Goal: Task Accomplishment & Management: Manage account settings

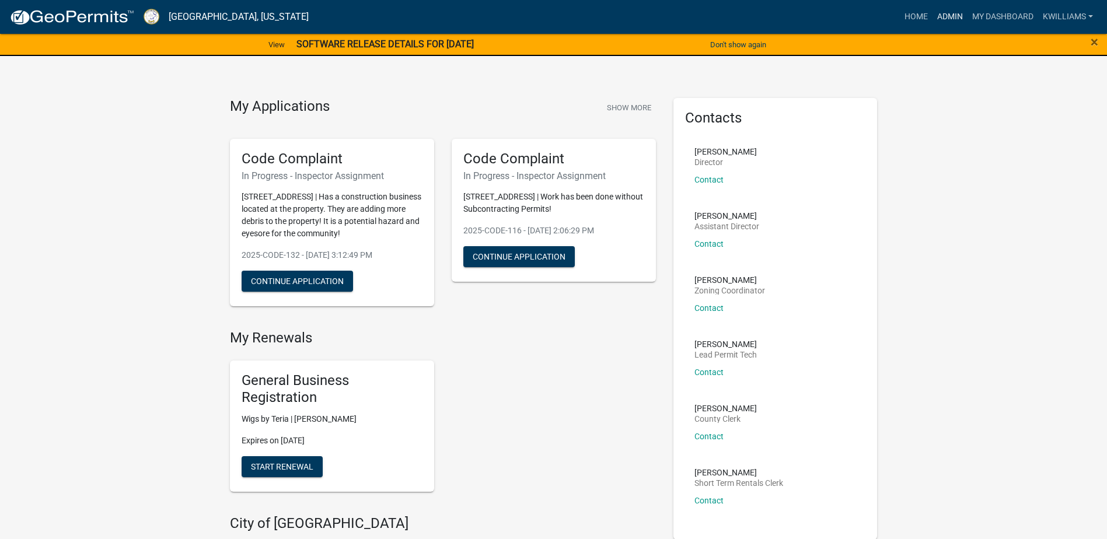
click at [949, 7] on link "Admin" at bounding box center [950, 17] width 35 height 22
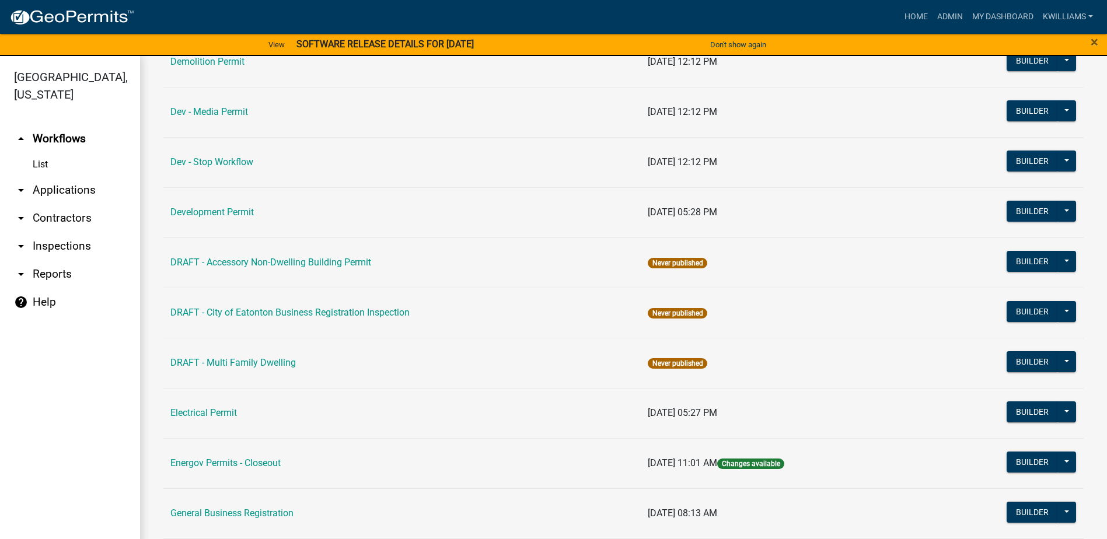
scroll to position [409, 0]
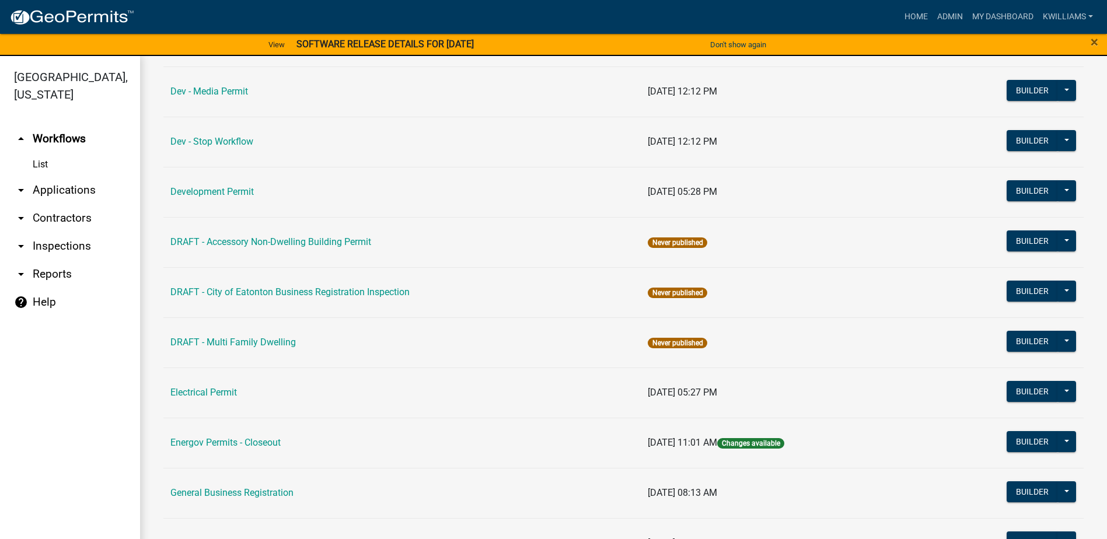
click at [69, 187] on link "arrow_drop_down Applications" at bounding box center [70, 190] width 140 height 28
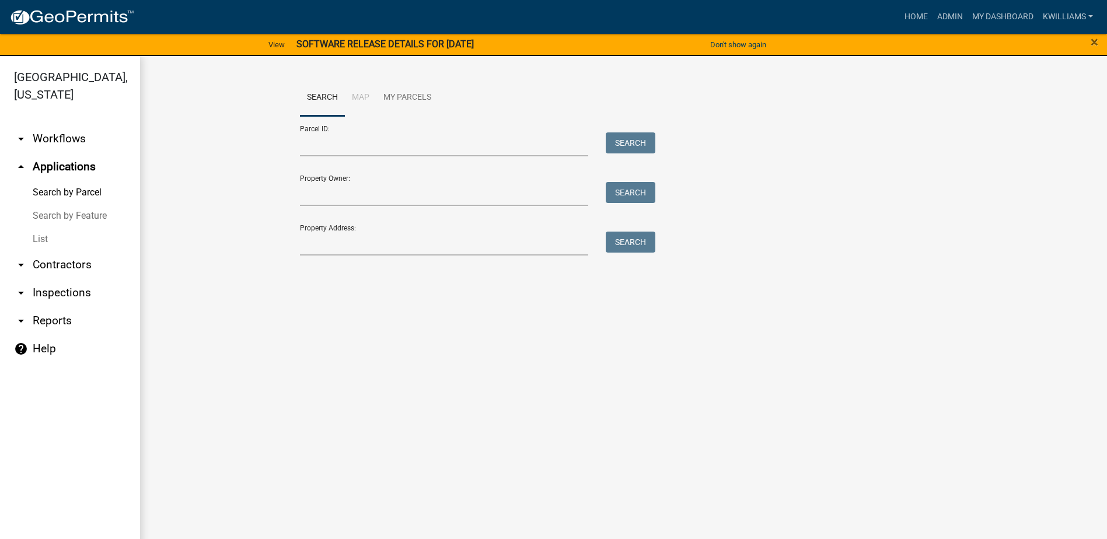
drag, startPoint x: 47, startPoint y: 245, endPoint x: 109, endPoint y: 228, distance: 64.2
click at [47, 244] on link "List" at bounding box center [70, 239] width 140 height 23
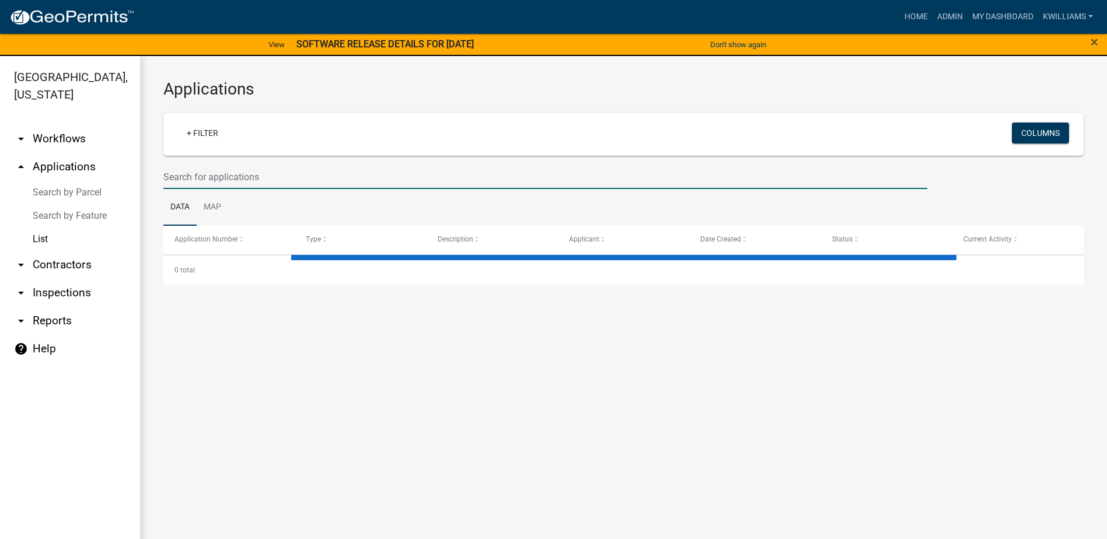
click at [245, 168] on input "text" at bounding box center [545, 177] width 764 height 24
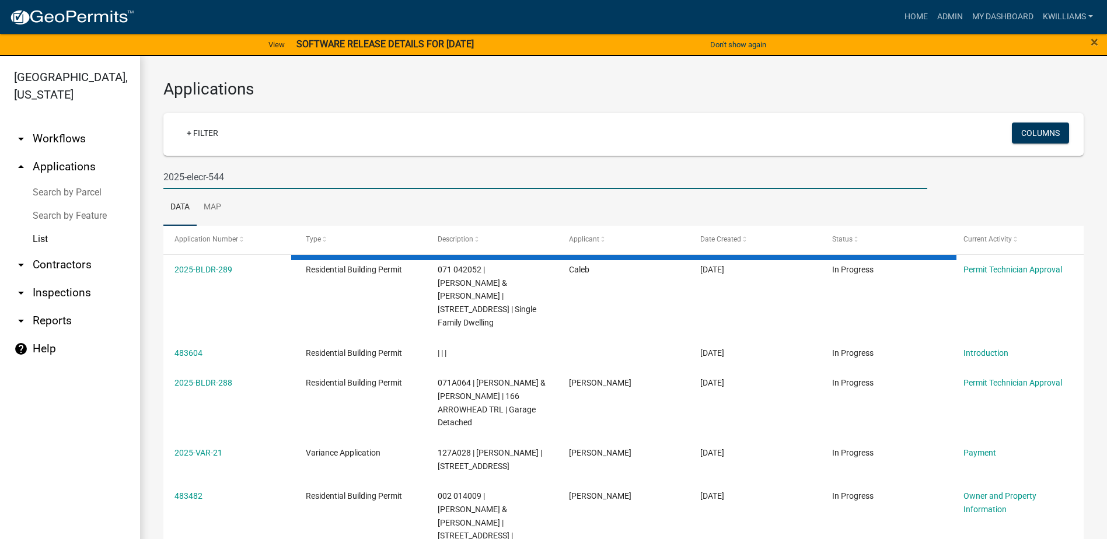
type input "2025-elecr-544"
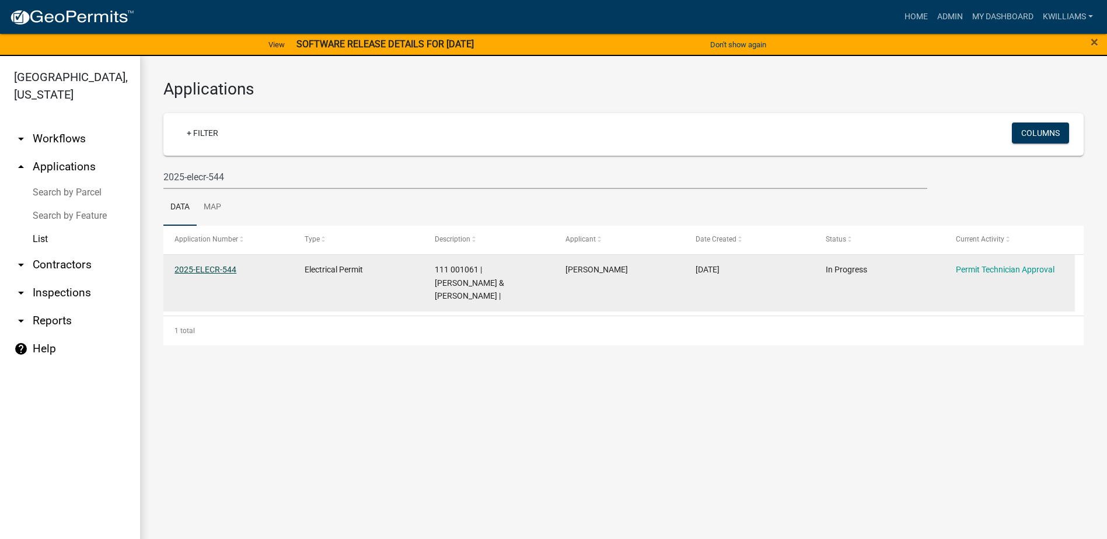
click at [198, 271] on link "2025-ELECR-544" at bounding box center [206, 269] width 62 height 9
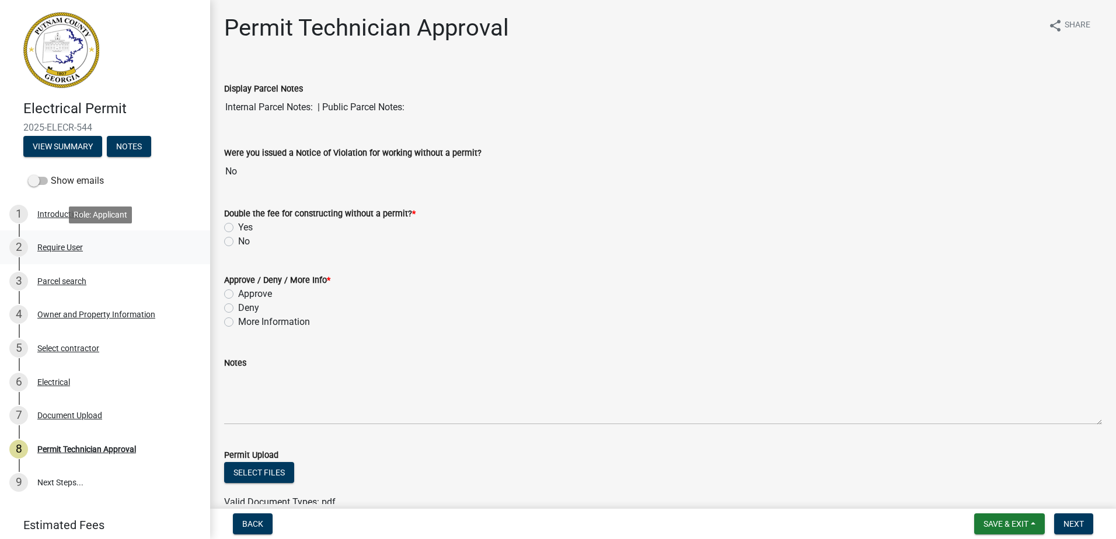
click at [60, 249] on div "Require User" at bounding box center [60, 247] width 46 height 8
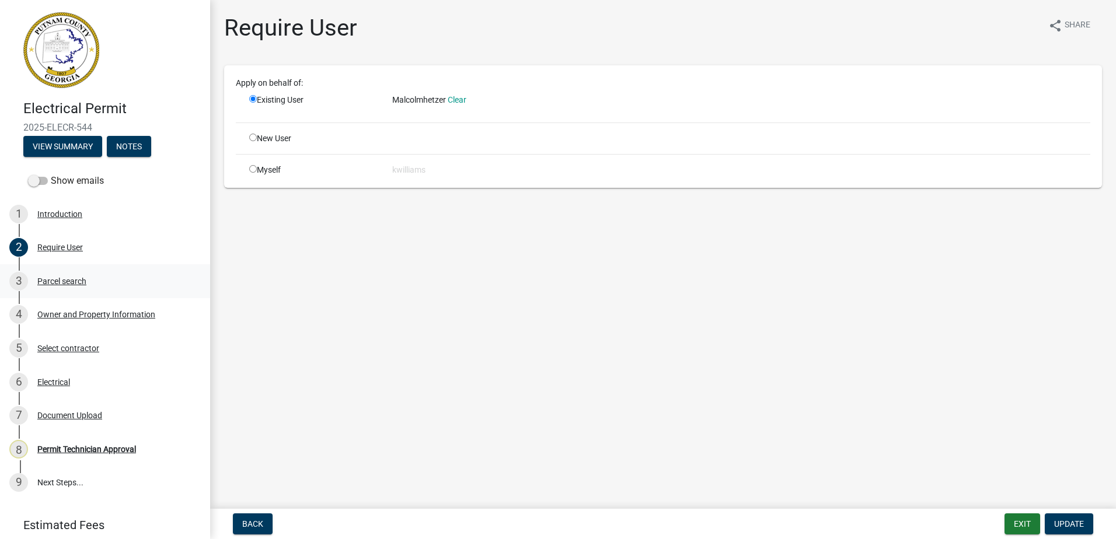
click at [72, 278] on div "Parcel search" at bounding box center [61, 281] width 49 height 8
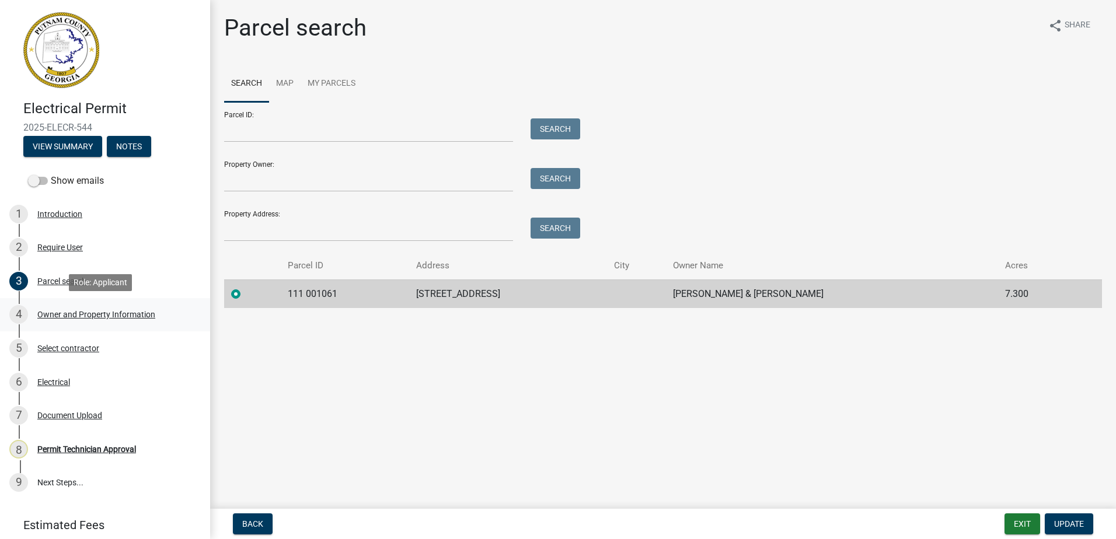
click at [95, 316] on div "Owner and Property Information" at bounding box center [96, 315] width 118 height 8
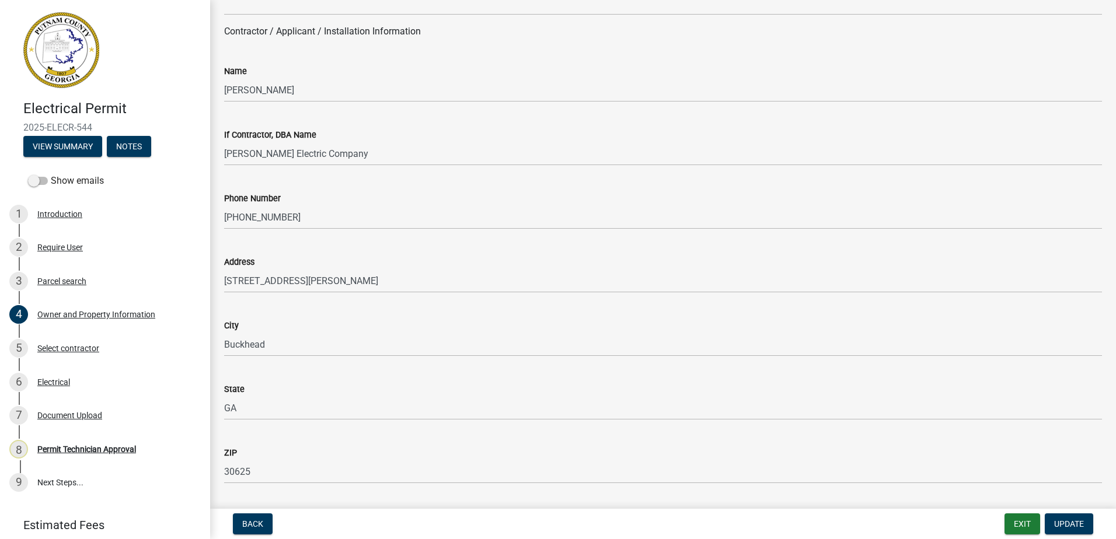
scroll to position [992, 0]
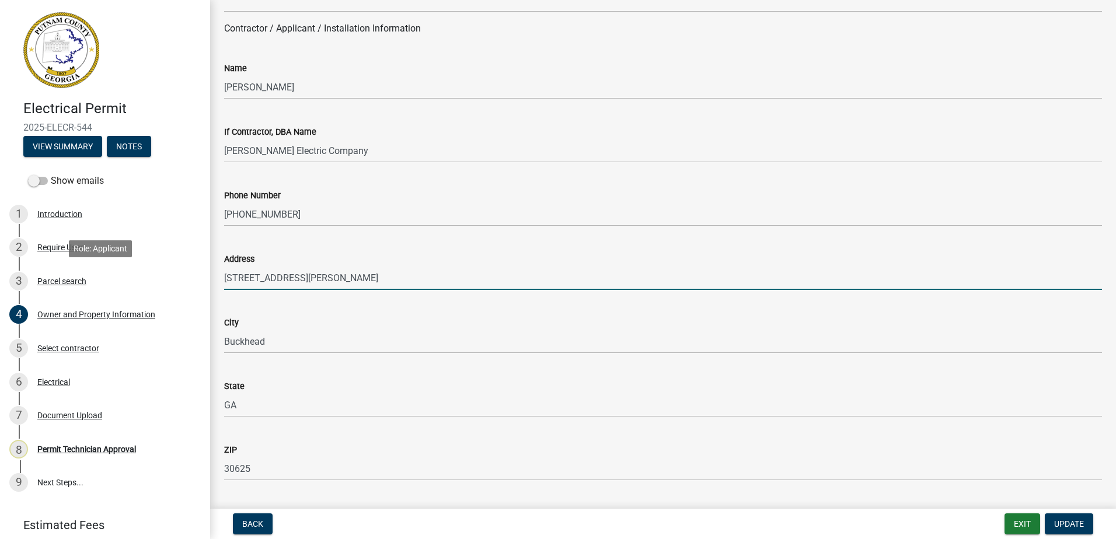
drag, startPoint x: 327, startPoint y: 287, endPoint x: 252, endPoint y: 278, distance: 75.9
click at [167, 273] on div "Electrical Permit 2025-ELECR-544 View Summary Notes Show emails 1 Introduction …" at bounding box center [558, 269] width 1116 height 539
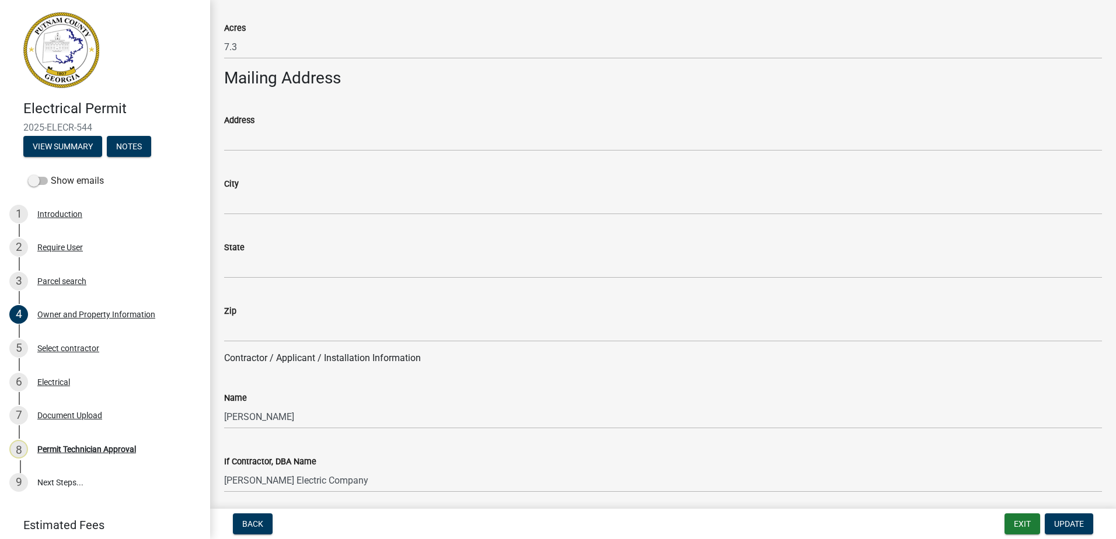
scroll to position [642, 0]
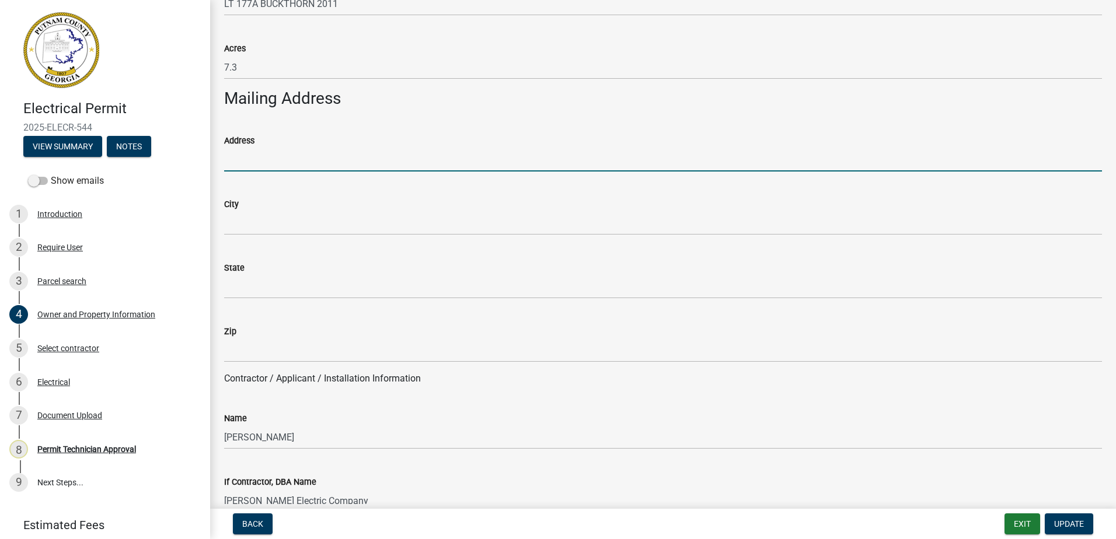
click at [238, 155] on input "Address" at bounding box center [663, 160] width 878 height 24
paste input "112 Wortham Dr"
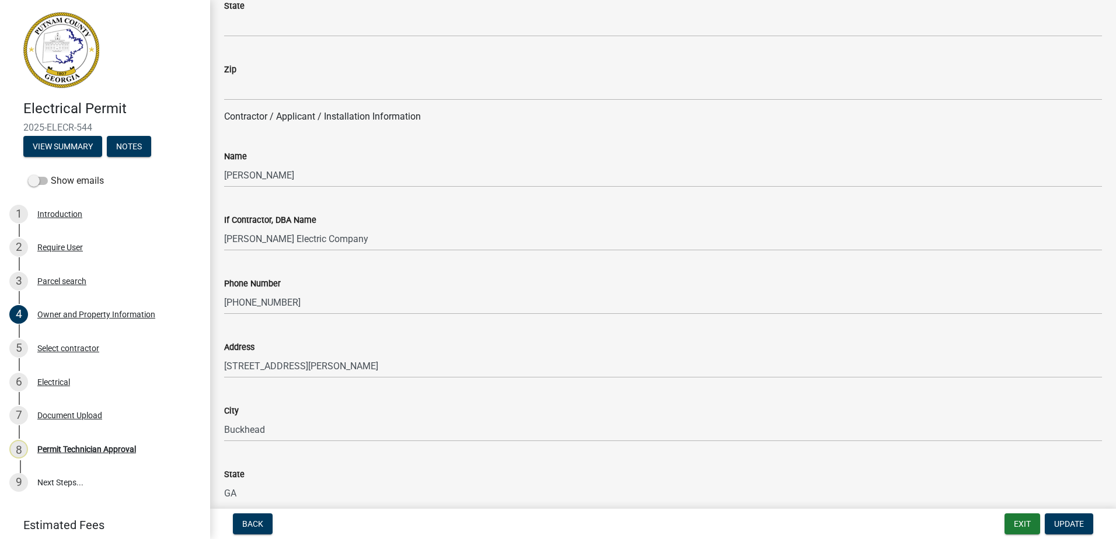
scroll to position [934, 0]
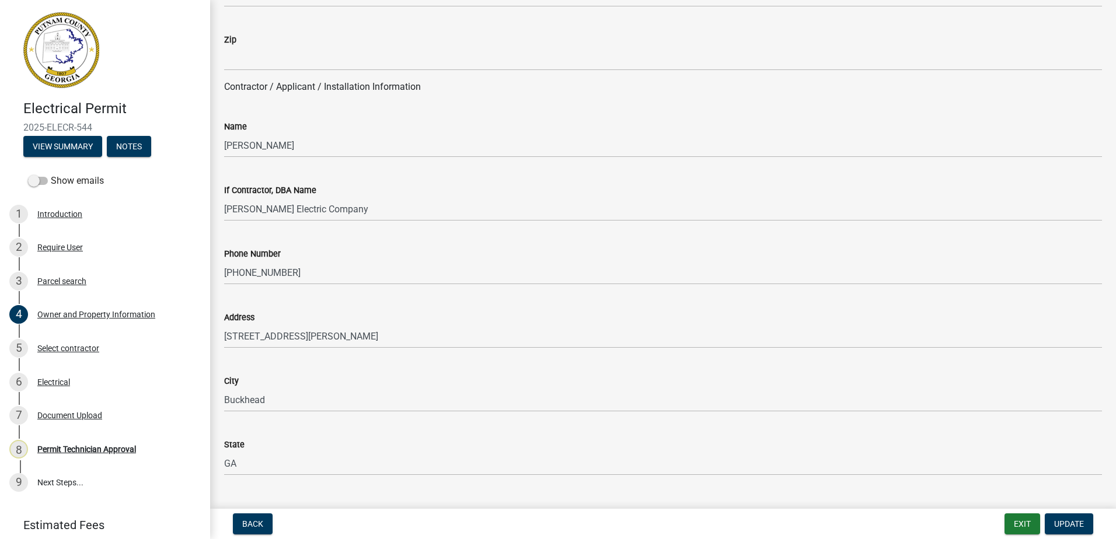
type input "112 Wortham Dr"
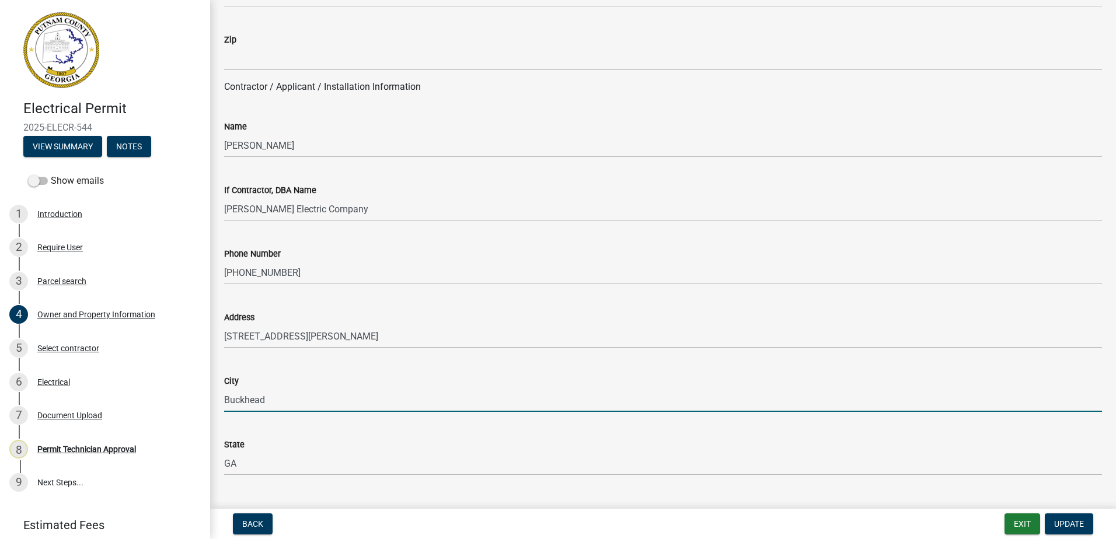
drag, startPoint x: 262, startPoint y: 400, endPoint x: 221, endPoint y: 403, distance: 41.0
click at [219, 401] on div "City Buckhead" at bounding box center [662, 385] width 895 height 54
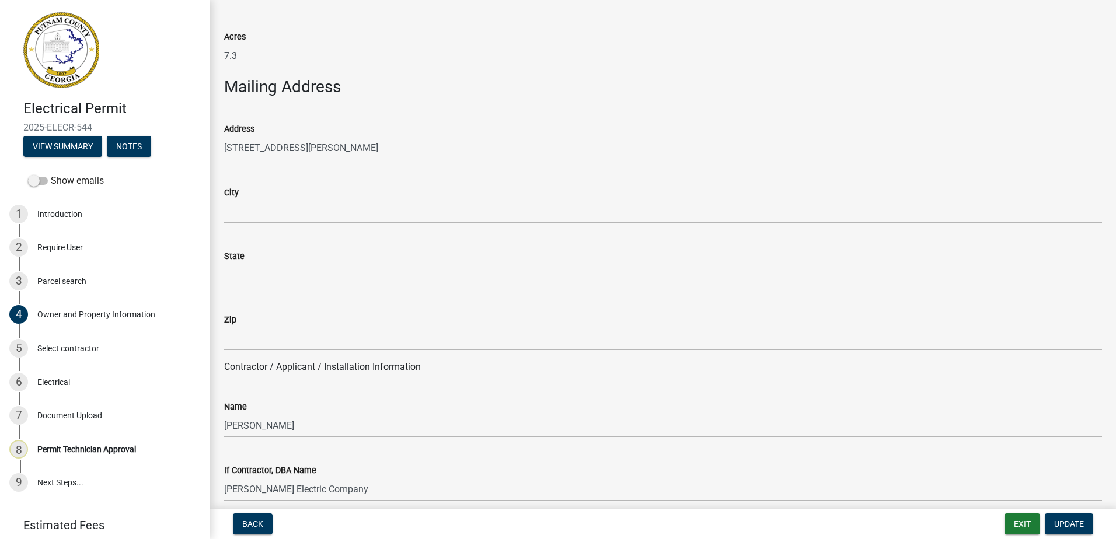
scroll to position [642, 0]
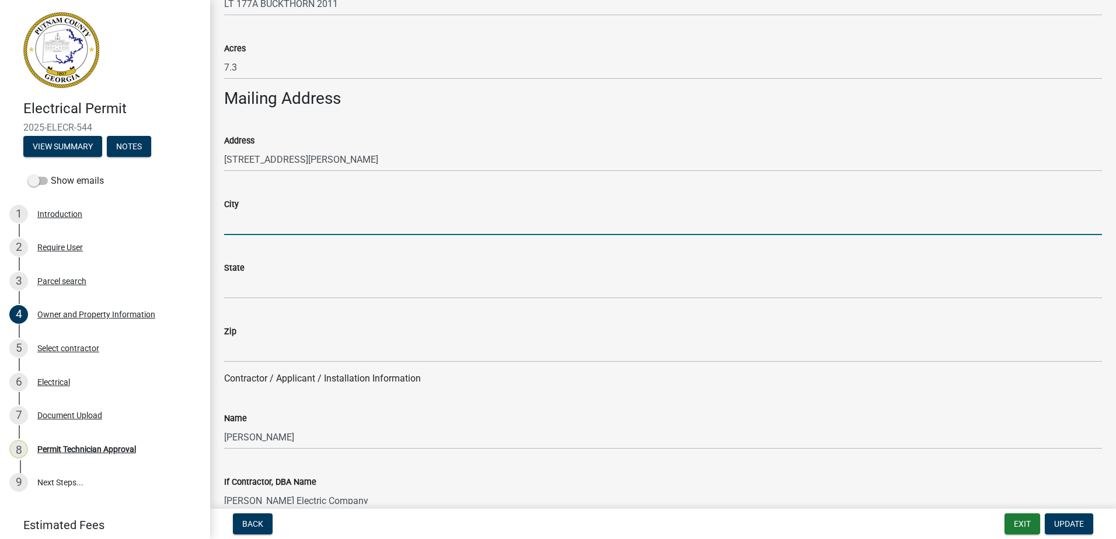
click at [242, 225] on input "City" at bounding box center [663, 223] width 878 height 24
paste input "Buckhead"
type input "Buckhead"
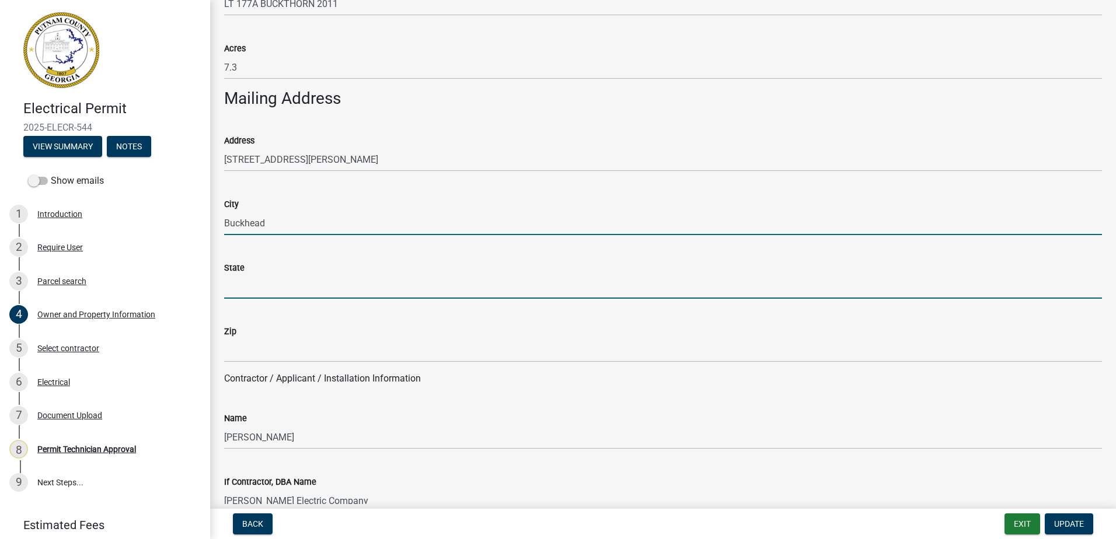
click at [229, 276] on input "State" at bounding box center [663, 287] width 878 height 24
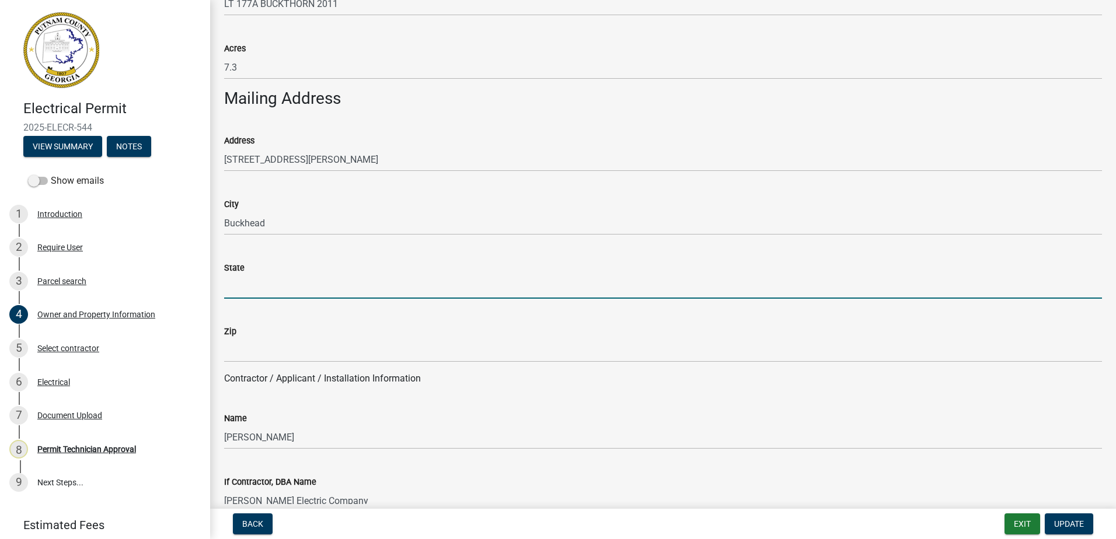
type input "GA"
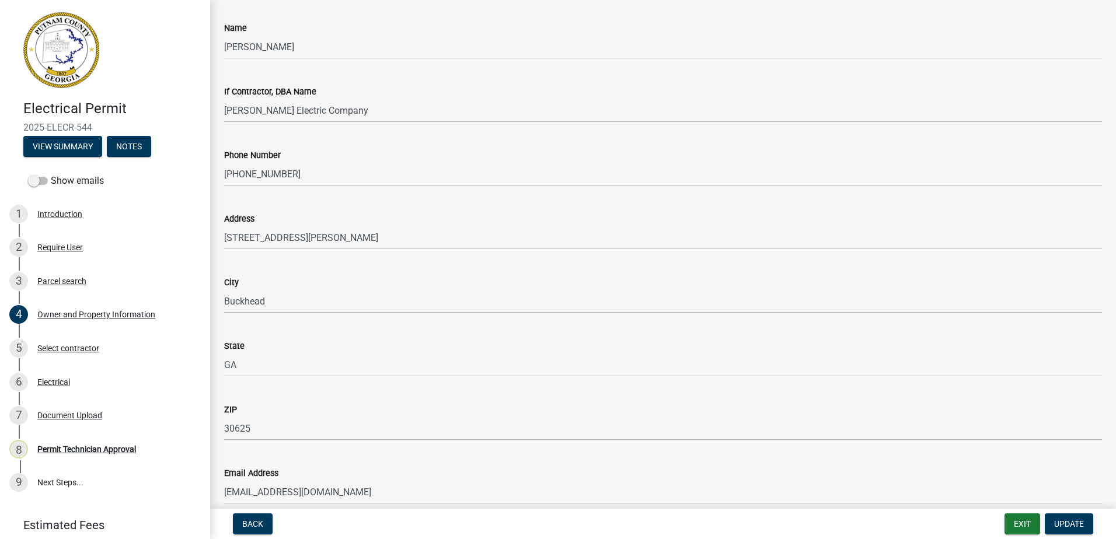
scroll to position [1051, 0]
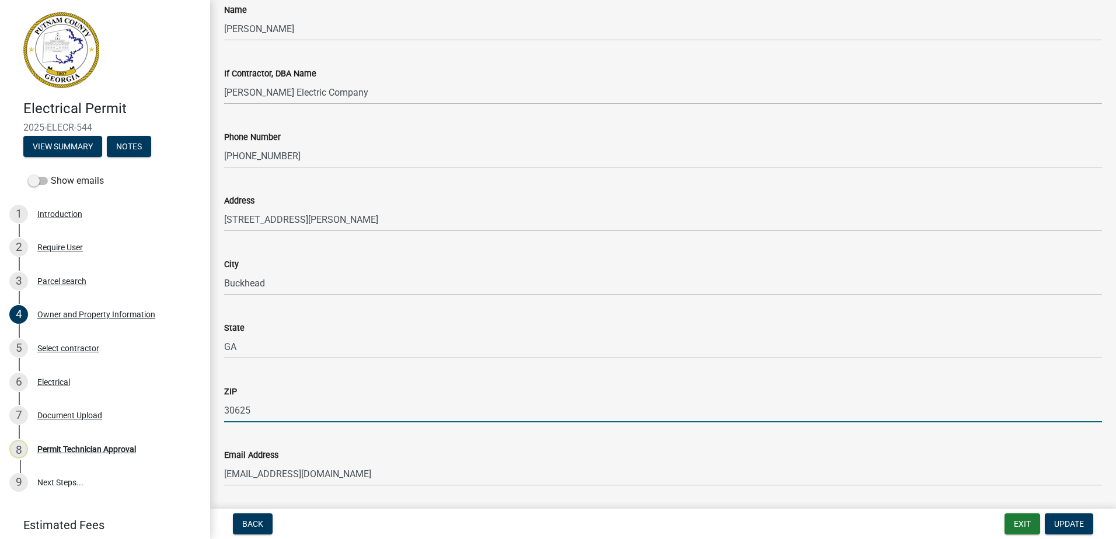
drag, startPoint x: 256, startPoint y: 404, endPoint x: 220, endPoint y: 408, distance: 35.8
click at [219, 407] on div "ZIP 30625" at bounding box center [662, 395] width 895 height 54
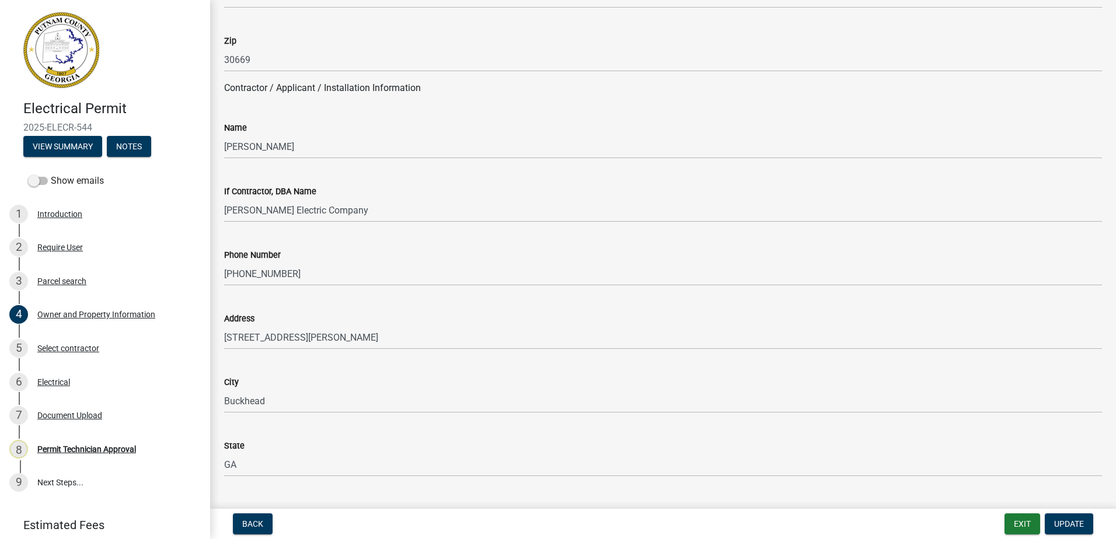
scroll to position [817, 0]
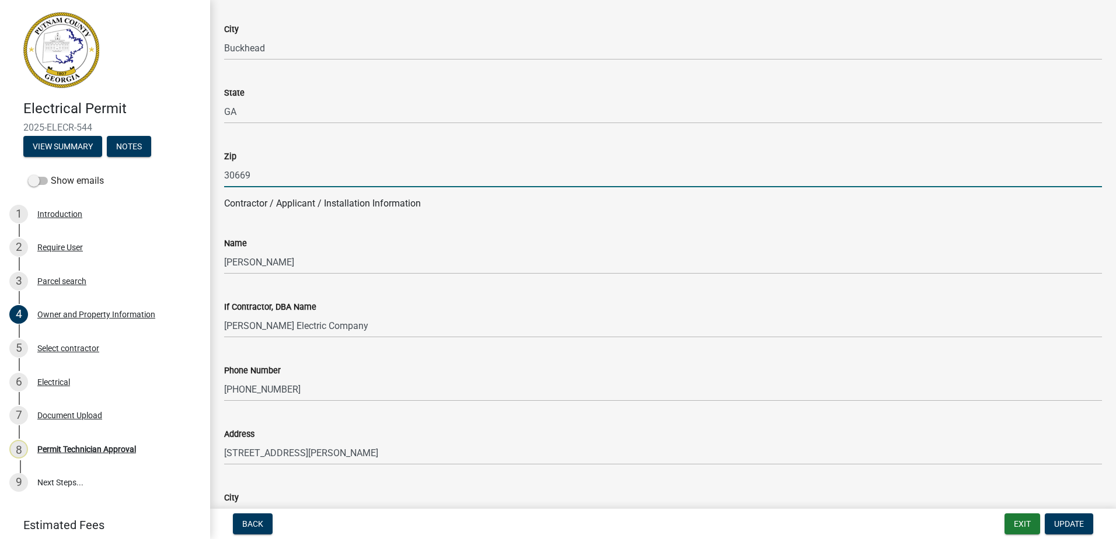
click at [253, 183] on input "30669" at bounding box center [663, 175] width 878 height 24
paste input "30625"
click at [250, 179] on input "3066930625" at bounding box center [663, 175] width 878 height 24
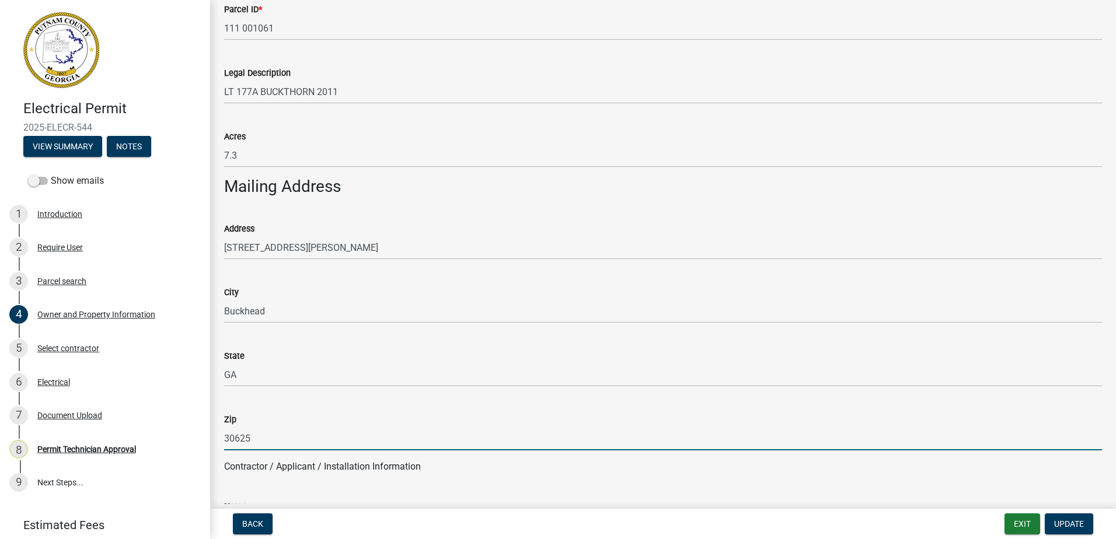
scroll to position [525, 0]
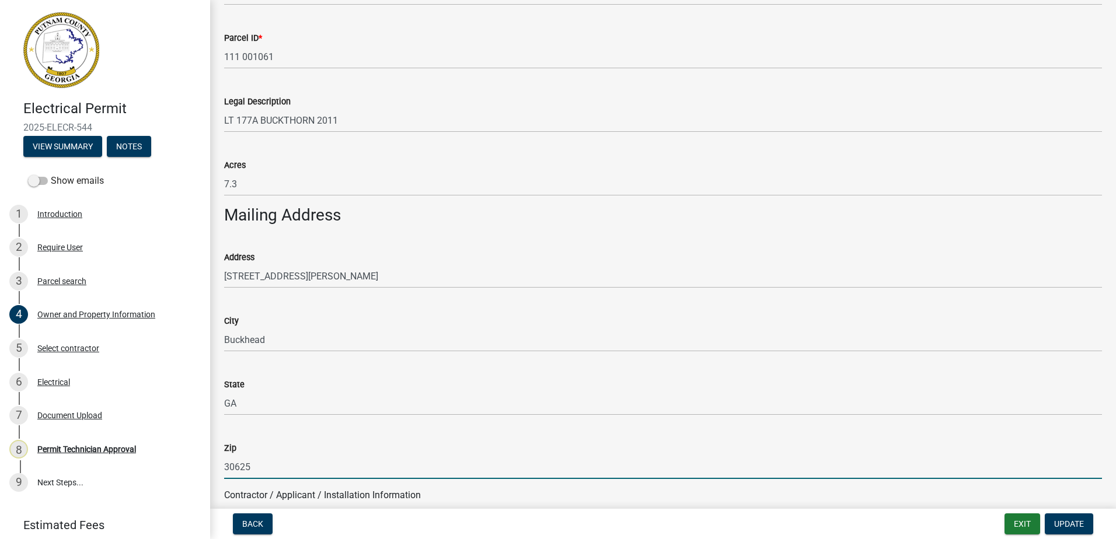
type input "30625"
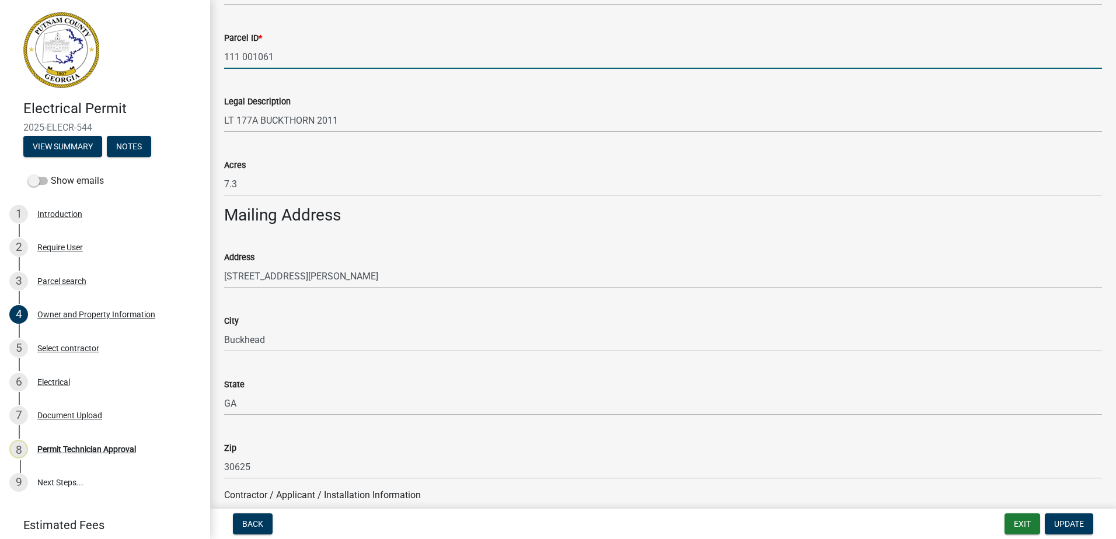
drag, startPoint x: 286, startPoint y: 50, endPoint x: 209, endPoint y: 49, distance: 77.1
click at [209, 49] on div "Electrical Permit 2025-ELECR-544 View Summary Notes Show emails 1 Introduction …" at bounding box center [558, 269] width 1116 height 539
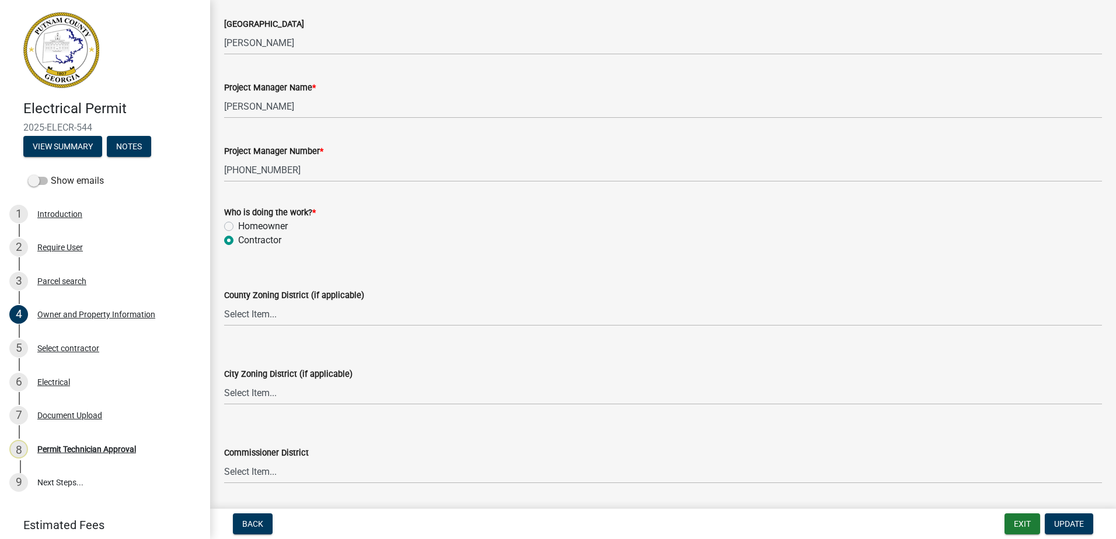
scroll to position [1868, 0]
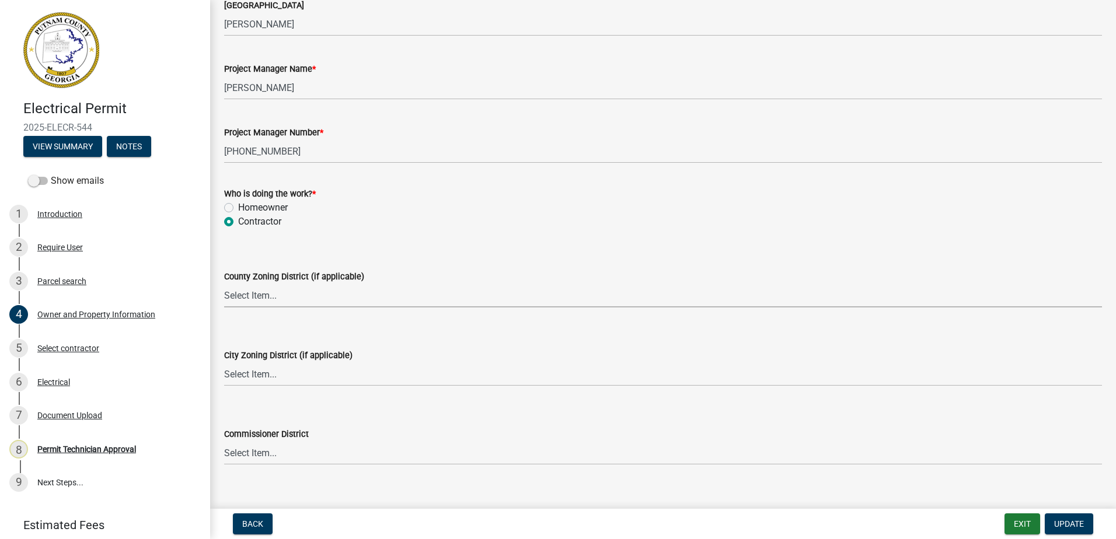
click at [275, 291] on select "Select Item... AG-1 R-1R R-1 R-2 MHP RM-1 RM-3 C-1 C-2 I-M PUD N/A" at bounding box center [663, 296] width 878 height 24
click at [224, 284] on select "Select Item... AG-1 R-1R R-1 R-2 MHP RM-1 RM-3 C-1 C-2 I-M PUD N/A" at bounding box center [663, 296] width 878 height 24
select select "34fe85c2-5f76-4343-b6bb-8ca387e0bed7"
click at [246, 385] on select "Select Item... A-1 A-2 R-1 R-2 R-3 R-4 MHP C-1 C-2 I-1 I-2 DB FH H-P N/A" at bounding box center [663, 375] width 878 height 24
click at [224, 363] on select "Select Item... A-1 A-2 R-1 R-2 R-3 R-4 MHP C-1 C-2 I-1 I-2 DB FH H-P N/A" at bounding box center [663, 375] width 878 height 24
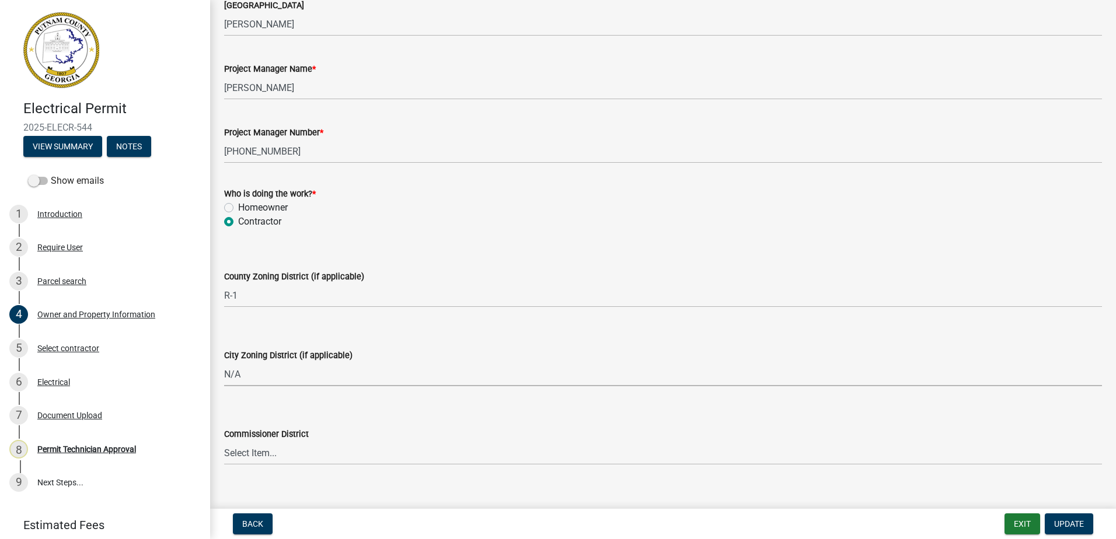
select select "83394b22-4a11-496c-8e5c-75ade2e72faf"
click at [262, 461] on select "Select Item... District 1 District 2 District 3 District 4" at bounding box center [663, 453] width 878 height 24
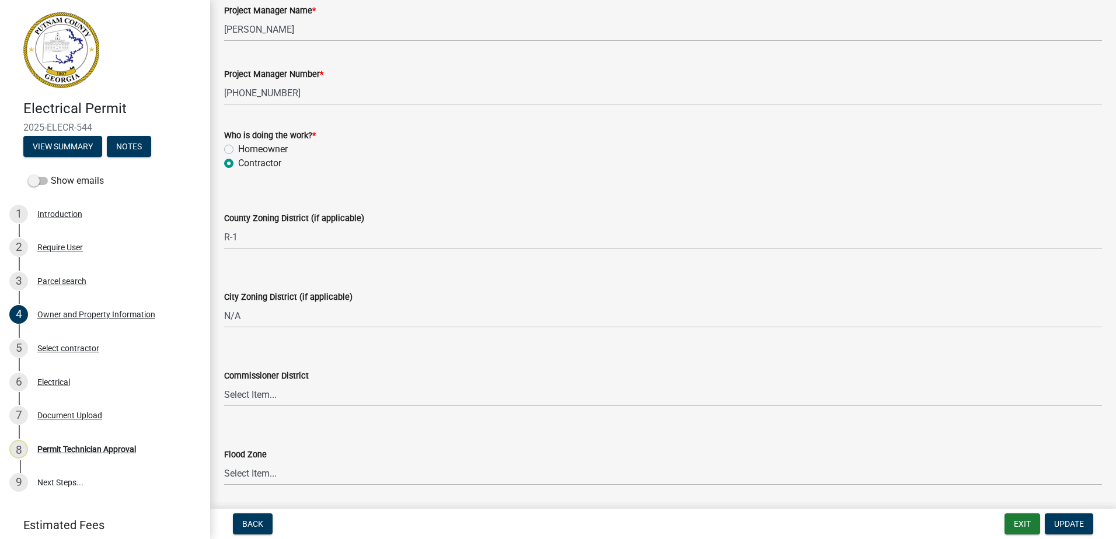
scroll to position [2030, 0]
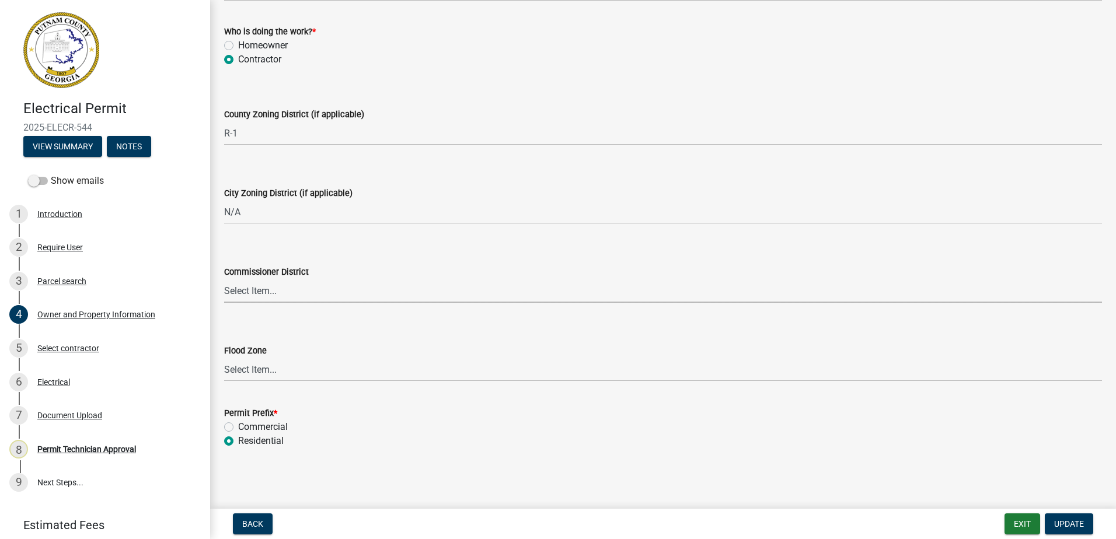
click at [250, 289] on select "Select Item... District 1 District 2 District 3 District 4" at bounding box center [663, 291] width 878 height 24
click at [224, 279] on select "Select Item... District 1 District 2 District 3 District 4" at bounding box center [663, 291] width 878 height 24
select select "295c155f-de53-4b68-9fdd-08c8883e9b6f"
click at [1081, 528] on span "Update" at bounding box center [1069, 524] width 30 height 9
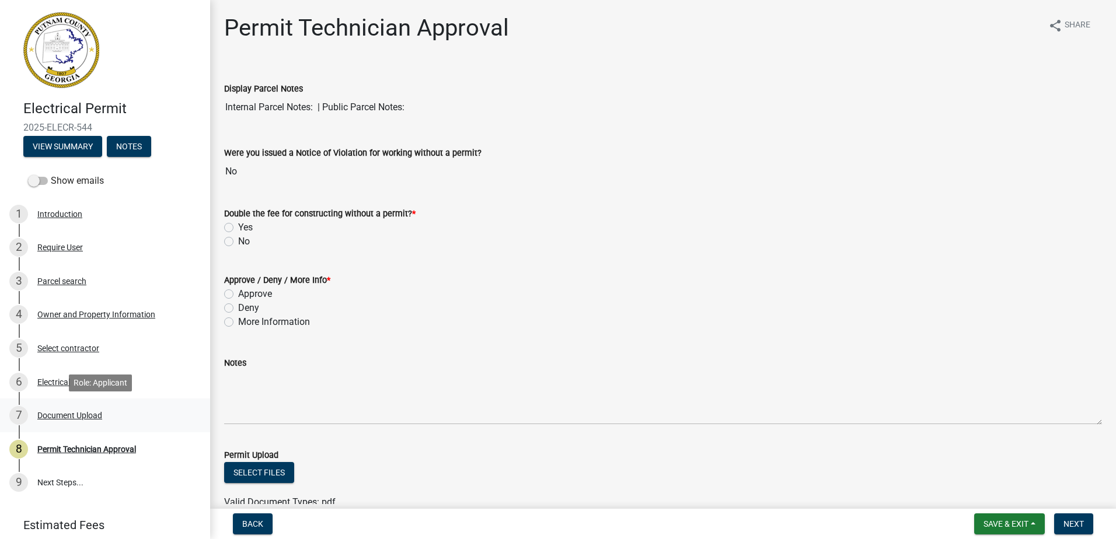
click at [65, 412] on div "Document Upload" at bounding box center [69, 416] width 65 height 8
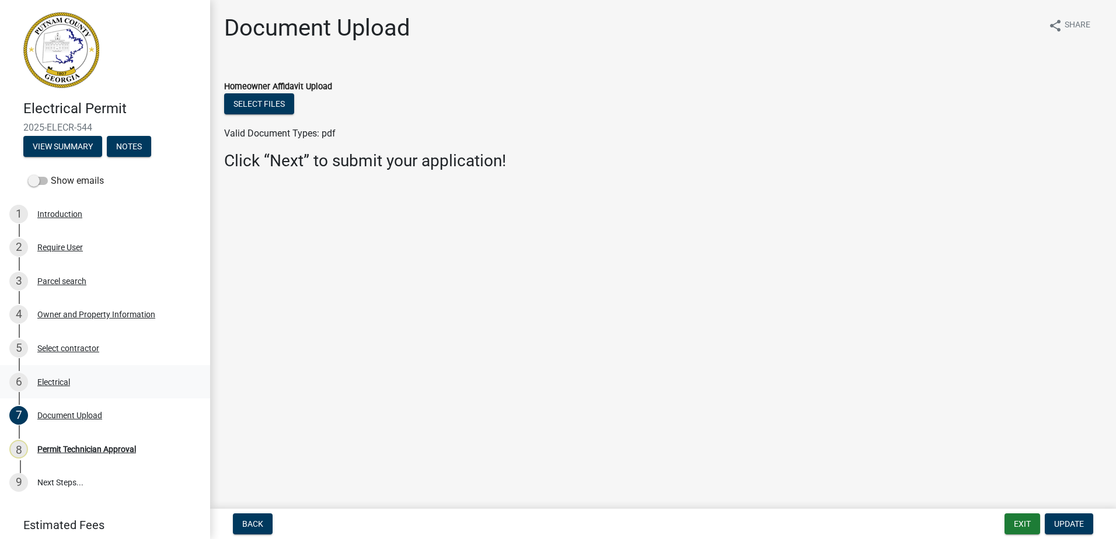
click at [75, 385] on div "6 Electrical" at bounding box center [100, 382] width 182 height 19
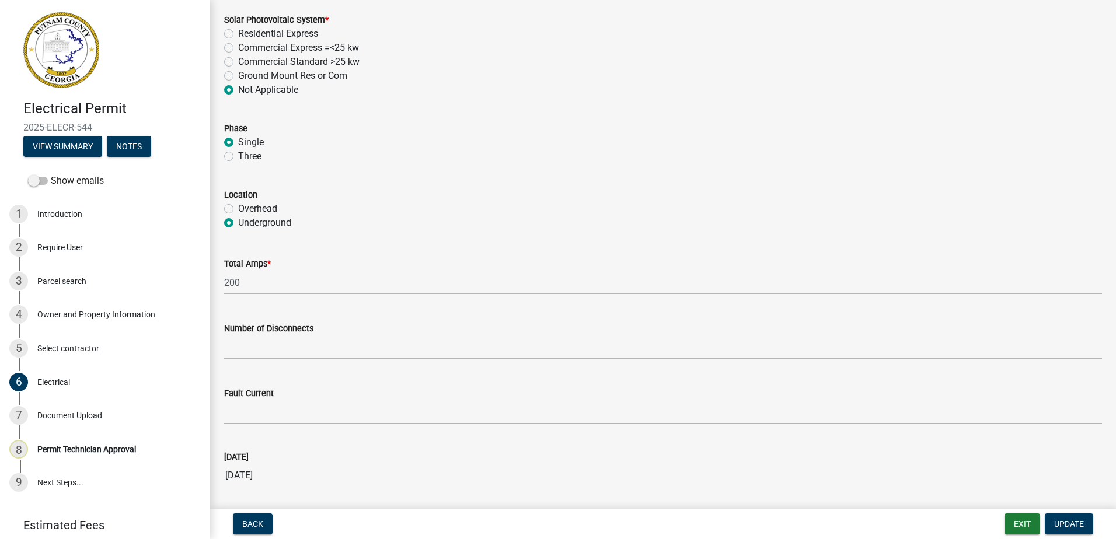
scroll to position [1103, 0]
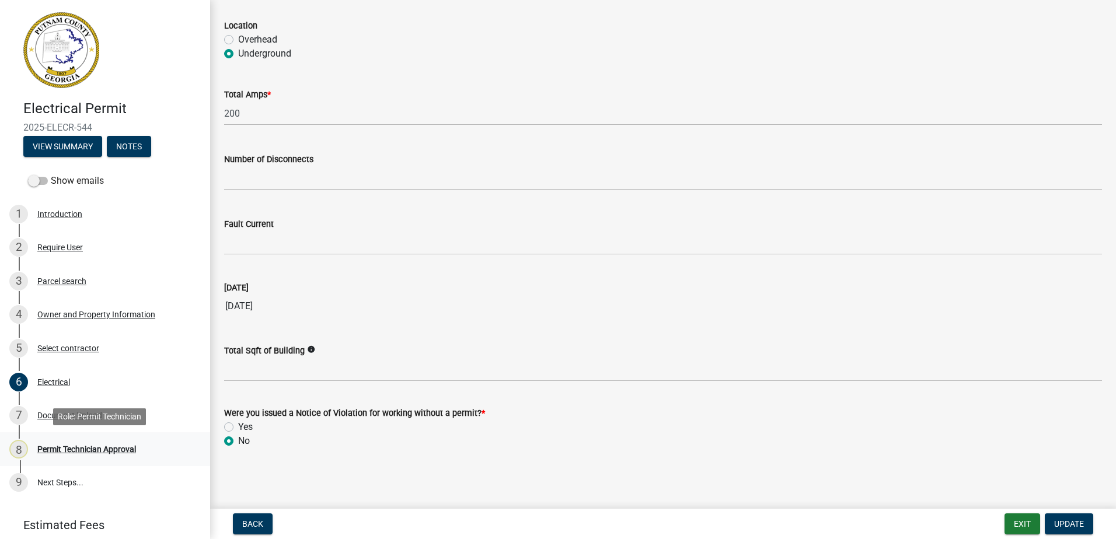
click at [75, 450] on div "Permit Technician Approval" at bounding box center [86, 449] width 99 height 8
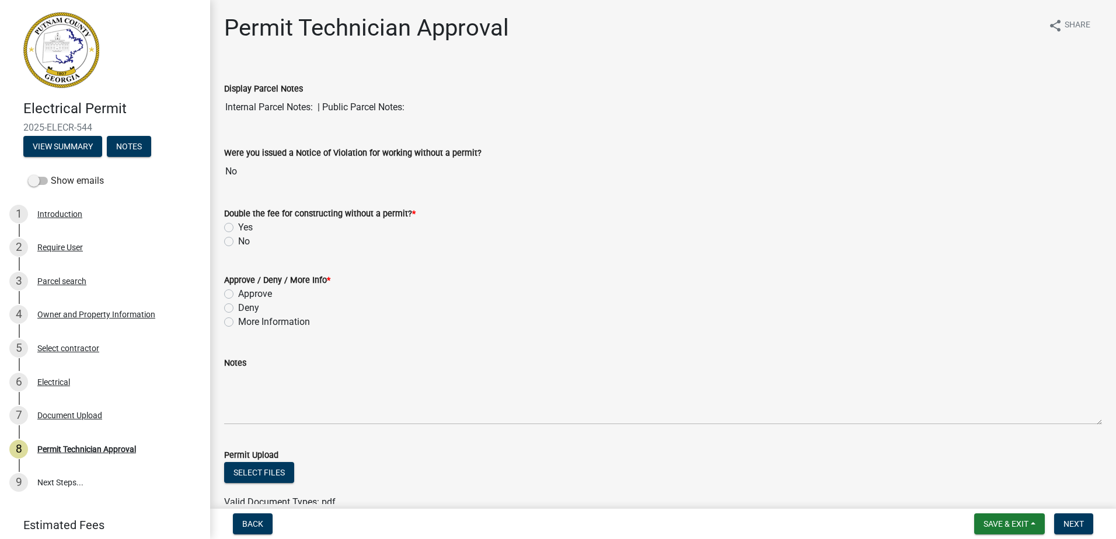
click at [225, 248] on div "No" at bounding box center [663, 242] width 878 height 14
click at [238, 243] on label "No" at bounding box center [244, 242] width 12 height 14
click at [238, 242] on input "No" at bounding box center [242, 239] width 8 height 8
radio input "true"
click at [234, 292] on div "Approve" at bounding box center [663, 294] width 878 height 14
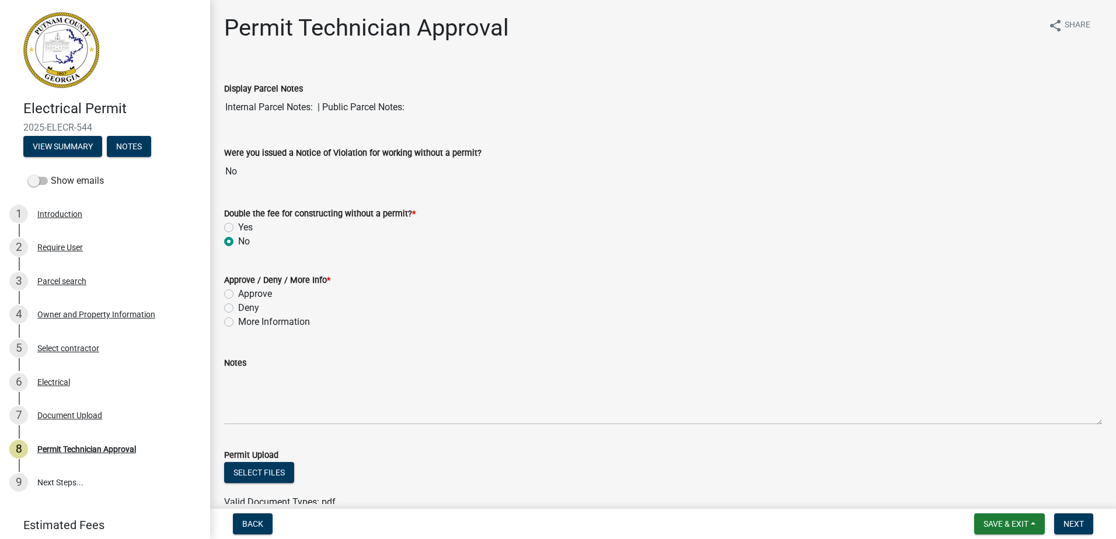
click at [238, 295] on label "Approve" at bounding box center [255, 294] width 34 height 14
click at [238, 295] on input "Approve" at bounding box center [242, 291] width 8 height 8
radio input "true"
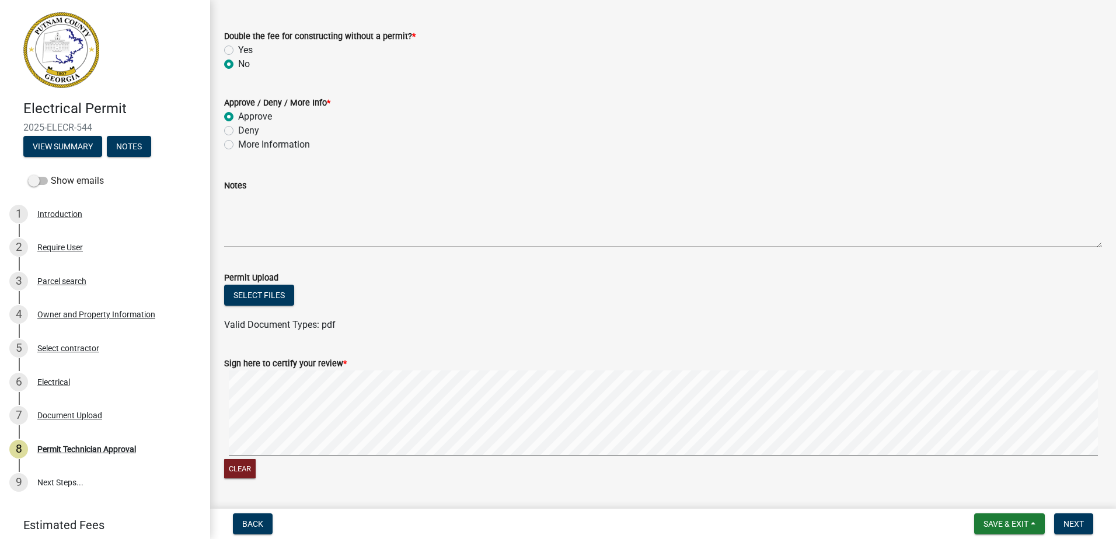
scroll to position [211, 0]
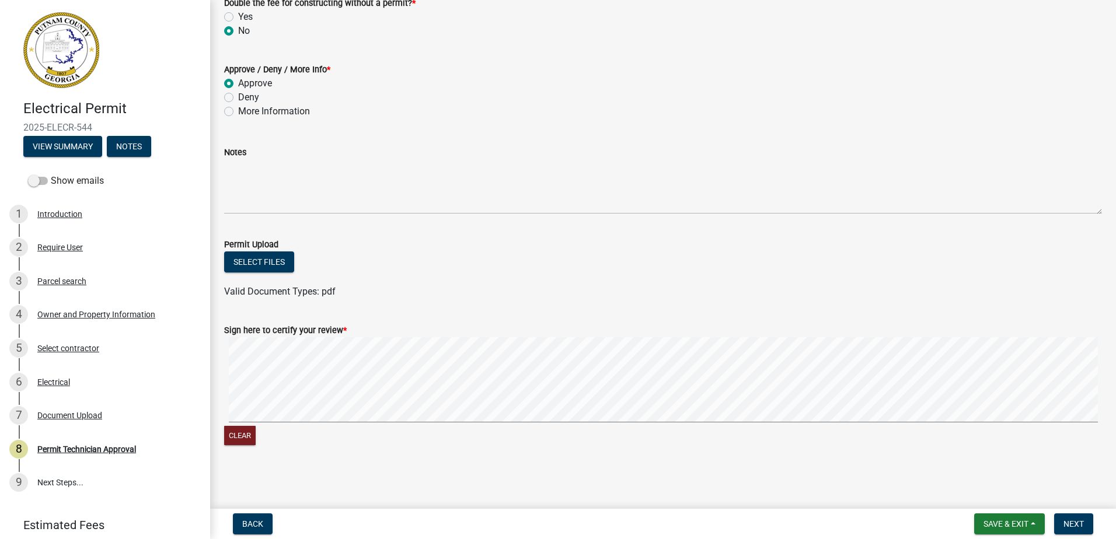
click at [291, 428] on div "Clear" at bounding box center [663, 392] width 878 height 111
click at [1078, 528] on button "Next" at bounding box center [1073, 524] width 39 height 21
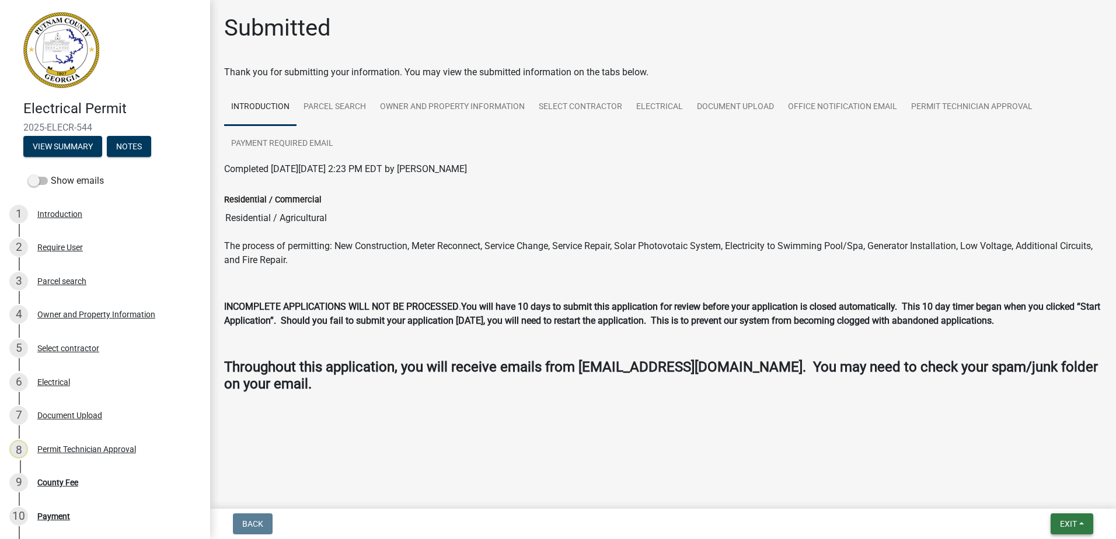
click at [1067, 514] on button "Exit" at bounding box center [1072, 524] width 43 height 21
click at [1053, 502] on button "Save & Exit" at bounding box center [1046, 494] width 93 height 28
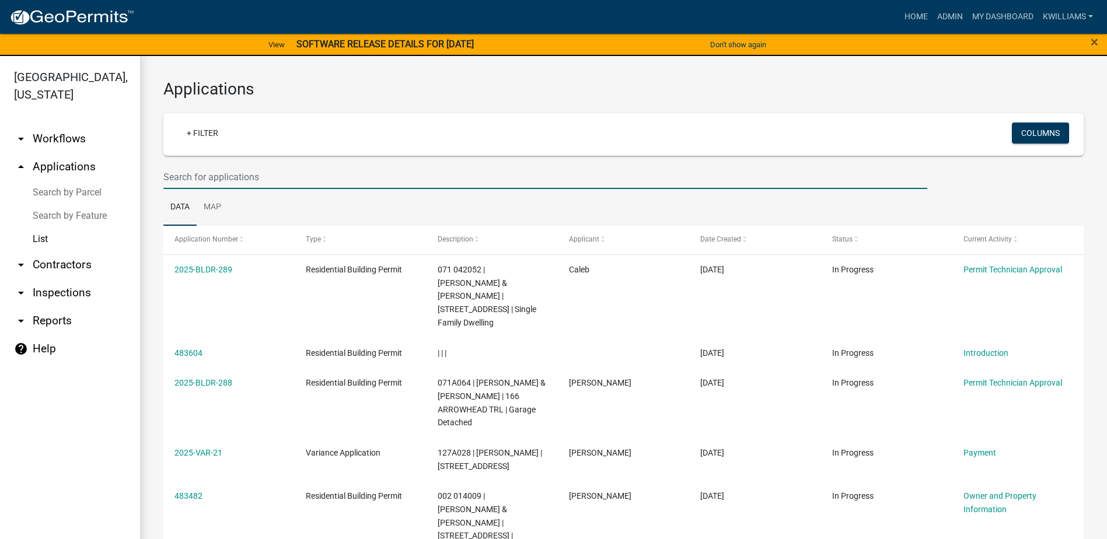
click at [183, 173] on input "text" at bounding box center [545, 177] width 764 height 24
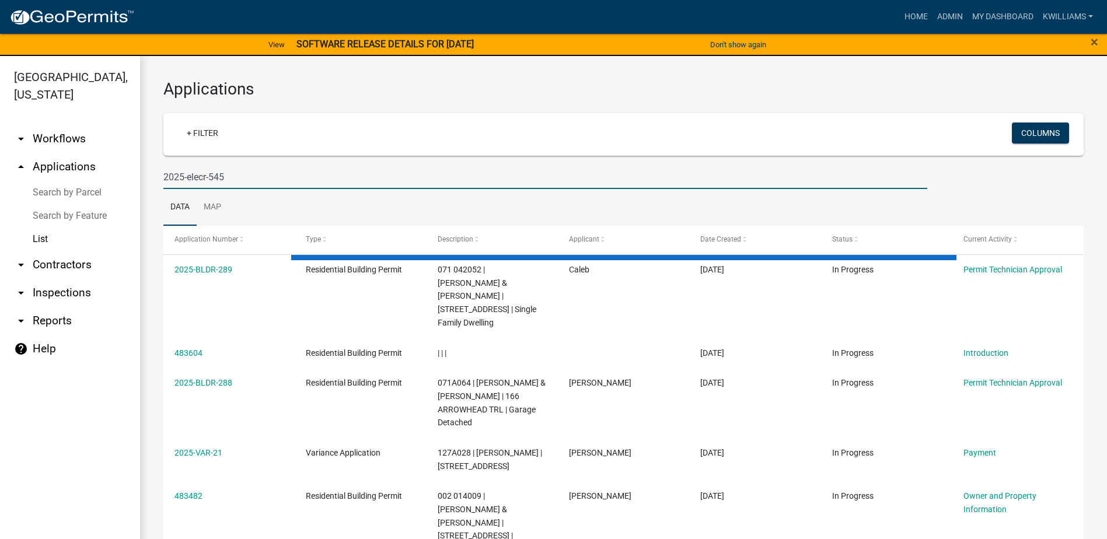
type input "2025-elecr-545"
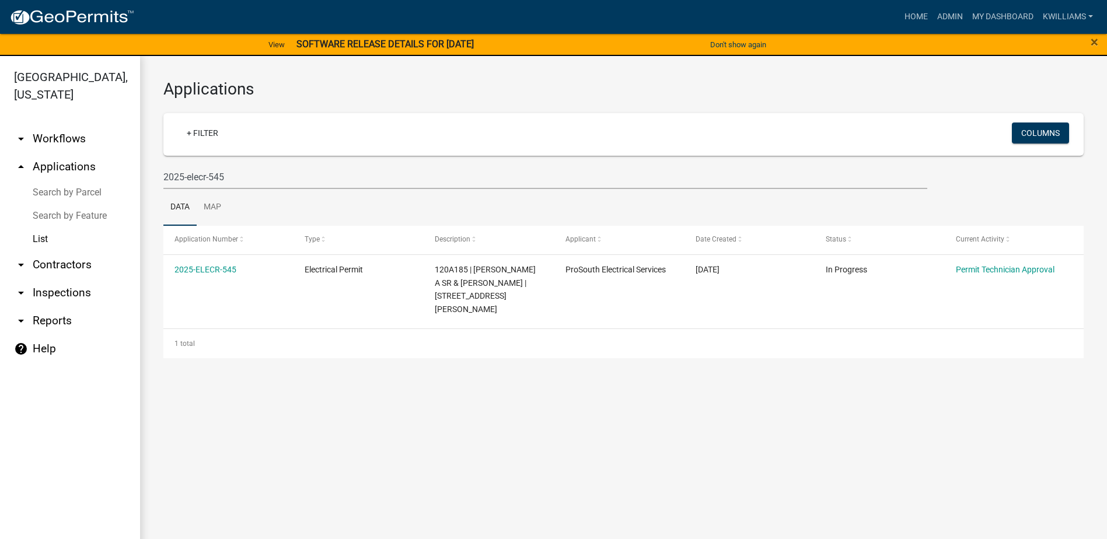
click at [39, 166] on link "arrow_drop_up Applications" at bounding box center [70, 167] width 140 height 28
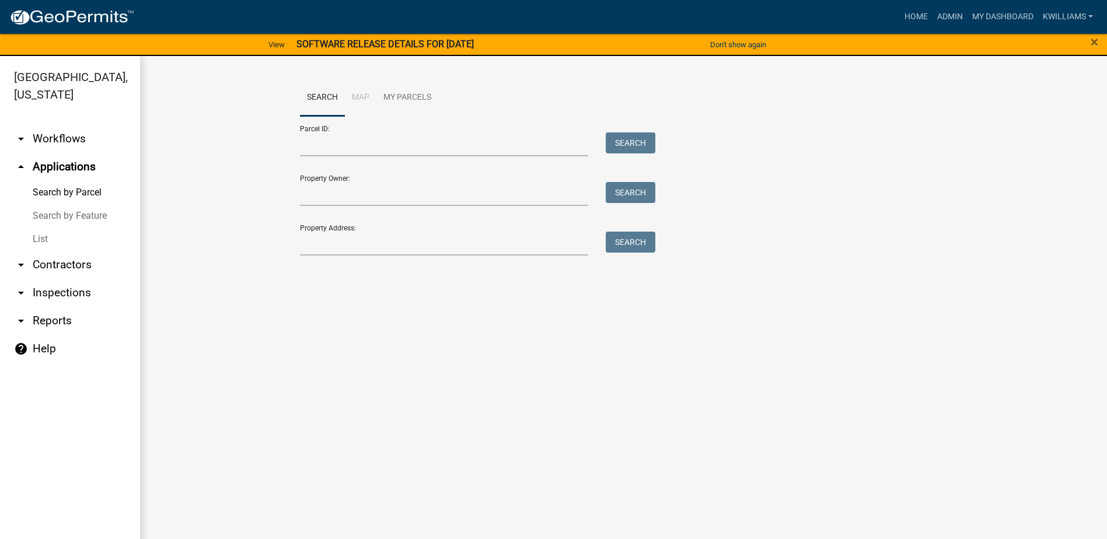
click at [46, 236] on link "List" at bounding box center [70, 239] width 140 height 23
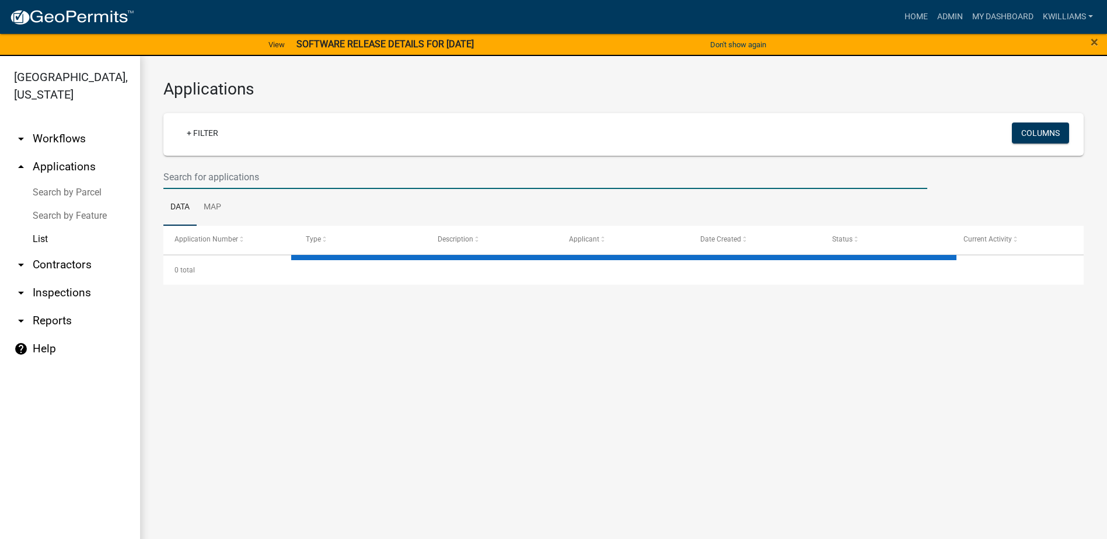
click at [187, 177] on input "text" at bounding box center [545, 177] width 764 height 24
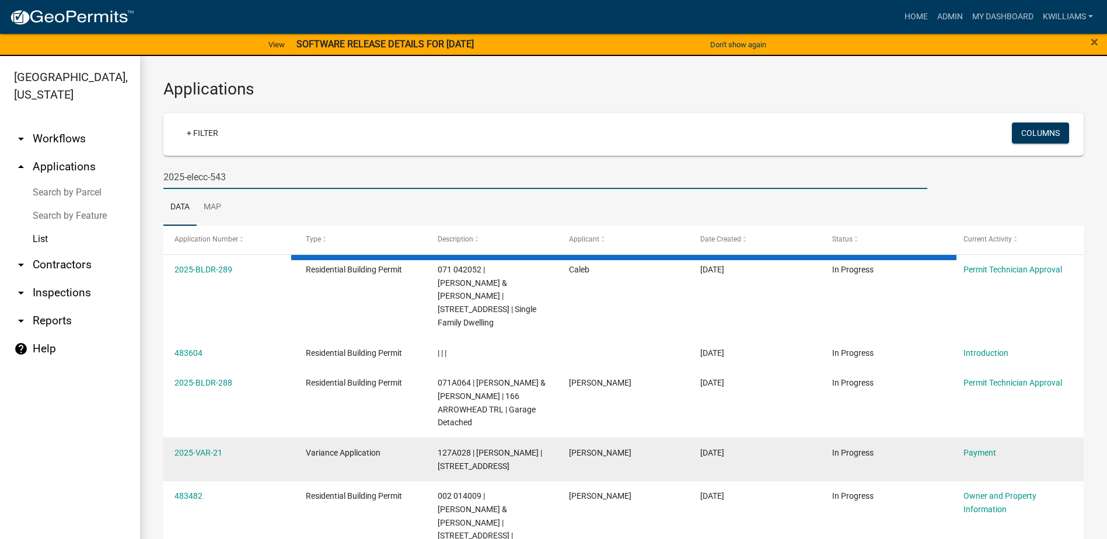
type input "2025-elecc-543"
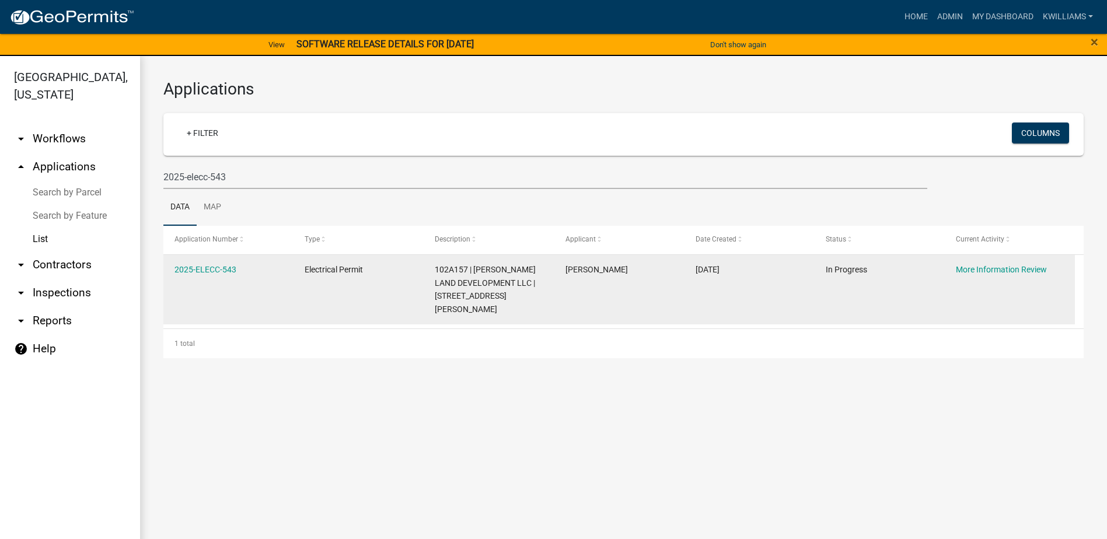
click at [198, 275] on div "2025-ELECC-543" at bounding box center [229, 269] width 108 height 13
click at [199, 265] on link "2025-ELECC-543" at bounding box center [206, 269] width 62 height 9
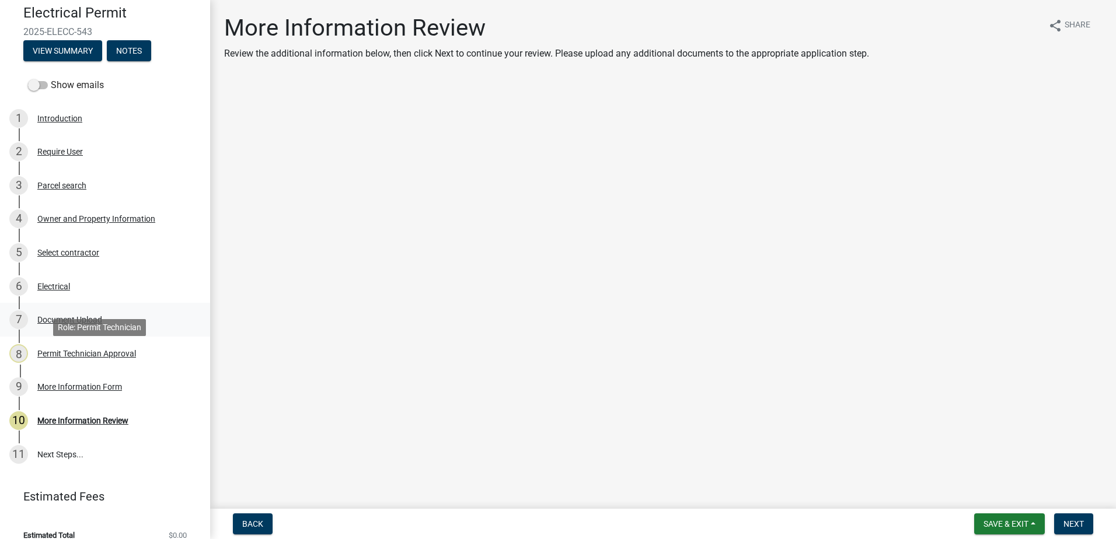
scroll to position [51, 0]
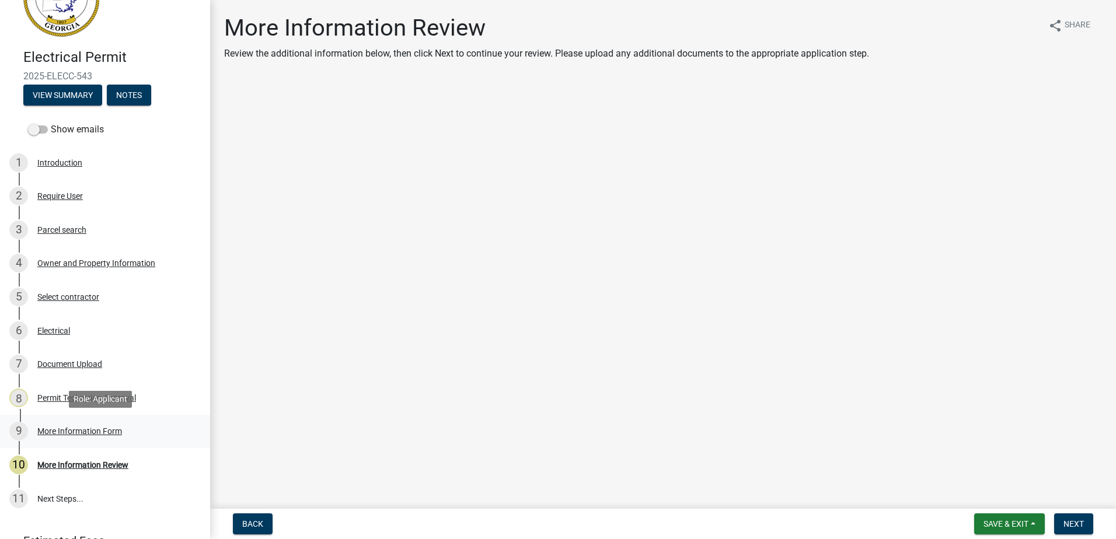
click at [97, 433] on div "More Information Form" at bounding box center [79, 431] width 85 height 8
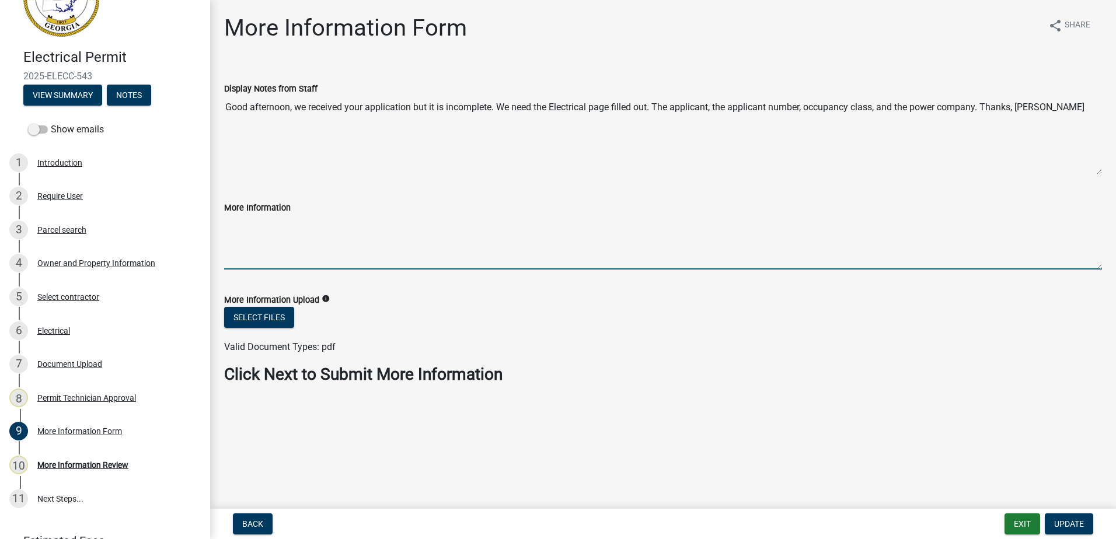
click at [253, 241] on textarea "More Information" at bounding box center [663, 242] width 878 height 55
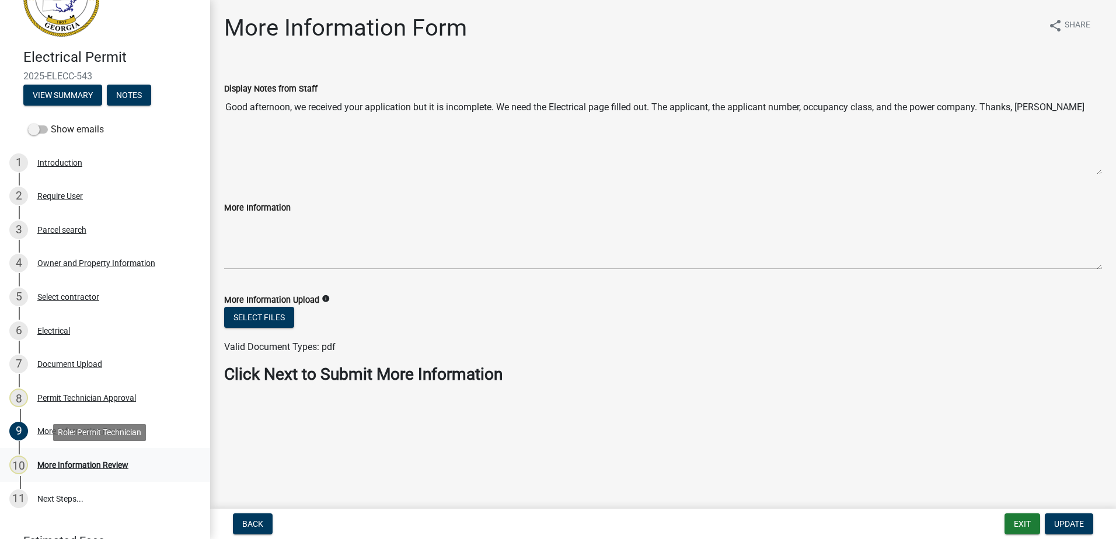
click at [74, 452] on link "10 More Information Review" at bounding box center [105, 465] width 210 height 34
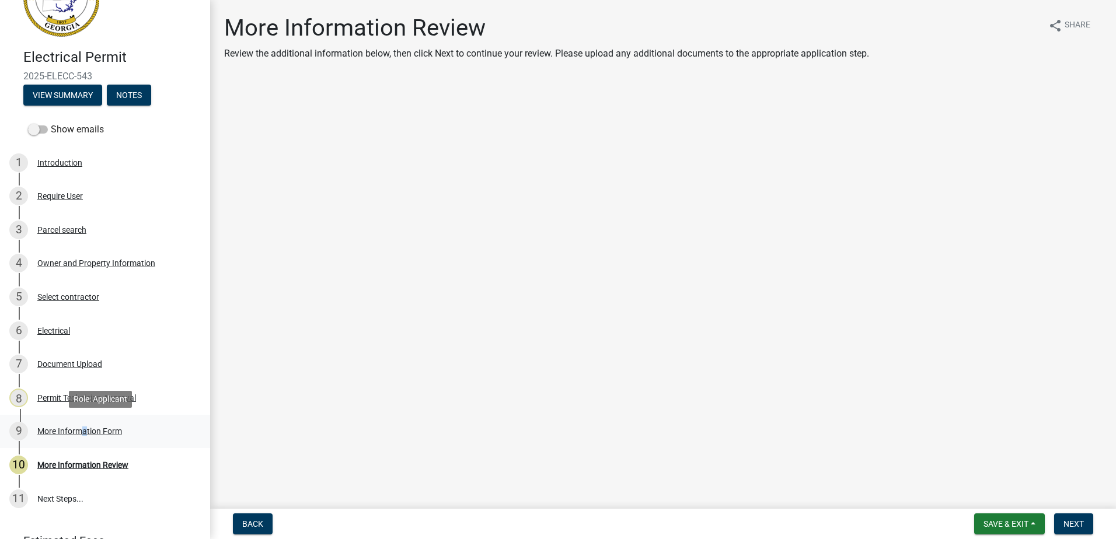
click at [79, 428] on div "More Information Form" at bounding box center [79, 431] width 85 height 8
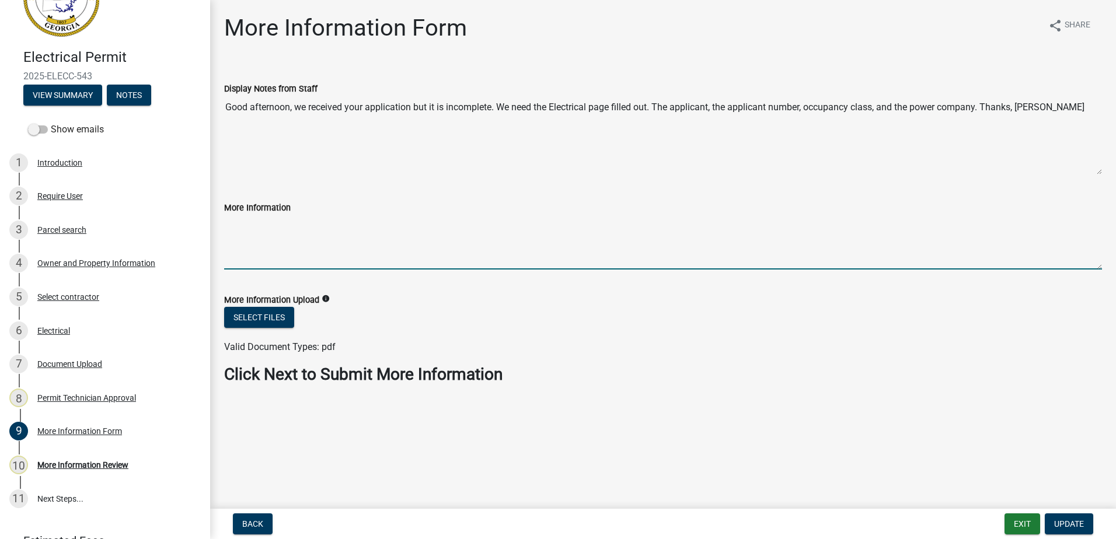
click at [278, 245] on textarea "More Information" at bounding box center [663, 242] width 878 height 55
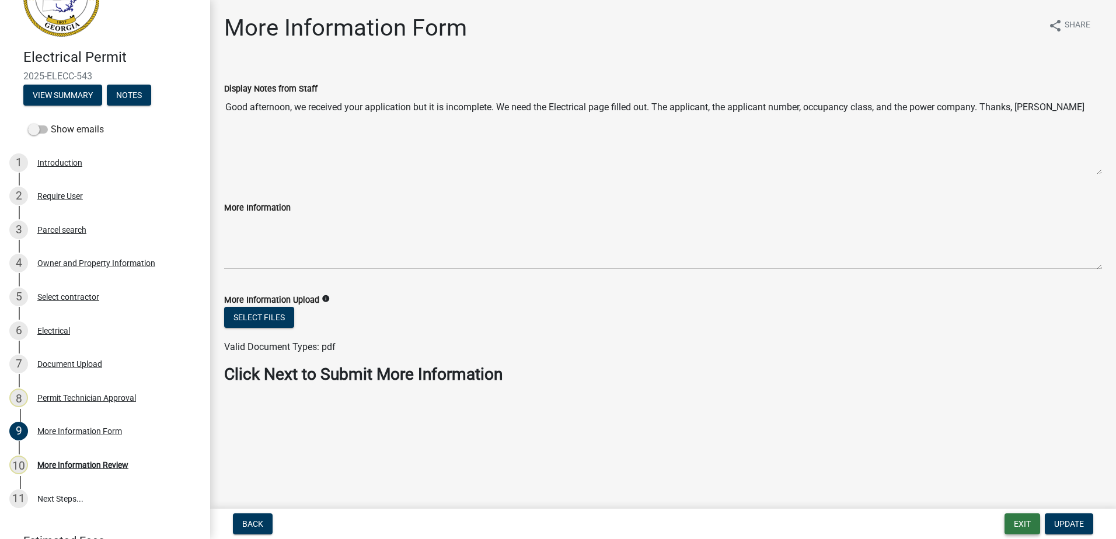
click at [1009, 517] on button "Exit" at bounding box center [1023, 524] width 36 height 21
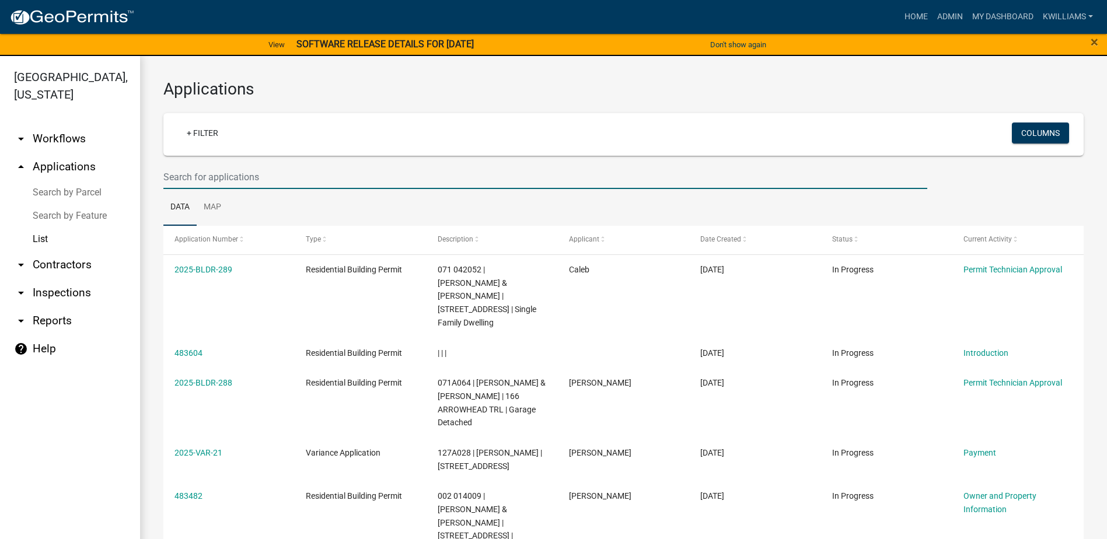
click at [233, 165] on input "text" at bounding box center [545, 177] width 764 height 24
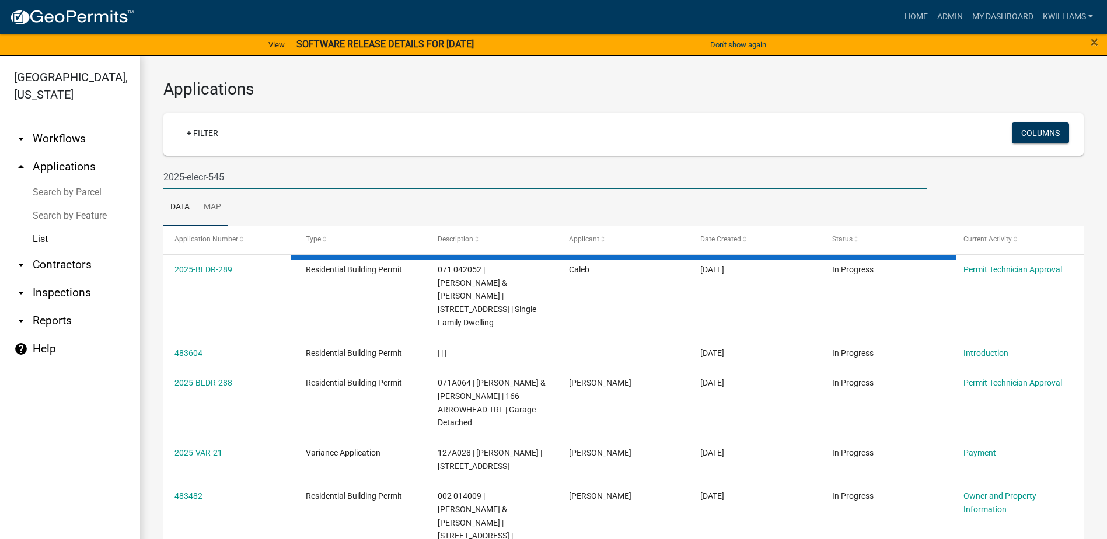
type input "2025-elecr-545"
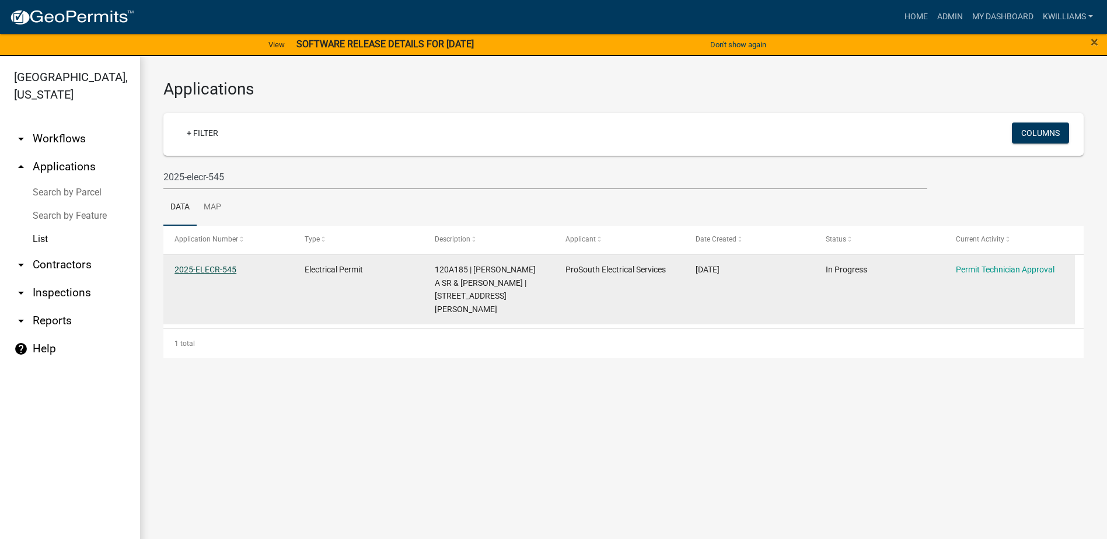
click at [198, 271] on link "2025-ELECR-545" at bounding box center [206, 269] width 62 height 9
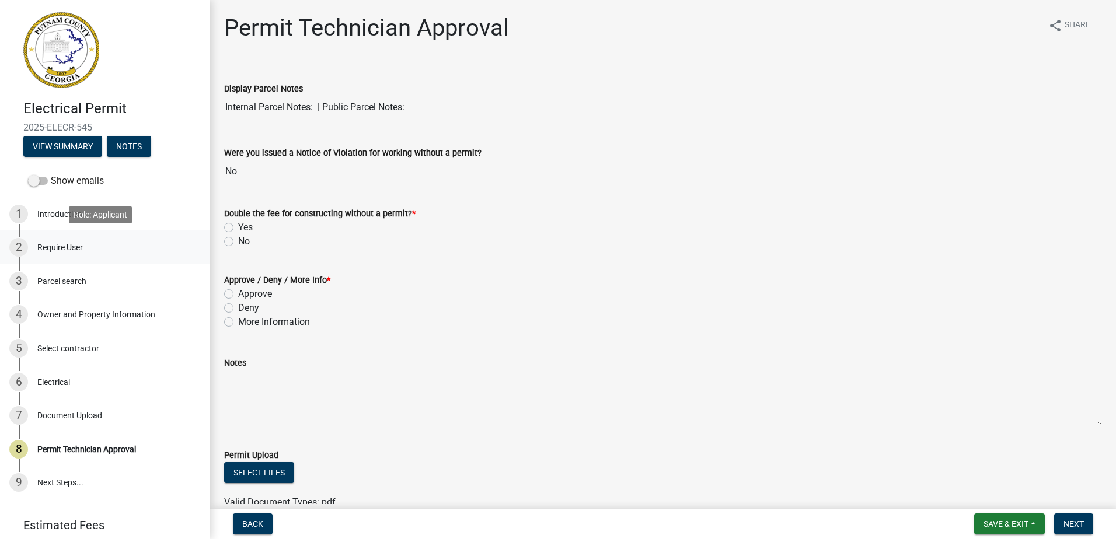
click at [82, 255] on div "2 Require User" at bounding box center [100, 247] width 182 height 19
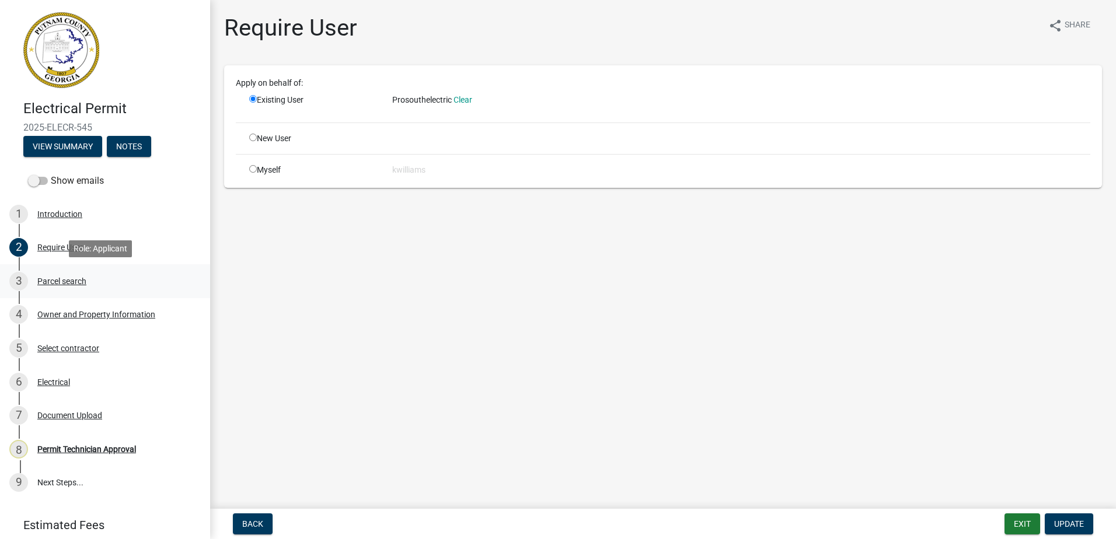
click at [70, 283] on div "Parcel search" at bounding box center [61, 281] width 49 height 8
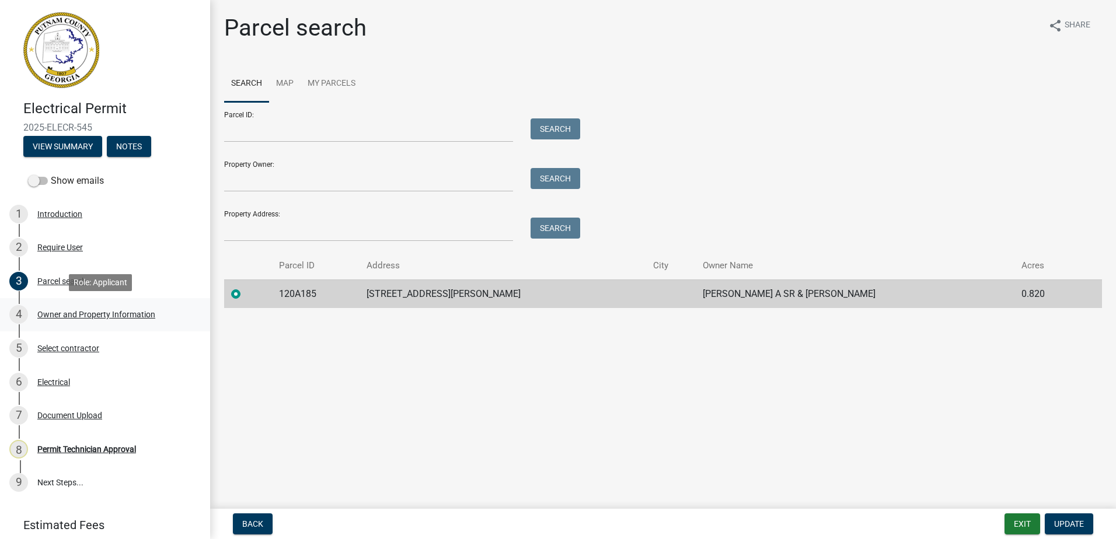
click at [75, 313] on div "Owner and Property Information" at bounding box center [96, 315] width 118 height 8
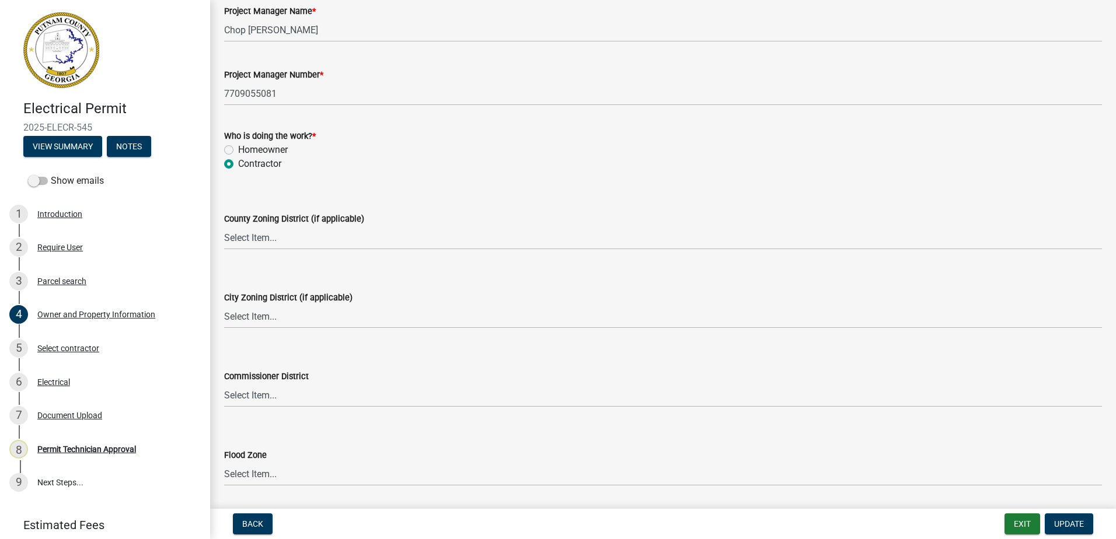
scroll to position [1926, 0]
click at [254, 235] on select "Select Item... AG-1 R-1R R-1 R-2 MHP RM-1 RM-3 C-1 C-2 I-M PUD N/A" at bounding box center [663, 237] width 878 height 24
click at [224, 225] on select "Select Item... AG-1 R-1R R-1 R-2 MHP RM-1 RM-3 C-1 C-2 I-M PUD N/A" at bounding box center [663, 237] width 878 height 24
select select "0688c8c3-ca83-4764-a677-531fbc17e6cb"
drag, startPoint x: 250, startPoint y: 301, endPoint x: 250, endPoint y: 313, distance: 11.7
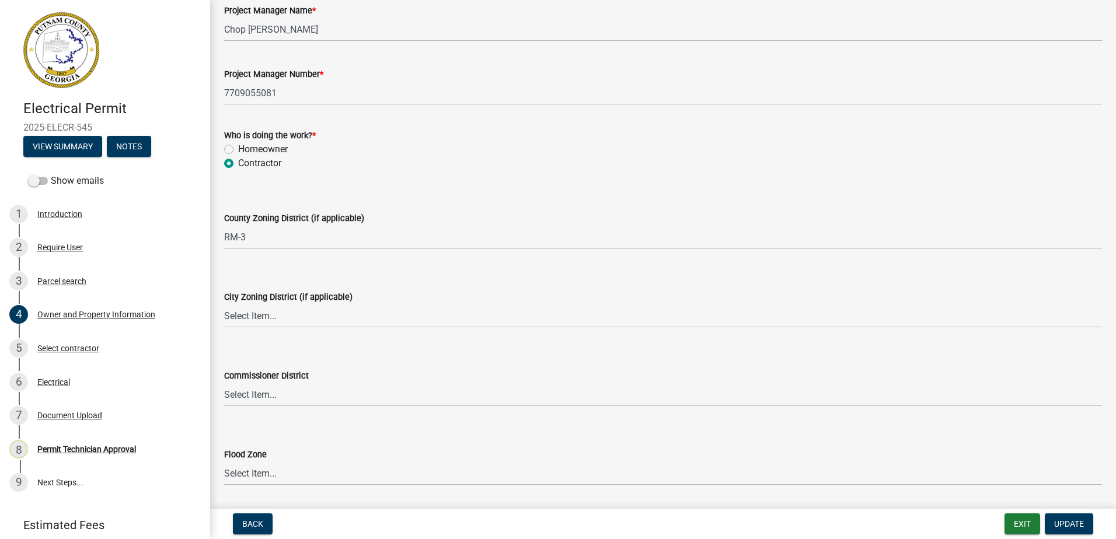
click at [250, 313] on div "City Zoning District (if applicable) Select Item... A-1 A-2 R-1 R-2 R-3 R-4 MHP…" at bounding box center [663, 309] width 878 height 38
drag, startPoint x: 250, startPoint y: 313, endPoint x: 248, endPoint y: 322, distance: 8.9
click at [248, 322] on select "Select Item... A-1 A-2 R-1 R-2 R-3 R-4 MHP C-1 C-2 I-1 I-2 DB FH H-P N/A" at bounding box center [663, 316] width 878 height 24
click at [224, 304] on select "Select Item... A-1 A-2 R-1 R-2 R-3 R-4 MHP C-1 C-2 I-1 I-2 DB FH H-P N/A" at bounding box center [663, 316] width 878 height 24
select select "83394b22-4a11-496c-8e5c-75ade2e72faf"
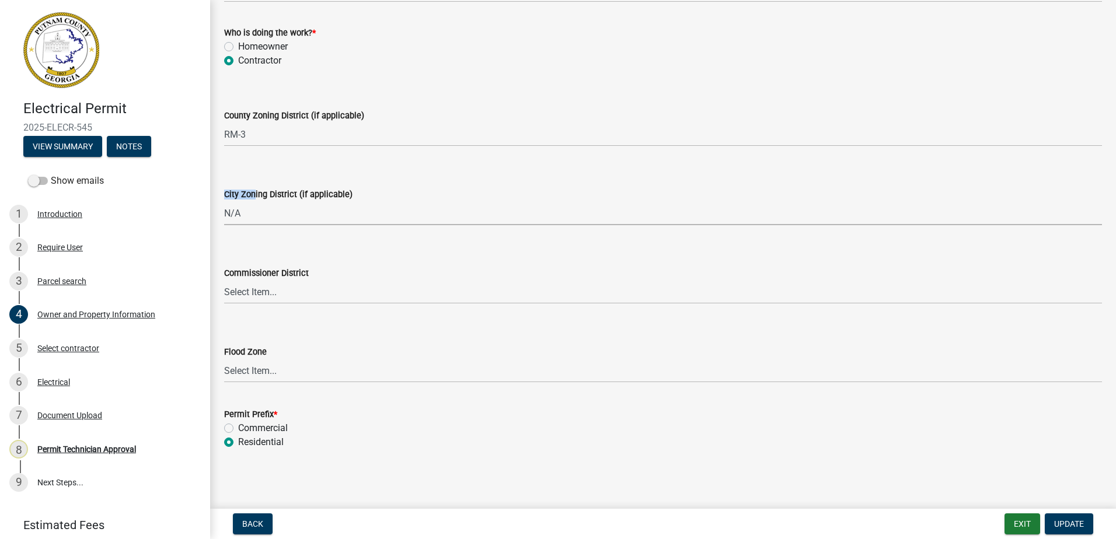
scroll to position [2030, 0]
click at [250, 299] on select "Select Item... District 1 District 2 District 3 District 4" at bounding box center [663, 291] width 878 height 24
click at [250, 294] on select "Select Item... District 1 District 2 District 3 District 4" at bounding box center [663, 291] width 878 height 24
click at [224, 279] on select "Select Item... District 1 District 2 District 3 District 4" at bounding box center [663, 291] width 878 height 24
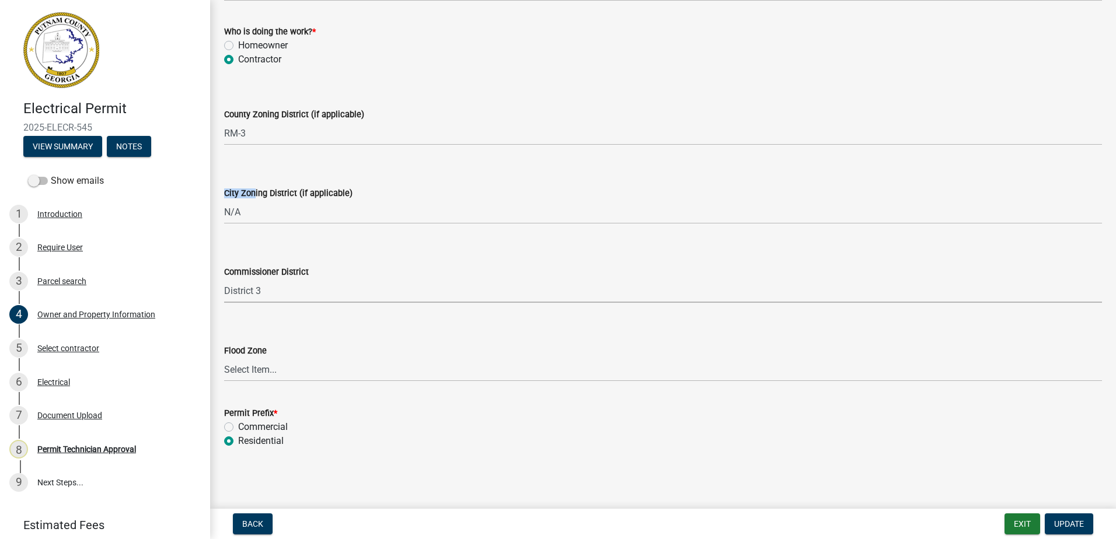
select select "469c5908-2854-42d5-89ed-bee7fc26529e"
click at [1069, 521] on span "Update" at bounding box center [1069, 524] width 30 height 9
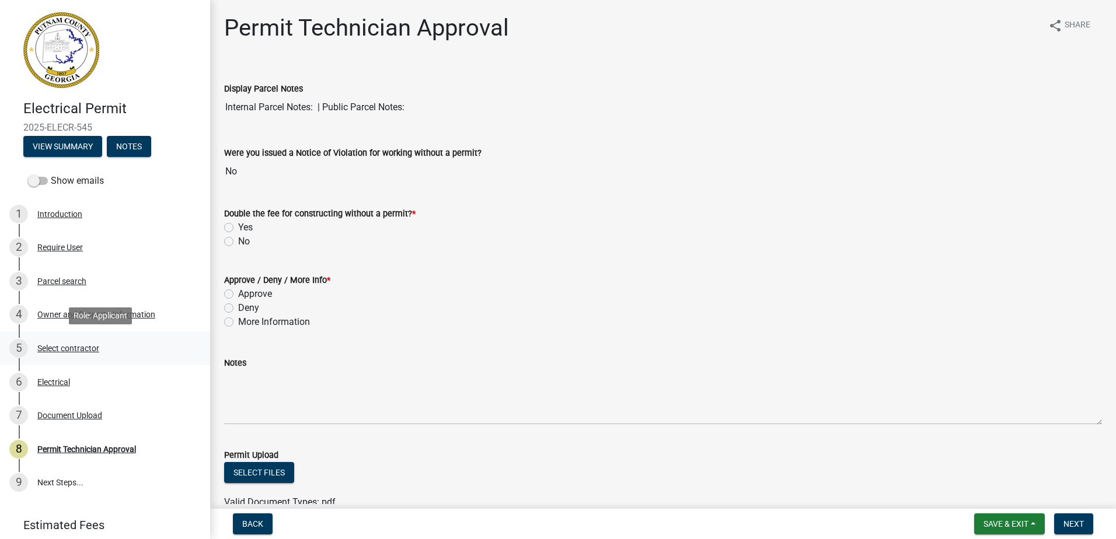
click at [57, 344] on div "Select contractor" at bounding box center [68, 348] width 62 height 8
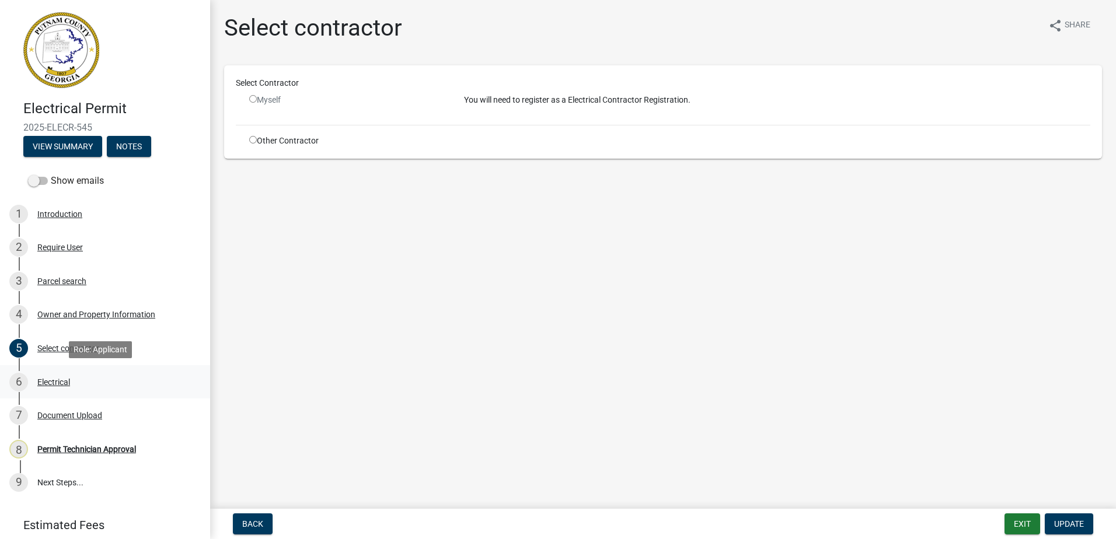
click at [61, 380] on div "Electrical" at bounding box center [53, 382] width 33 height 8
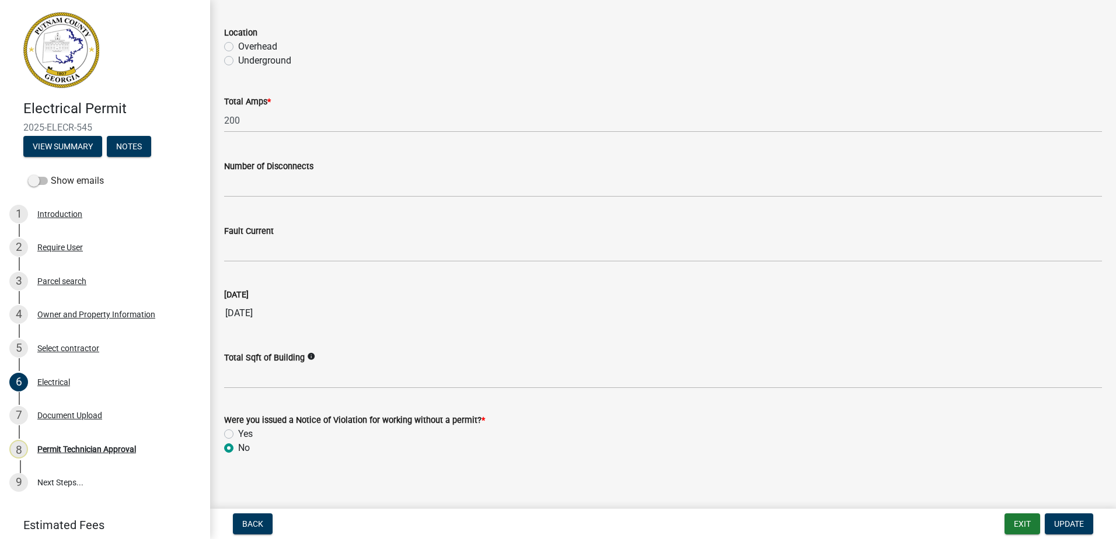
scroll to position [1103, 0]
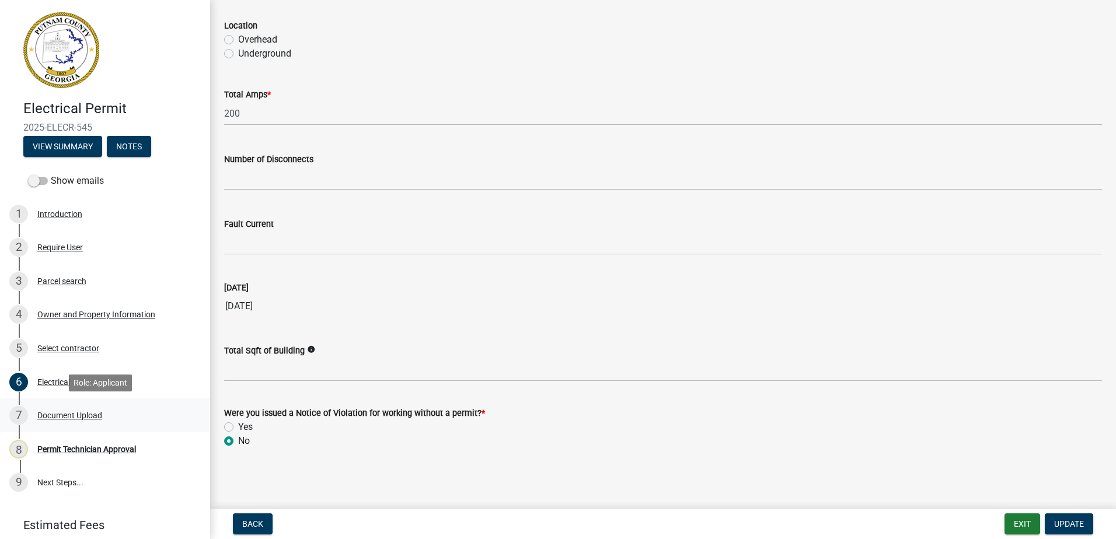
click at [50, 413] on div "Document Upload" at bounding box center [69, 416] width 65 height 8
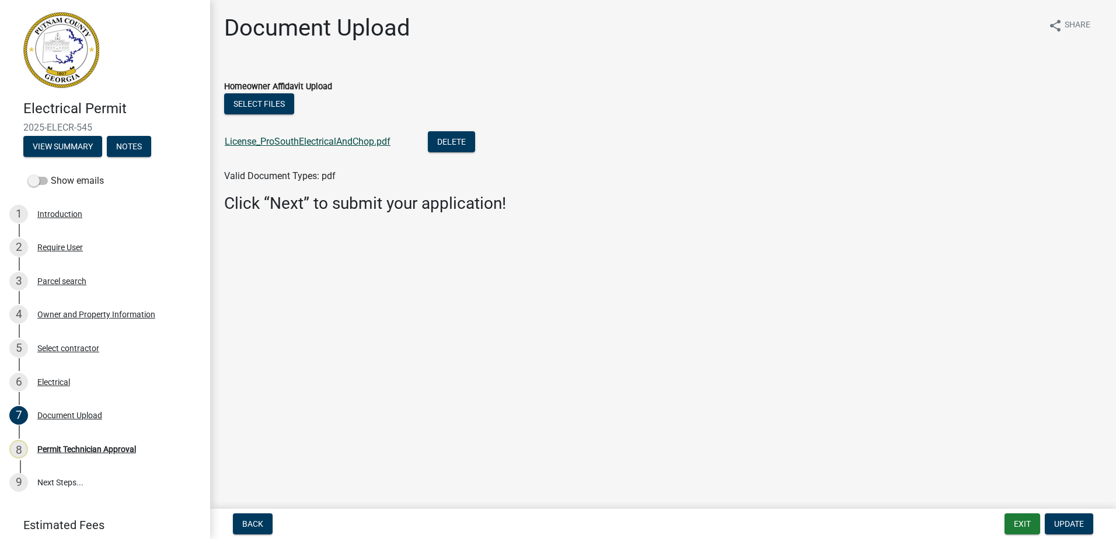
click at [315, 137] on link "License_ProSouthElectricalAndChop.pdf" at bounding box center [308, 141] width 166 height 11
click at [52, 308] on div "4 Owner and Property Information" at bounding box center [100, 314] width 182 height 19
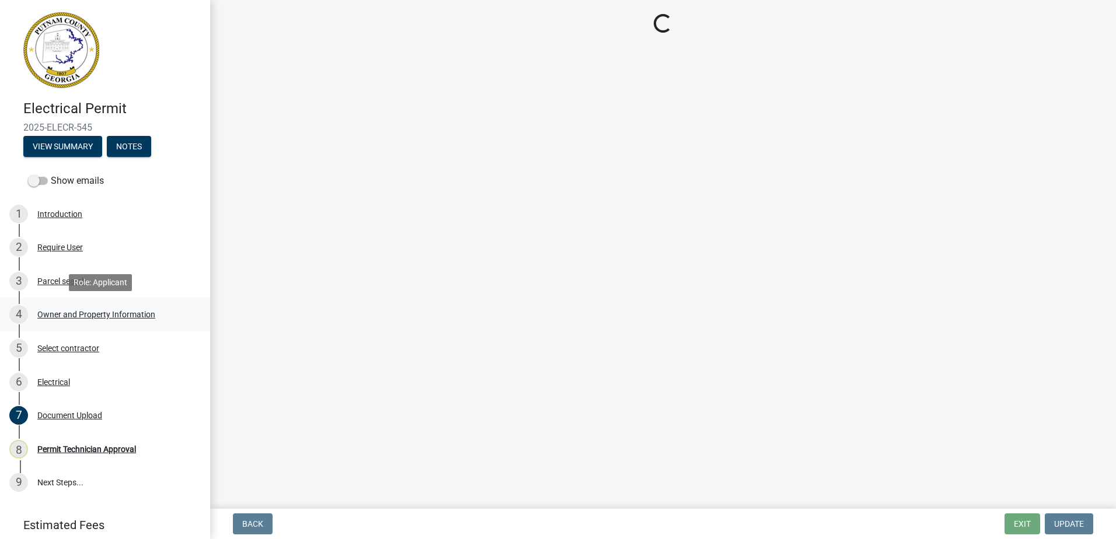
select select "0688c8c3-ca83-4764-a677-531fbc17e6cb"
select select "83394b22-4a11-496c-8e5c-75ade2e72faf"
select select "469c5908-2854-42d5-89ed-bee7fc26529e"
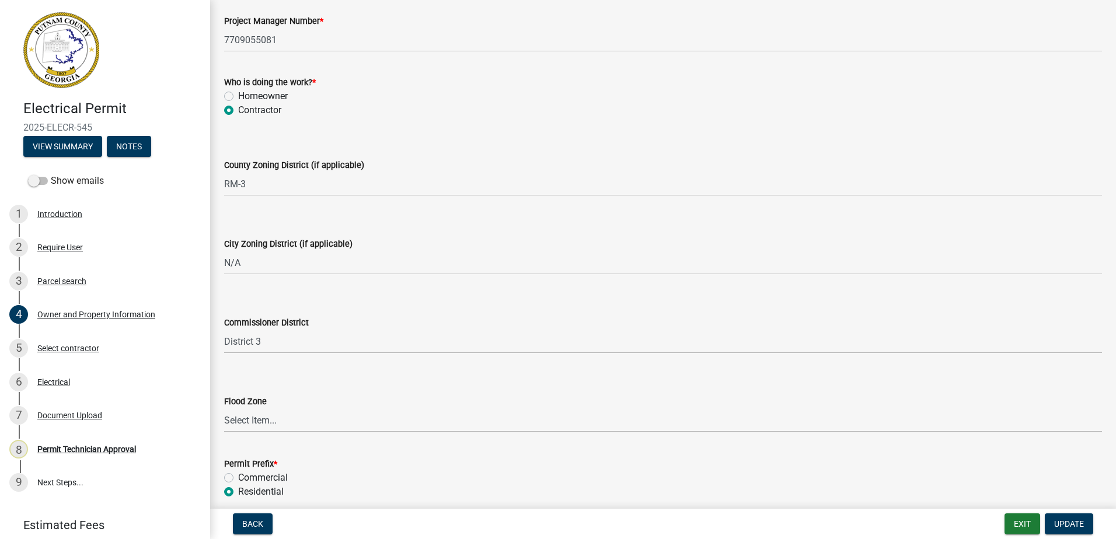
scroll to position [2030, 0]
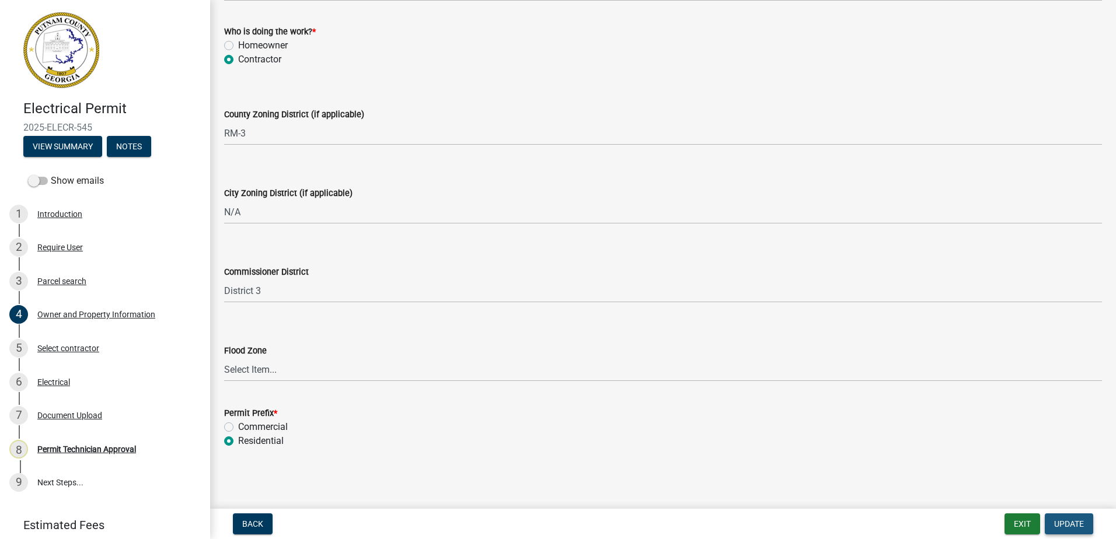
click at [1060, 525] on span "Update" at bounding box center [1069, 524] width 30 height 9
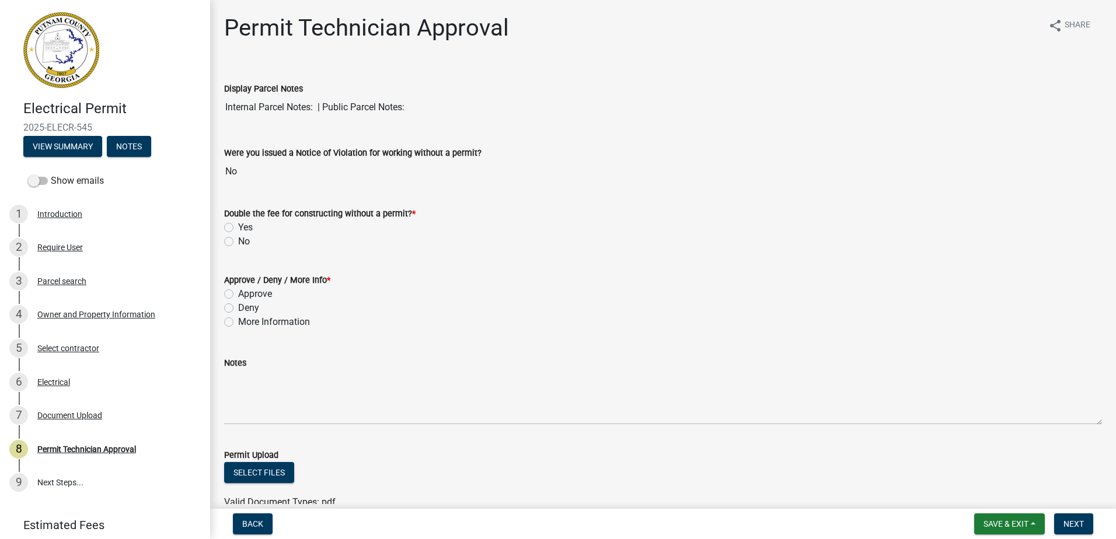
click at [238, 239] on label "No" at bounding box center [244, 242] width 12 height 14
click at [238, 239] on input "No" at bounding box center [242, 239] width 8 height 8
radio input "true"
click at [238, 293] on label "Approve" at bounding box center [255, 294] width 34 height 14
click at [238, 293] on input "Approve" at bounding box center [242, 291] width 8 height 8
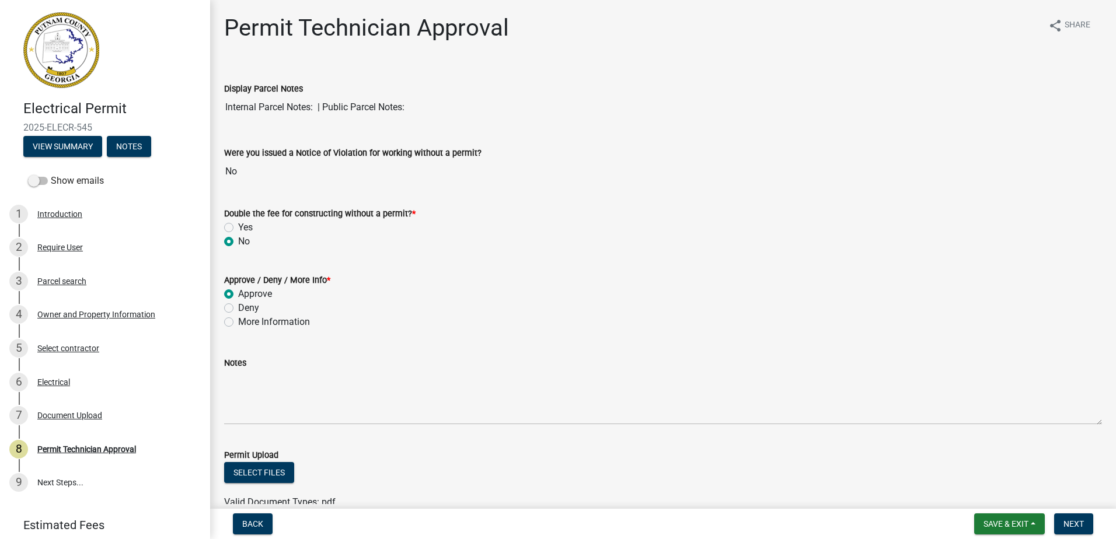
radio input "true"
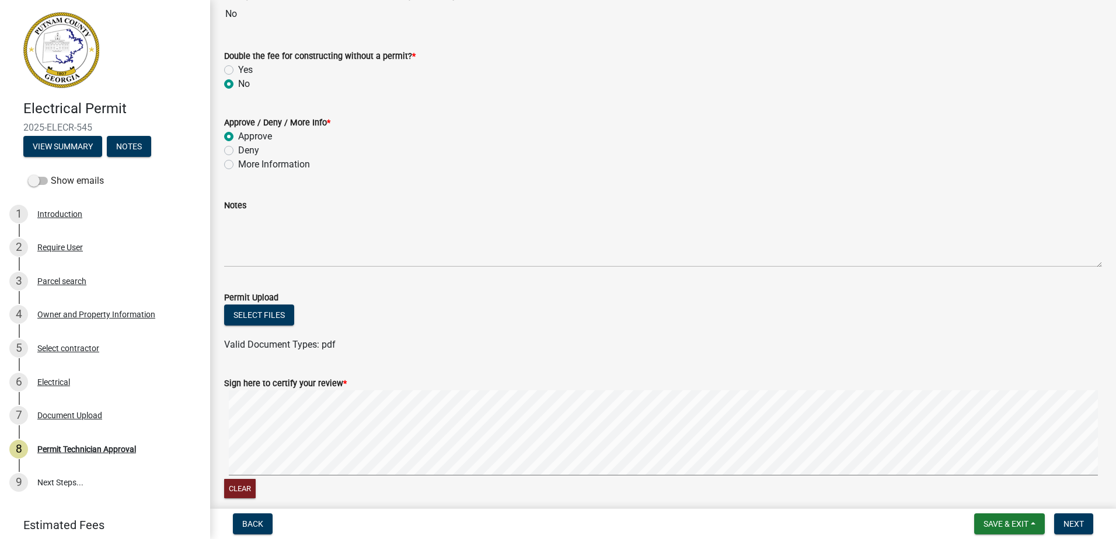
scroll to position [211, 0]
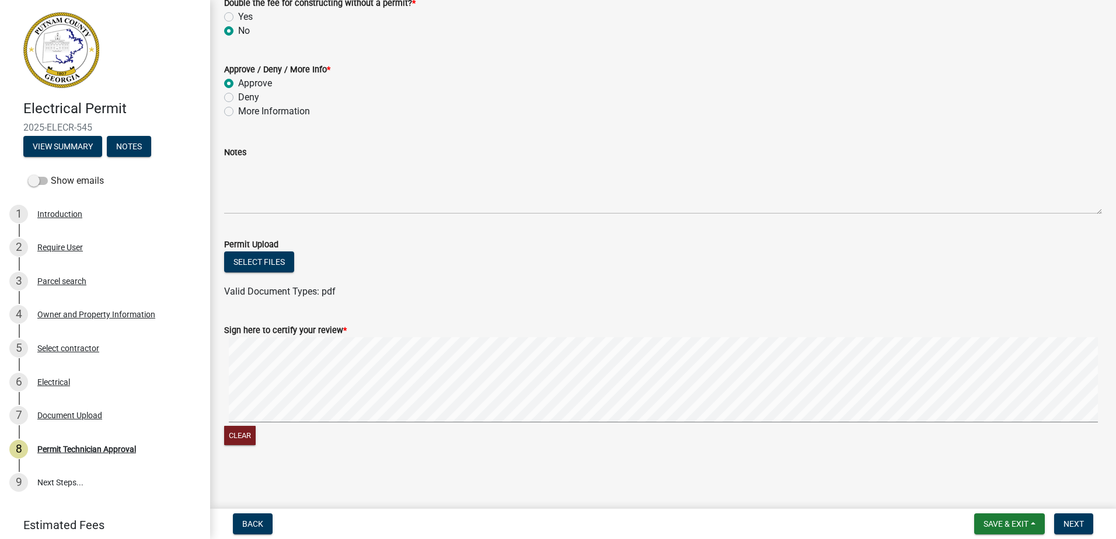
click at [277, 424] on signature-pad at bounding box center [663, 381] width 878 height 89
click at [416, 304] on wm-data-entity-input-list "Display Parcel Notes Internal Parcel Notes: | Public Parcel Notes: Were you iss…" at bounding box center [663, 157] width 878 height 604
click at [1088, 525] on button "Next" at bounding box center [1073, 524] width 39 height 21
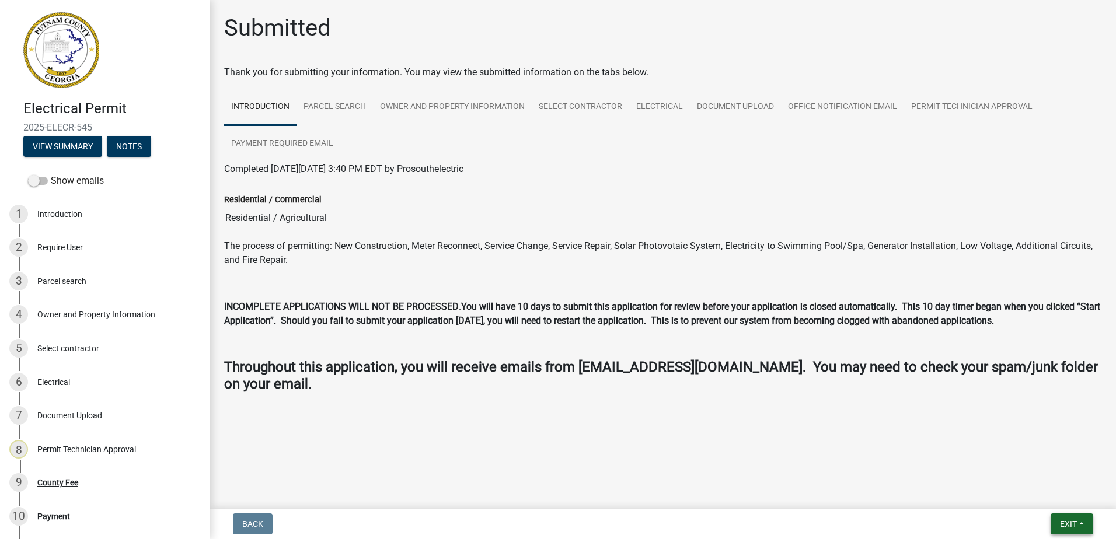
click at [1051, 515] on nav "Back Exit Save Save & Exit" at bounding box center [663, 524] width 906 height 30
click at [1055, 521] on button "Exit" at bounding box center [1072, 524] width 43 height 21
click at [1042, 495] on button "Save & Exit" at bounding box center [1046, 494] width 93 height 28
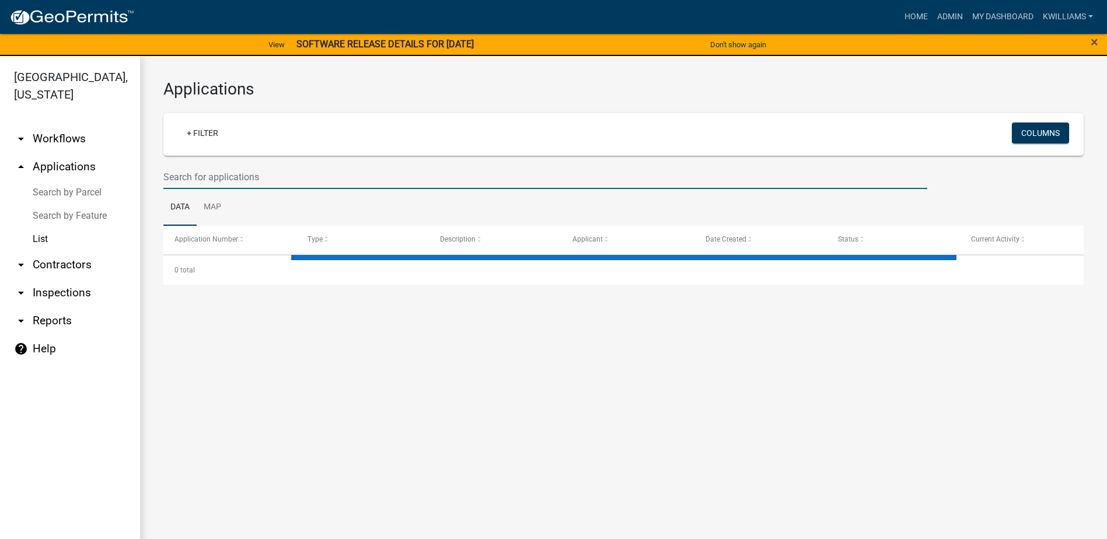
click at [192, 168] on input "text" at bounding box center [545, 177] width 764 height 24
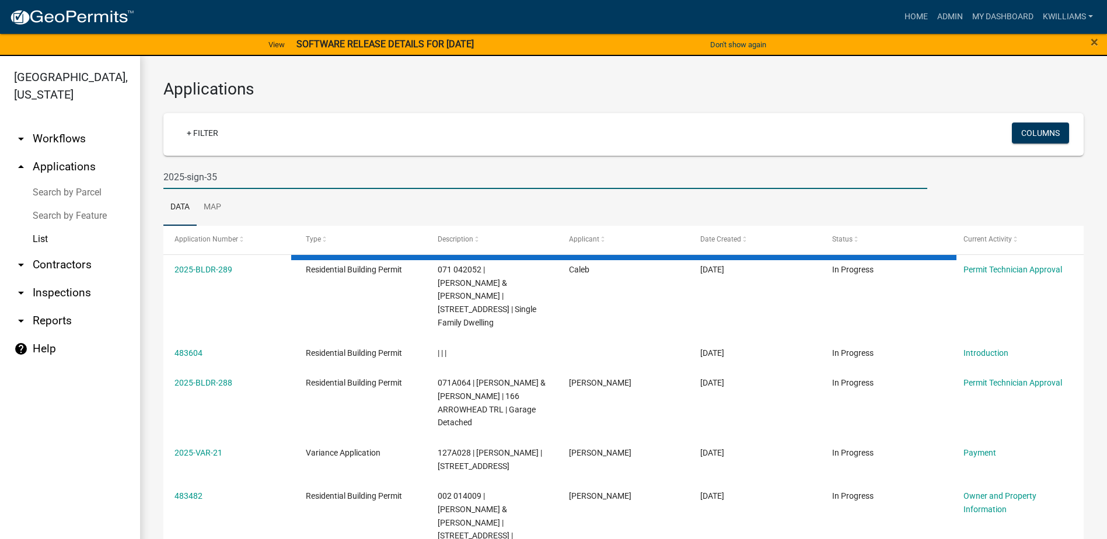
type input "2025-sign-35"
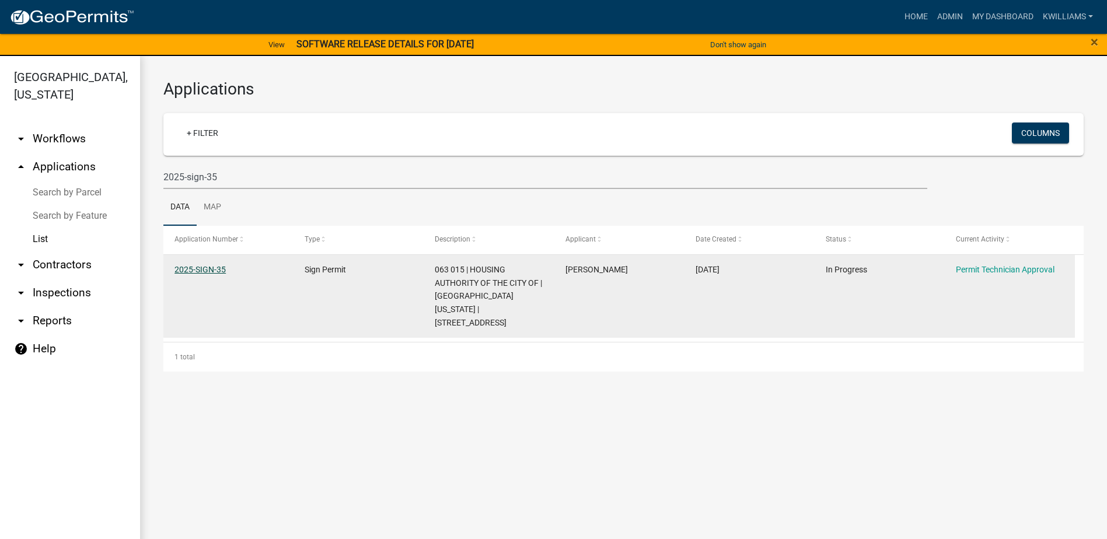
drag, startPoint x: 187, startPoint y: 278, endPoint x: 186, endPoint y: 264, distance: 13.5
click at [187, 276] on datatable-body-cell "2025-SIGN-35" at bounding box center [228, 296] width 130 height 83
click at [186, 265] on link "2025-SIGN-35" at bounding box center [200, 269] width 51 height 9
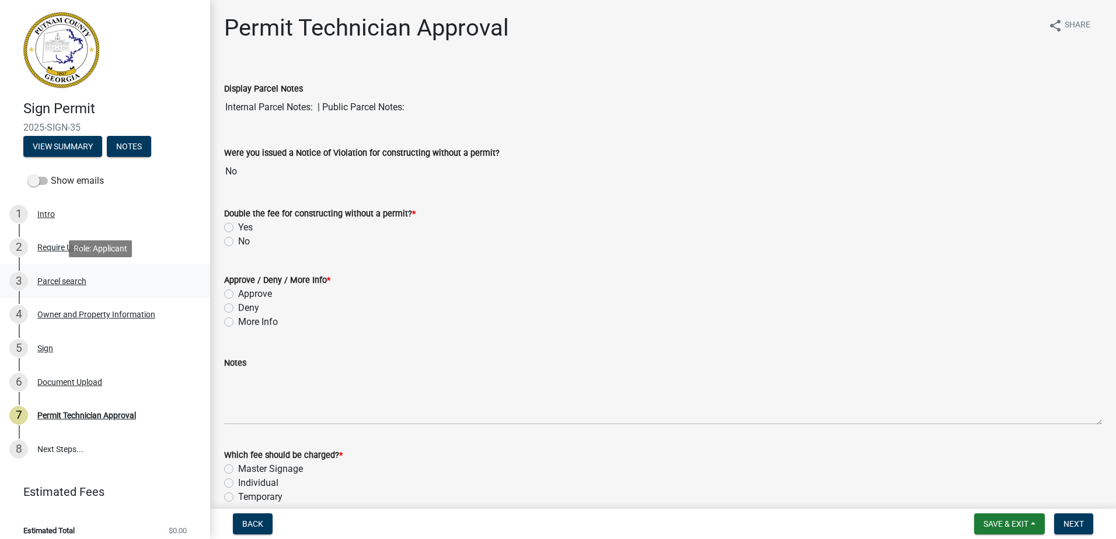
click at [66, 282] on div "Parcel search" at bounding box center [61, 281] width 49 height 8
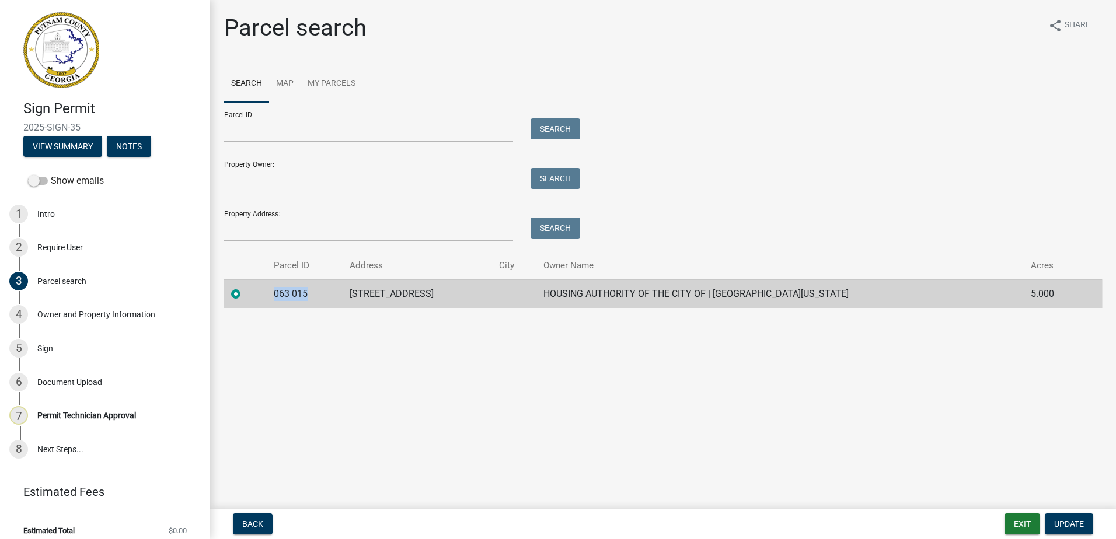
drag, startPoint x: 315, startPoint y: 295, endPoint x: 269, endPoint y: 294, distance: 46.1
click at [269, 294] on tr "063 015 155 HILLSIDE DR HOUSING AUTHORITY OF THE CITY OF | EATONTON GEORGIA 5.0…" at bounding box center [663, 294] width 878 height 29
drag, startPoint x: 269, startPoint y: 294, endPoint x: 287, endPoint y: 300, distance: 19.0
copy td "063 015"
drag, startPoint x: 1110, startPoint y: 114, endPoint x: 1066, endPoint y: 519, distance: 407.5
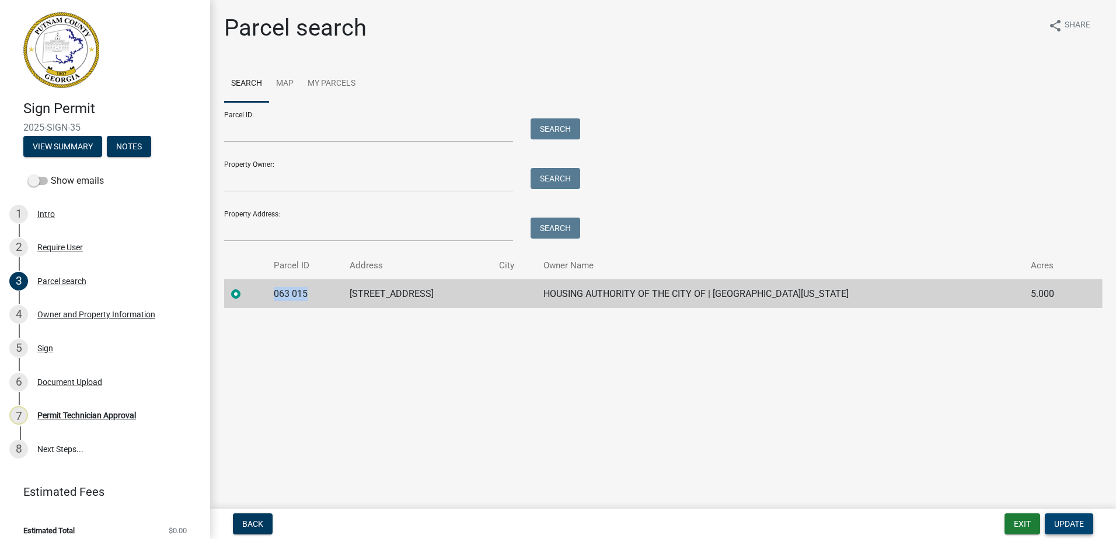
click at [1066, 520] on span "Update" at bounding box center [1069, 524] width 30 height 9
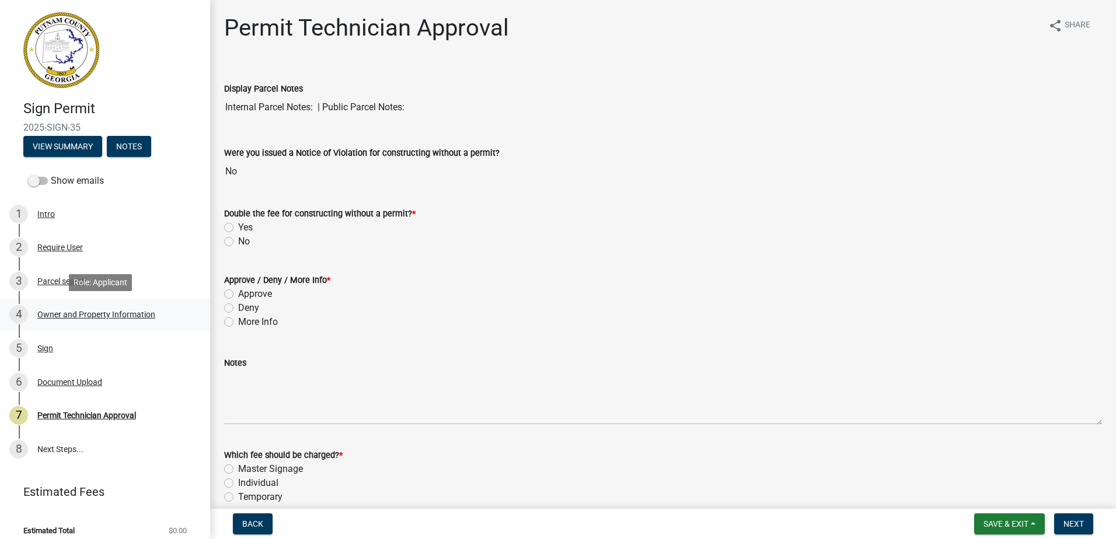
click at [148, 309] on div "4 Owner and Property Information" at bounding box center [100, 314] width 182 height 19
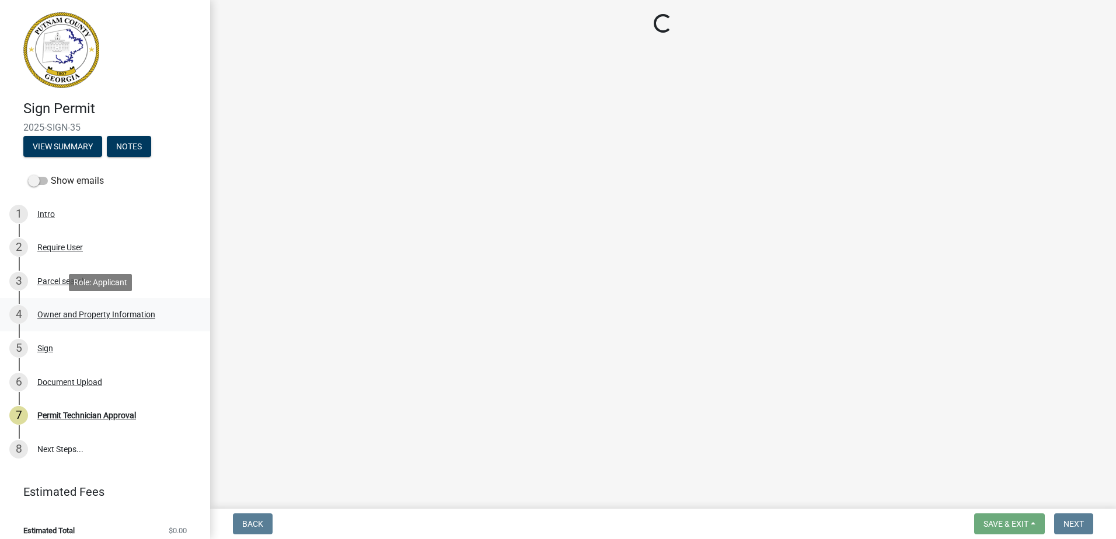
select select "ef7a1fc2-7a7a-426d-b1f0-c9b9b6ca7ff4"
select select "baca39b5-529a-4592-b8f9-0b9bae35b1c2"
select select "95c2f08d-bd21-40ac-acc0-bf0ad2ba7c20"
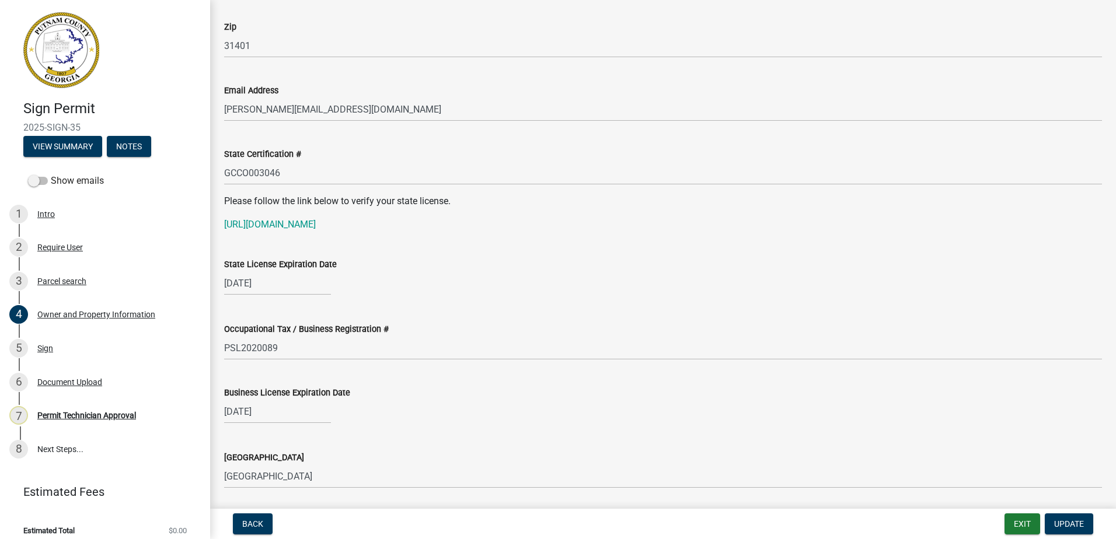
scroll to position [1401, 0]
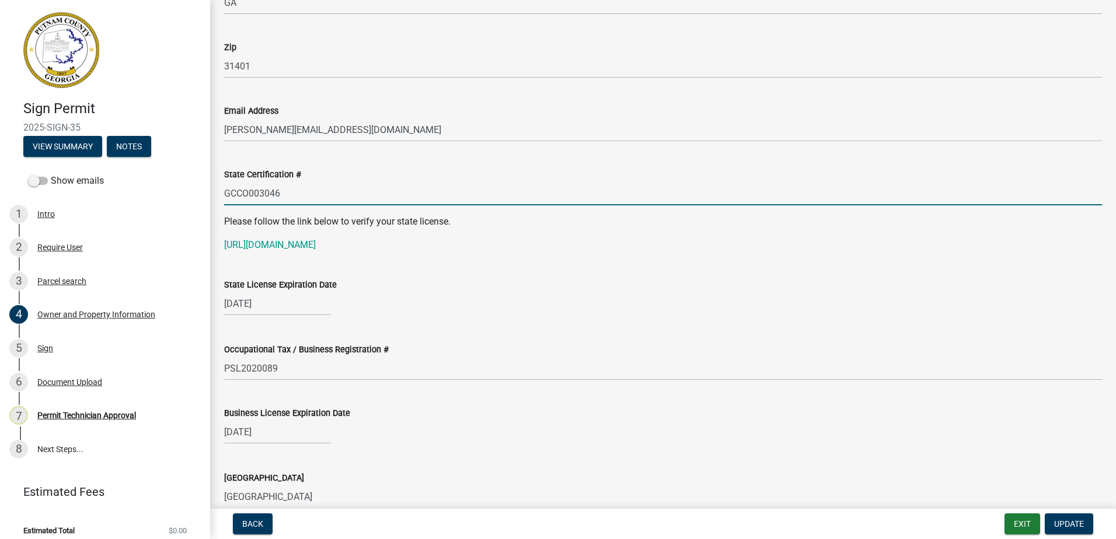
drag, startPoint x: 287, startPoint y: 193, endPoint x: 229, endPoint y: 190, distance: 58.4
click at [224, 194] on div "State Certification # GCCO003046" at bounding box center [662, 178] width 895 height 54
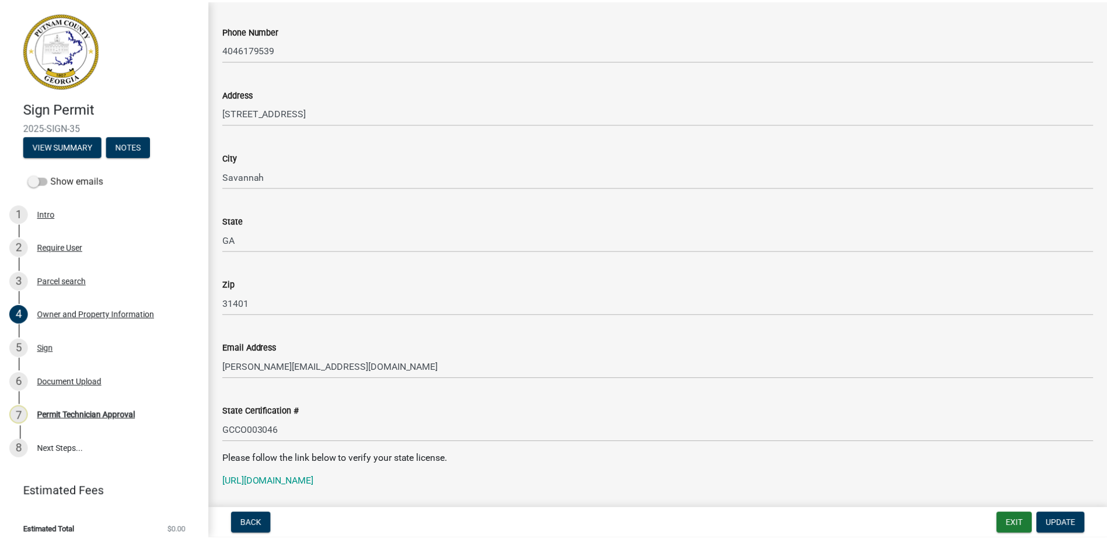
scroll to position [1168, 0]
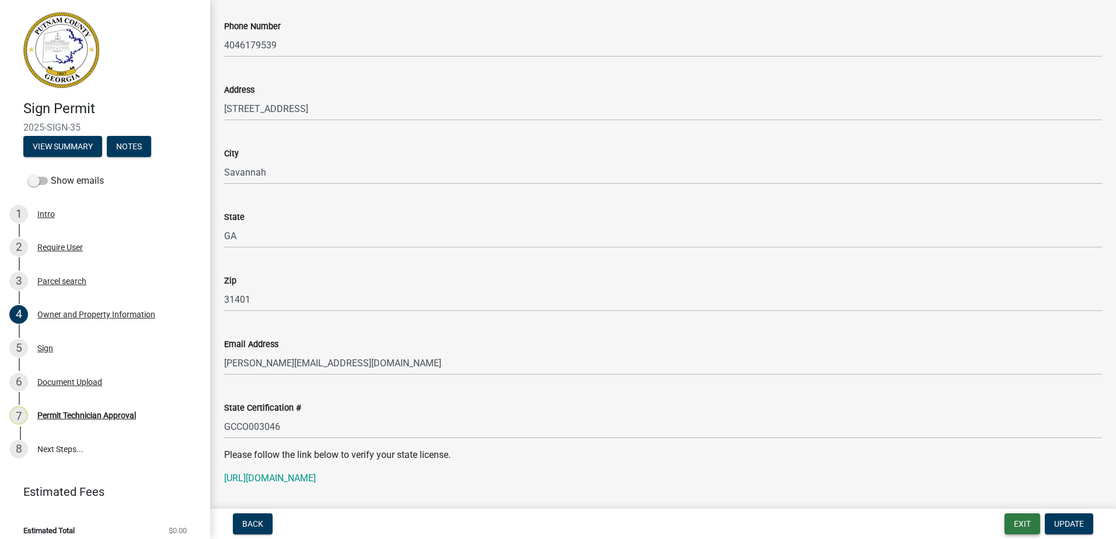
click at [1024, 517] on button "Exit" at bounding box center [1023, 524] width 36 height 21
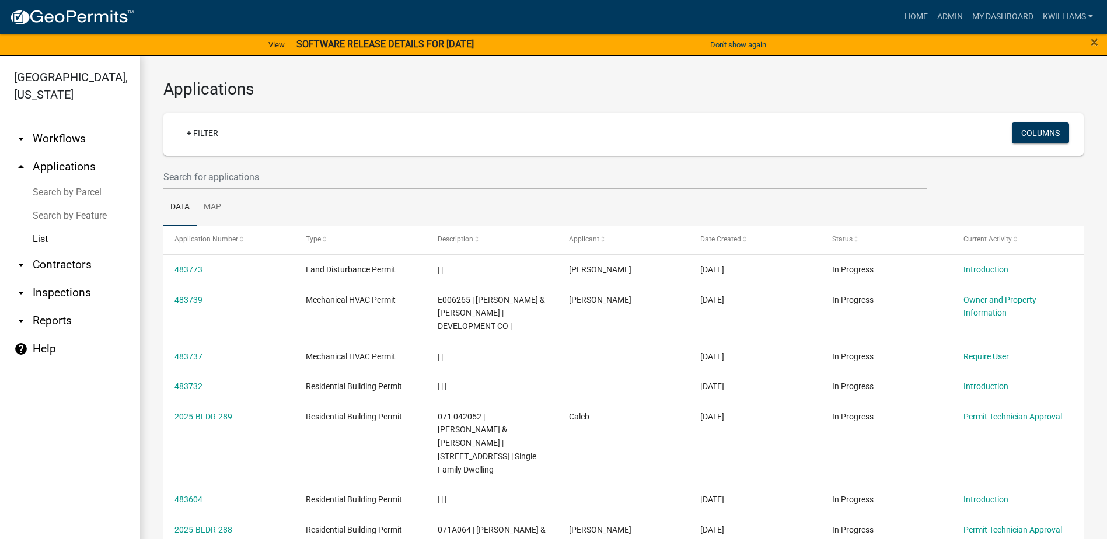
click at [225, 160] on wm-filter-builder "+ Filter Columns" at bounding box center [623, 151] width 921 height 76
click at [224, 179] on input "text" at bounding box center [545, 177] width 764 height 24
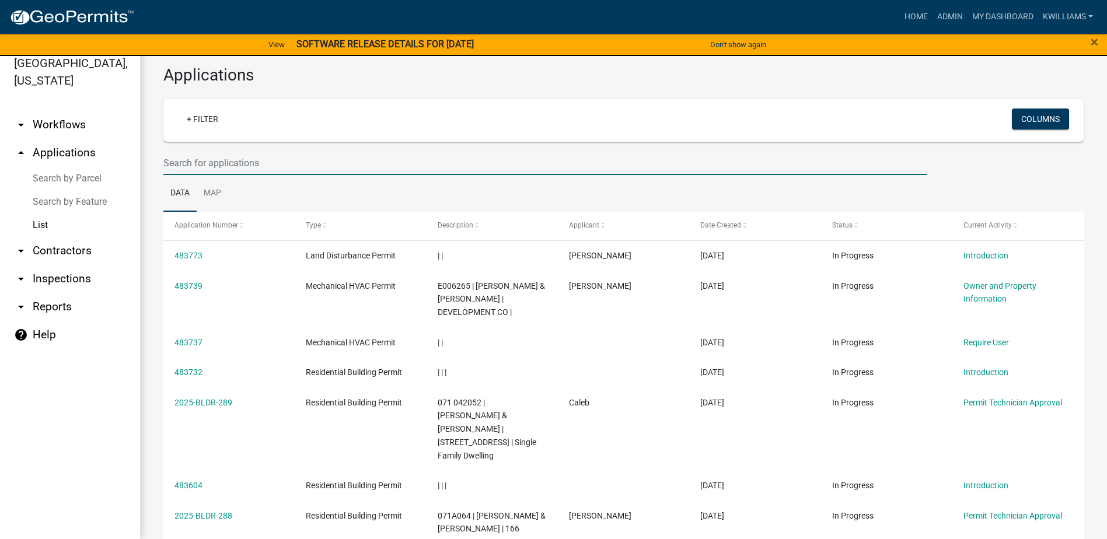
click at [166, 163] on input "text" at bounding box center [545, 163] width 764 height 24
click at [176, 162] on input "text" at bounding box center [545, 163] width 764 height 24
click at [186, 155] on input "text" at bounding box center [545, 163] width 764 height 24
click at [178, 163] on input "text" at bounding box center [545, 163] width 764 height 24
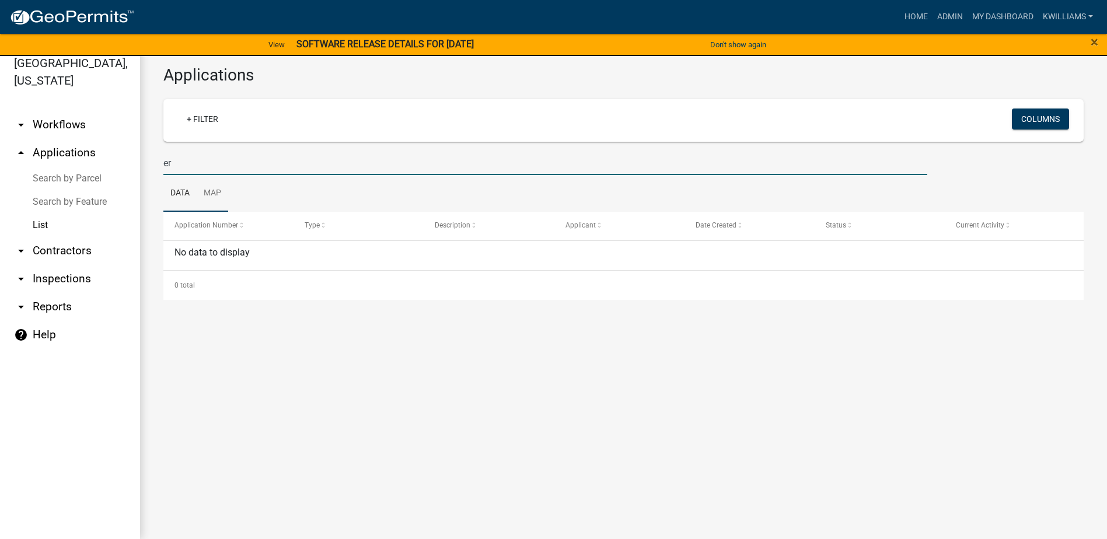
type input "e"
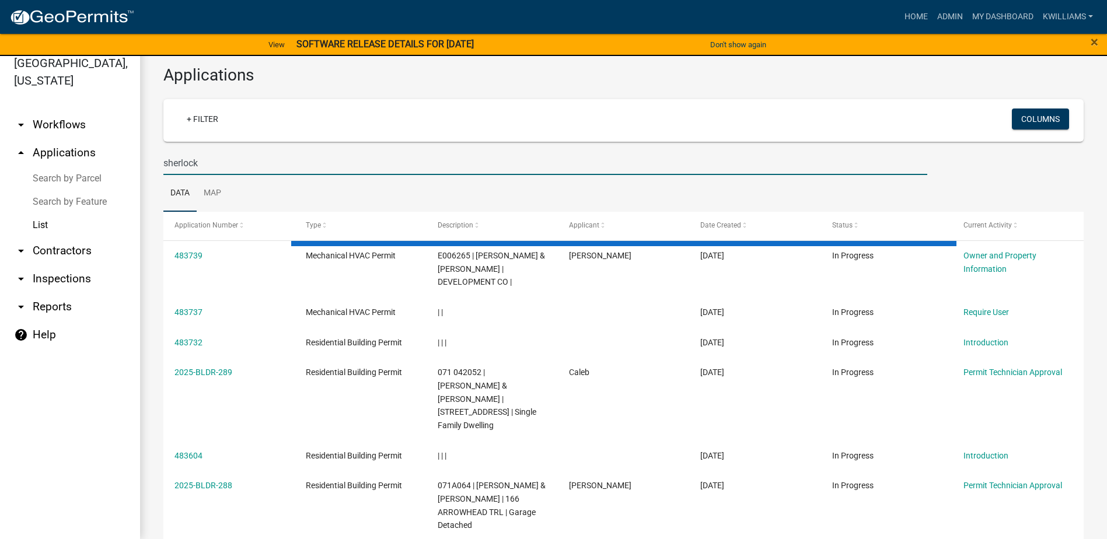
type input "sherlock"
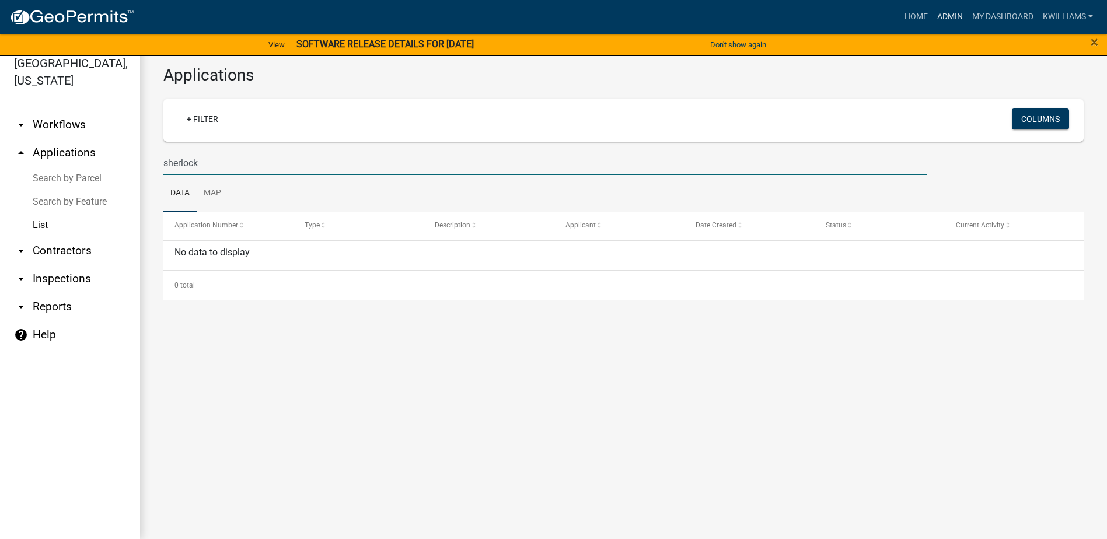
click at [954, 13] on link "Admin" at bounding box center [950, 17] width 35 height 22
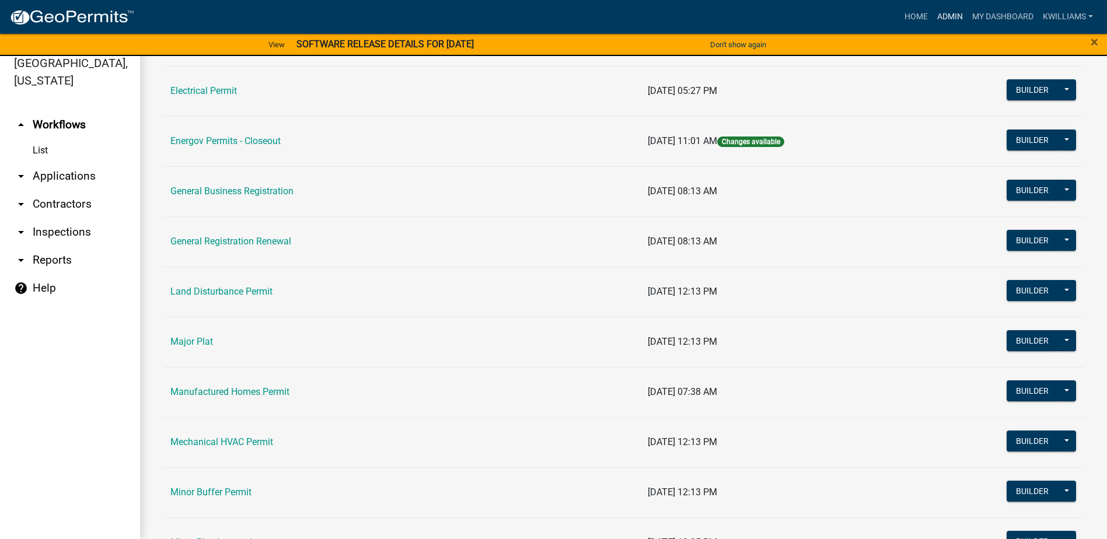
scroll to position [701, 0]
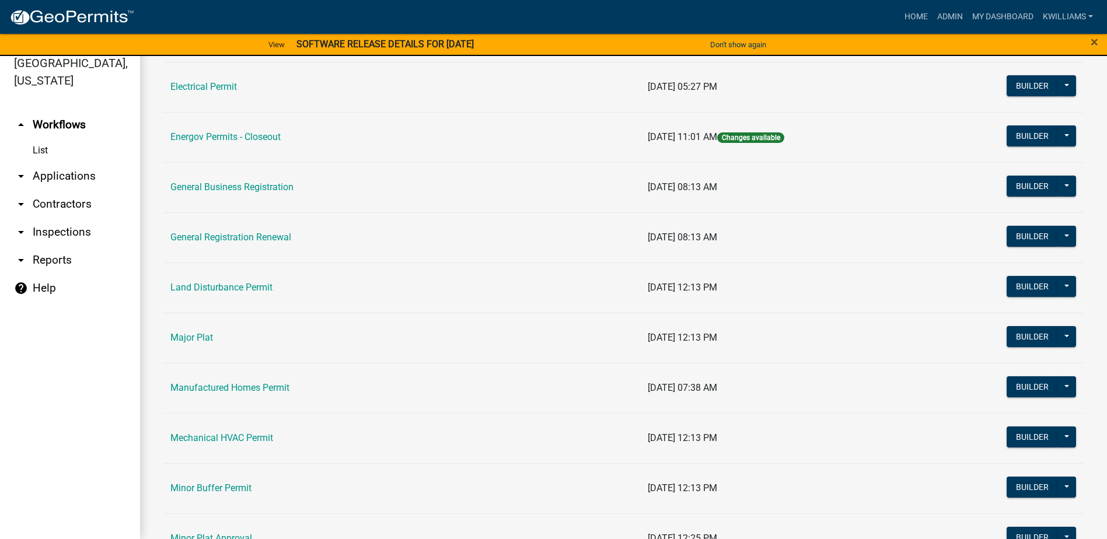
click at [262, 186] on link "General Business Registration" at bounding box center [231, 187] width 123 height 11
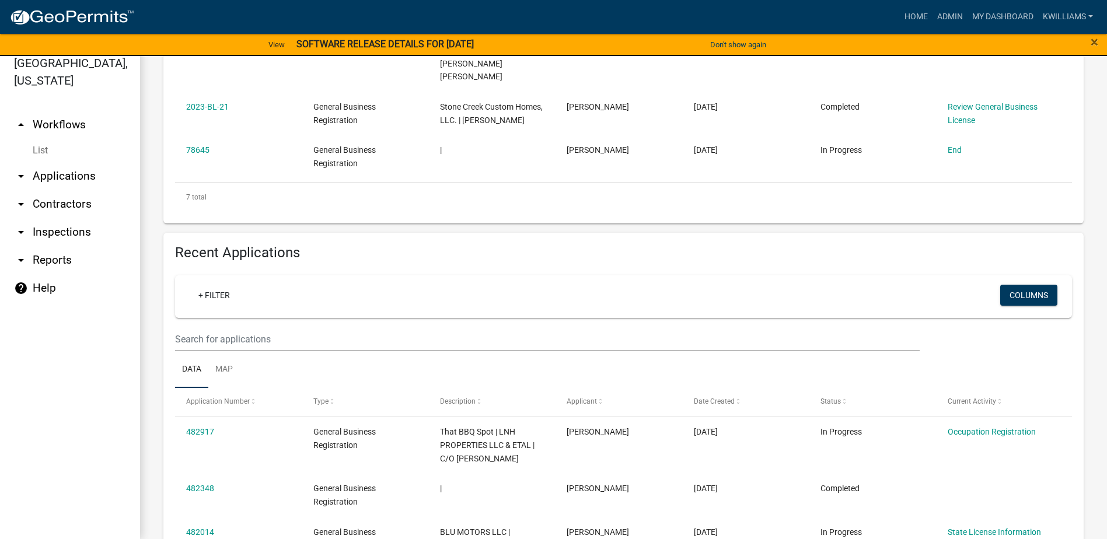
scroll to position [584, 0]
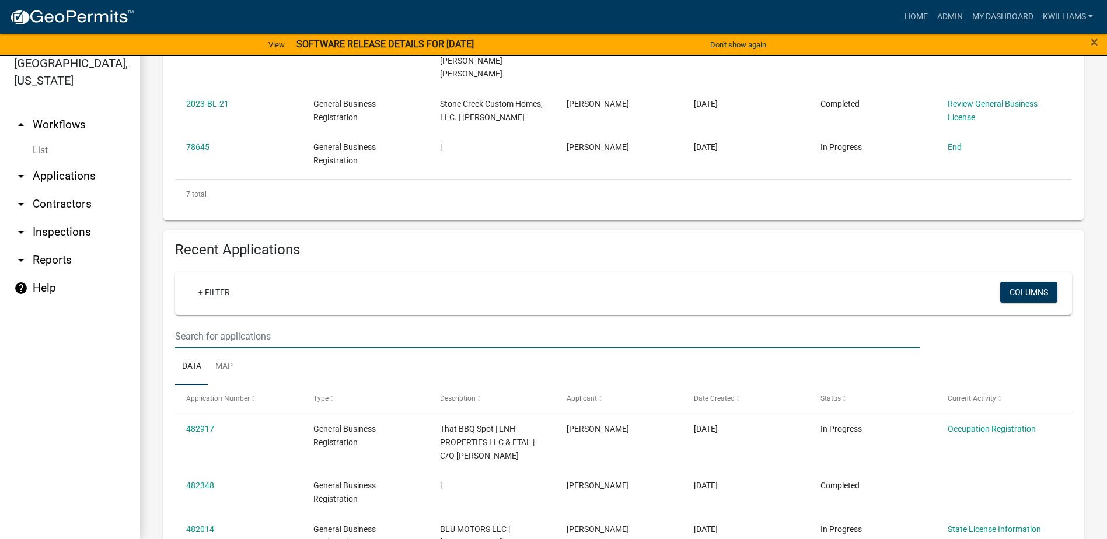
click at [210, 325] on input "text" at bounding box center [547, 337] width 745 height 24
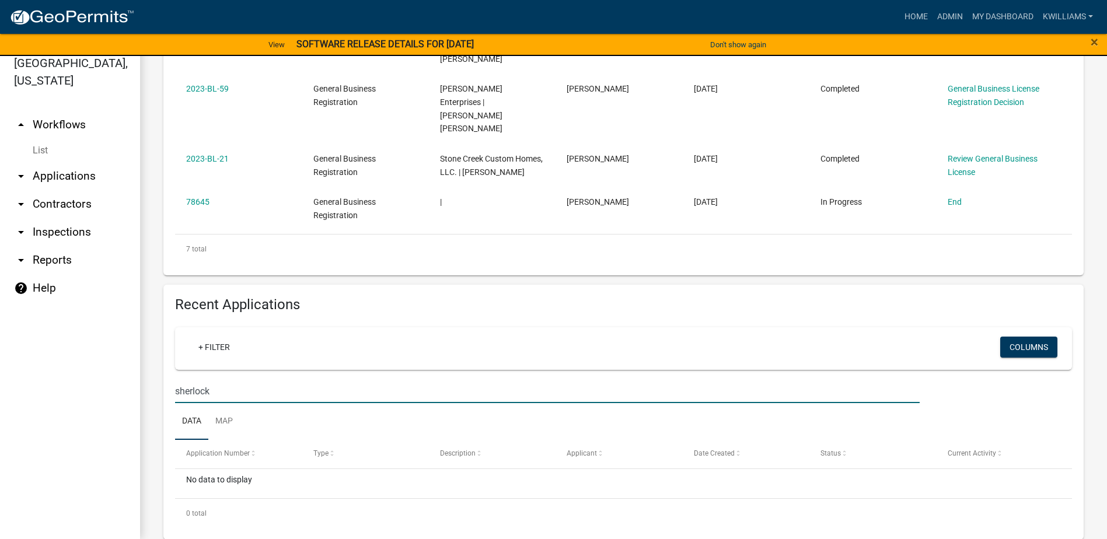
scroll to position [521, 0]
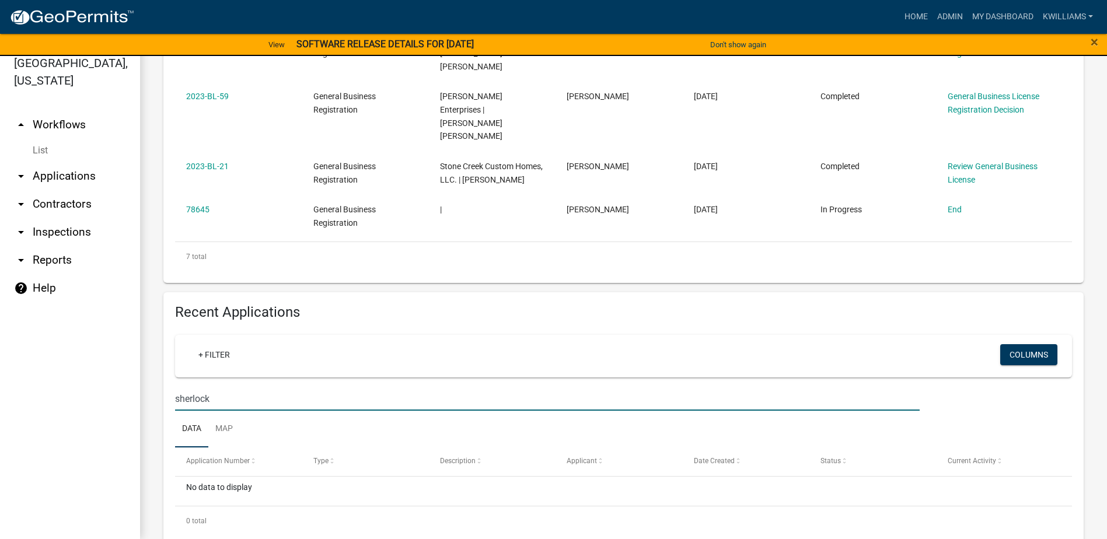
click at [272, 387] on input "sherlock" at bounding box center [547, 399] width 745 height 24
drag, startPoint x: 272, startPoint y: 312, endPoint x: 276, endPoint y: 307, distance: 6.3
click at [272, 387] on input "sherlock" at bounding box center [547, 399] width 745 height 24
click at [217, 387] on input "sherlock" at bounding box center [547, 399] width 745 height 24
type input "sherlock"
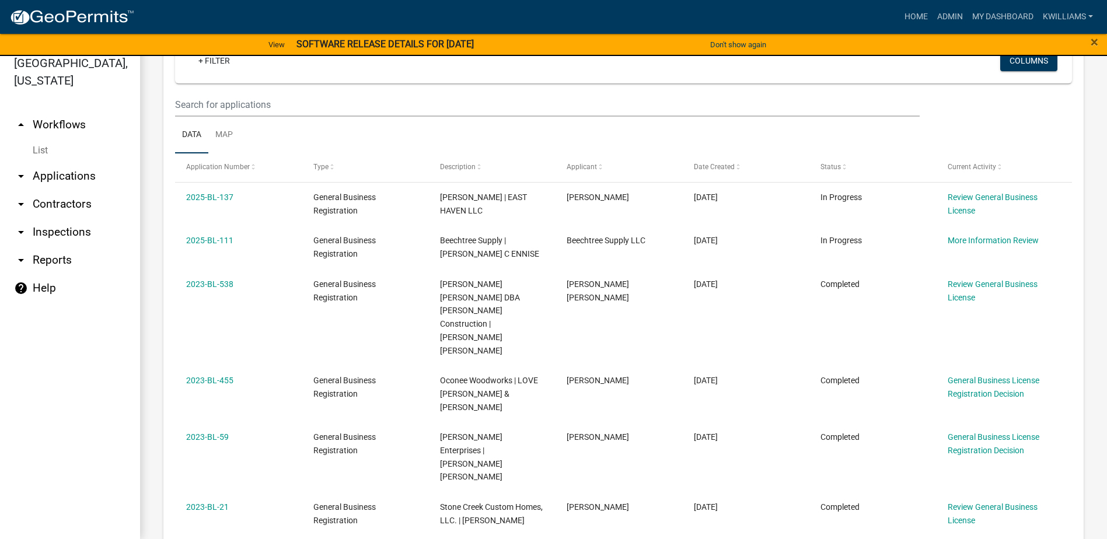
scroll to position [54, 0]
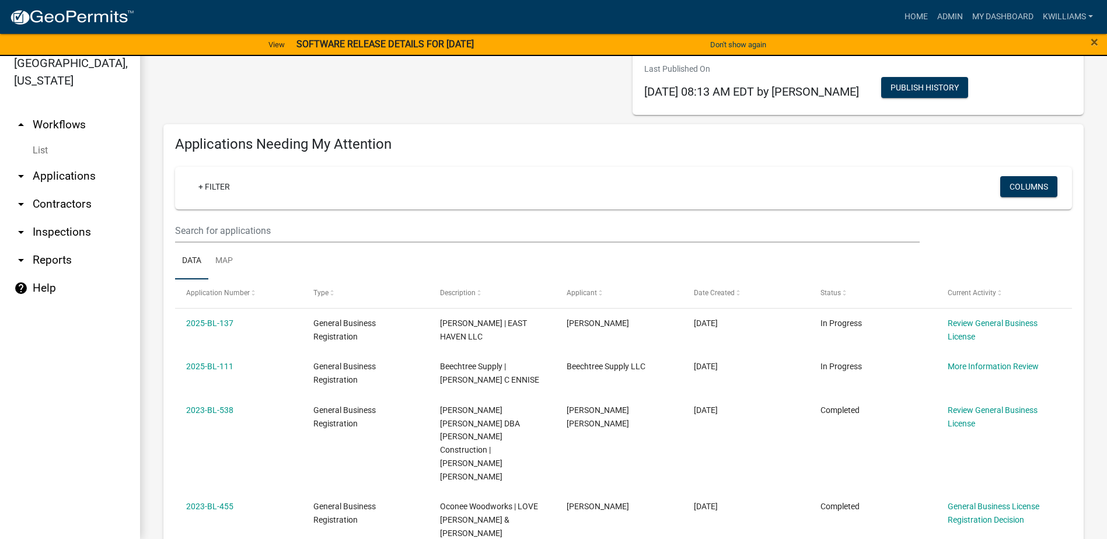
click at [32, 178] on link "arrow_drop_down Applications" at bounding box center [70, 176] width 140 height 28
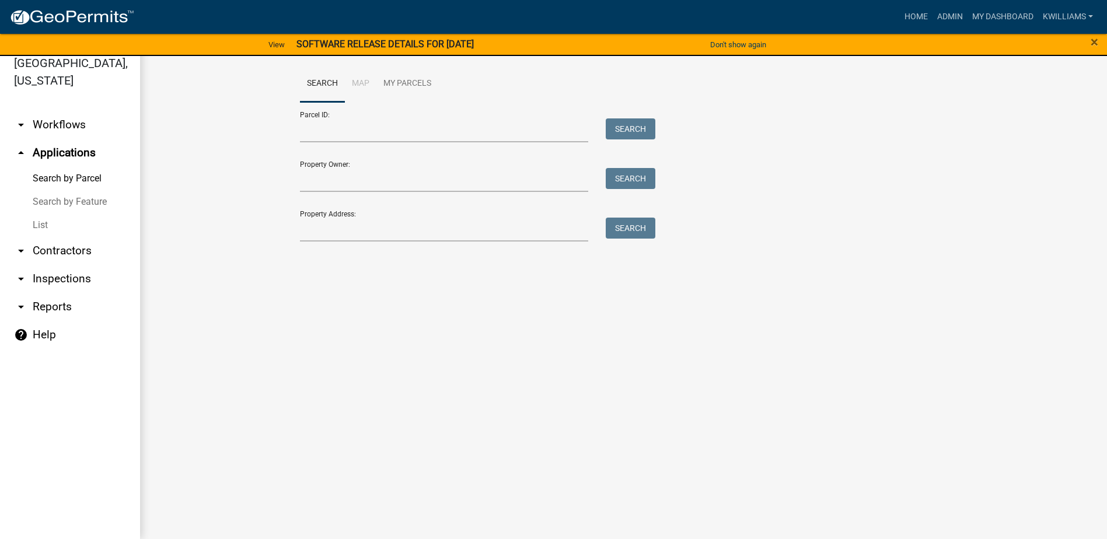
click at [61, 224] on link "List" at bounding box center [70, 225] width 140 height 23
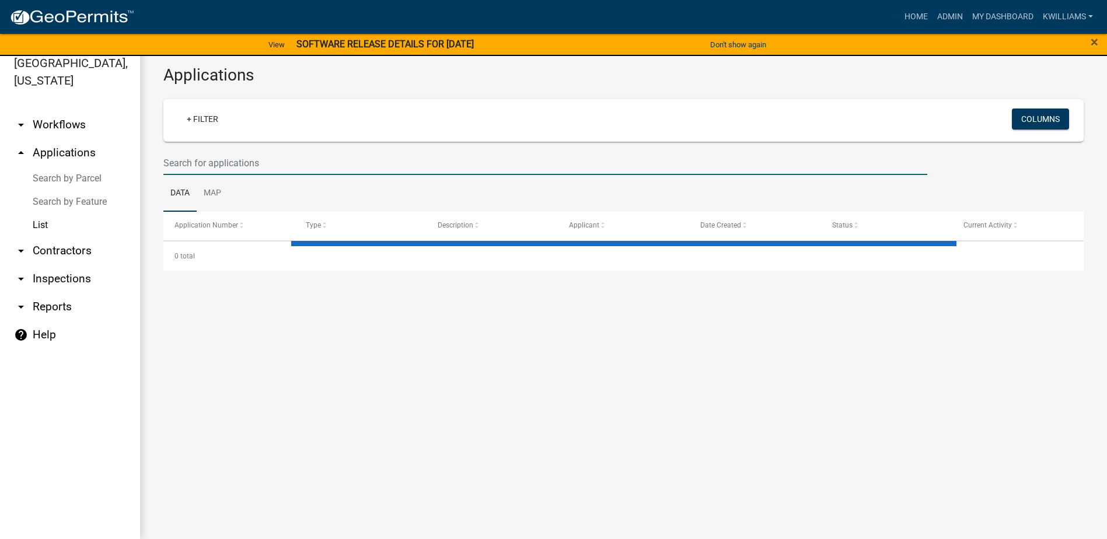
click at [261, 172] on input "text" at bounding box center [545, 163] width 764 height 24
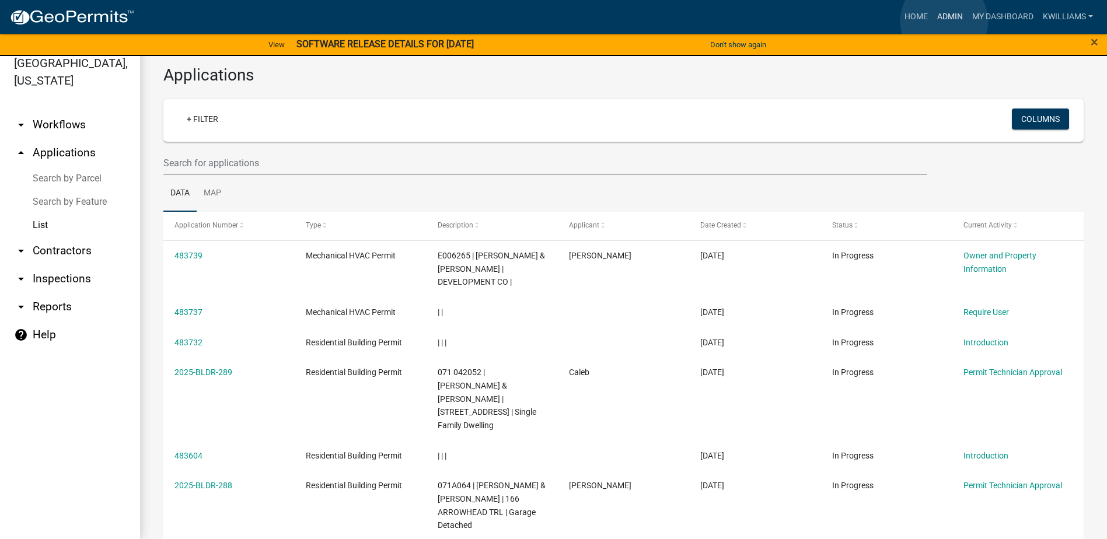
click at [945, 21] on link "Admin" at bounding box center [950, 17] width 35 height 22
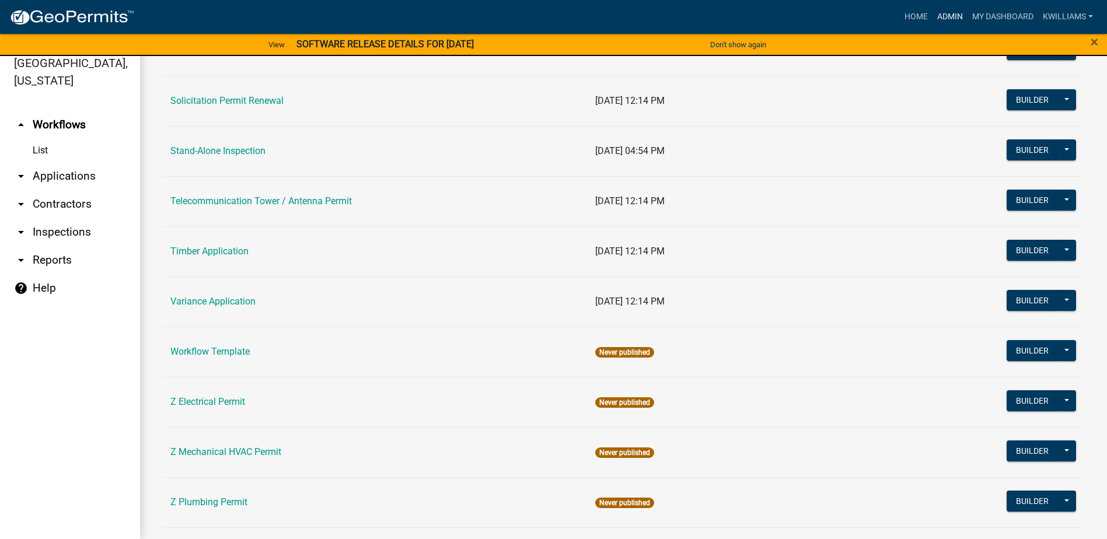
scroll to position [1693, 0]
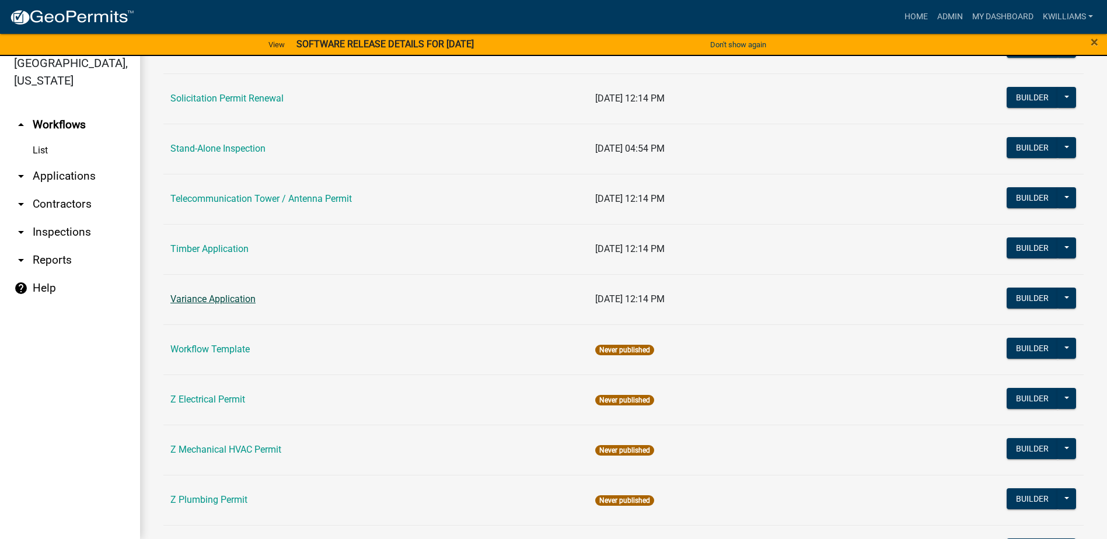
click at [207, 303] on link "Variance Application" at bounding box center [212, 299] width 85 height 11
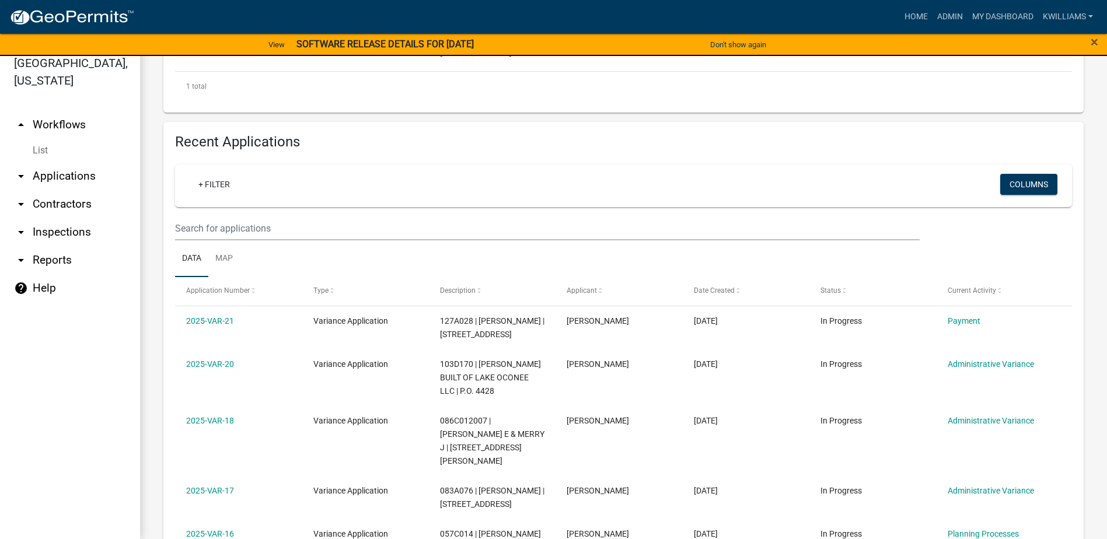
scroll to position [350, 0]
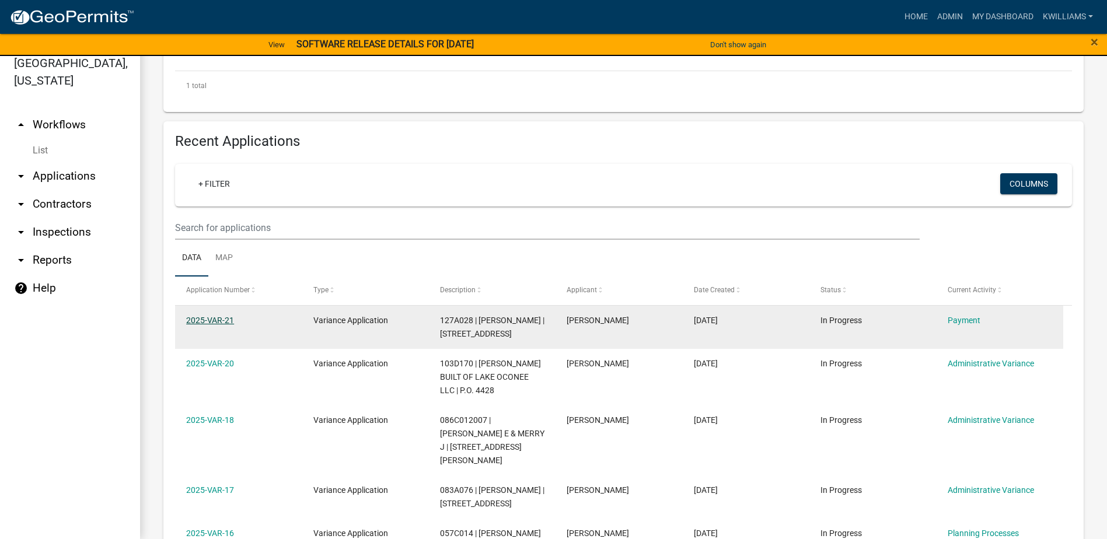
click at [212, 322] on link "2025-VAR-21" at bounding box center [210, 320] width 48 height 9
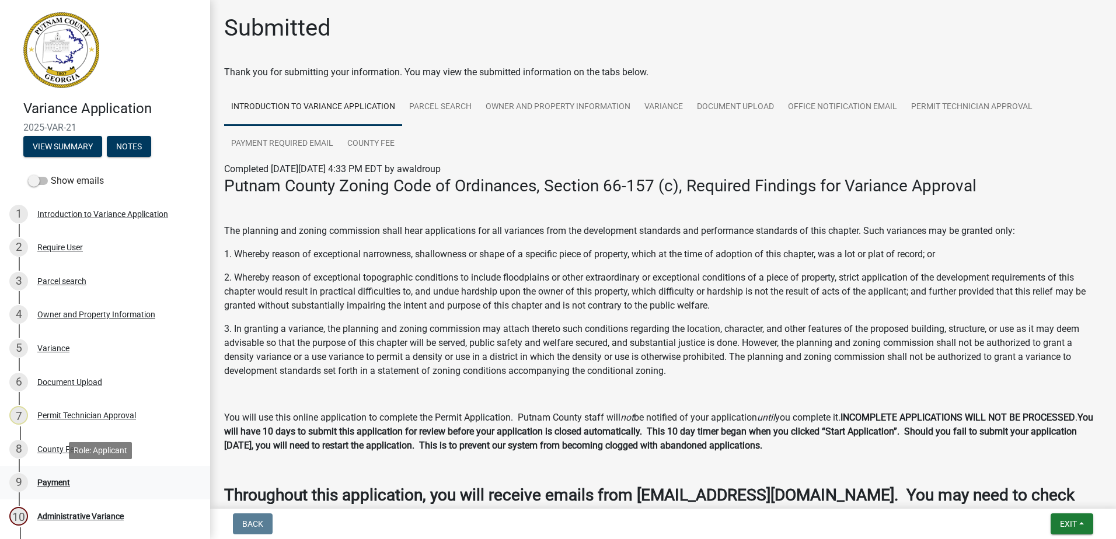
click at [47, 486] on div "Payment" at bounding box center [53, 483] width 33 height 8
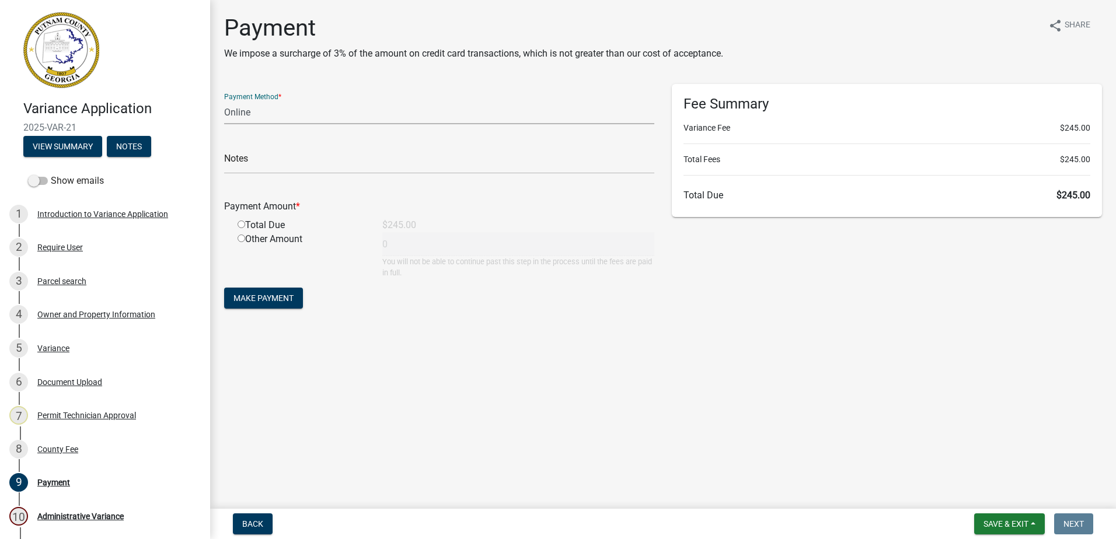
click at [231, 119] on select "Credit Card POS Check Cash Online" at bounding box center [439, 112] width 430 height 24
select select "0: 2"
click at [224, 100] on select "Credit Card POS Check Cash Online" at bounding box center [439, 112] width 430 height 24
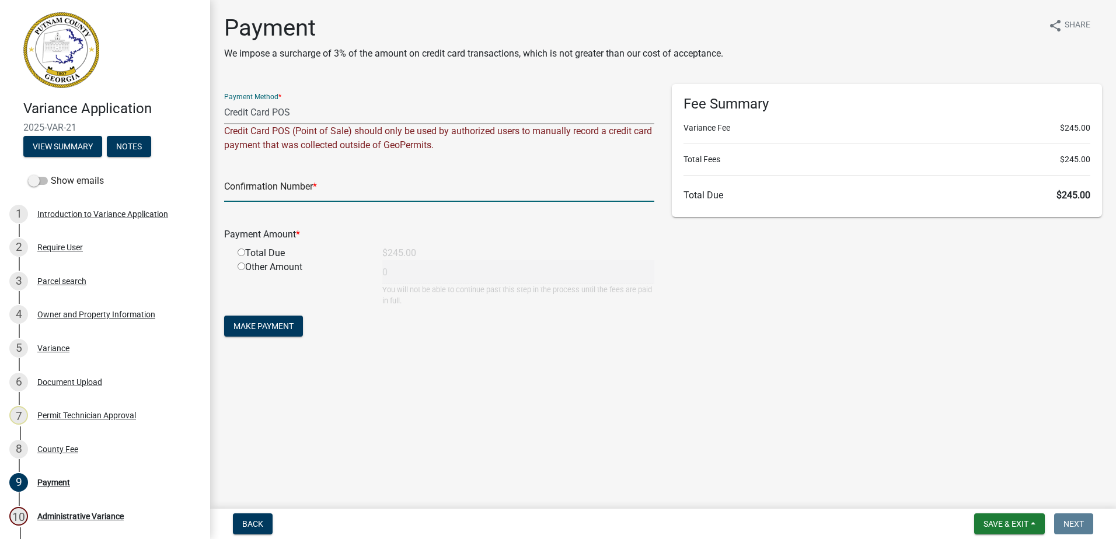
click at [236, 190] on input "text" at bounding box center [439, 190] width 430 height 24
paste input "R268352936928"
type input "R268352936928"
click at [240, 254] on input "radio" at bounding box center [242, 253] width 8 height 8
radio input "true"
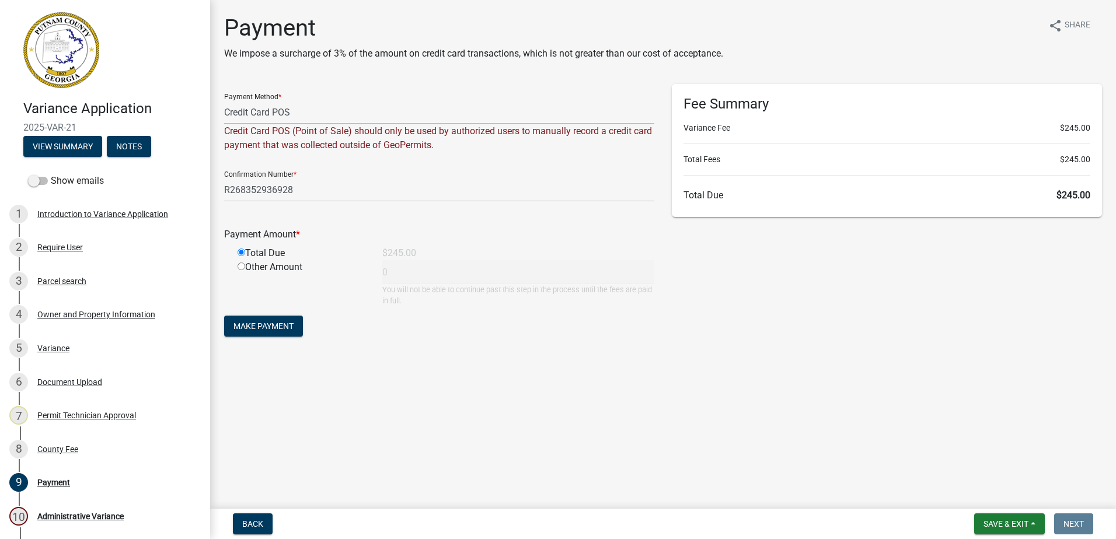
type input "245"
click at [270, 327] on span "Make Payment" at bounding box center [264, 326] width 60 height 9
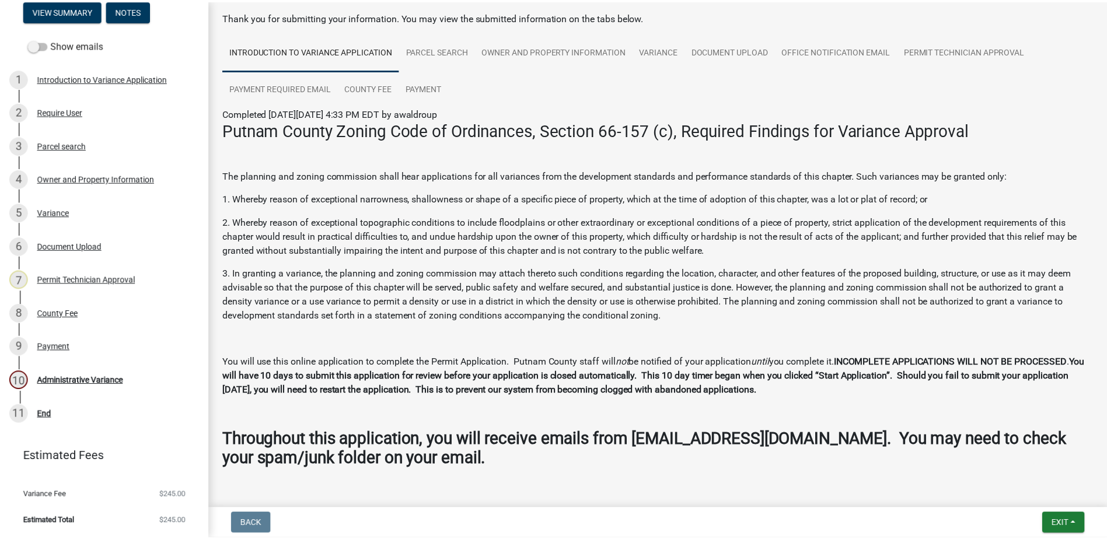
scroll to position [89, 0]
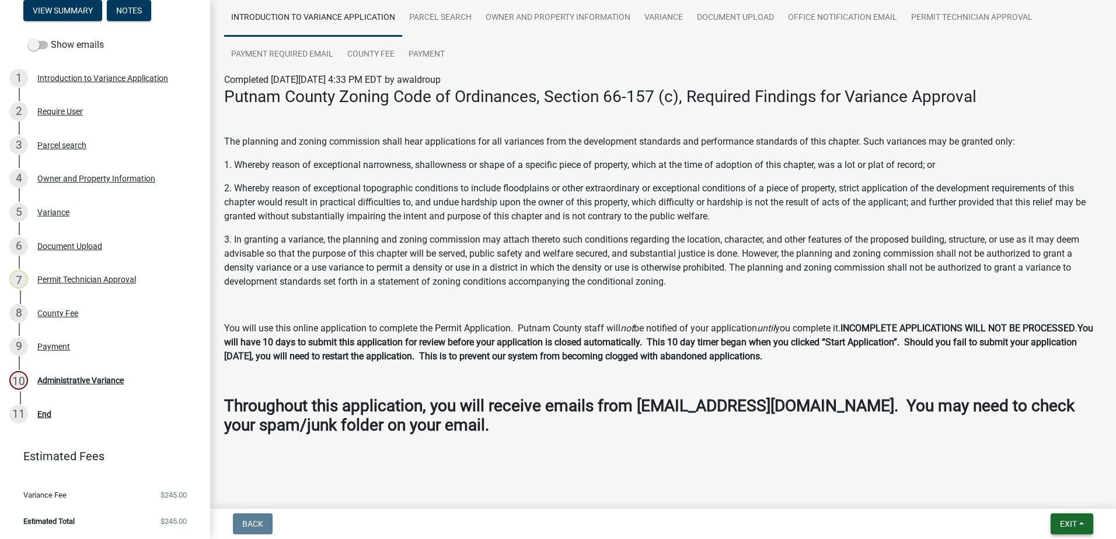
drag, startPoint x: 1063, startPoint y: 539, endPoint x: 1061, endPoint y: 529, distance: 9.6
click at [1062, 539] on nav "Back Exit Save Save & Exit" at bounding box center [663, 524] width 906 height 30
click at [1061, 527] on span "Exit" at bounding box center [1068, 524] width 17 height 9
click at [1040, 497] on button "Save & Exit" at bounding box center [1046, 494] width 93 height 28
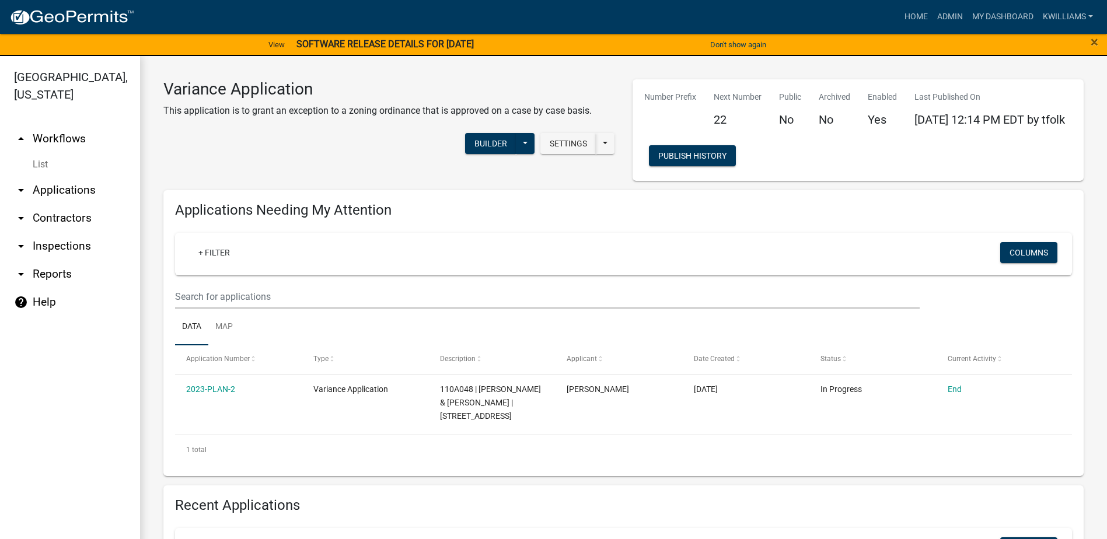
click at [60, 188] on link "arrow_drop_down Applications" at bounding box center [70, 190] width 140 height 28
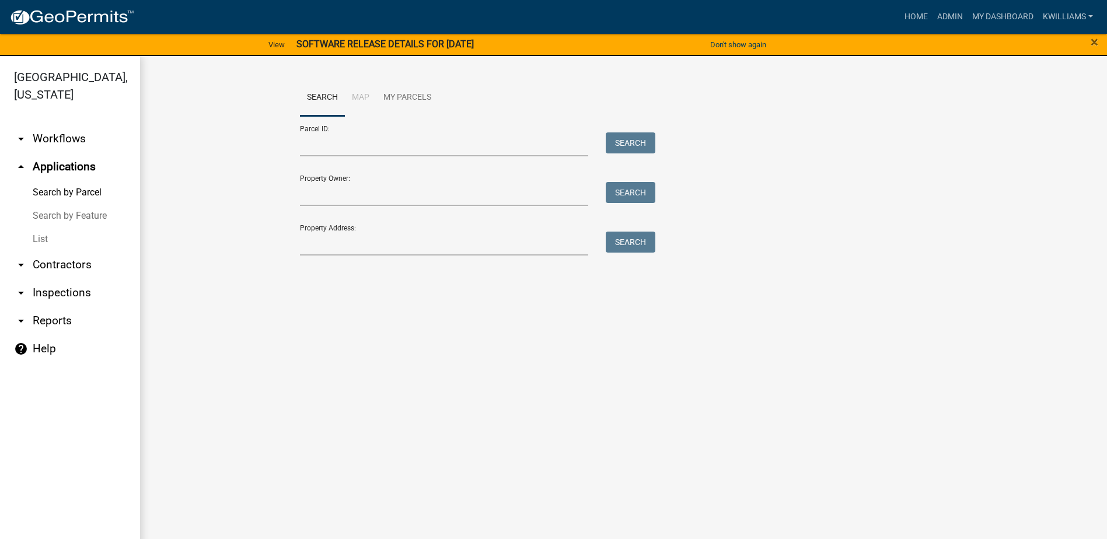
click at [35, 246] on link "List" at bounding box center [70, 239] width 140 height 23
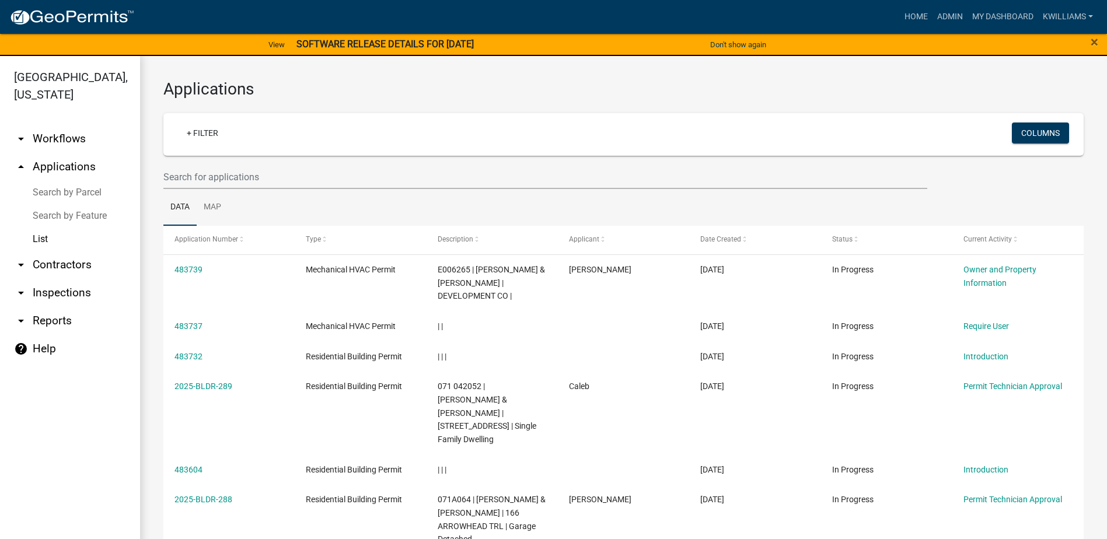
click at [895, 22] on div "Home Admin My Dashboard kwilliams Admin Account Contractor Profile Logout" at bounding box center [621, 17] width 954 height 22
click at [912, 12] on link "Home" at bounding box center [916, 17] width 33 height 22
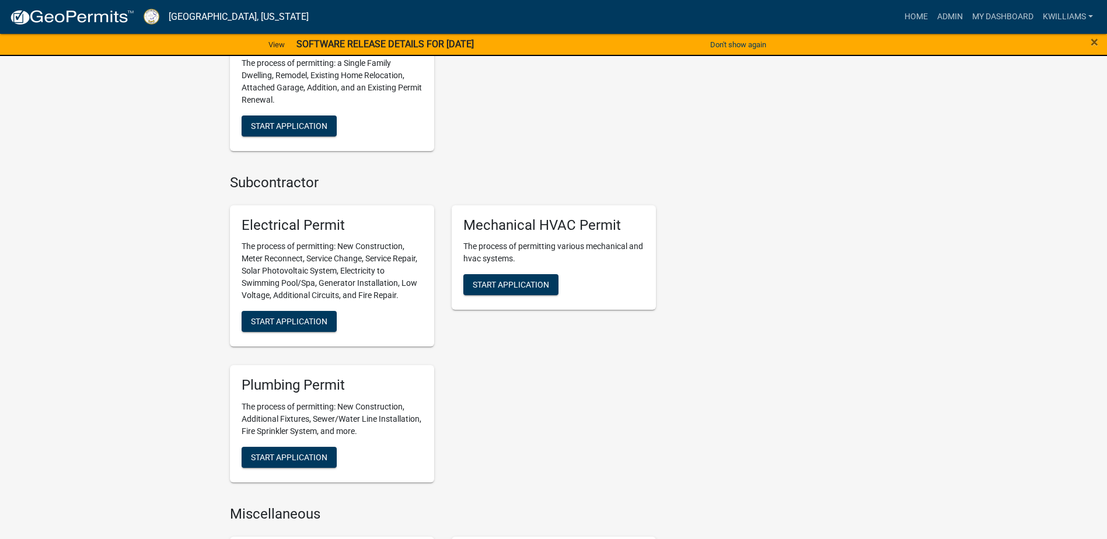
scroll to position [837, 0]
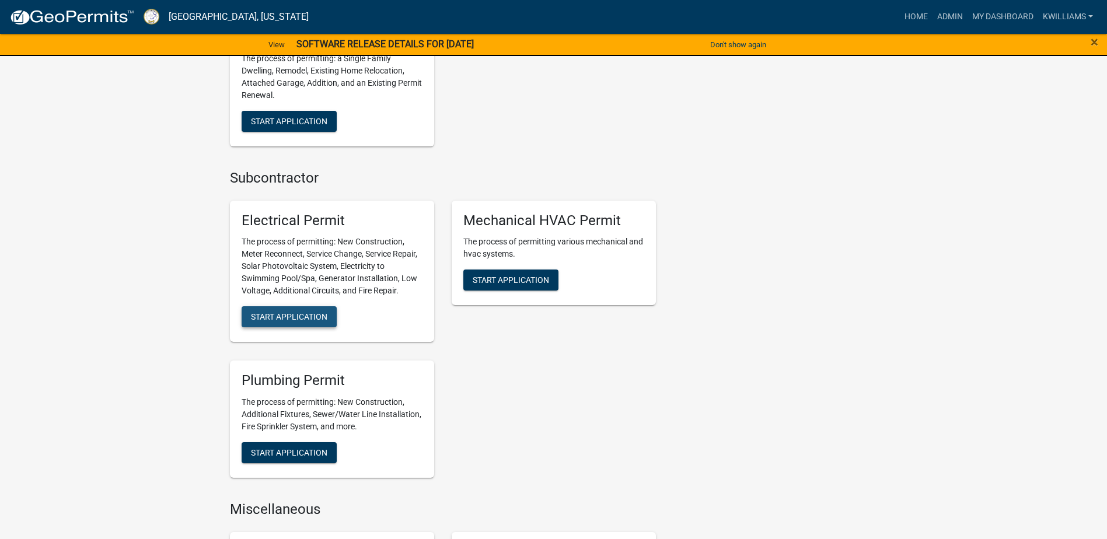
click at [308, 319] on span "Start Application" at bounding box center [289, 316] width 76 height 9
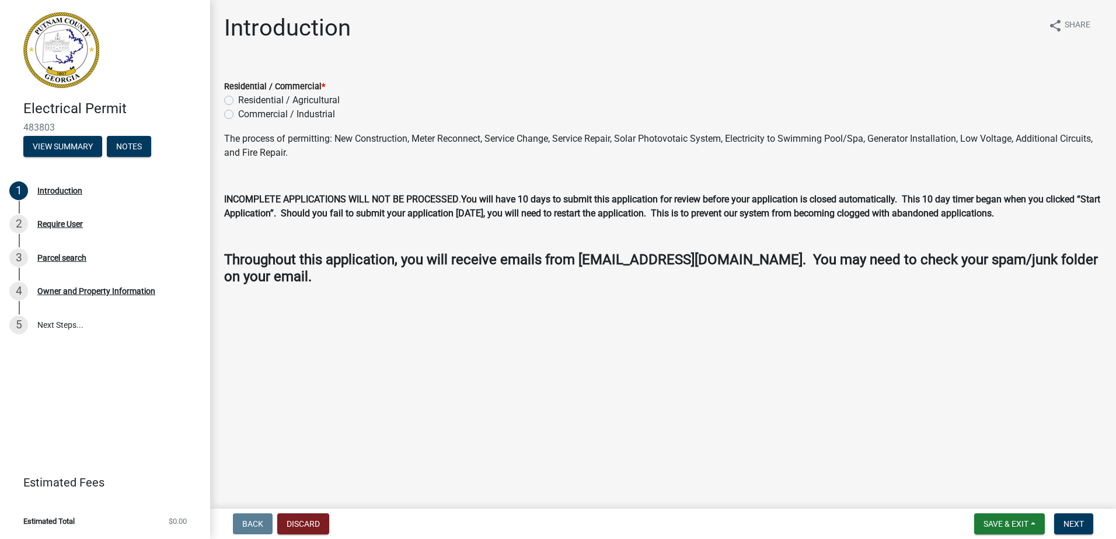
drag, startPoint x: 171, startPoint y: 58, endPoint x: 217, endPoint y: 88, distance: 54.4
click at [172, 60] on link at bounding box center [100, 50] width 182 height 82
click at [238, 103] on label "Residential / Agricultural" at bounding box center [289, 100] width 102 height 14
click at [238, 101] on input "Residential / Agricultural" at bounding box center [242, 97] width 8 height 8
radio input "true"
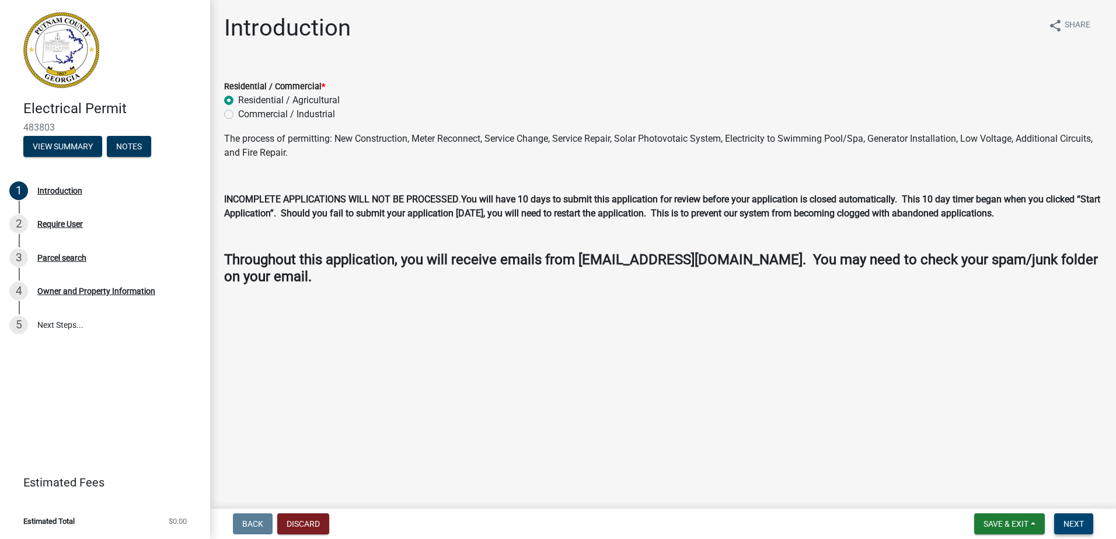
click at [1074, 520] on span "Next" at bounding box center [1074, 524] width 20 height 9
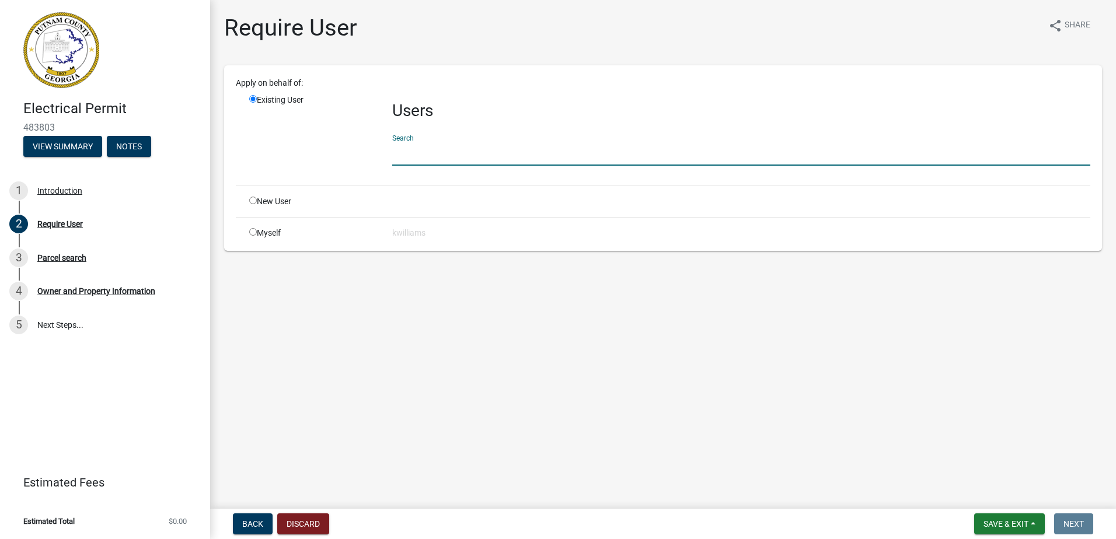
click at [423, 165] on input "text" at bounding box center [741, 154] width 698 height 24
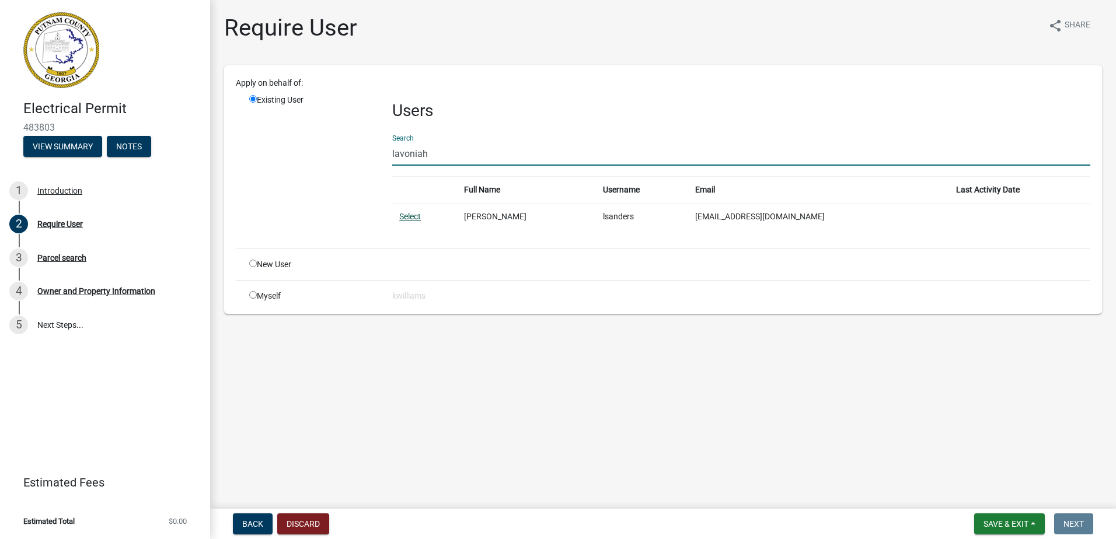
type input "lavoniah"
click at [407, 218] on link "Select" at bounding box center [410, 216] width 22 height 9
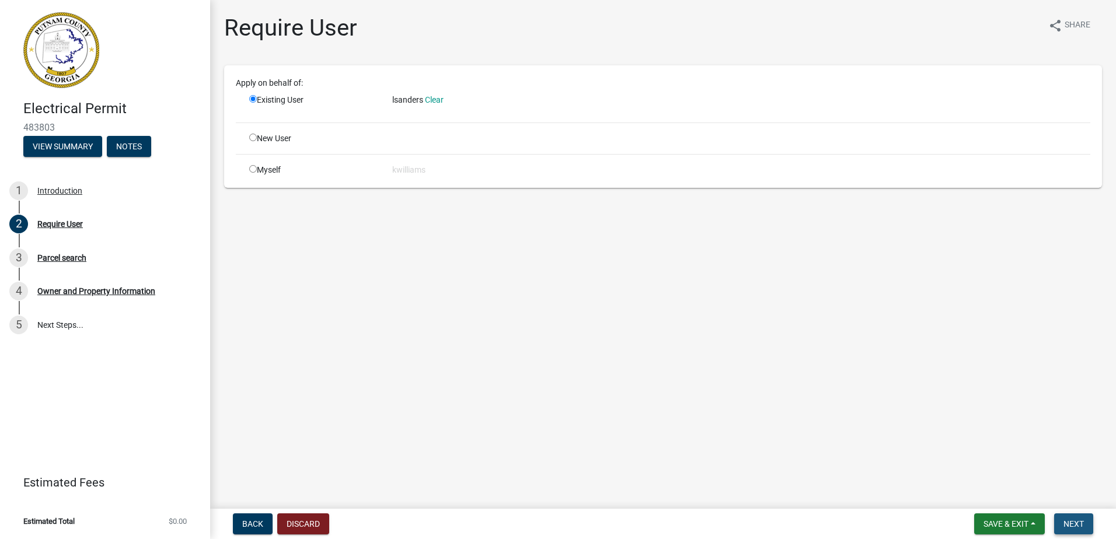
click at [1082, 520] on span "Next" at bounding box center [1074, 524] width 20 height 9
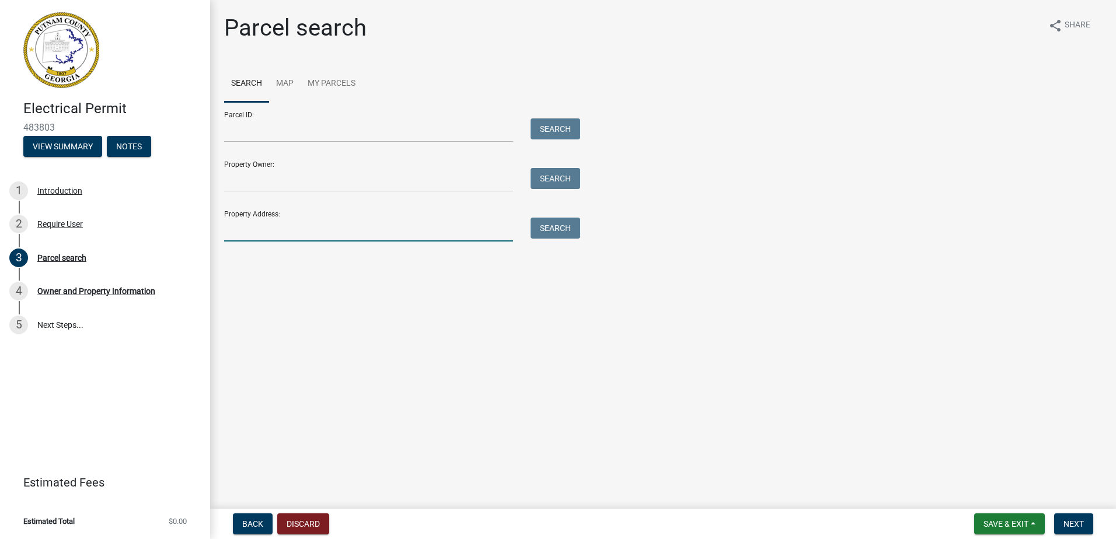
click at [258, 224] on input "Property Address:" at bounding box center [368, 230] width 289 height 24
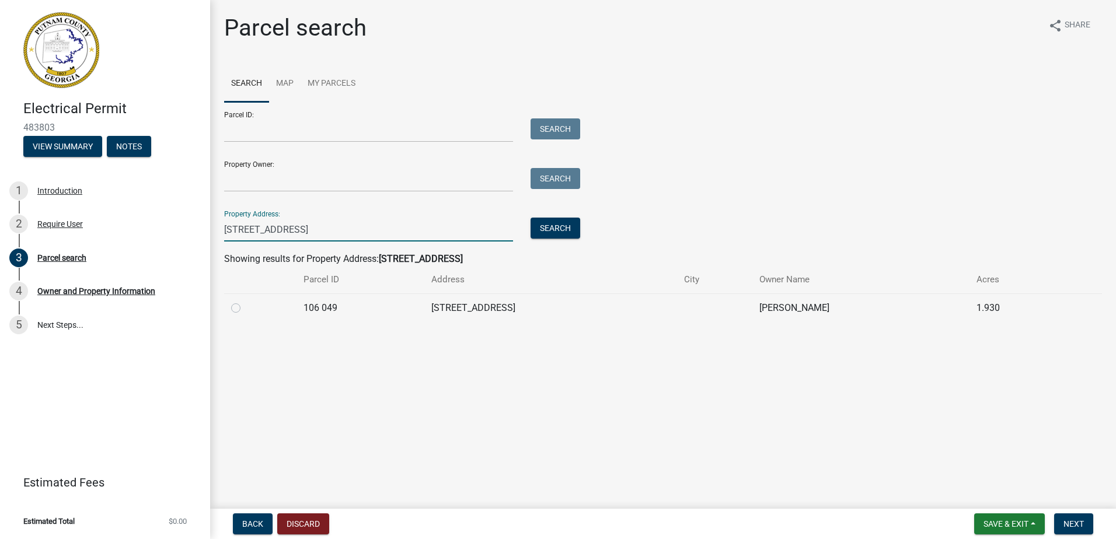
type input "777 sparta hwy"
click at [245, 301] on label at bounding box center [245, 301] width 0 height 0
click at [245, 309] on 049 "radio" at bounding box center [249, 305] width 8 height 8
radio 049 "true"
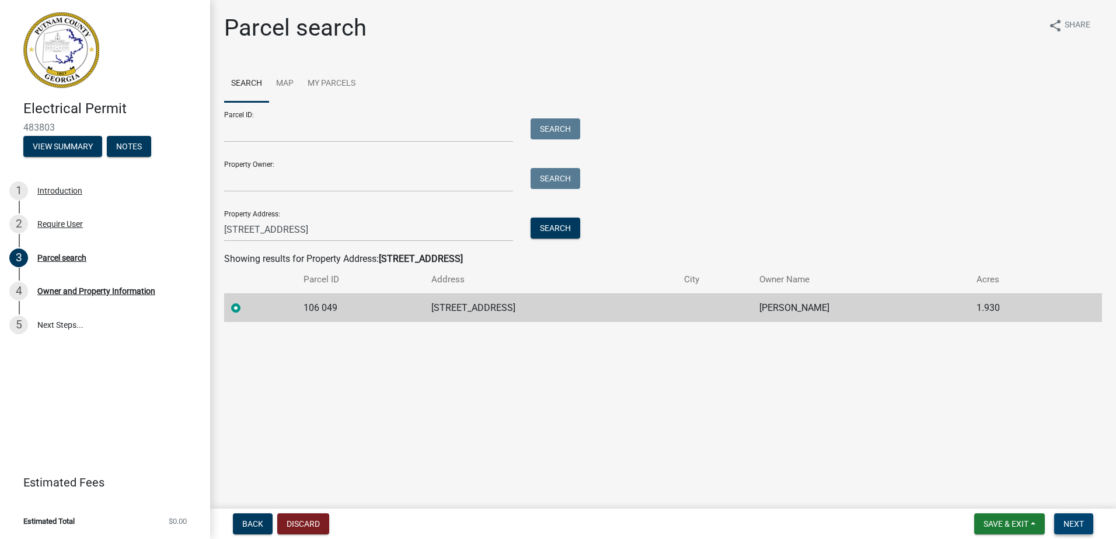
click at [1081, 521] on span "Next" at bounding box center [1074, 524] width 20 height 9
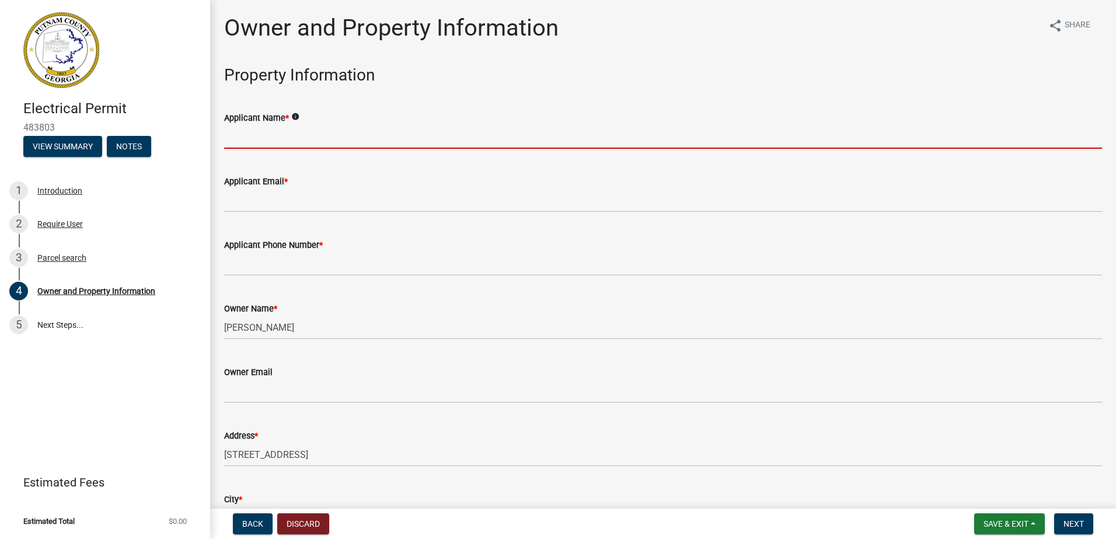
click at [266, 138] on input "Applicant Name *" at bounding box center [663, 137] width 878 height 24
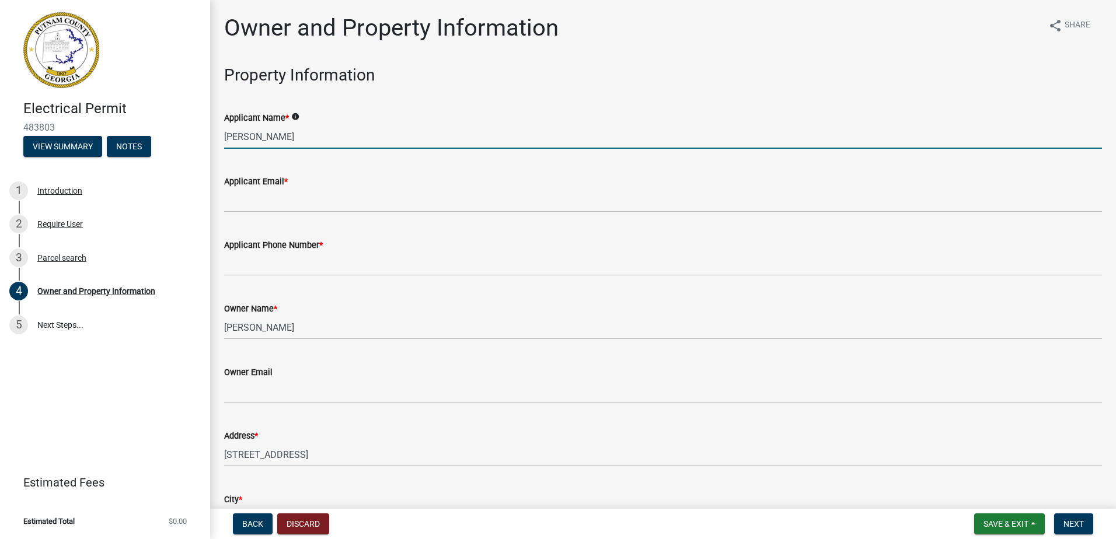
type input "Lavoniah Sanders"
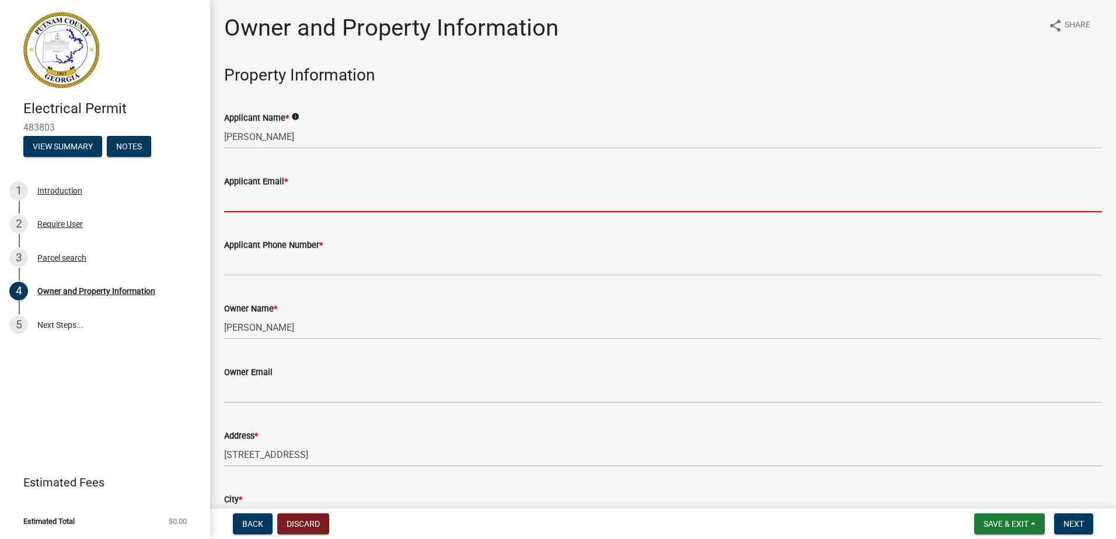
click at [311, 197] on input "Applicant Email *" at bounding box center [663, 201] width 878 height 24
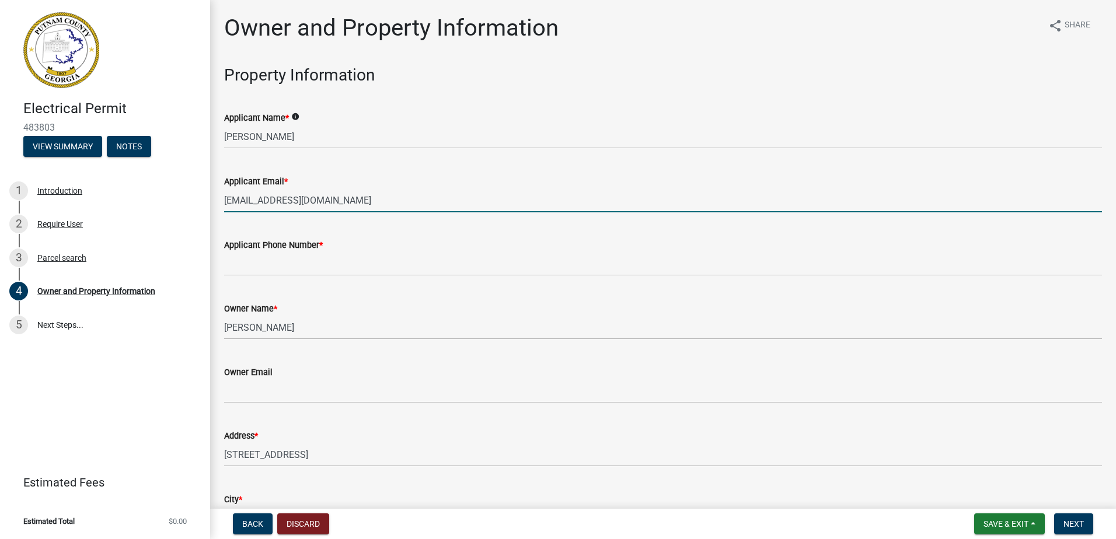
type input "k_sanders@yahoo.com"
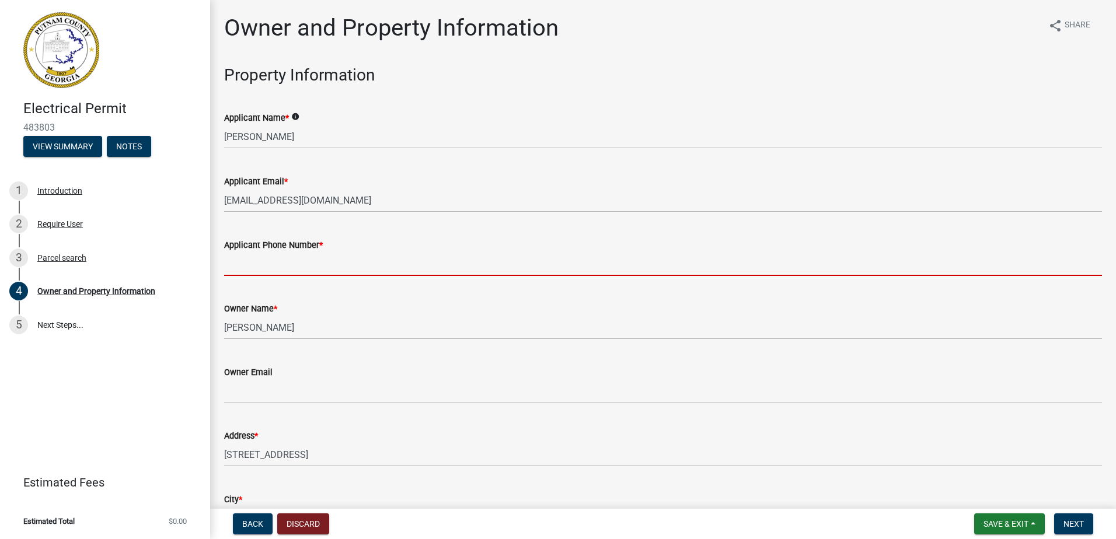
click at [228, 259] on input "Applicant Phone Number *" at bounding box center [663, 264] width 878 height 24
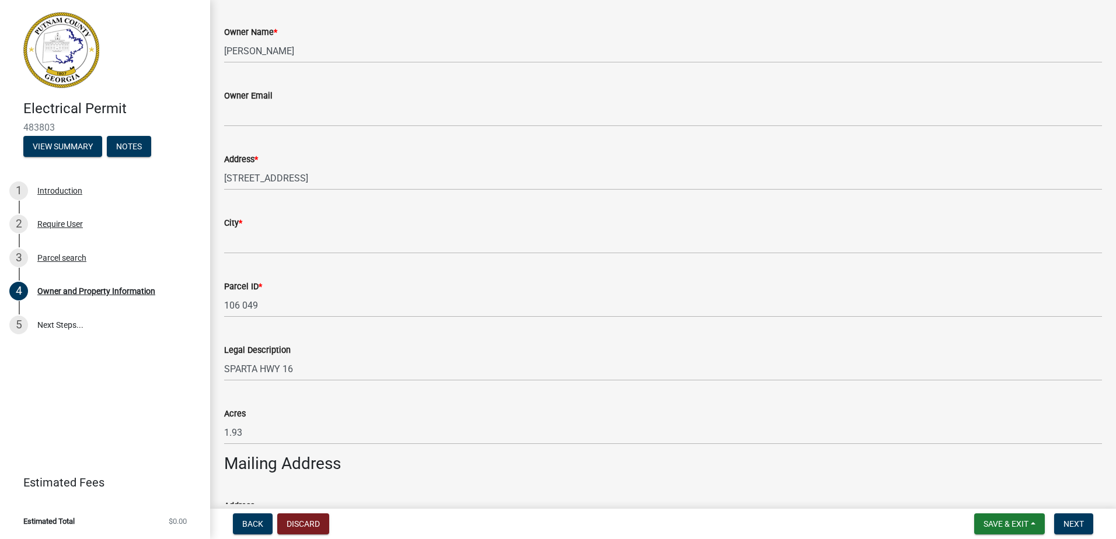
scroll to position [292, 0]
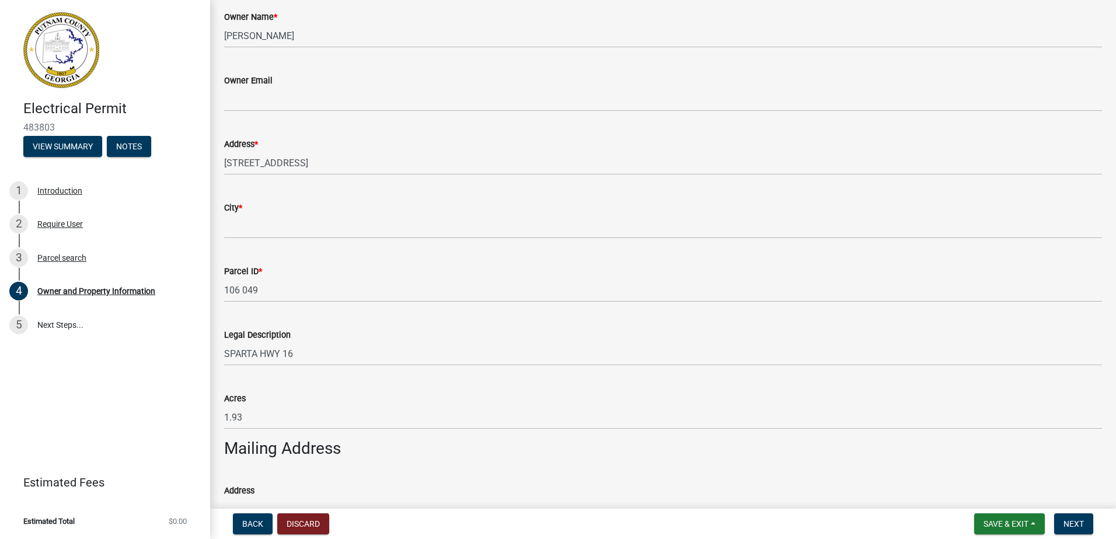
type input "706-473-0916"
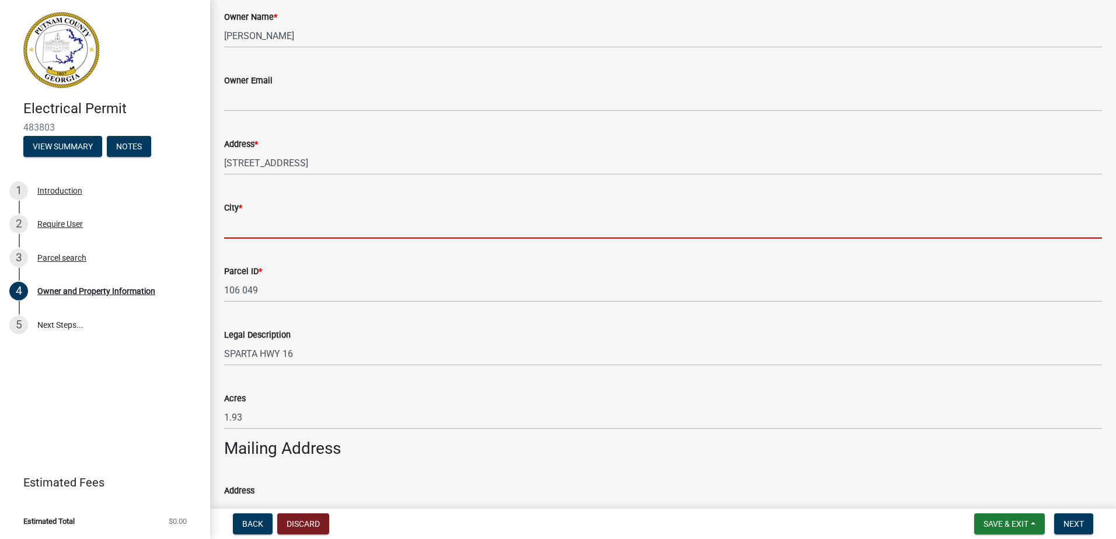
drag, startPoint x: 287, startPoint y: 234, endPoint x: 279, endPoint y: 224, distance: 12.5
click at [281, 226] on input "City *" at bounding box center [663, 227] width 878 height 24
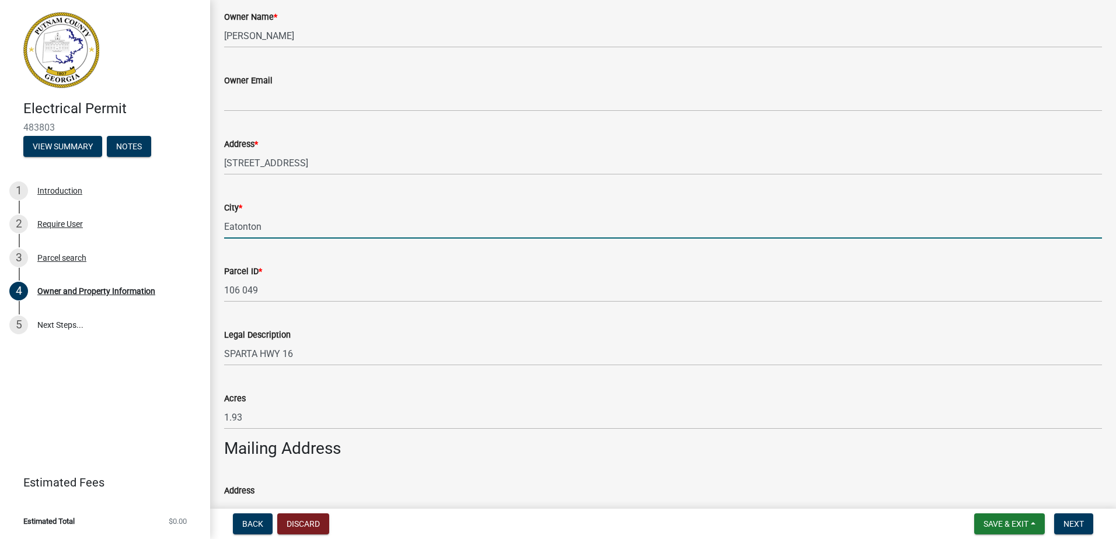
type input "Eatonton"
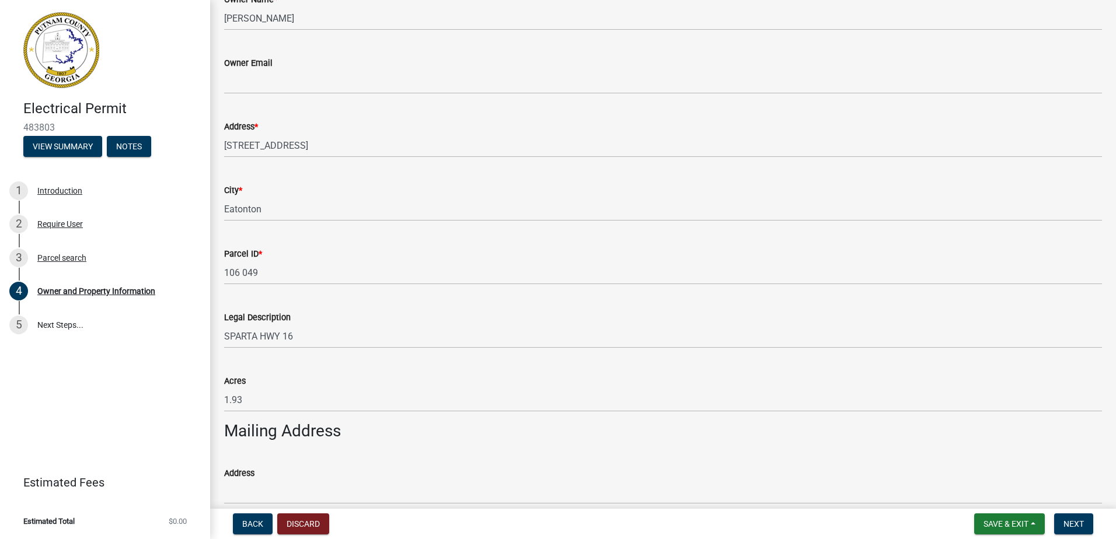
scroll to position [614, 0]
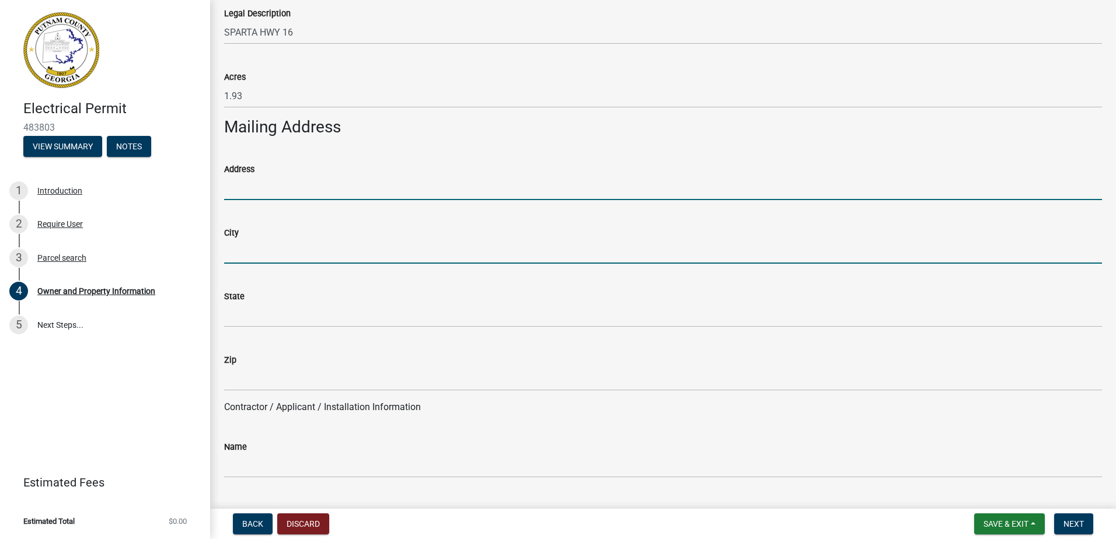
click at [264, 189] on input "Address" at bounding box center [663, 188] width 878 height 24
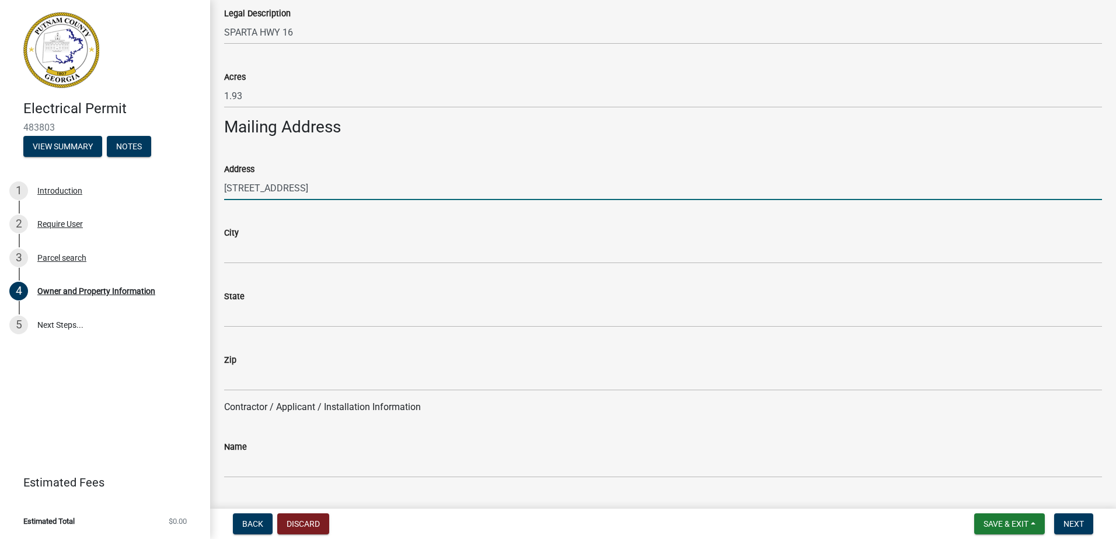
type input "115 Summit Lane"
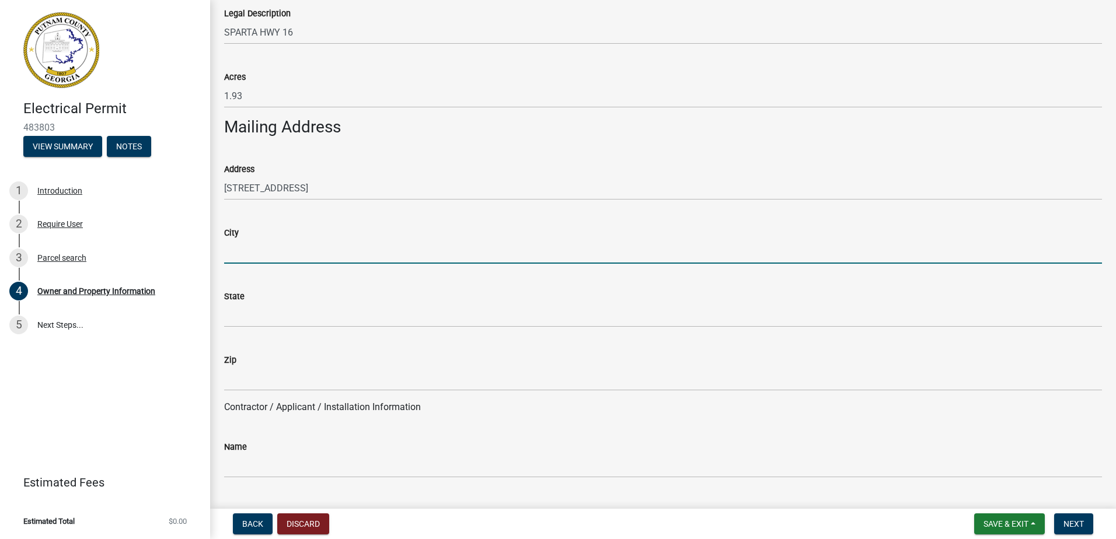
scroll to position [555, 0]
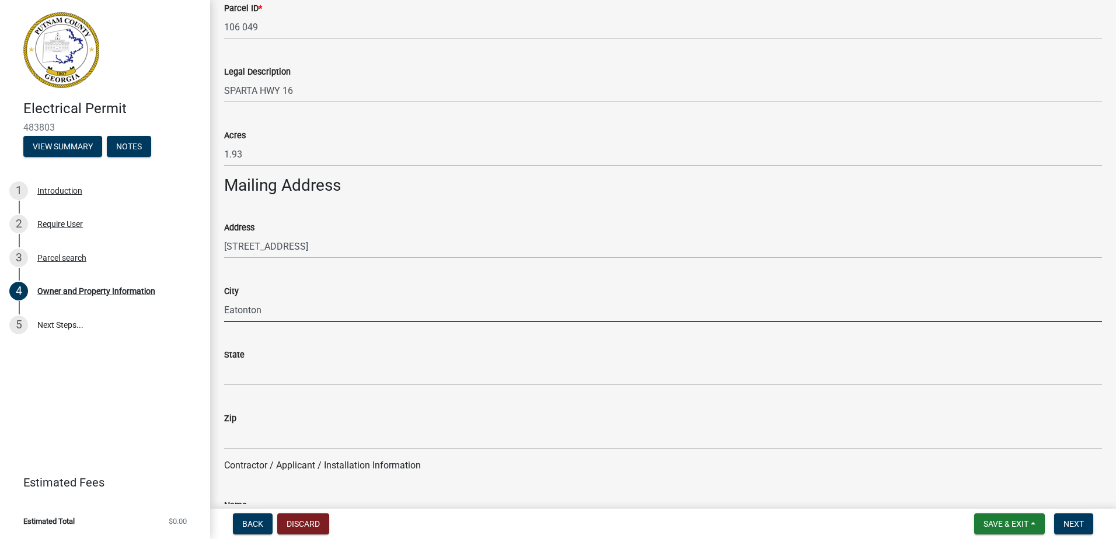
type input "Eatonton"
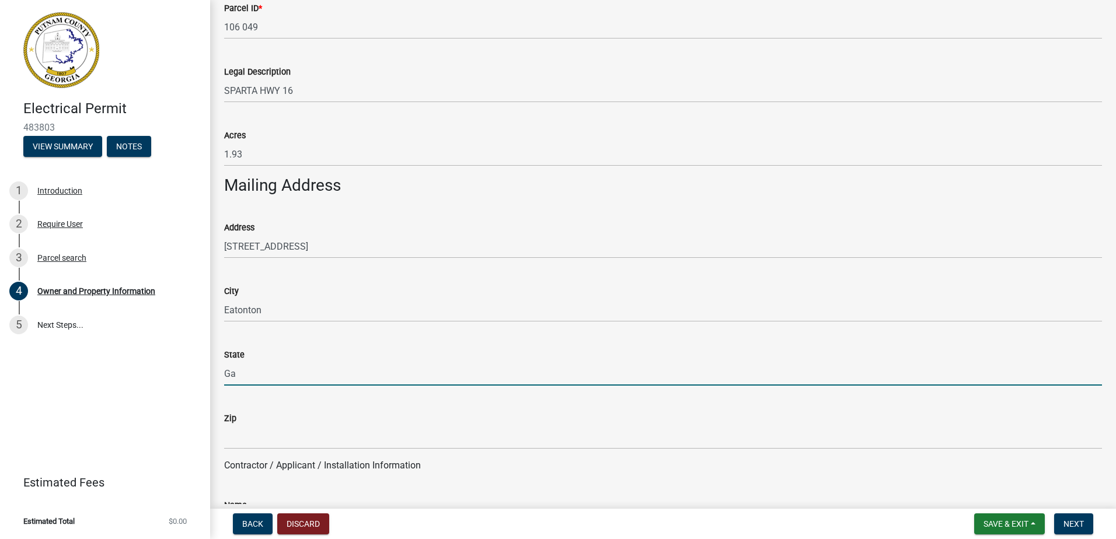
type input "Ga"
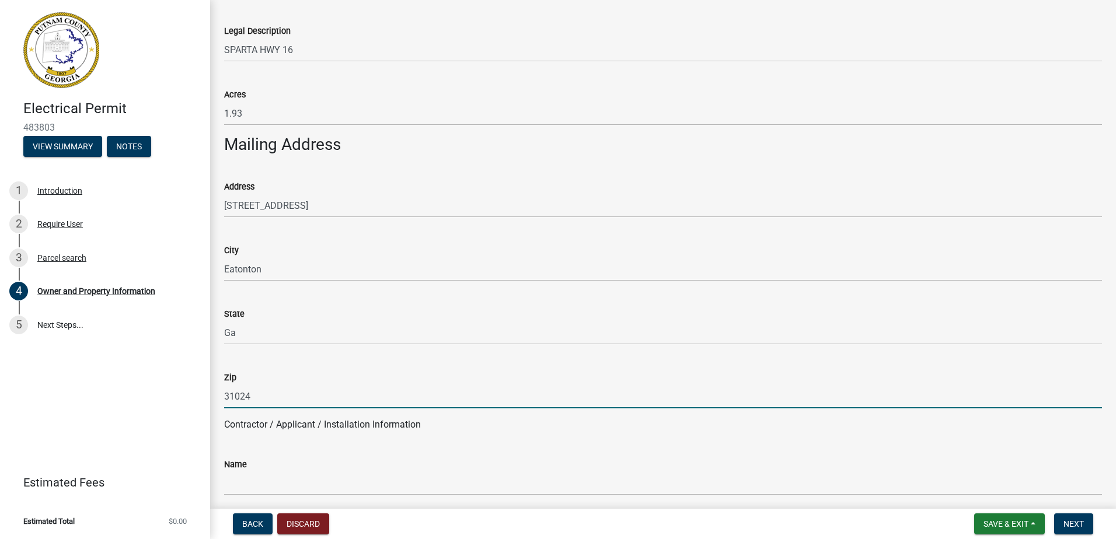
scroll to position [847, 0]
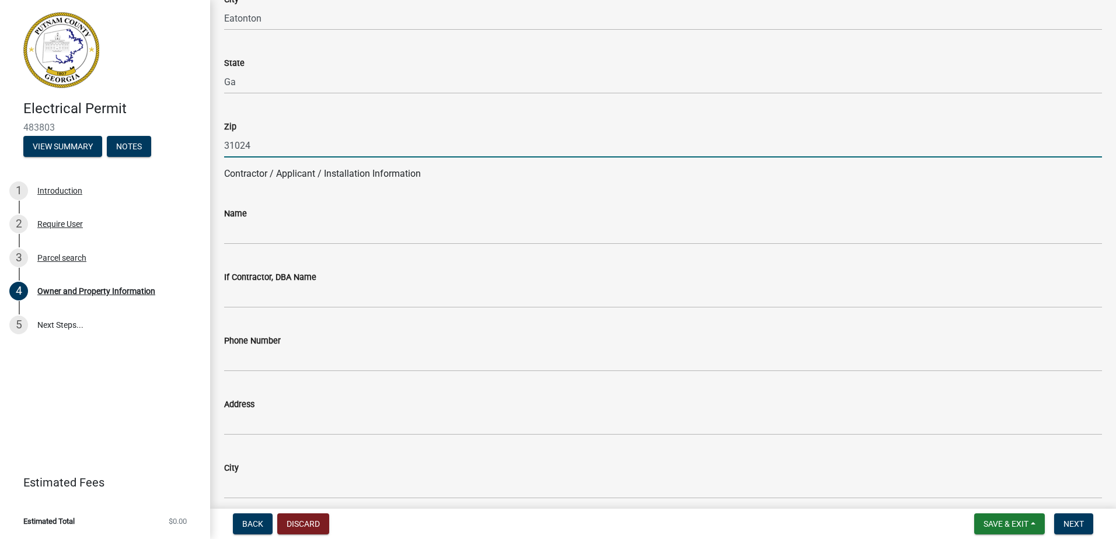
type input "31024"
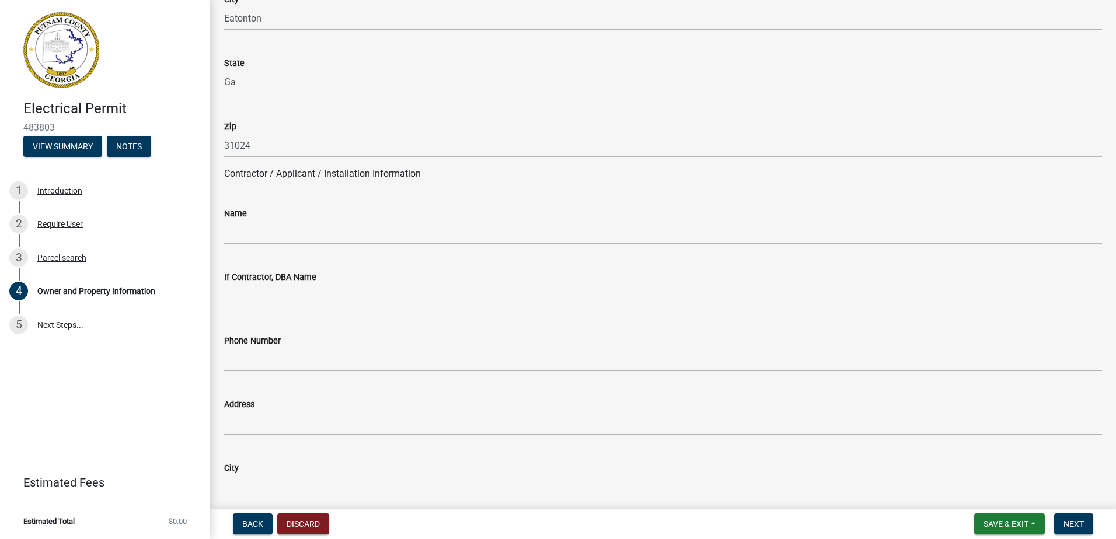
click at [263, 217] on div "Name" at bounding box center [663, 214] width 878 height 14
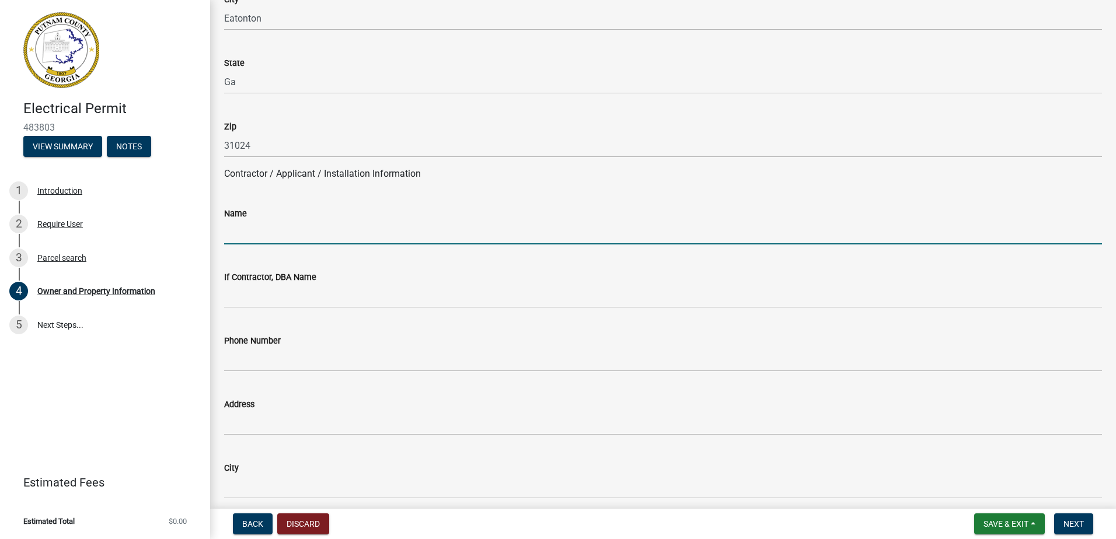
click at [257, 226] on input "Name" at bounding box center [663, 233] width 878 height 24
type input "Lavoniah Sanders"
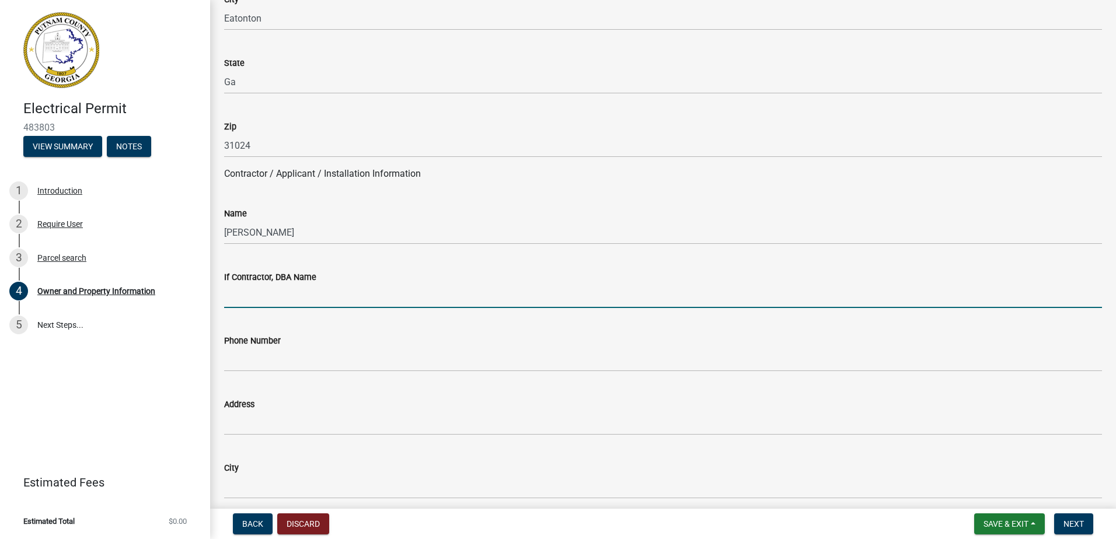
click at [270, 293] on input "If Contractor, DBA Name" at bounding box center [663, 296] width 878 height 24
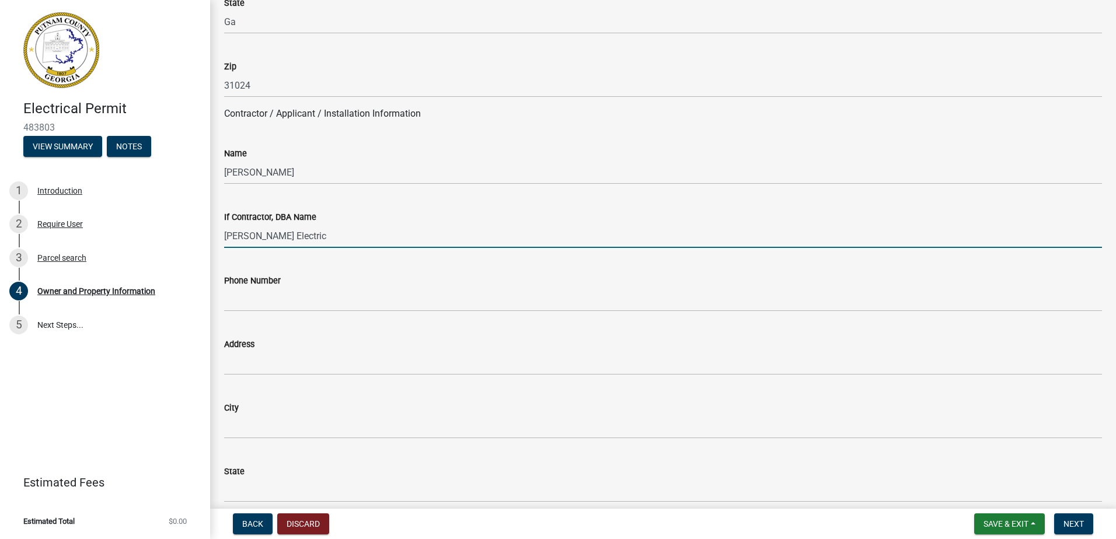
scroll to position [964, 0]
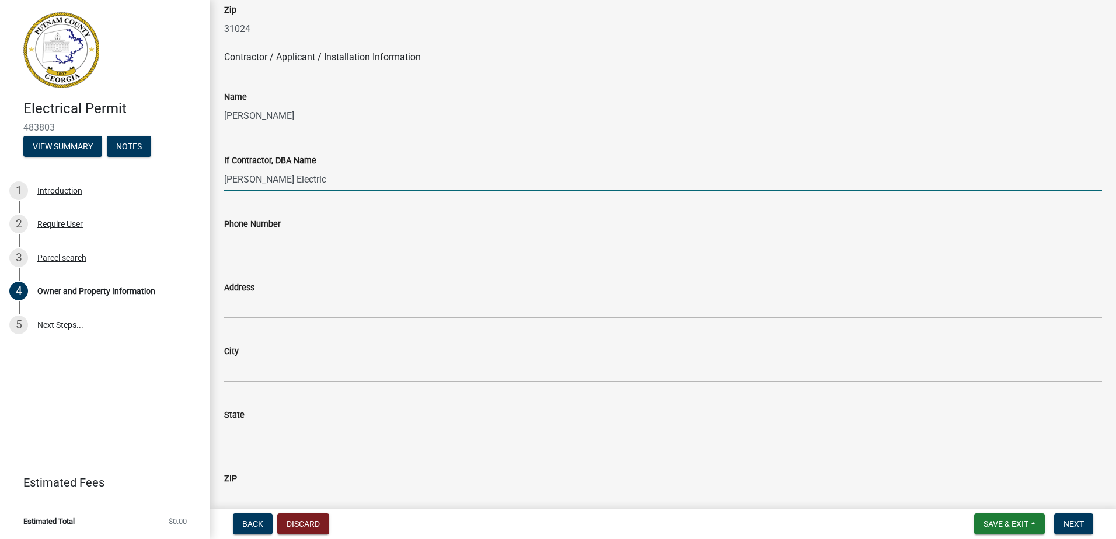
type input "Lavoniah Sanders Electric"
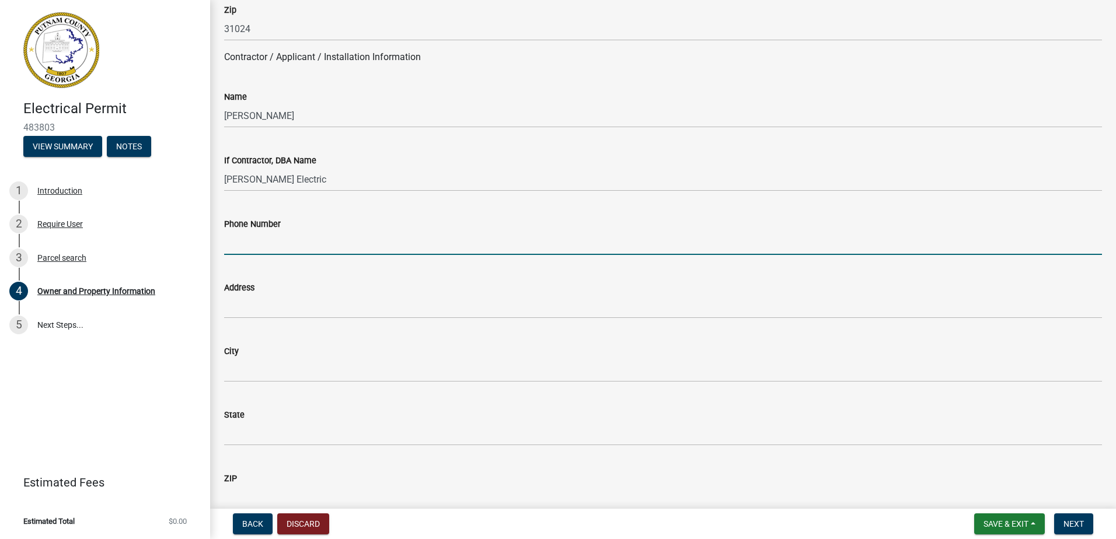
click at [285, 245] on input "Phone Number" at bounding box center [663, 243] width 878 height 24
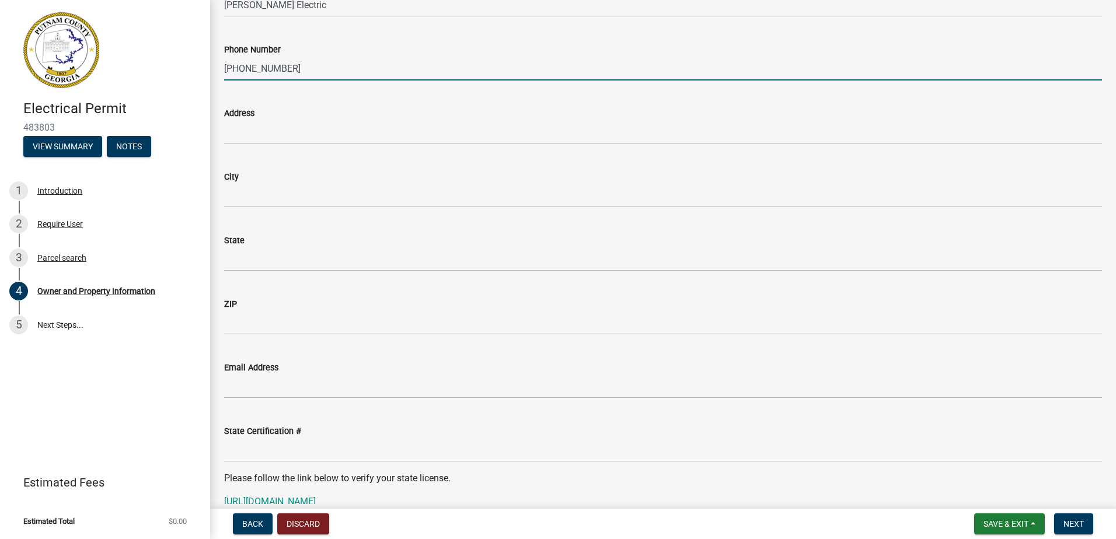
scroll to position [1139, 0]
type input "706-473-0916"
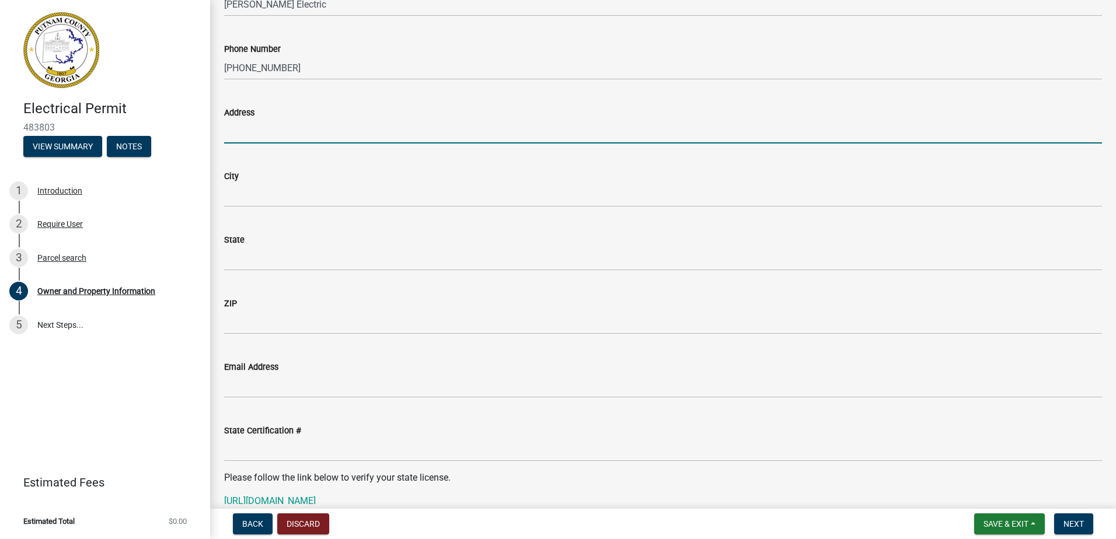
click at [255, 121] on input "Address" at bounding box center [663, 132] width 878 height 24
type input "115 Summit Lane"
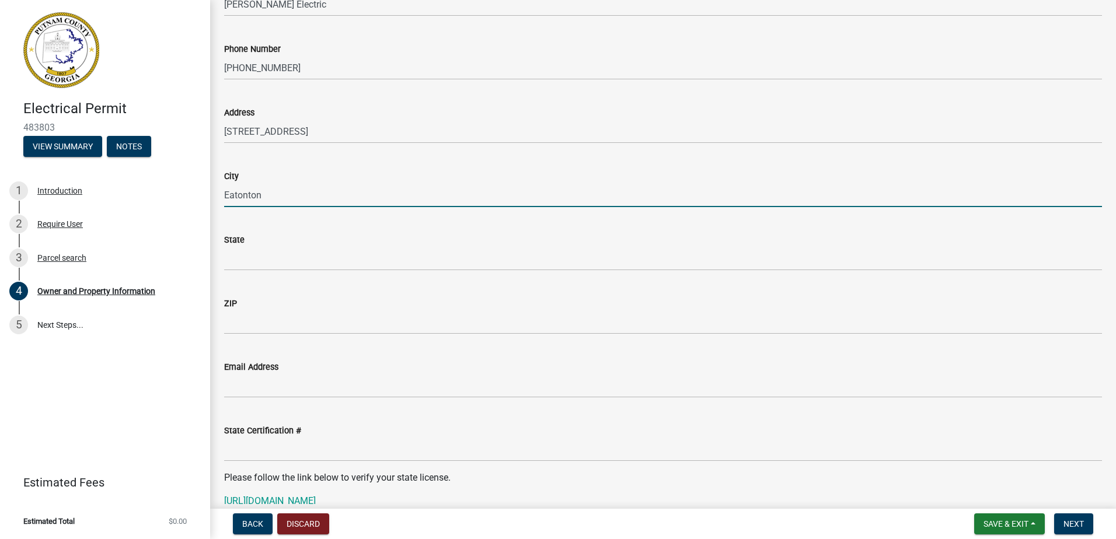
type input "Eatonton"
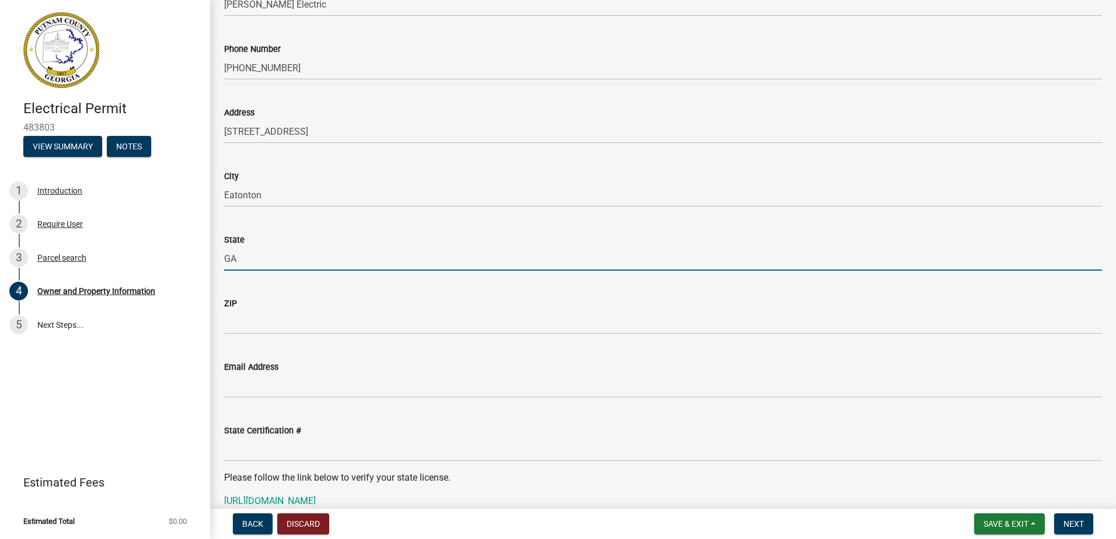
type input "GA"
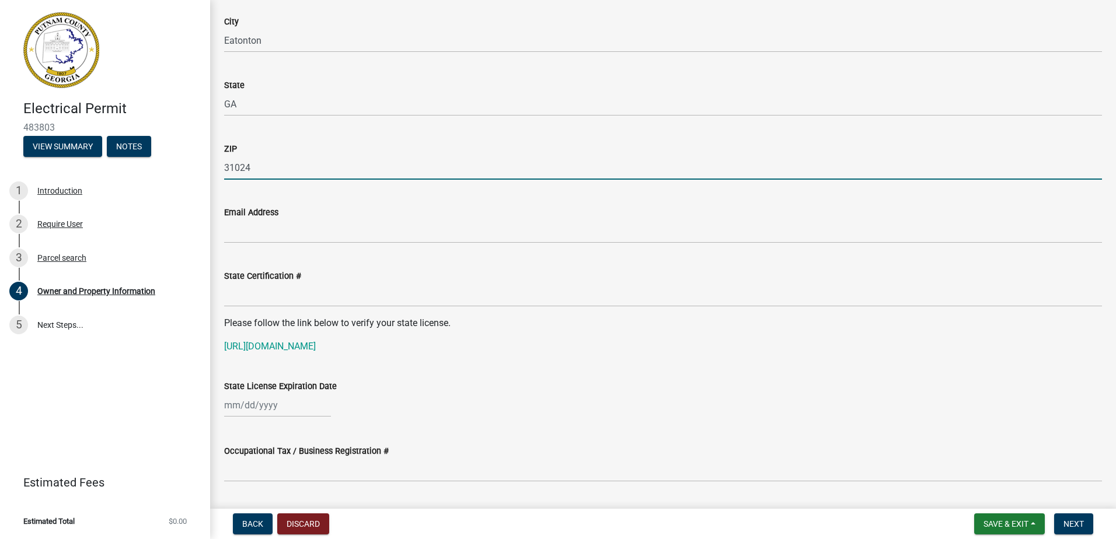
scroll to position [1314, 0]
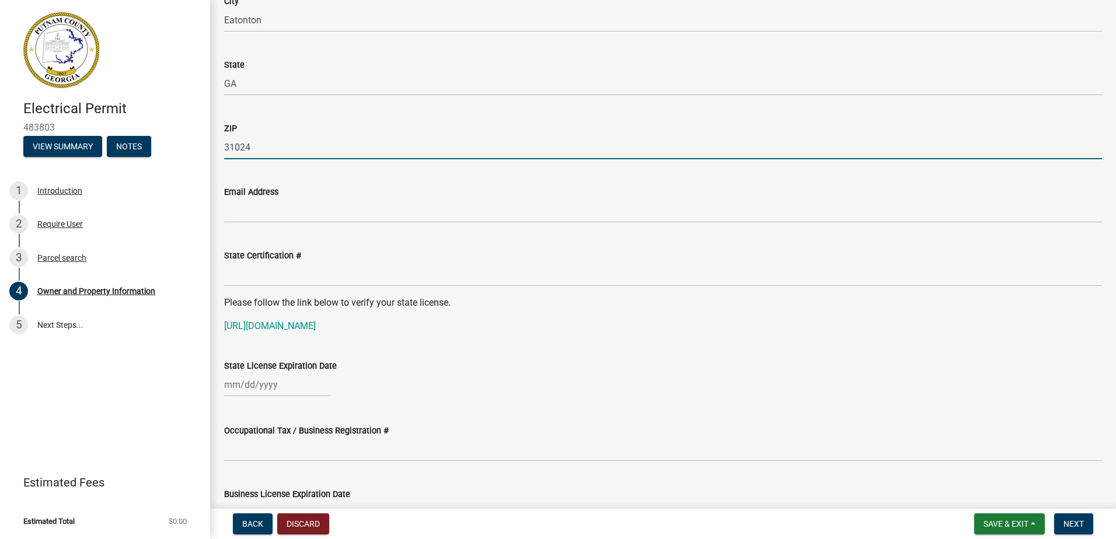
type input "31024"
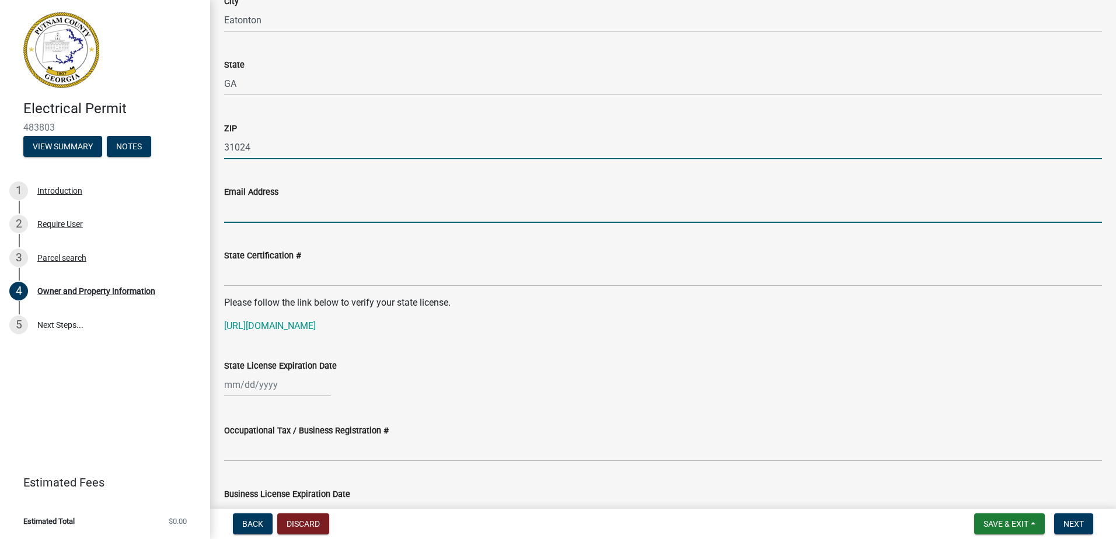
click at [268, 211] on input "Email Address" at bounding box center [663, 211] width 878 height 24
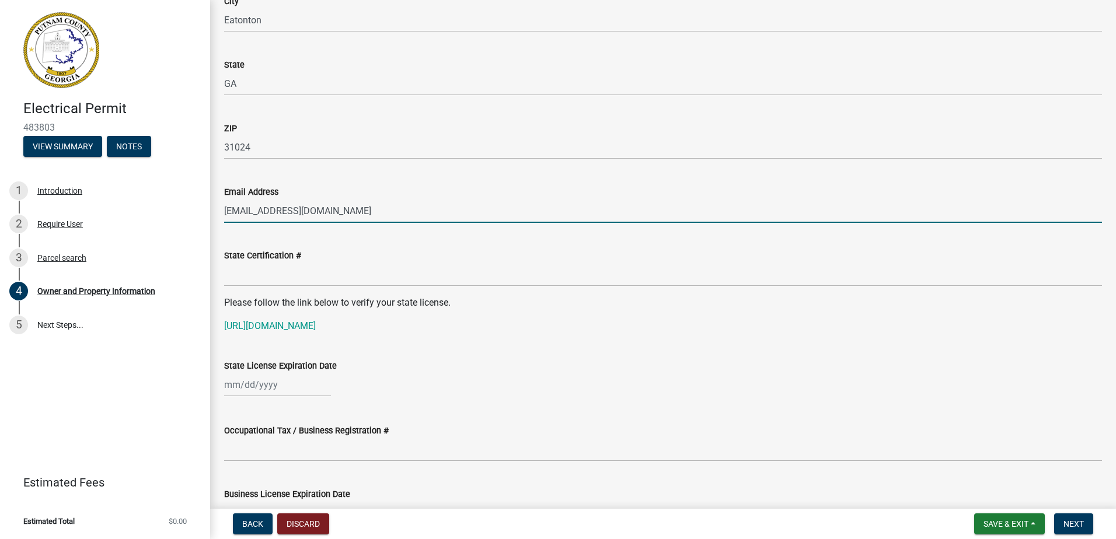
type input "k_sanders011@yahoo.com"
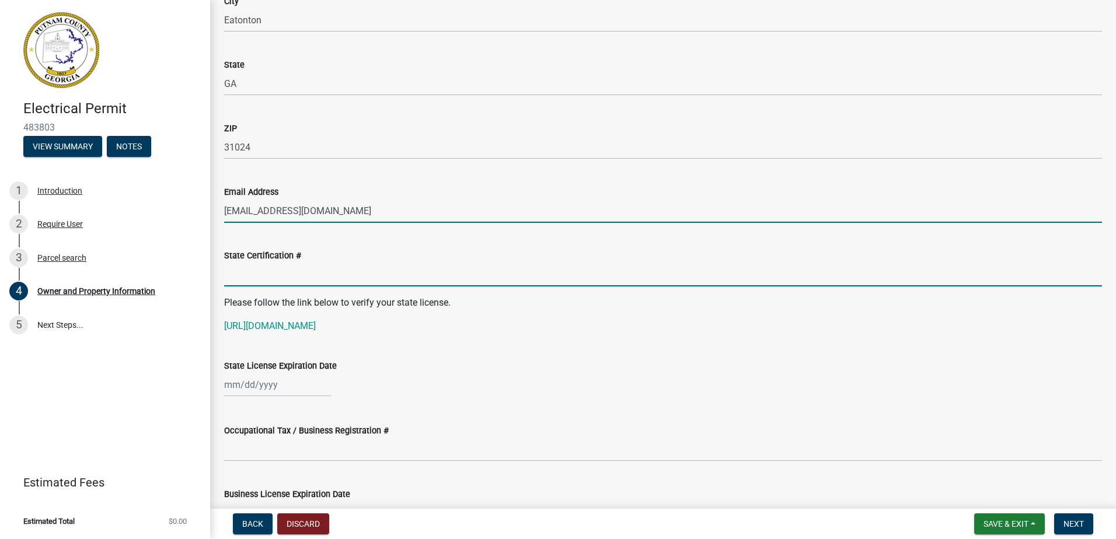
click at [271, 277] on input "State Certification #" at bounding box center [663, 275] width 878 height 24
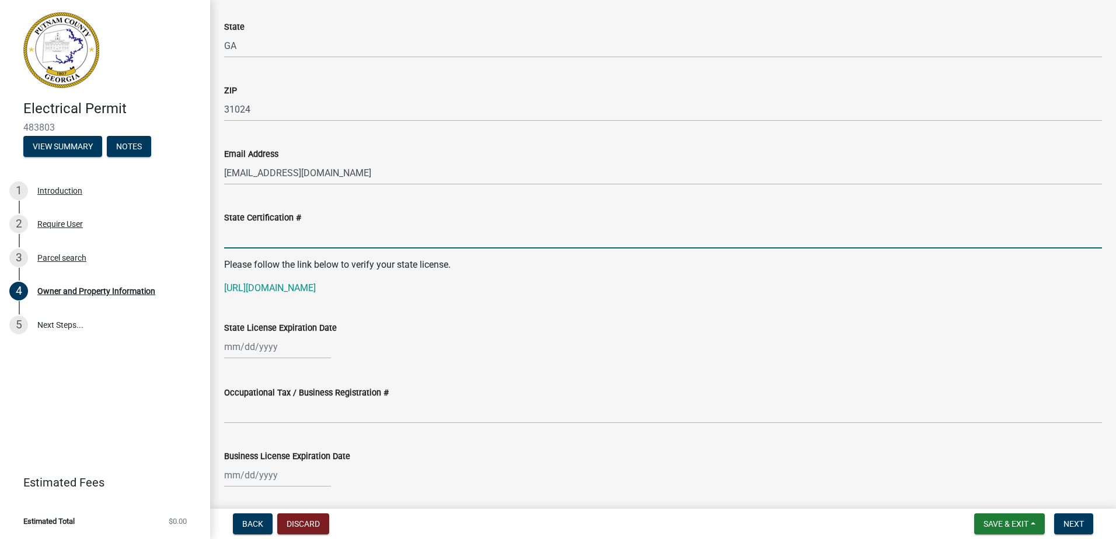
scroll to position [1372, 0]
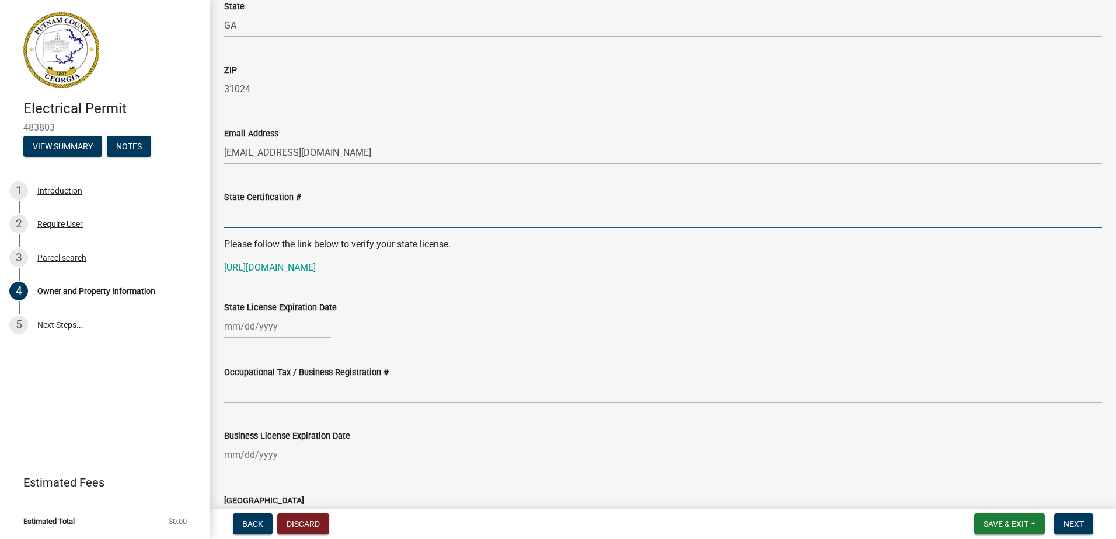
click at [368, 277] on wm-data-entity-input "Please follow the link below to verify your state license. https://goals.sos.ga…" at bounding box center [663, 261] width 878 height 47
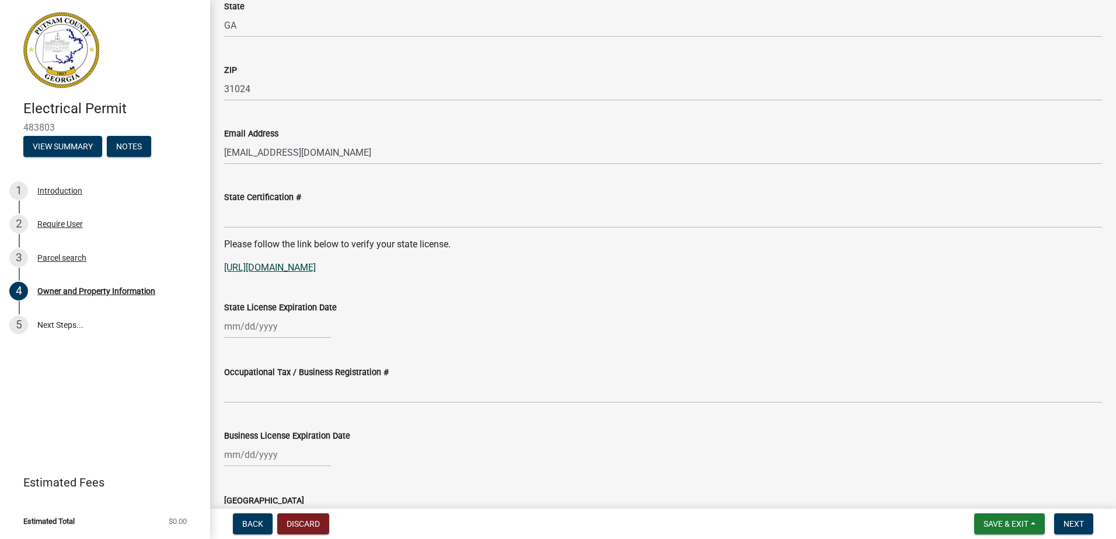
click at [316, 270] on link "https://goals.sos.ga.gov/GASOSOneStop/s/licensee-search" at bounding box center [270, 267] width 92 height 11
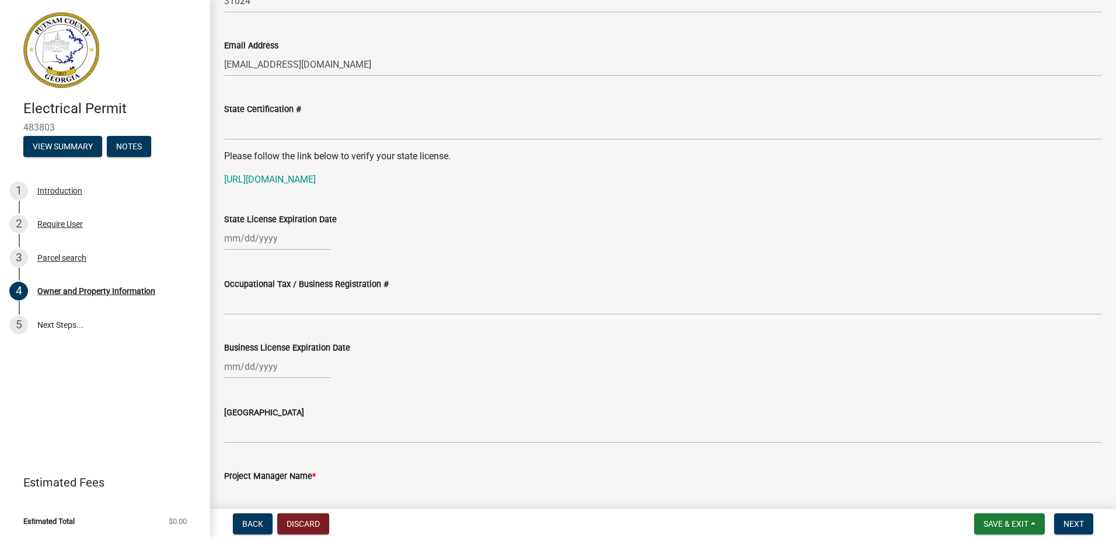
scroll to position [1489, 0]
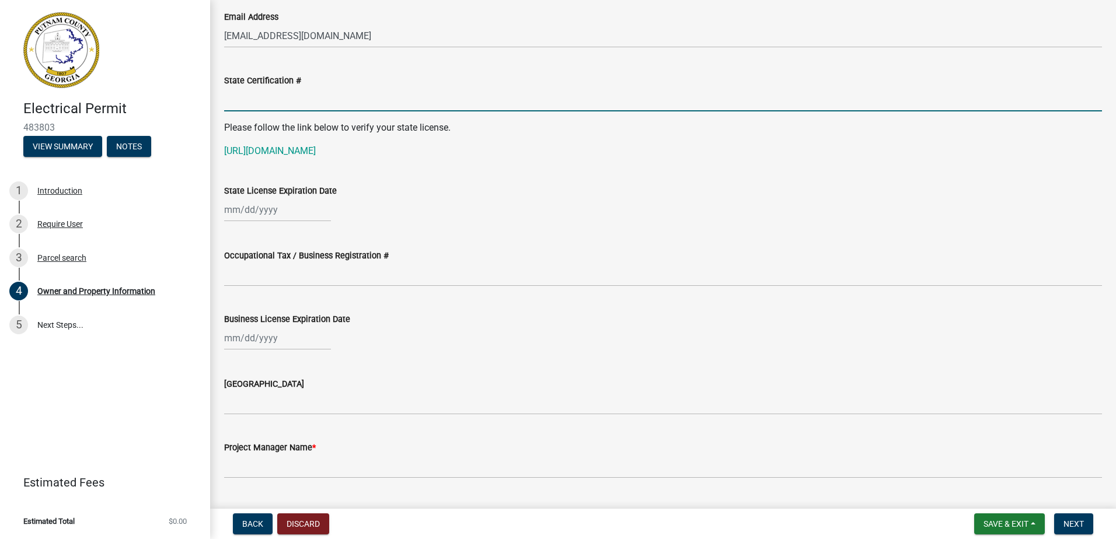
click at [261, 96] on input "State Certification #" at bounding box center [663, 100] width 878 height 24
paste input "EN007600"
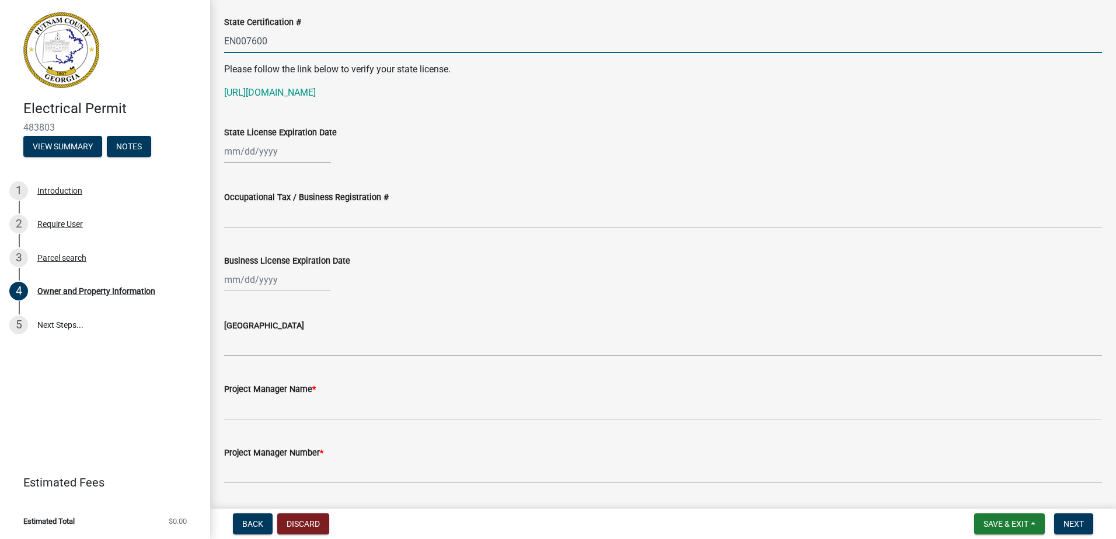
type input "EN007600"
select select "9"
select select "2025"
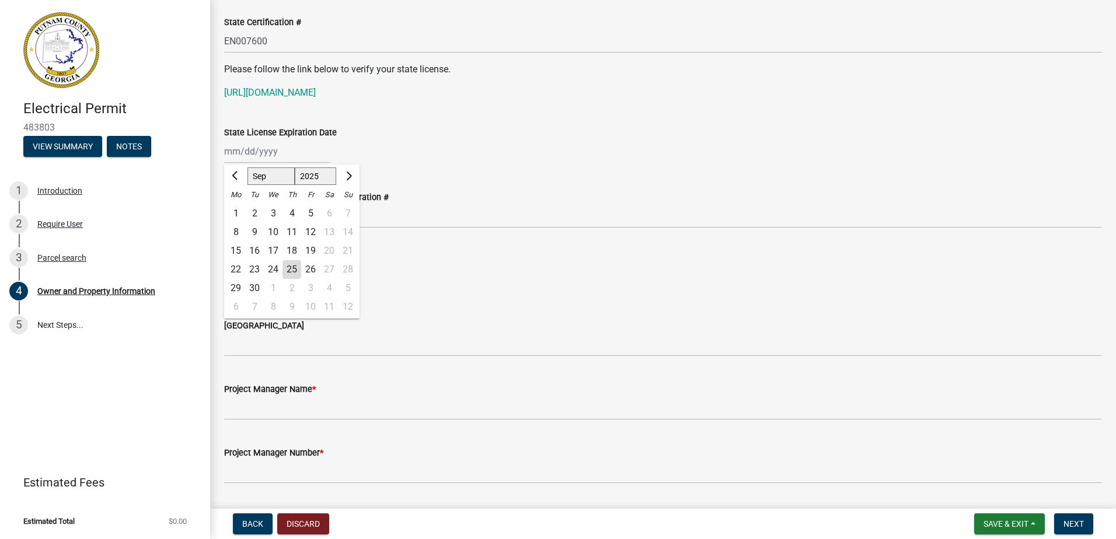
click at [249, 148] on div "Jan Feb Mar Apr May Jun Jul Aug Sep Oct Nov Dec 1525 1526 1527 1528 1529 1530 1…" at bounding box center [277, 152] width 107 height 24
drag, startPoint x: 511, startPoint y: 135, endPoint x: 501, endPoint y: 138, distance: 9.8
click at [506, 137] on div "State License Expiration Date" at bounding box center [663, 133] width 878 height 14
select select "9"
select select "2025"
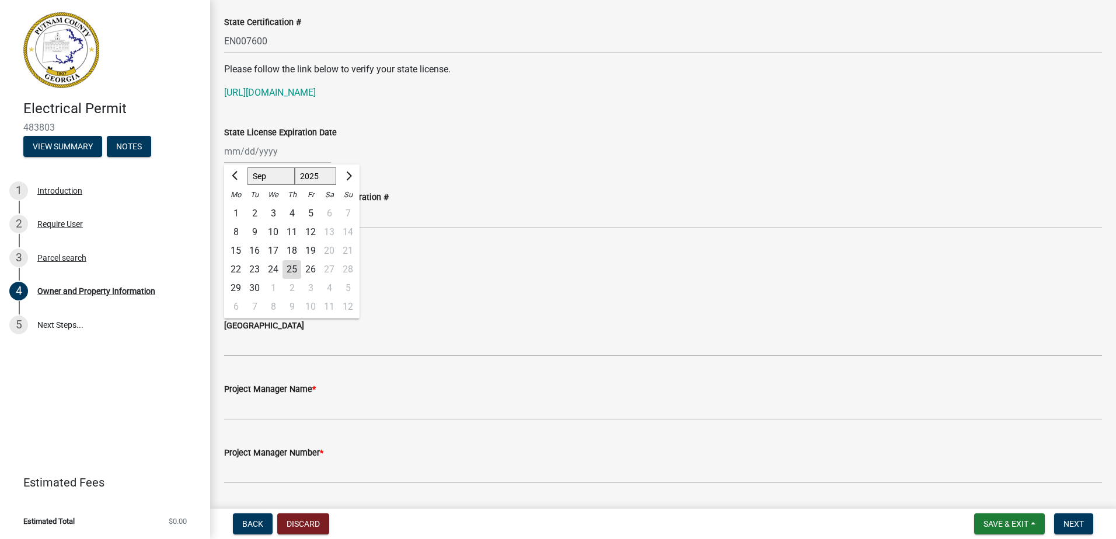
click at [237, 147] on div "Jan Feb Mar Apr May Jun Jul Aug Sep Oct Nov Dec 1525 1526 1527 1528 1529 1530 1…" at bounding box center [277, 152] width 107 height 24
type input "lisamongell@gmail.com"
type input "06/30/2026"
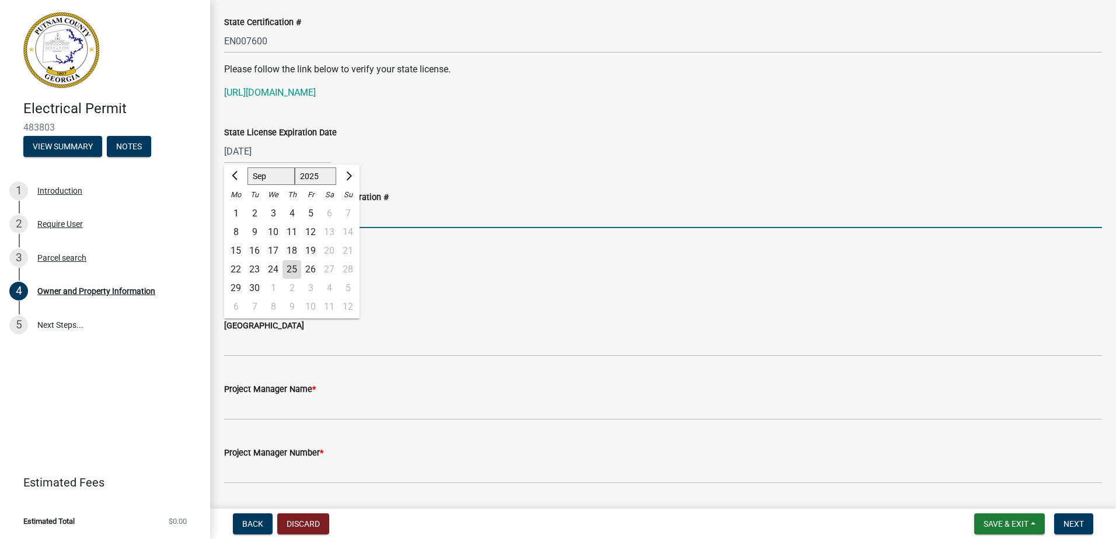
type input "2024-BL-162"
type input "12/31/2025"
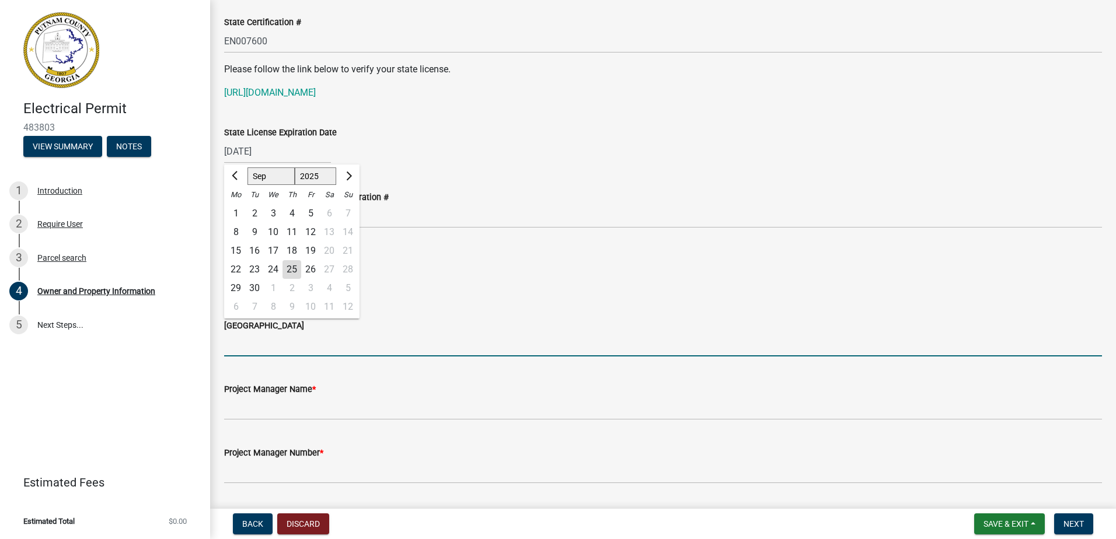
type input "Putnam"
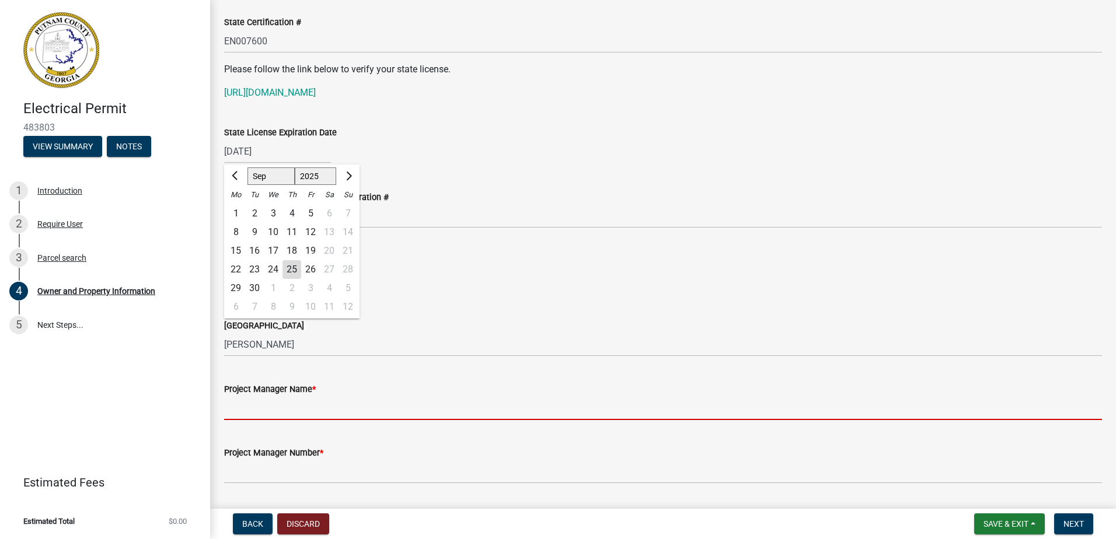
type input "Chop Stover"
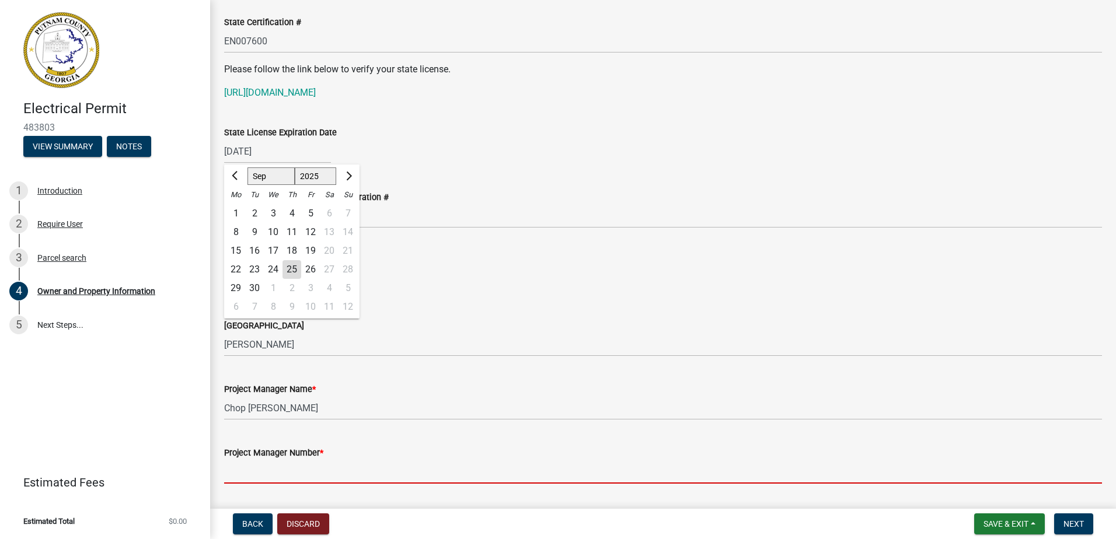
type input "7709055081"
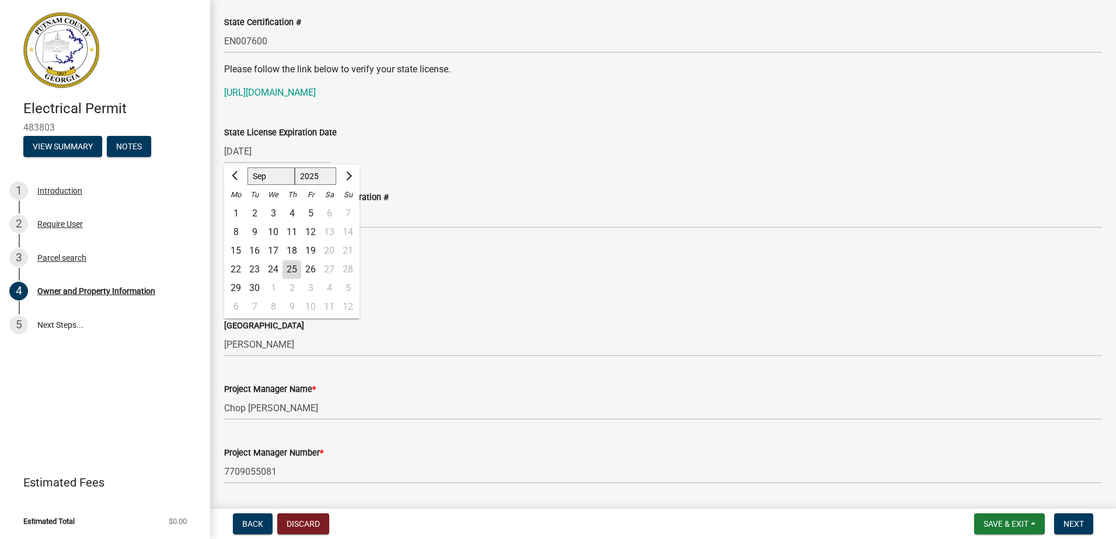
select select "9"
select select "2025"
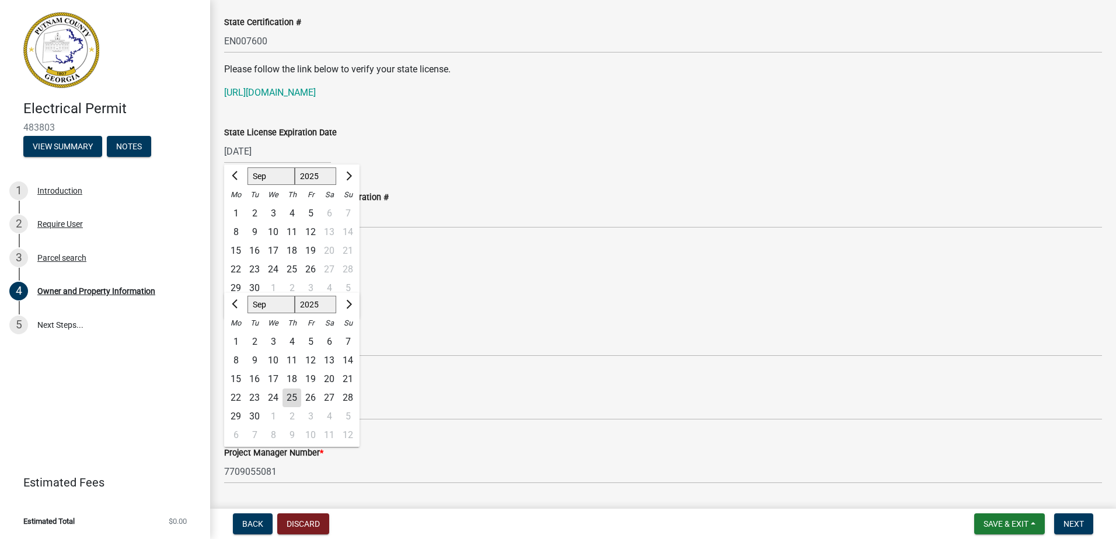
click at [616, 183] on div "Occupational Tax / Business Registration # 2024-BL-162" at bounding box center [663, 201] width 878 height 54
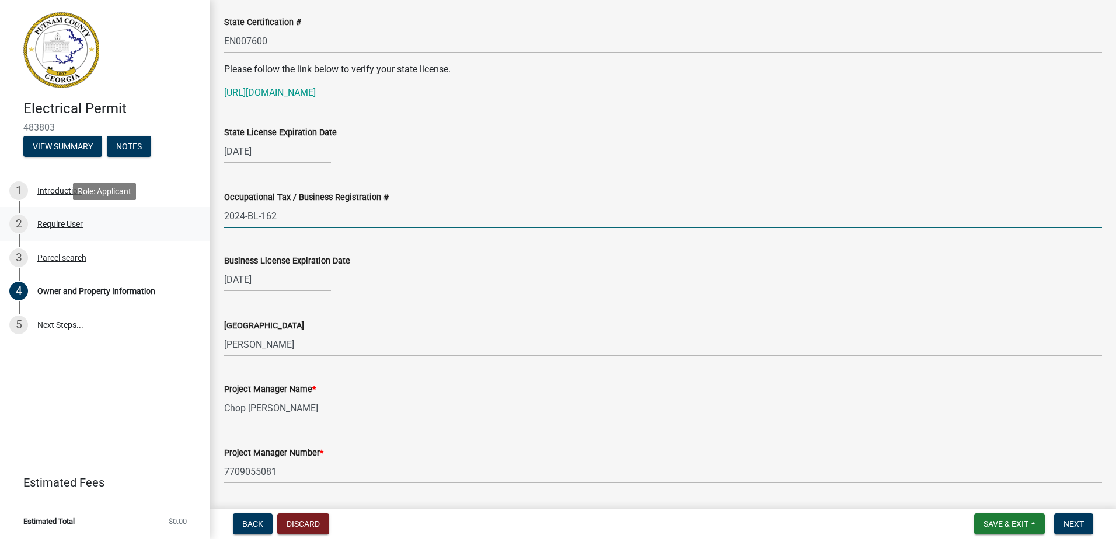
drag, startPoint x: 295, startPoint y: 218, endPoint x: 93, endPoint y: 210, distance: 201.6
click at [72, 204] on div "Electrical Permit 483803 View Summary Notes 1 Introduction 2 Require User 3 Par…" at bounding box center [558, 269] width 1116 height 539
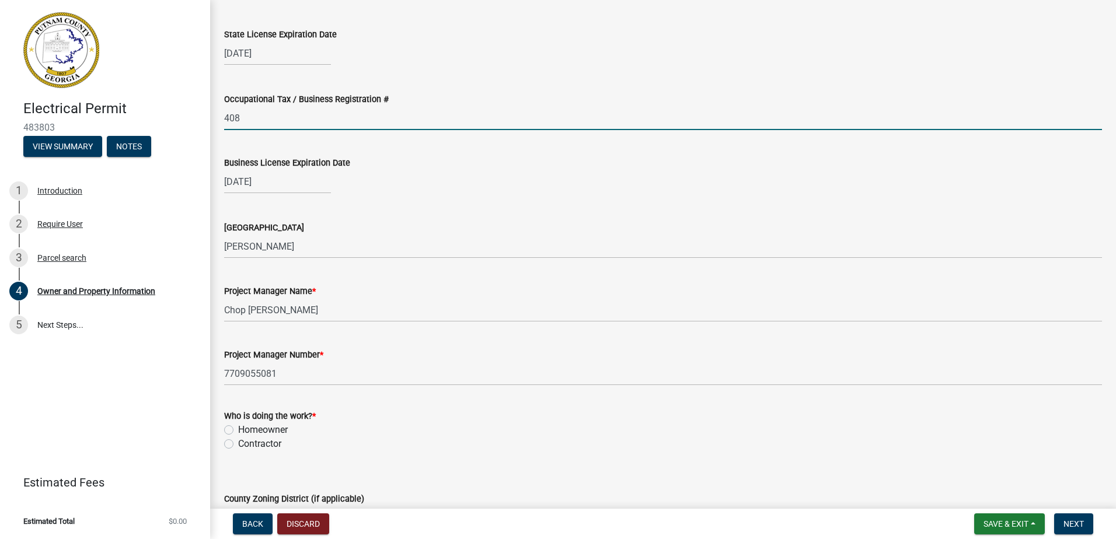
scroll to position [1664, 0]
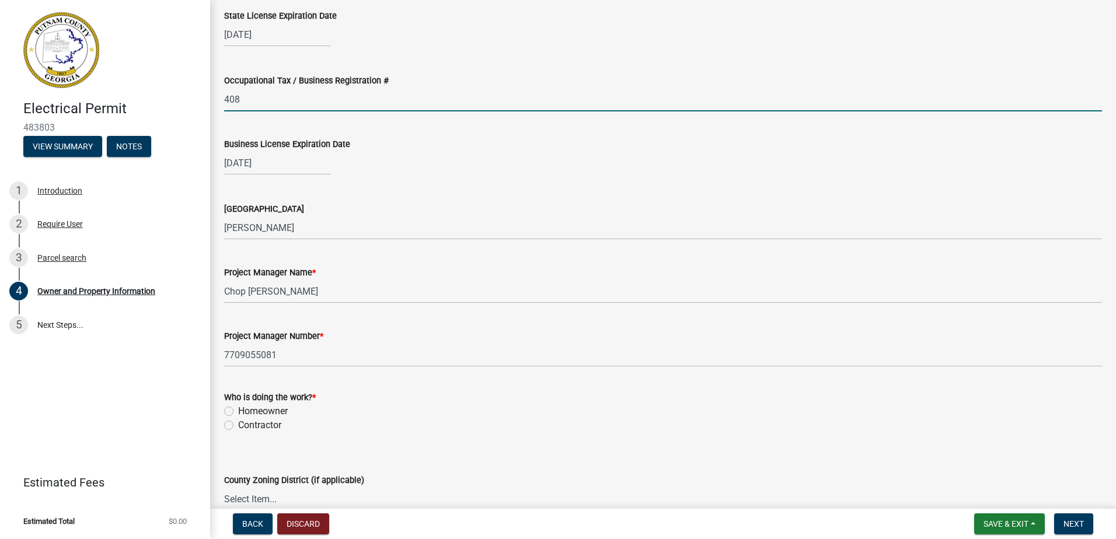
type input "408"
select select "12"
select select "2025"
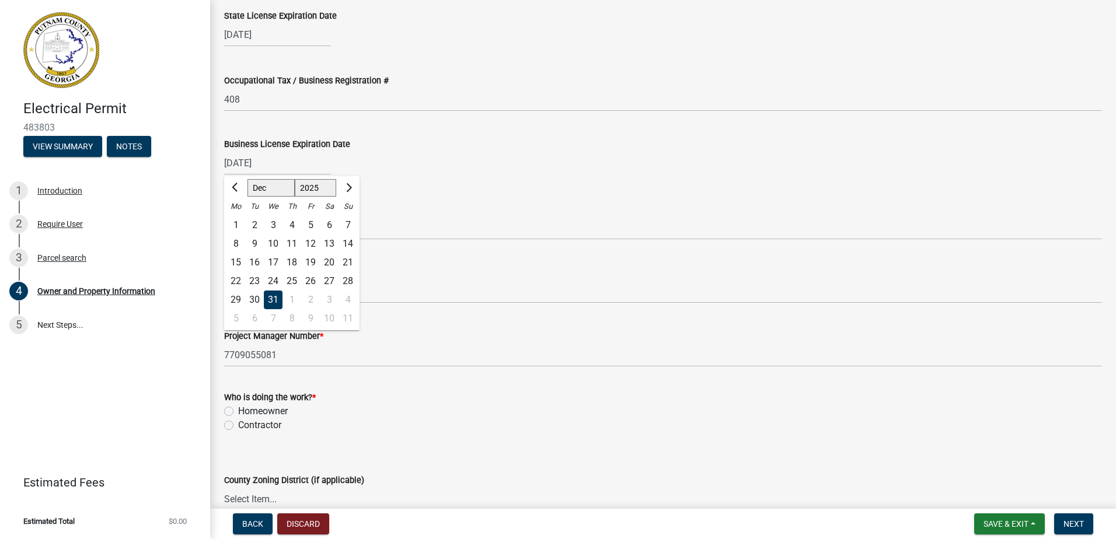
click at [279, 165] on input "12/31/2025" at bounding box center [277, 163] width 107 height 24
click at [500, 194] on div "Issuing County Putnam" at bounding box center [663, 213] width 878 height 54
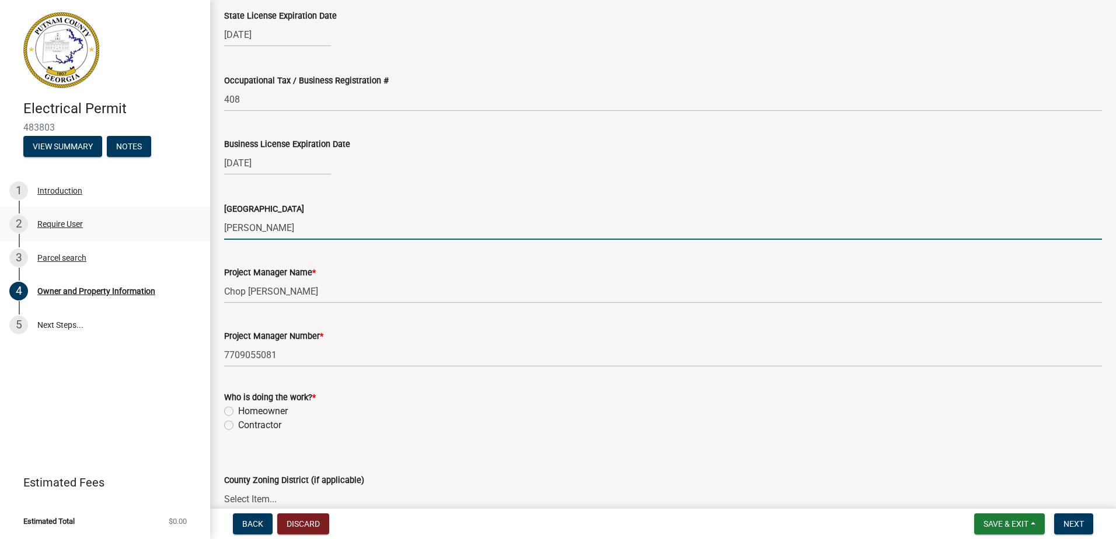
drag, startPoint x: 304, startPoint y: 232, endPoint x: 138, endPoint y: 220, distance: 166.8
click at [136, 225] on div "Electrical Permit 483803 View Summary Notes 1 Introduction 2 Require User 3 Par…" at bounding box center [558, 269] width 1116 height 539
type input "Eatonton"
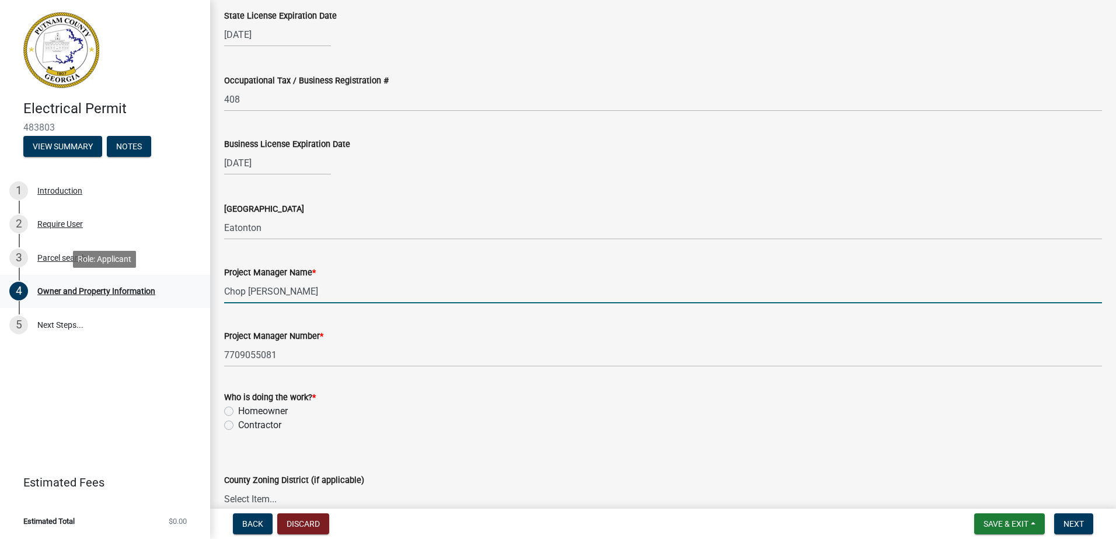
drag, startPoint x: 301, startPoint y: 291, endPoint x: 114, endPoint y: 278, distance: 186.7
click at [115, 281] on div "Electrical Permit 483803 View Summary Notes 1 Introduction 2 Require User 3 Par…" at bounding box center [558, 269] width 1116 height 539
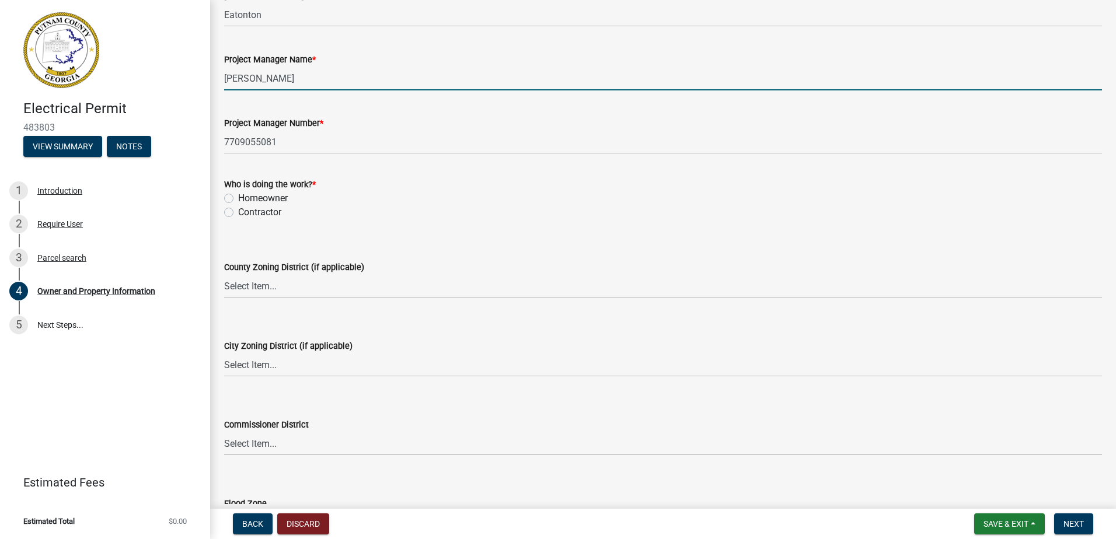
scroll to position [1898, 0]
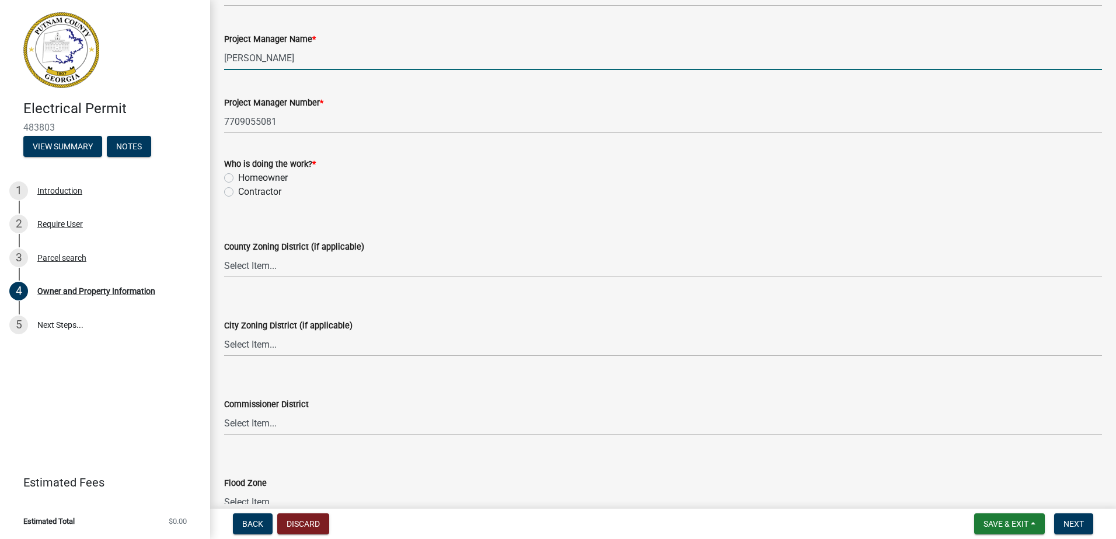
type input "Lavoniah Sanders"
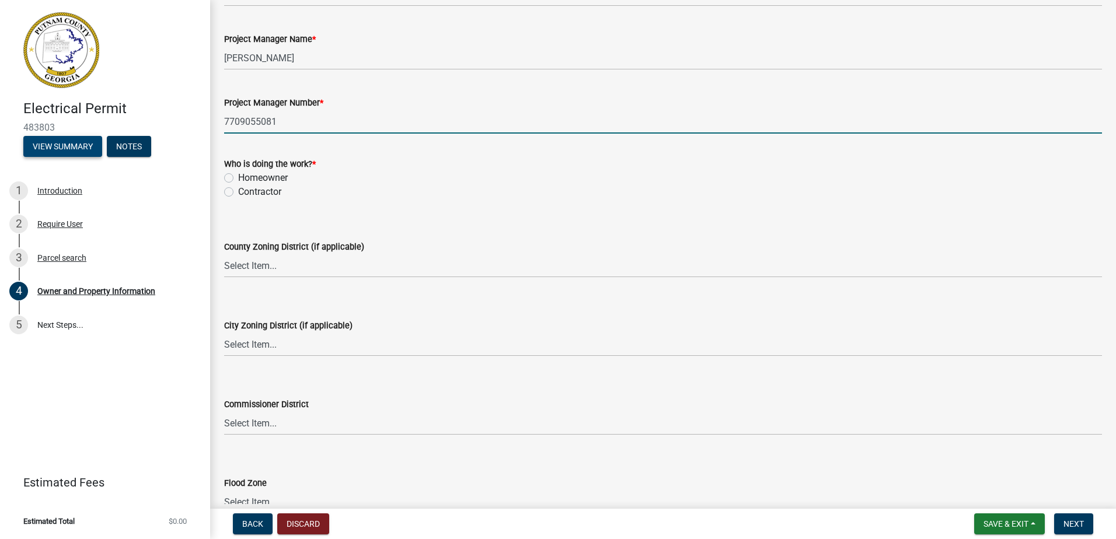
drag, startPoint x: 288, startPoint y: 123, endPoint x: 90, endPoint y: 144, distance: 198.4
click at [90, 144] on div "Electrical Permit 483803 View Summary Notes 1 Introduction 2 Require User 3 Par…" at bounding box center [558, 269] width 1116 height 539
type input "706-473-0916"
click at [238, 191] on label "Contractor" at bounding box center [259, 192] width 43 height 14
click at [238, 191] on input "Contractor" at bounding box center [242, 189] width 8 height 8
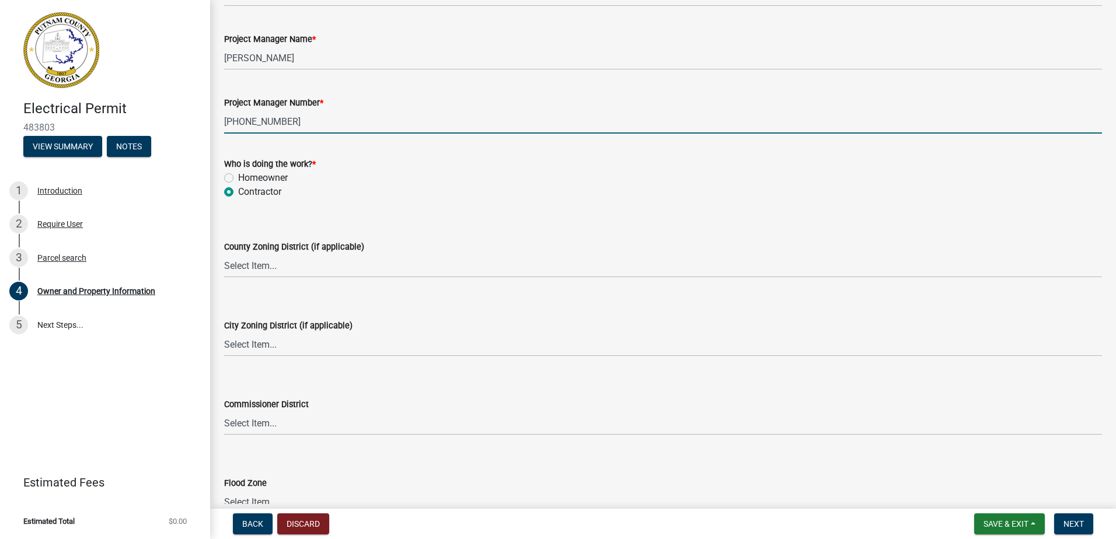
radio input "true"
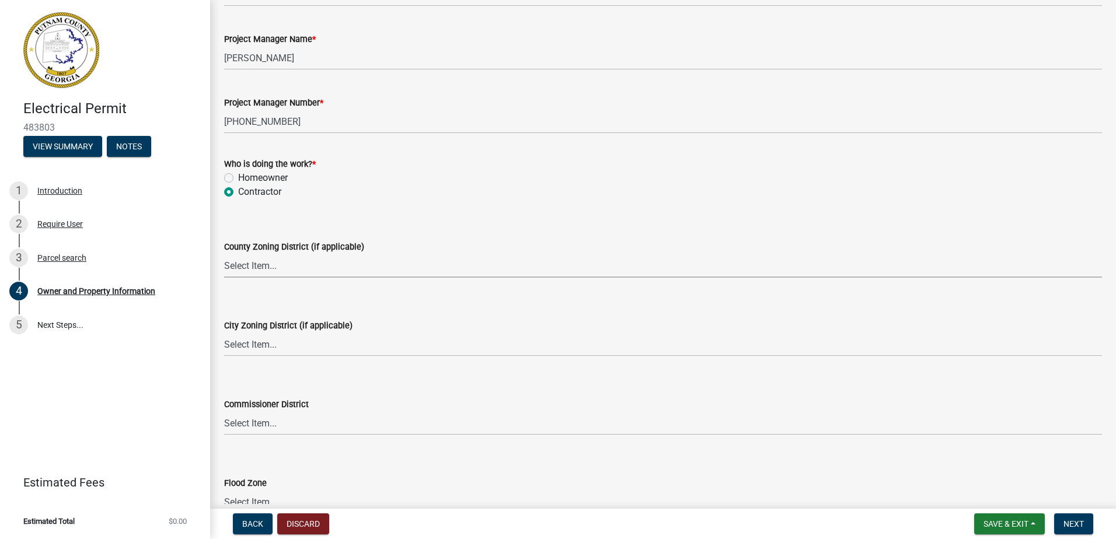
click at [252, 264] on select "Select Item... AG-1 R-1R R-1 R-2 MHP RM-1 RM-3 C-1 C-2 I-M PUD N/A" at bounding box center [663, 266] width 878 height 24
click at [224, 254] on select "Select Item... AG-1 R-1R R-1 R-2 MHP RM-1 RM-3 C-1 C-2 I-M PUD N/A" at bounding box center [663, 266] width 878 height 24
select select "a4366e26-0f82-401b-a682-956e4112ff86"
drag, startPoint x: 247, startPoint y: 355, endPoint x: 249, endPoint y: 349, distance: 6.3
click at [248, 353] on wm-data-entity-input "City Zoning District (if applicable) Select Item... A-1 A-2 R-1 R-2 R-3 R-4 MHP…" at bounding box center [663, 327] width 878 height 79
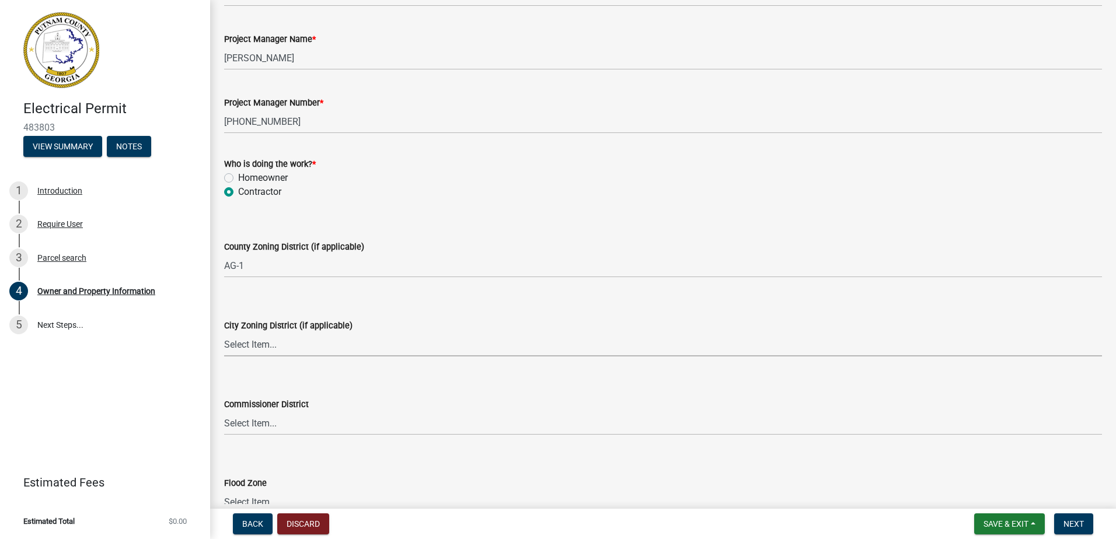
click at [250, 346] on select "Select Item... A-1 A-2 R-1 R-2 R-3 R-4 MHP C-1 C-2 I-1 I-2 DB FH H-P N/A" at bounding box center [663, 345] width 878 height 24
click at [224, 333] on select "Select Item... A-1 A-2 R-1 R-2 R-3 R-4 MHP C-1 C-2 I-1 I-2 DB FH H-P N/A" at bounding box center [663, 345] width 878 height 24
select select "83394b22-4a11-496c-8e5c-75ade2e72faf"
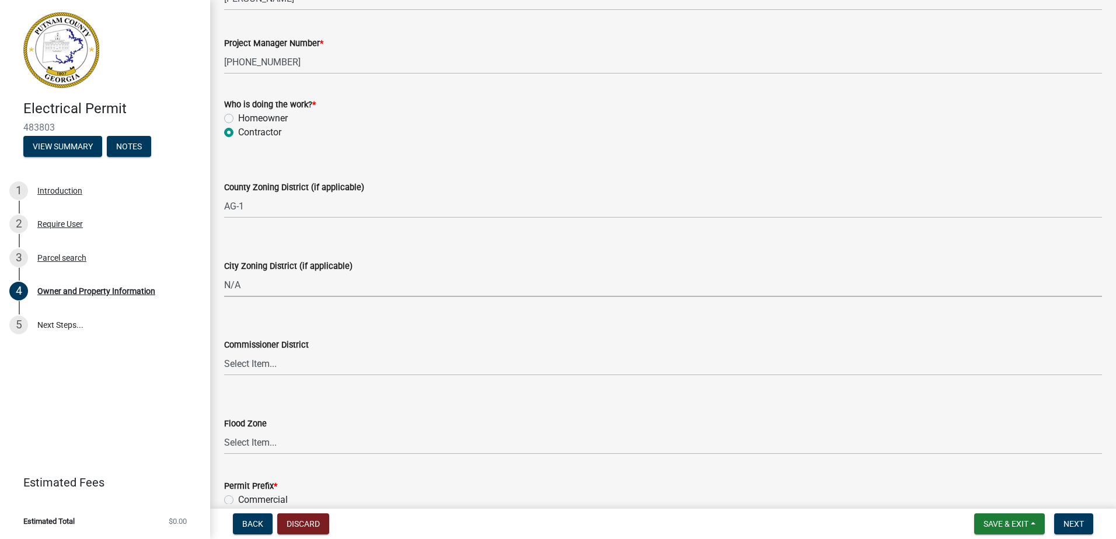
scroll to position [2030, 0]
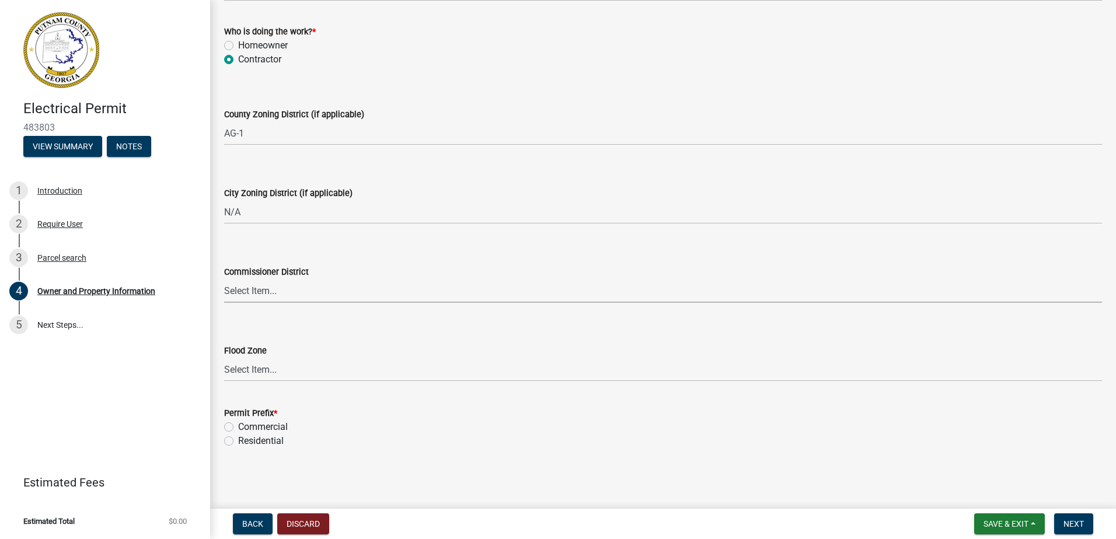
click at [271, 283] on select "Select Item... District 1 District 2 District 3 District 4" at bounding box center [663, 291] width 878 height 24
click at [224, 279] on select "Select Item... District 1 District 2 District 3 District 4" at bounding box center [663, 291] width 878 height 24
select select "ece5c1a9-df30-4702-9587-5deee23533b7"
click at [238, 441] on label "Residential" at bounding box center [261, 441] width 46 height 14
click at [238, 441] on input "Residential" at bounding box center [242, 438] width 8 height 8
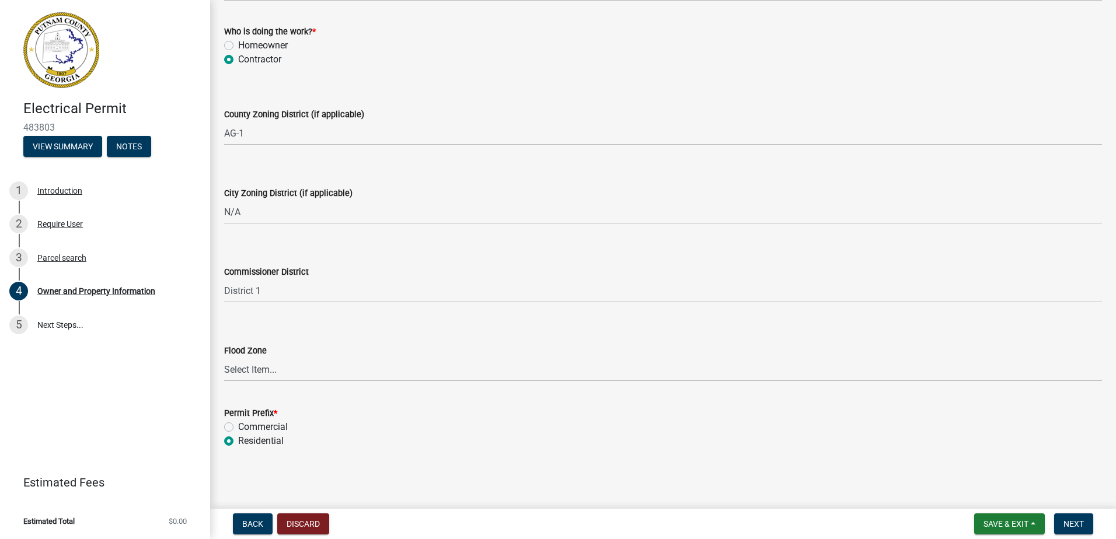
radio input "true"
click at [1076, 520] on span "Next" at bounding box center [1074, 524] width 20 height 9
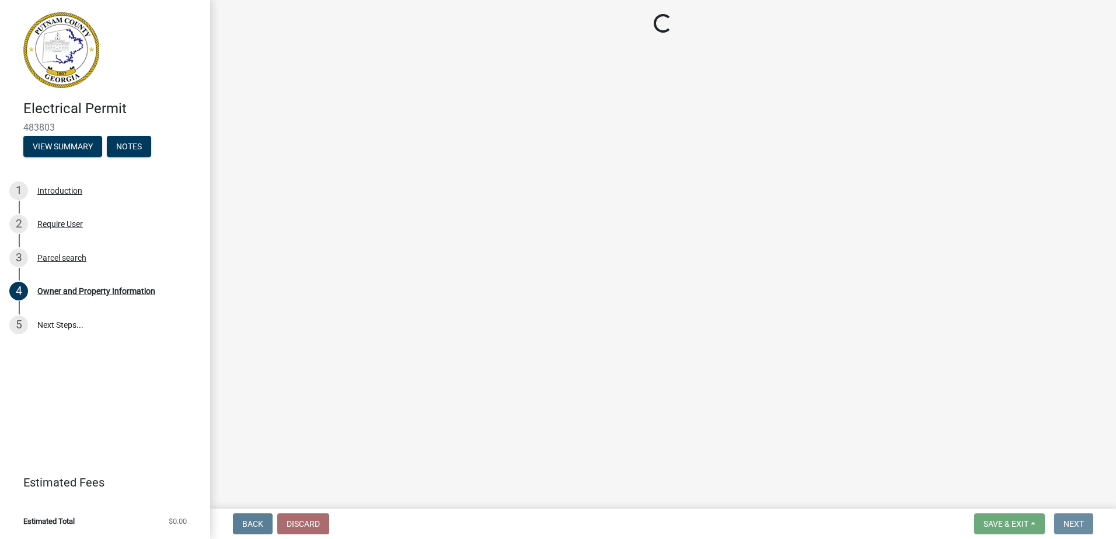
scroll to position [0, 0]
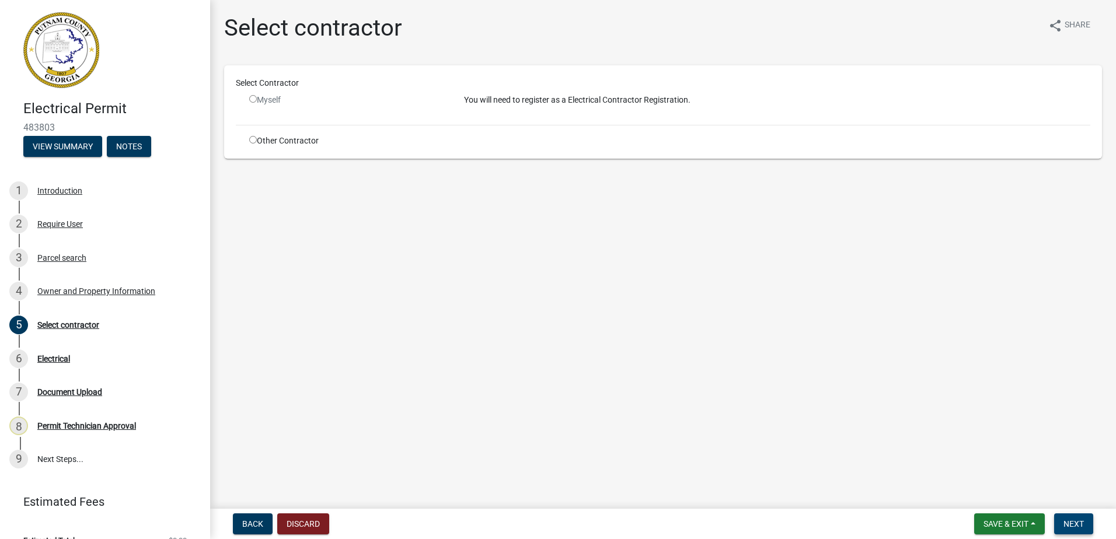
click at [1076, 521] on span "Next" at bounding box center [1074, 524] width 20 height 9
click at [253, 96] on input "radio" at bounding box center [253, 99] width 8 height 8
radio input "false"
click at [249, 137] on div "Other Contractor" at bounding box center [348, 141] width 215 height 12
click at [252, 139] on input "radio" at bounding box center [253, 140] width 8 height 8
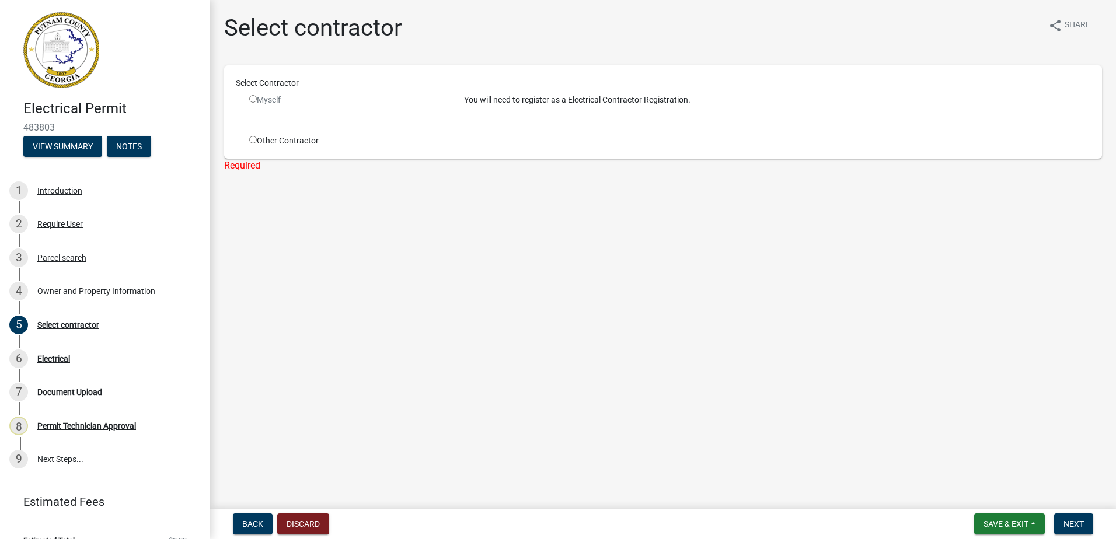
radio input "true"
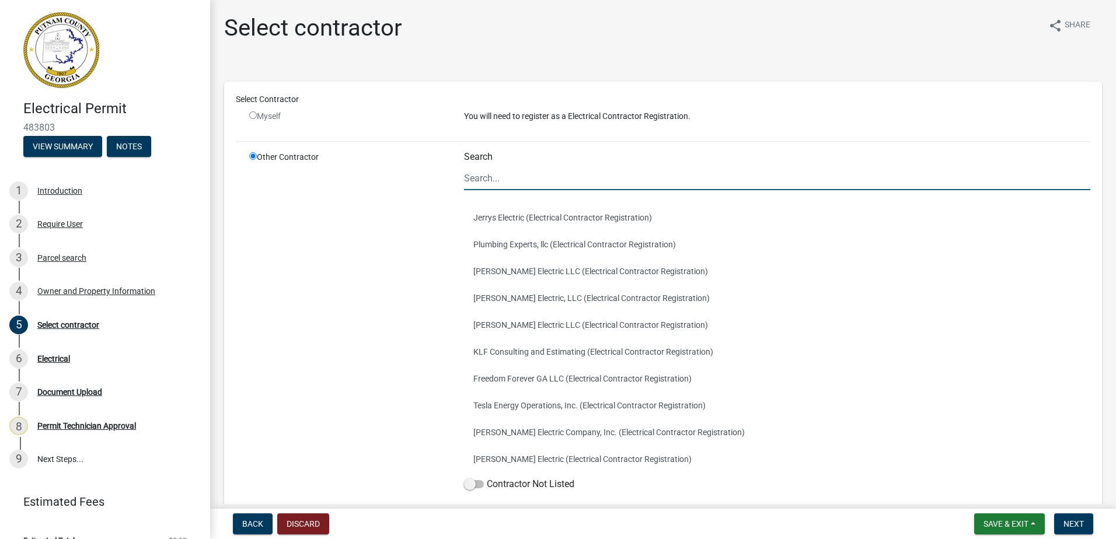
click at [585, 184] on input "Search" at bounding box center [777, 178] width 626 height 24
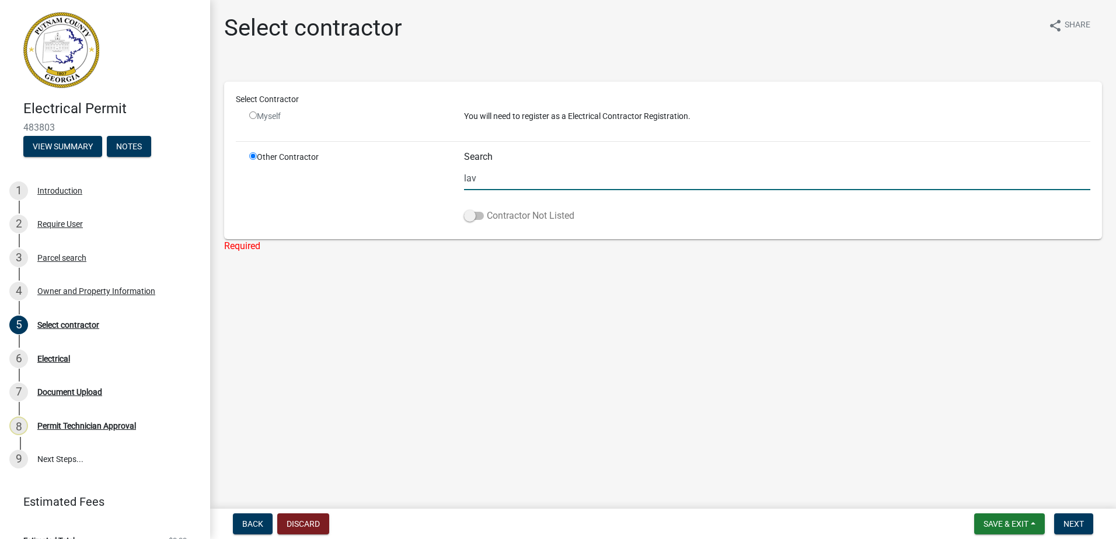
type input "lavoniah"
click at [478, 217] on span at bounding box center [474, 216] width 20 height 8
click at [487, 209] on input "Contractor Not Listed" at bounding box center [487, 209] width 0 height 0
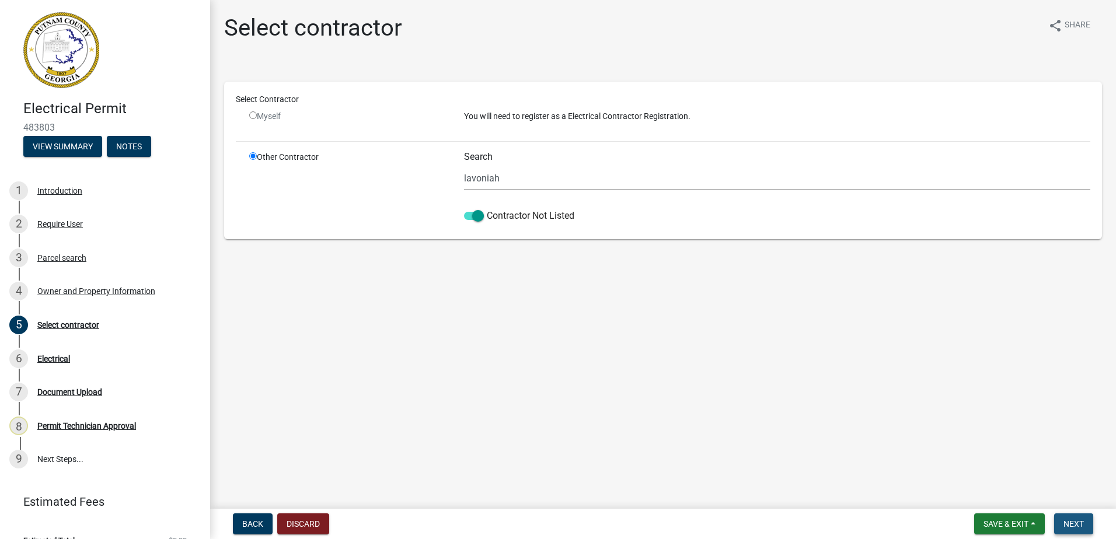
drag, startPoint x: 1078, startPoint y: 529, endPoint x: 1071, endPoint y: 519, distance: 12.1
click at [1077, 529] on span "Next" at bounding box center [1074, 524] width 20 height 9
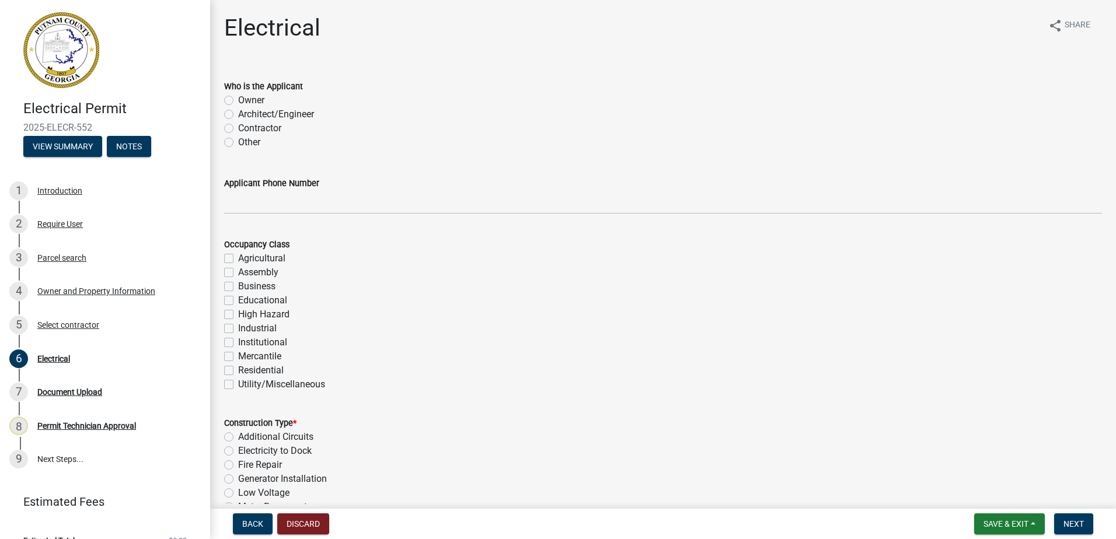
click at [235, 124] on div "Contractor" at bounding box center [663, 128] width 878 height 14
click at [238, 126] on label "Contractor" at bounding box center [259, 128] width 43 height 14
click at [238, 126] on input "Contractor" at bounding box center [242, 125] width 8 height 8
radio input "true"
drag, startPoint x: 264, startPoint y: 216, endPoint x: 269, endPoint y: 206, distance: 11.0
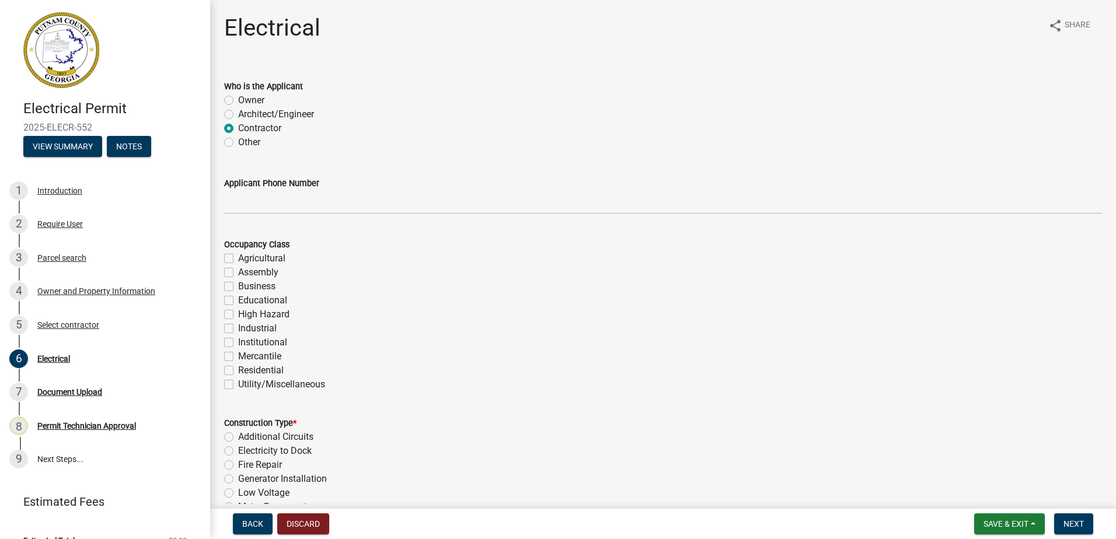
click at [264, 216] on wm-data-entity-input "Applicant Phone Number" at bounding box center [663, 192] width 878 height 64
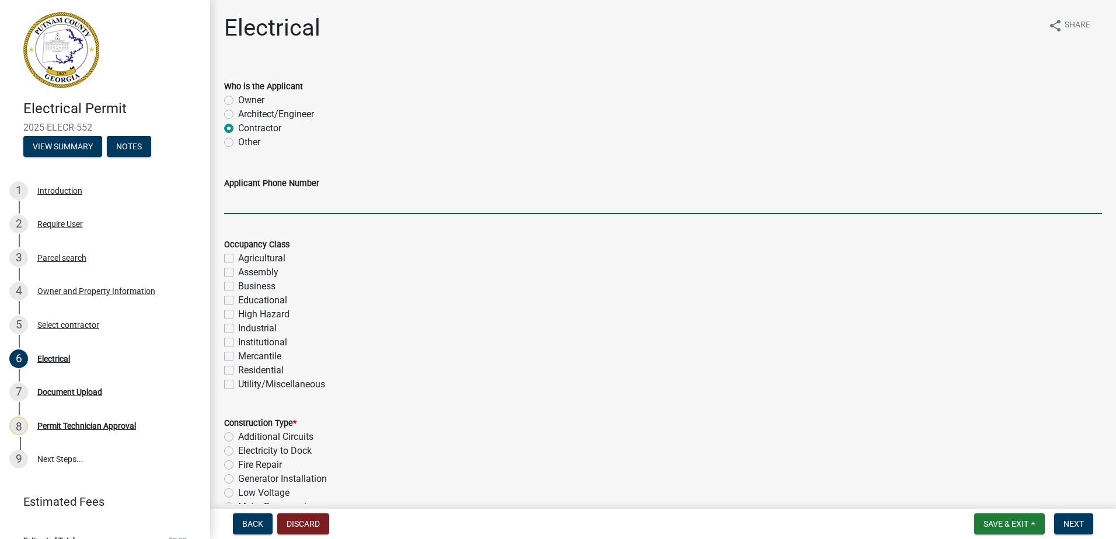
click at [269, 205] on input "Applicant Phone Number" at bounding box center [663, 202] width 878 height 24
type input "706-473-0916"
click at [412, 327] on div "Industrial" at bounding box center [663, 329] width 878 height 14
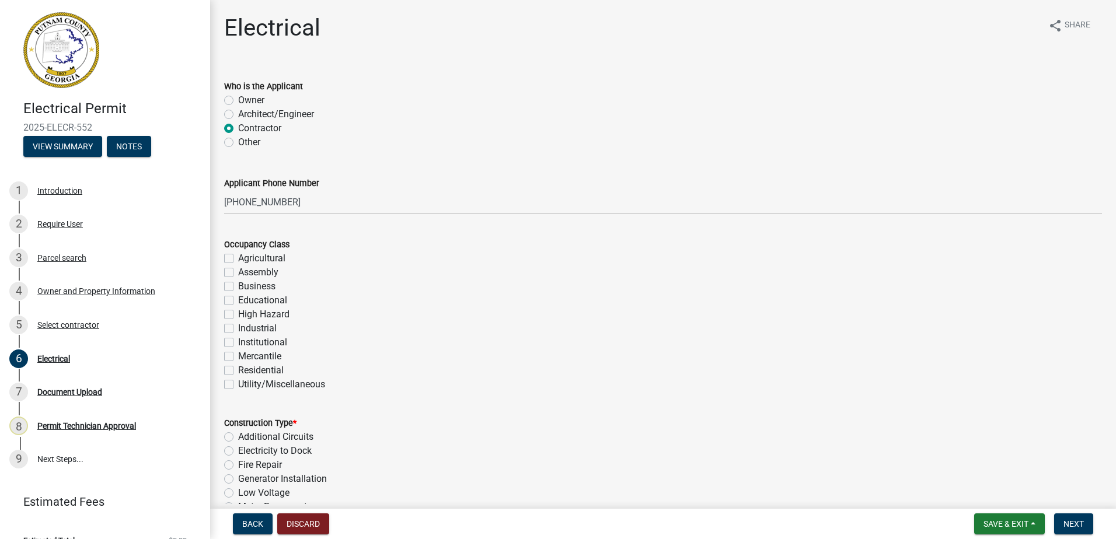
click at [238, 368] on label "Residential" at bounding box center [261, 371] width 46 height 14
click at [238, 368] on input "Residential" at bounding box center [242, 368] width 8 height 8
checkbox input "true"
checkbox input "false"
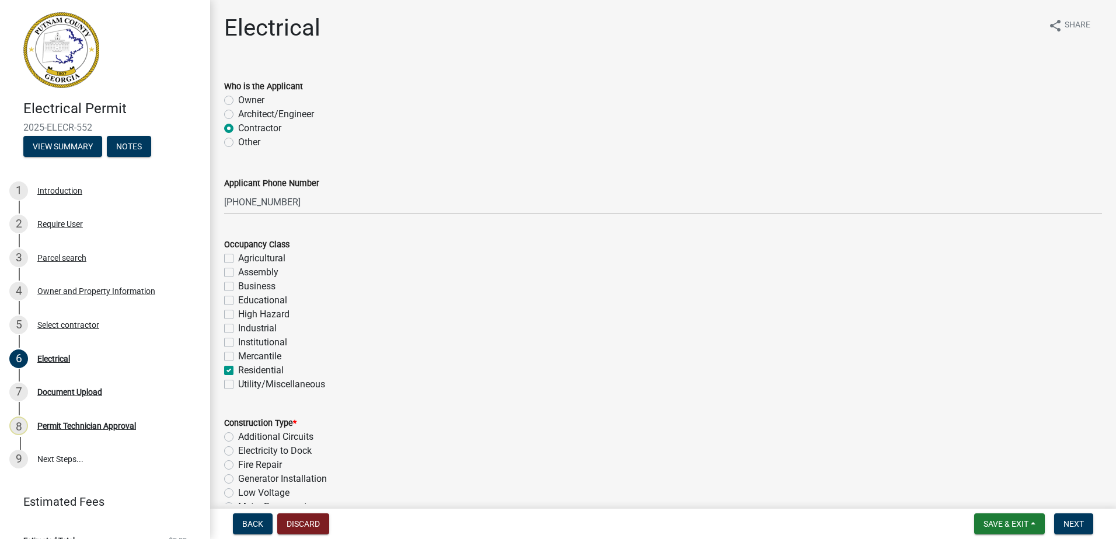
checkbox input "false"
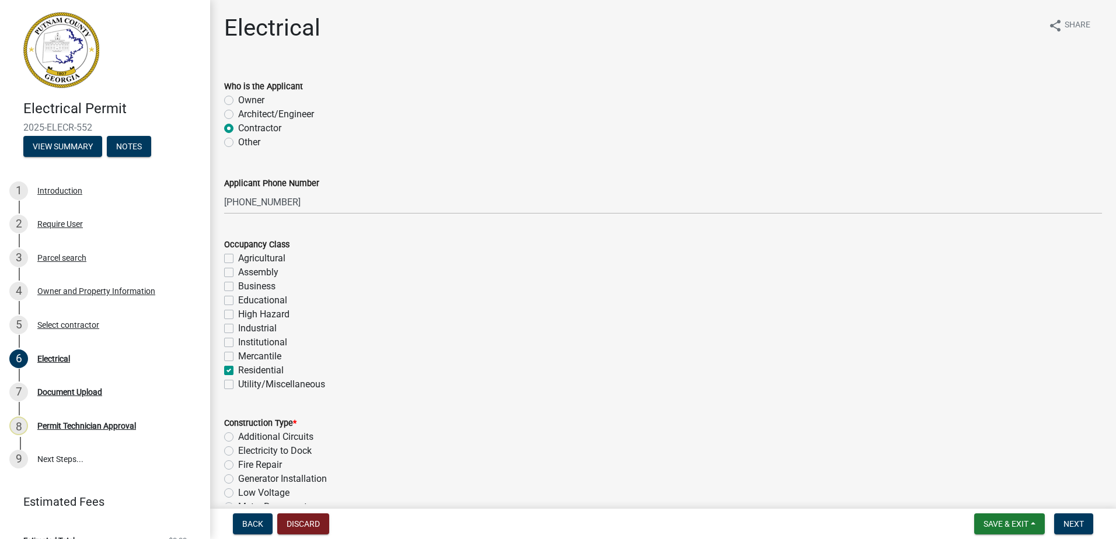
checkbox input "false"
checkbox input "true"
checkbox input "false"
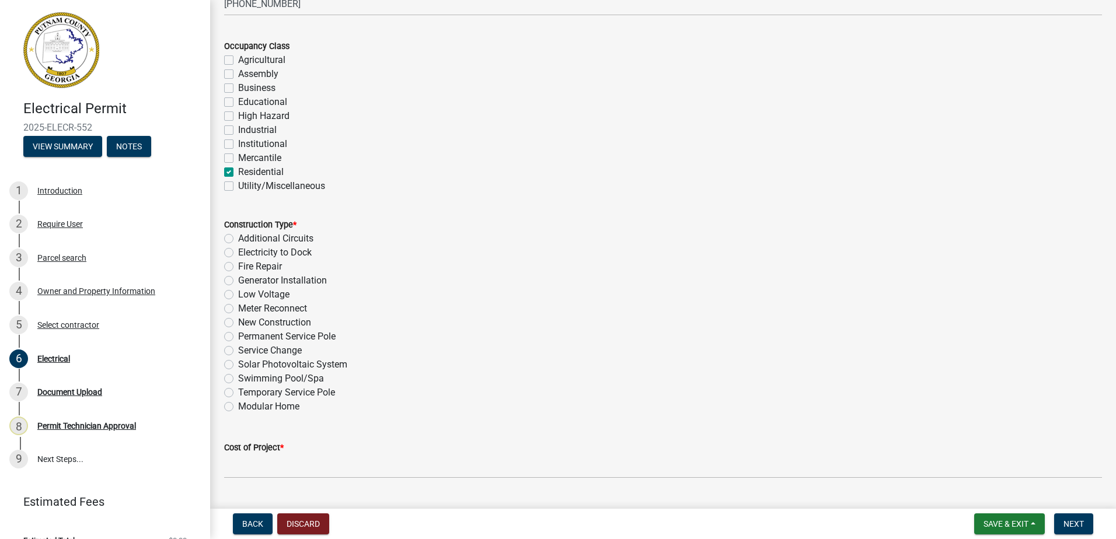
scroll to position [234, 0]
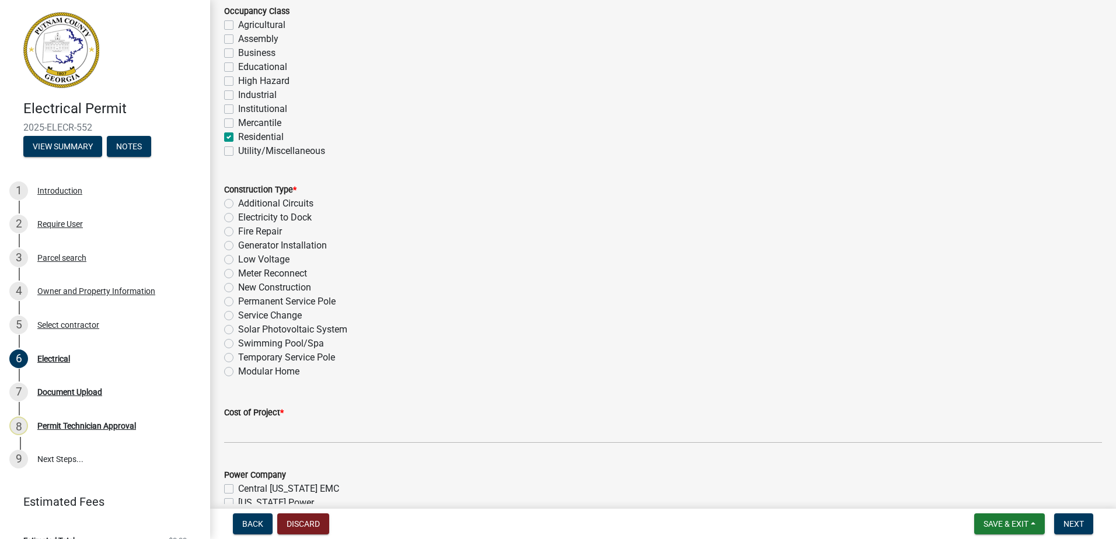
click at [238, 202] on label "Additional Circuits" at bounding box center [275, 204] width 75 height 14
click at [238, 202] on input "Additional Circuits" at bounding box center [242, 201] width 8 height 8
radio input "true"
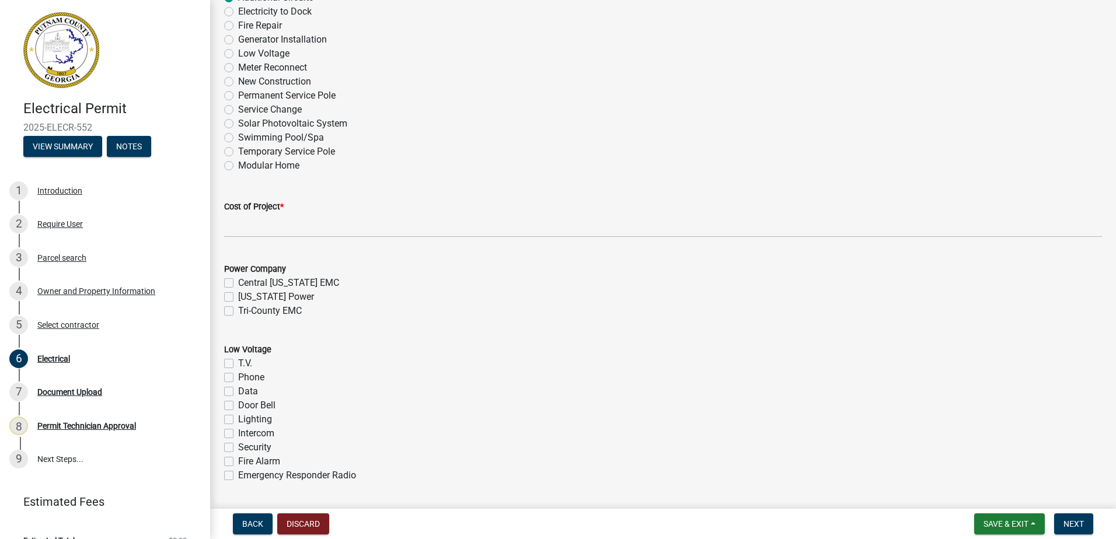
scroll to position [467, 0]
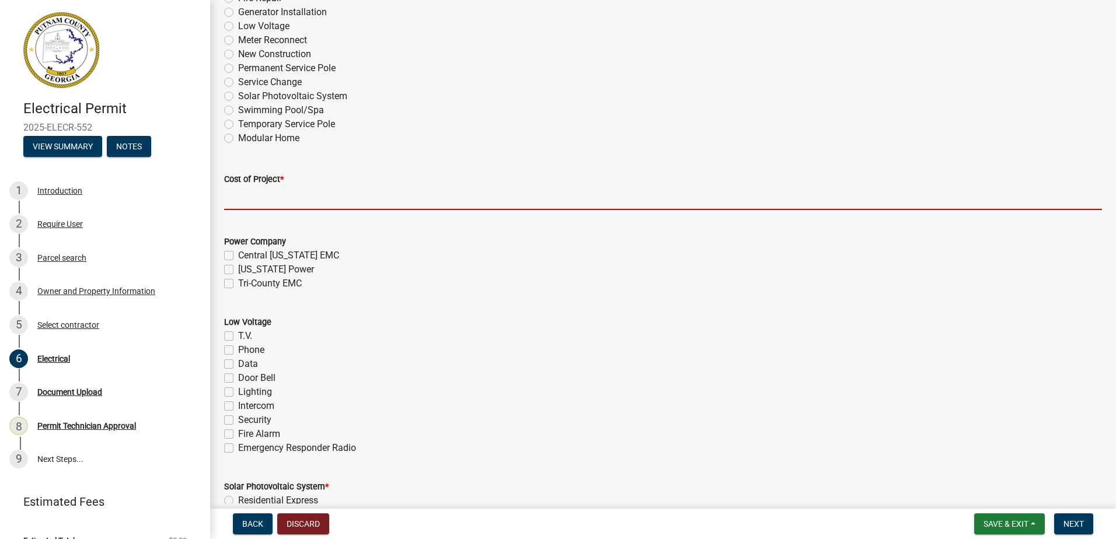
click at [293, 196] on input "text" at bounding box center [663, 198] width 878 height 24
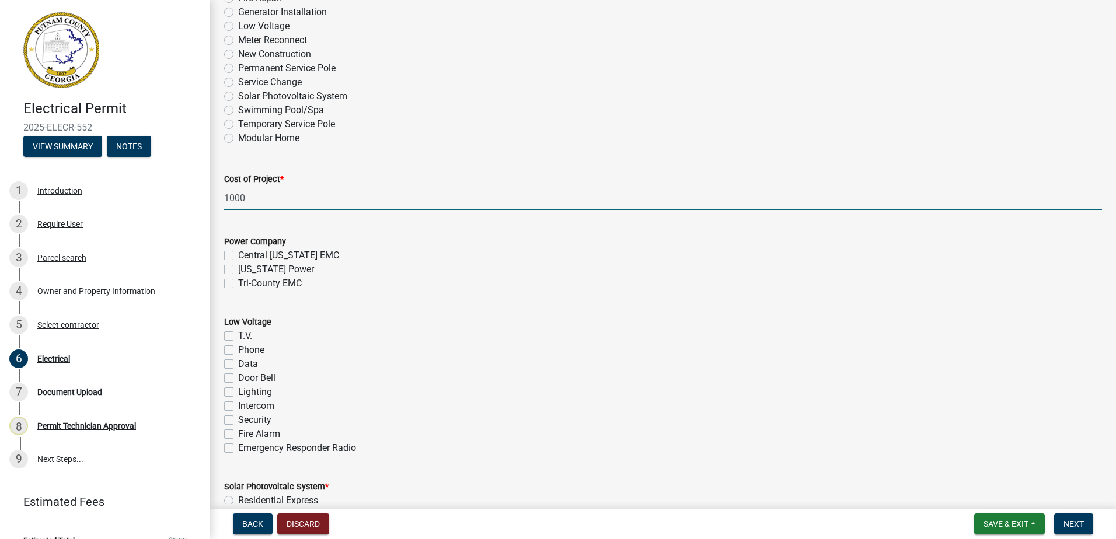
type input "1000"
click at [238, 285] on label "Tri-County EMC" at bounding box center [270, 284] width 64 height 14
click at [238, 284] on input "Tri-County EMC" at bounding box center [242, 281] width 8 height 8
checkbox input "true"
checkbox input "false"
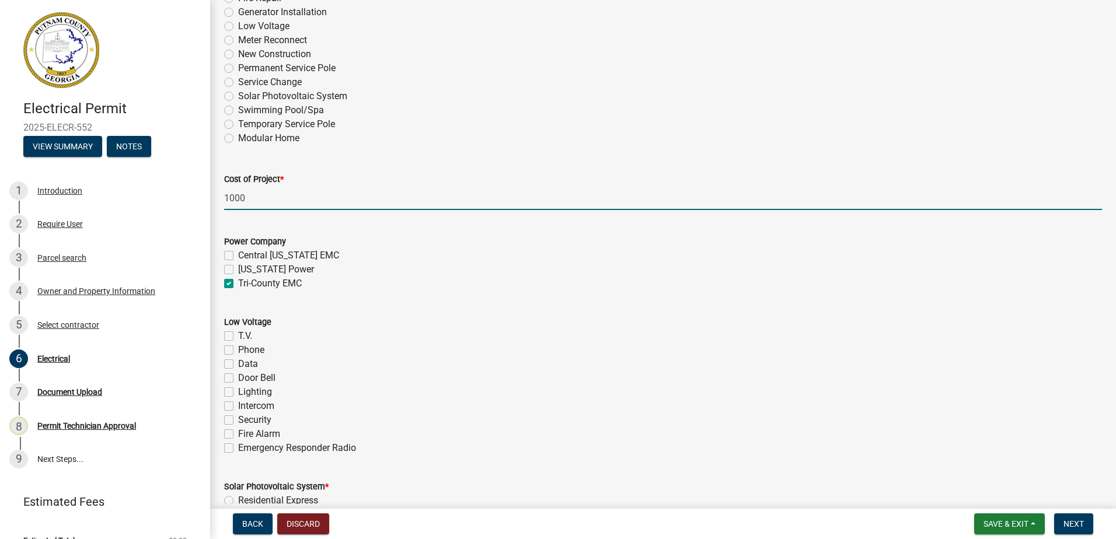
checkbox input "false"
checkbox input "true"
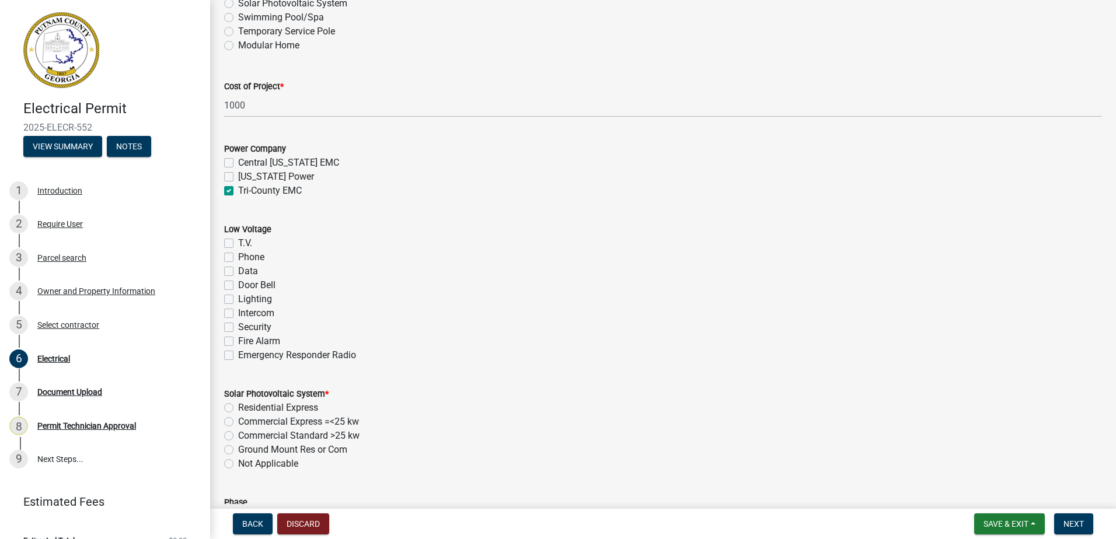
scroll to position [701, 0]
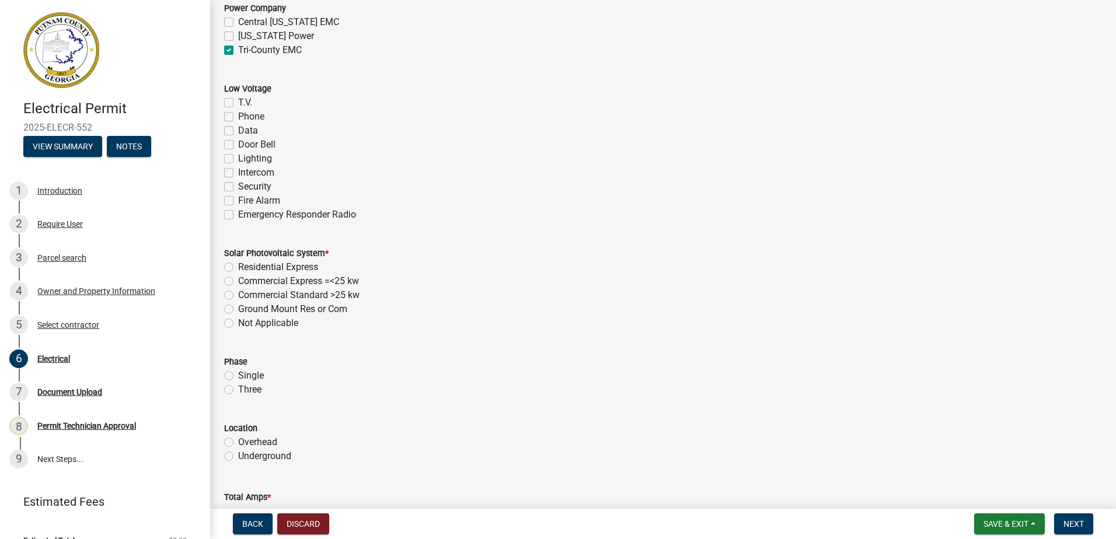
click at [238, 321] on label "Not Applicable" at bounding box center [268, 323] width 60 height 14
click at [238, 321] on input "Not Applicable" at bounding box center [242, 320] width 8 height 8
radio input "true"
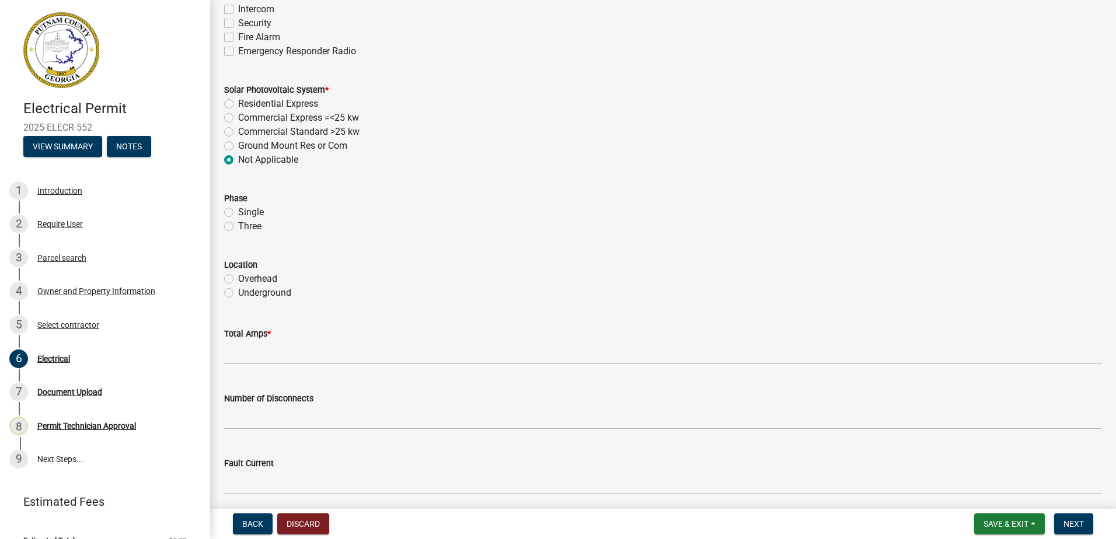
scroll to position [876, 0]
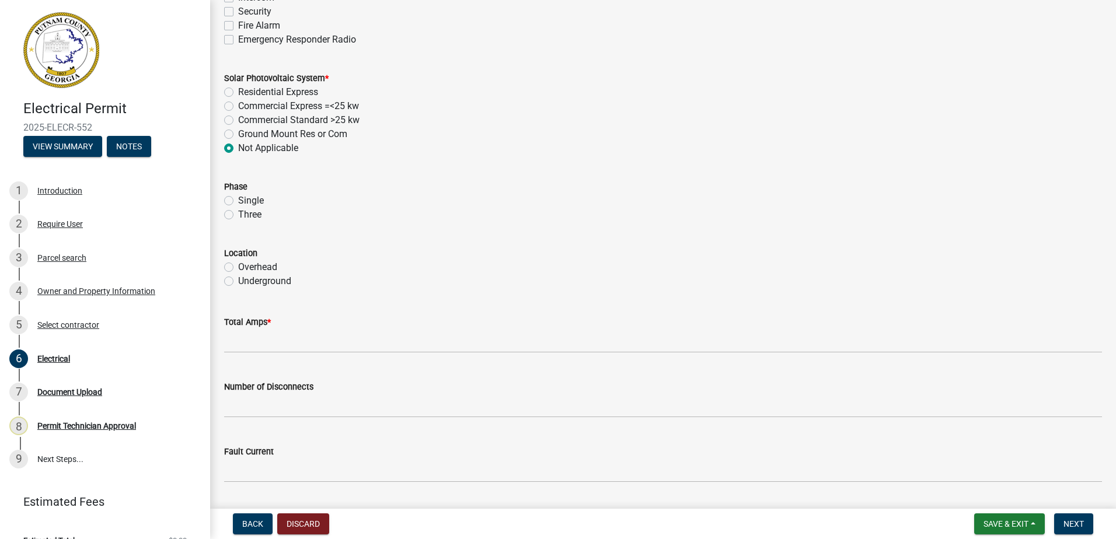
click at [238, 202] on label "Single" at bounding box center [251, 201] width 26 height 14
click at [238, 201] on input "Single" at bounding box center [242, 198] width 8 height 8
radio input "true"
click at [228, 285] on div "Underground" at bounding box center [663, 281] width 878 height 14
click at [238, 281] on label "Underground" at bounding box center [264, 281] width 53 height 14
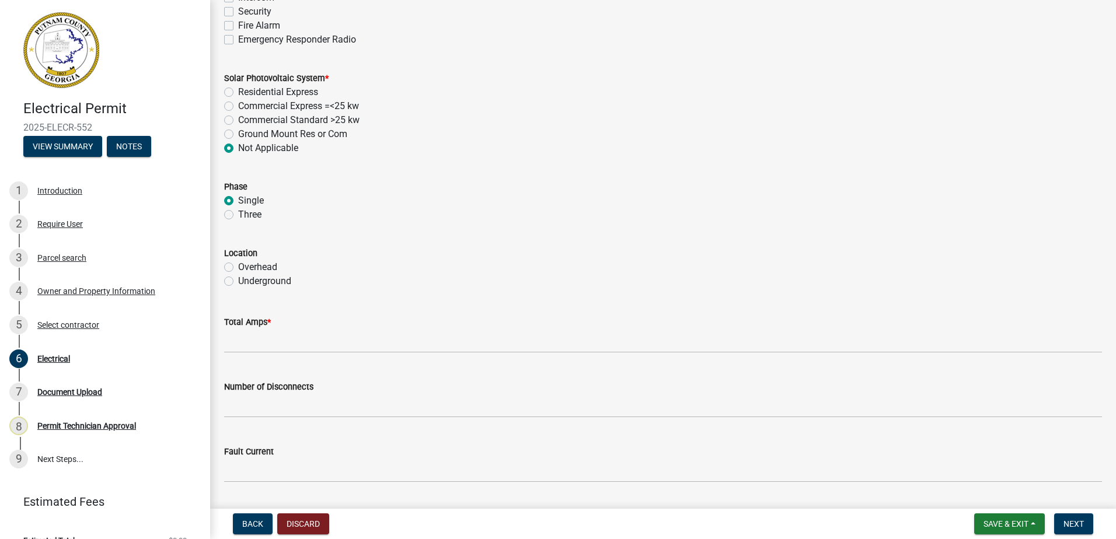
click at [238, 281] on input "Underground" at bounding box center [242, 278] width 8 height 8
radio input "true"
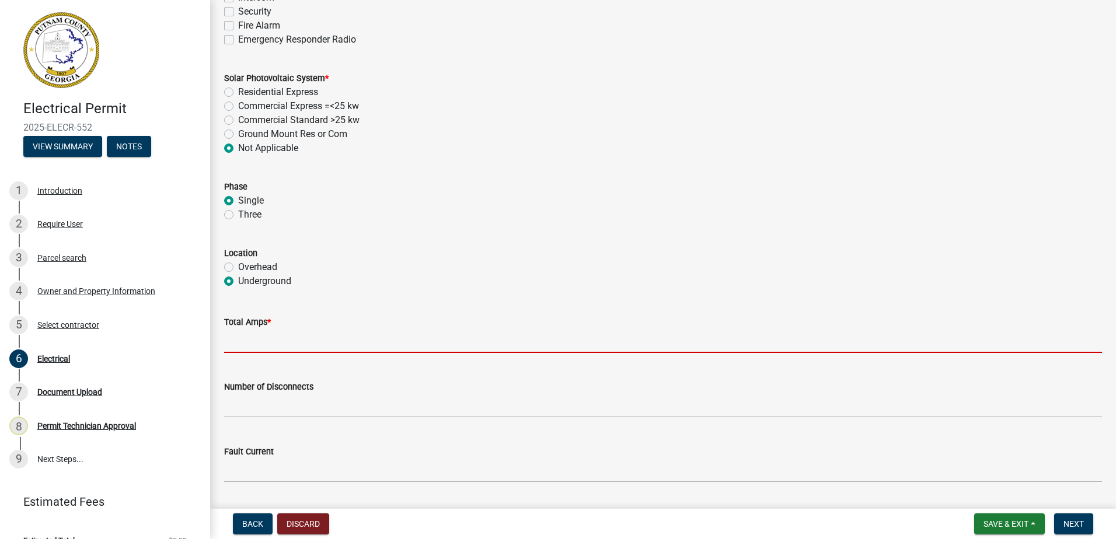
click at [242, 346] on input "text" at bounding box center [663, 341] width 878 height 24
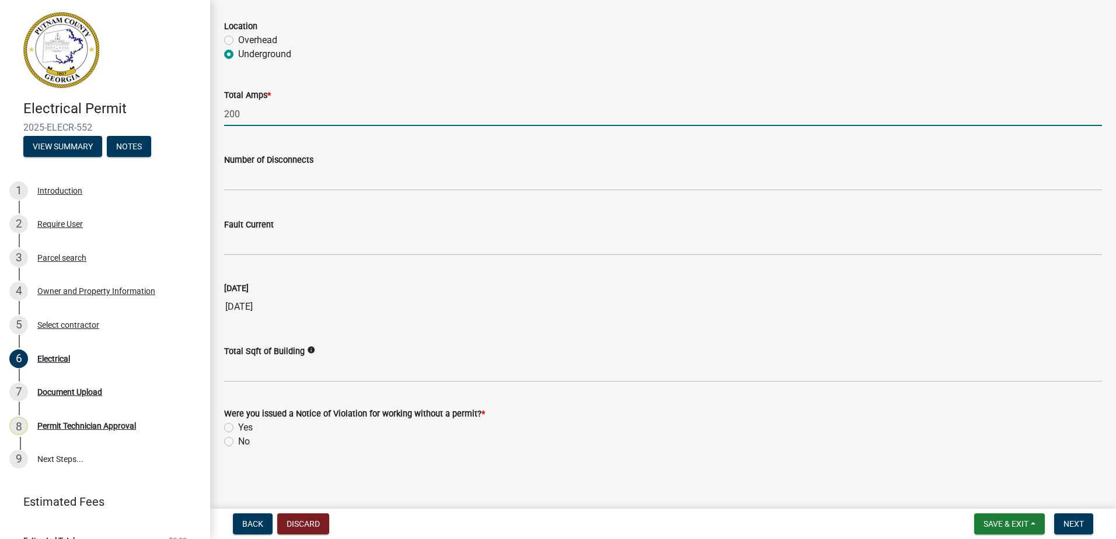
scroll to position [1103, 0]
type input "200"
click at [238, 444] on label "No" at bounding box center [244, 441] width 12 height 14
click at [238, 442] on input "No" at bounding box center [242, 438] width 8 height 8
radio input "true"
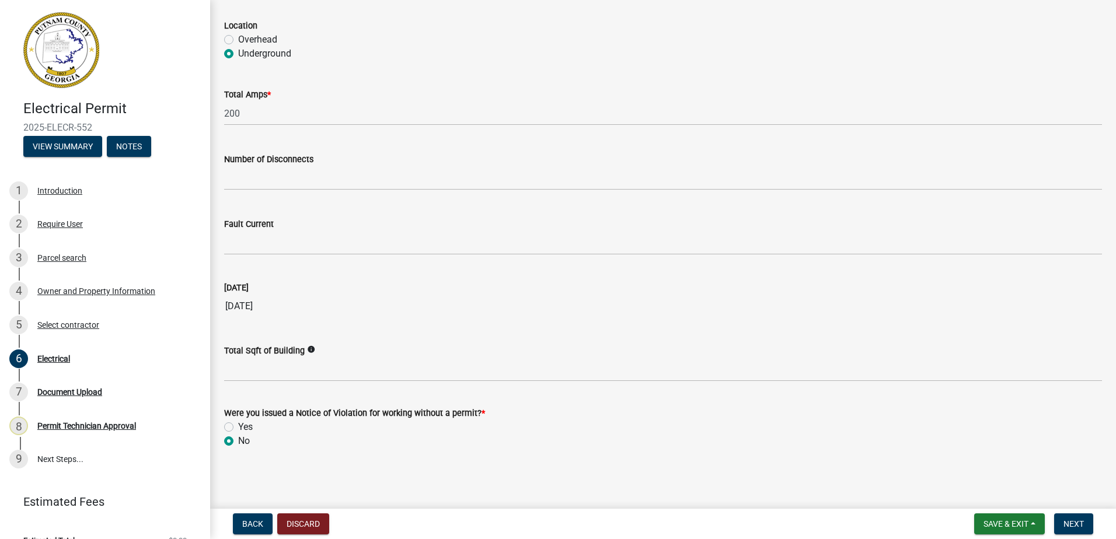
click at [238, 442] on label "No" at bounding box center [244, 441] width 12 height 14
click at [238, 442] on input "No" at bounding box center [242, 438] width 8 height 8
click at [1074, 523] on span "Next" at bounding box center [1074, 524] width 20 height 9
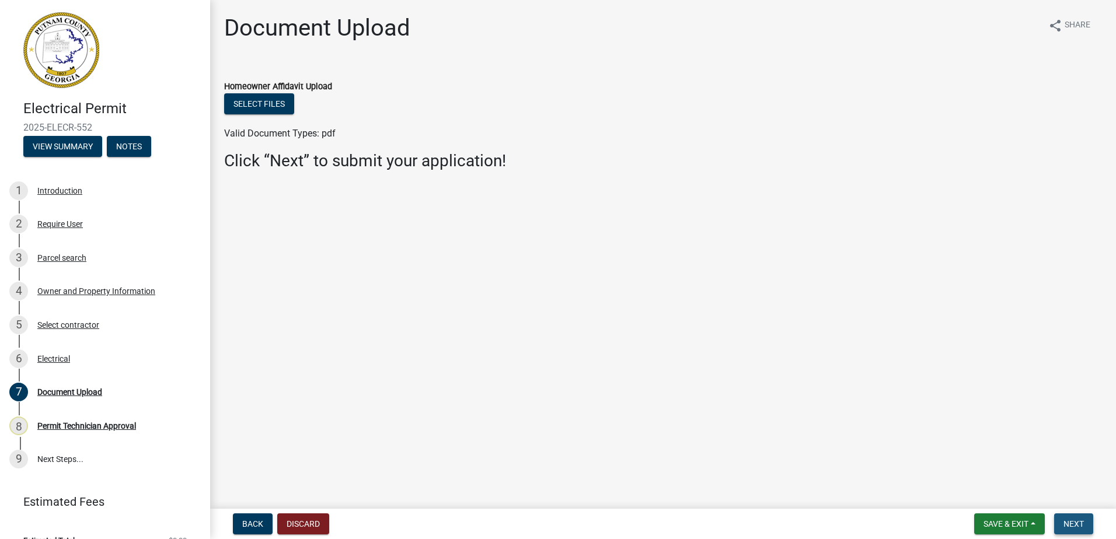
click at [1073, 520] on span "Next" at bounding box center [1074, 524] width 20 height 9
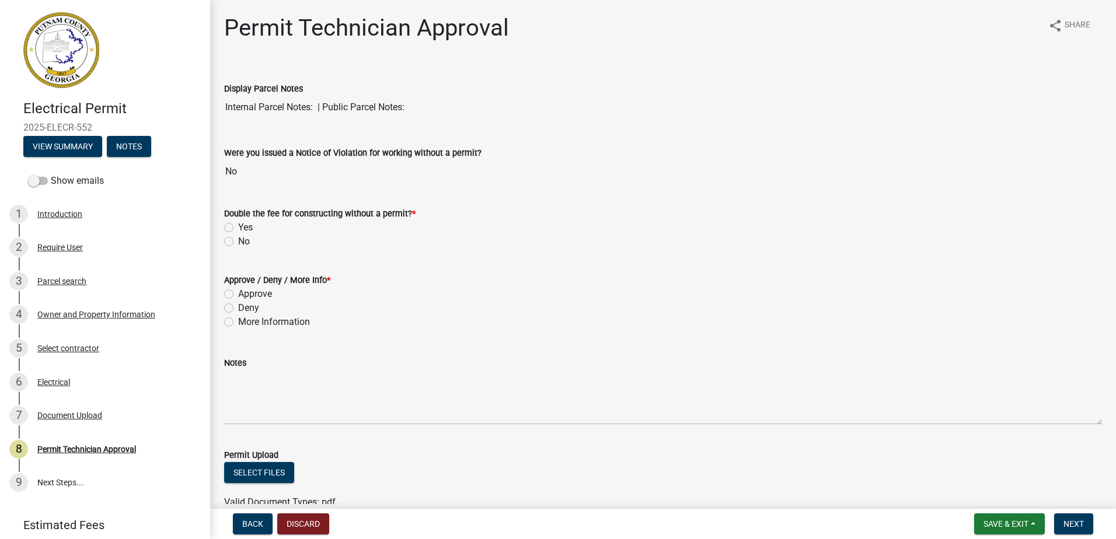
click at [238, 242] on label "No" at bounding box center [244, 242] width 12 height 14
click at [238, 242] on input "No" at bounding box center [242, 239] width 8 height 8
radio input "true"
drag, startPoint x: 231, startPoint y: 295, endPoint x: 244, endPoint y: 294, distance: 13.5
click at [238, 295] on label "Approve" at bounding box center [255, 294] width 34 height 14
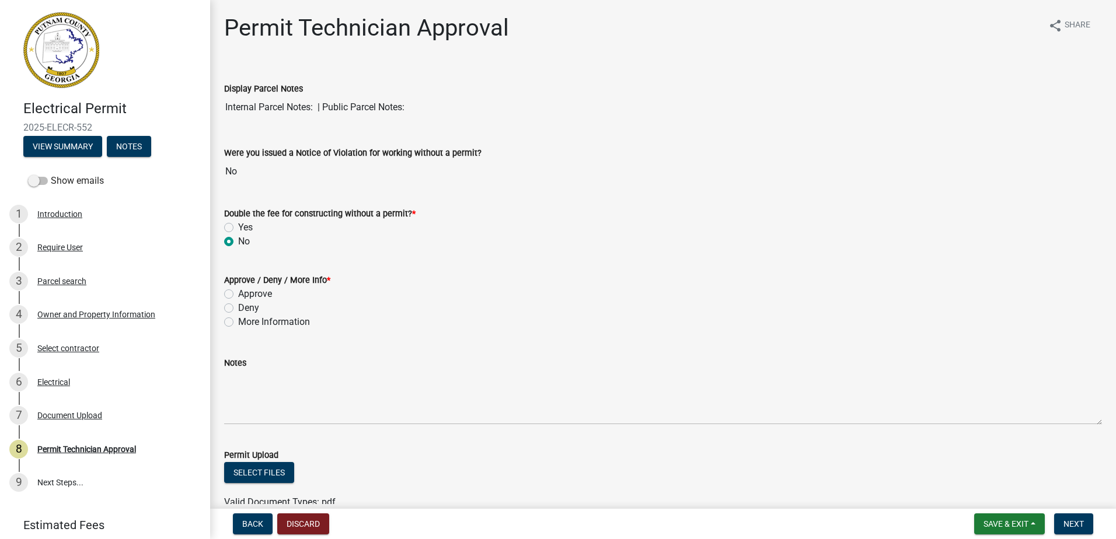
click at [238, 295] on input "Approve" at bounding box center [242, 291] width 8 height 8
radio input "true"
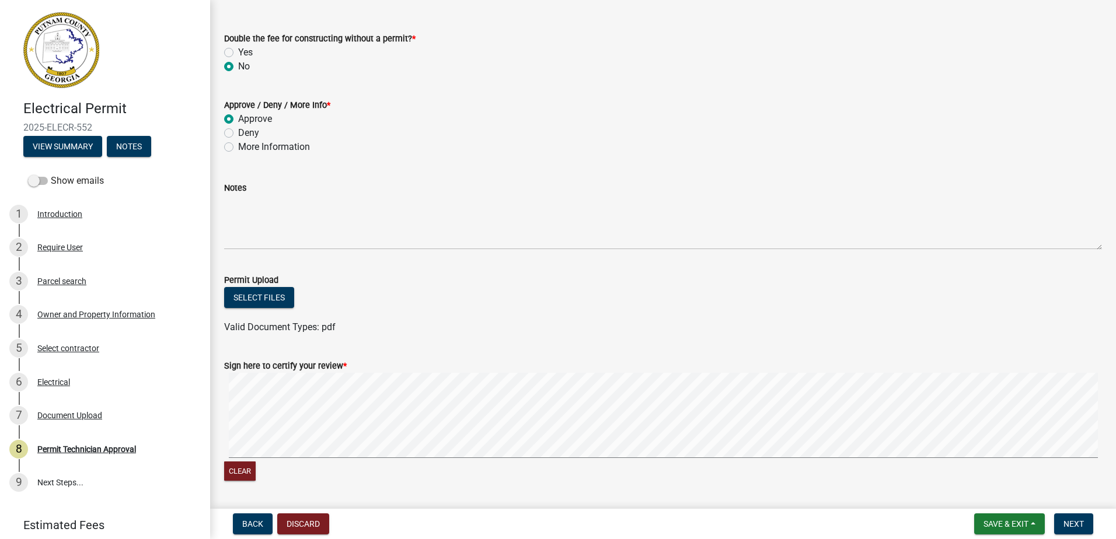
scroll to position [211, 0]
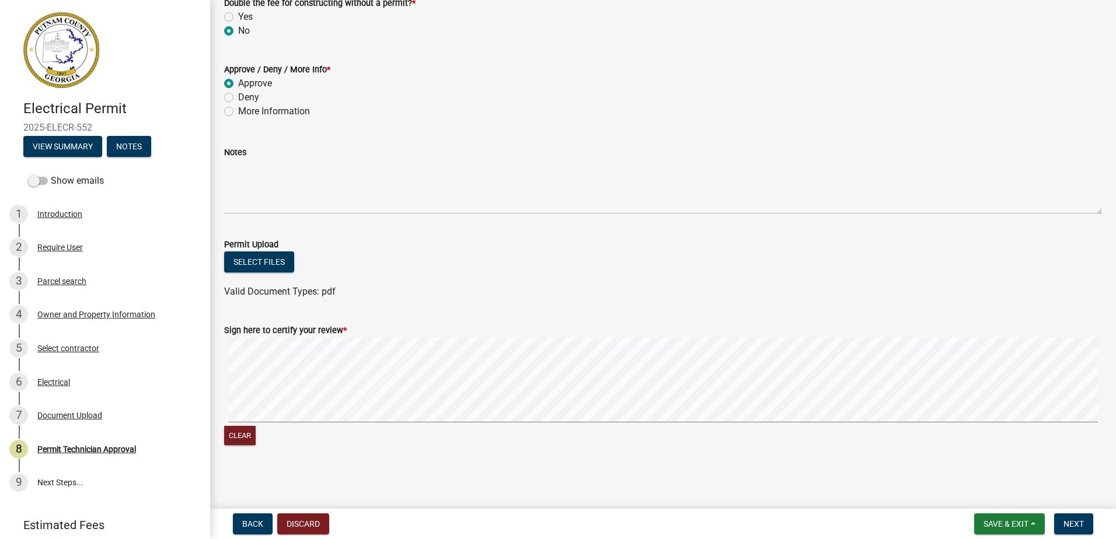
click at [544, 317] on form "Sign here to certify your review * Clear" at bounding box center [663, 378] width 878 height 139
click at [1083, 525] on span "Next" at bounding box center [1074, 524] width 20 height 9
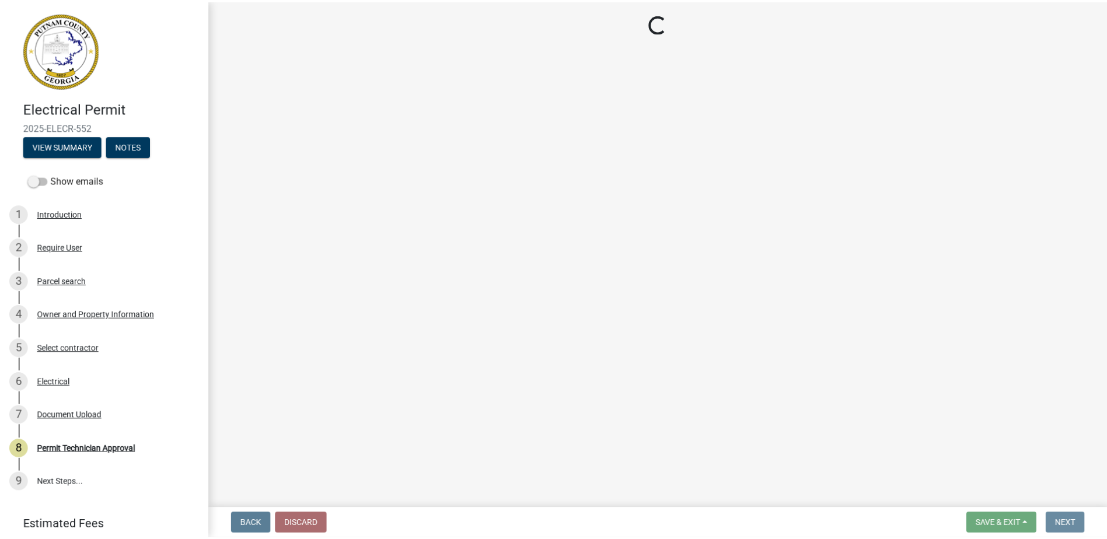
scroll to position [0, 0]
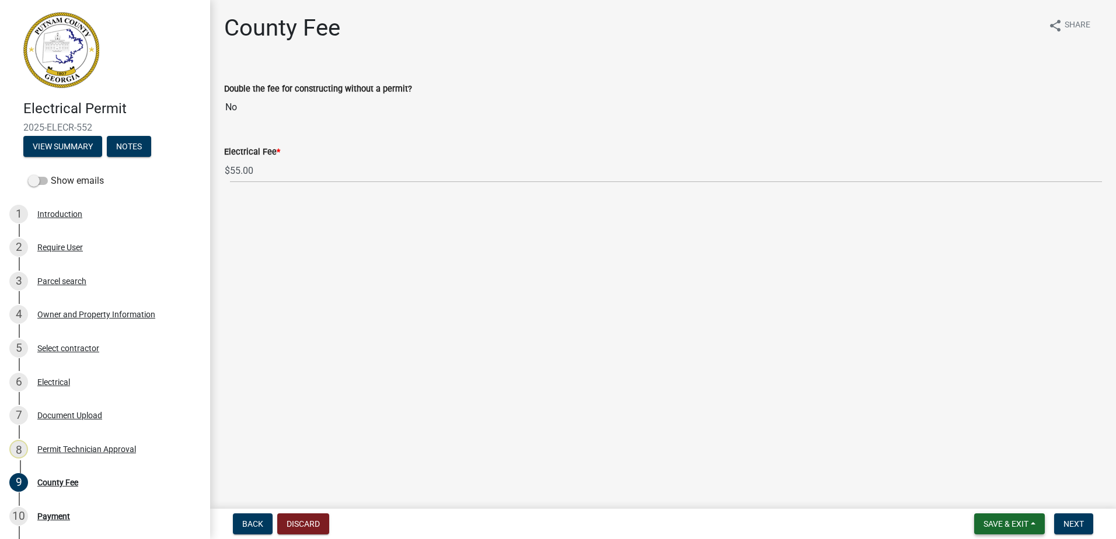
click at [1017, 518] on button "Save & Exit" at bounding box center [1009, 524] width 71 height 21
click at [1006, 492] on button "Save & Exit" at bounding box center [998, 494] width 93 height 28
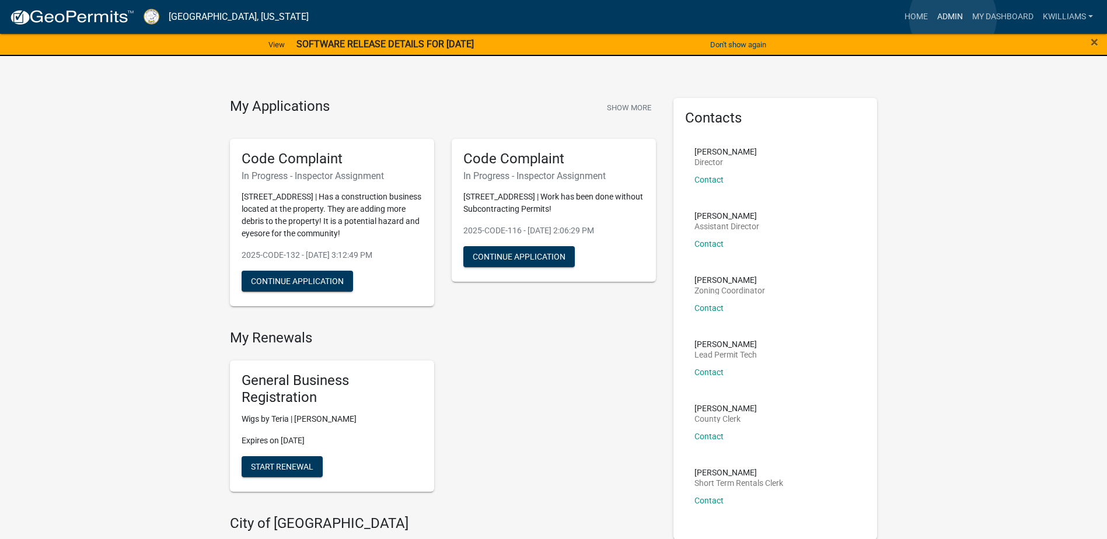
click at [953, 18] on link "Admin" at bounding box center [950, 17] width 35 height 22
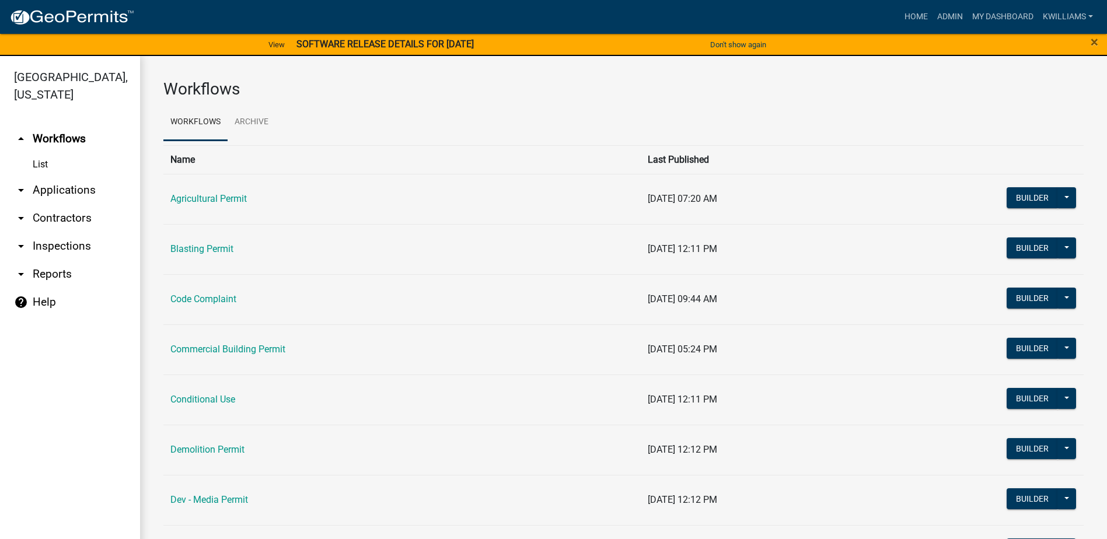
click at [57, 182] on link "arrow_drop_down Applications" at bounding box center [70, 190] width 140 height 28
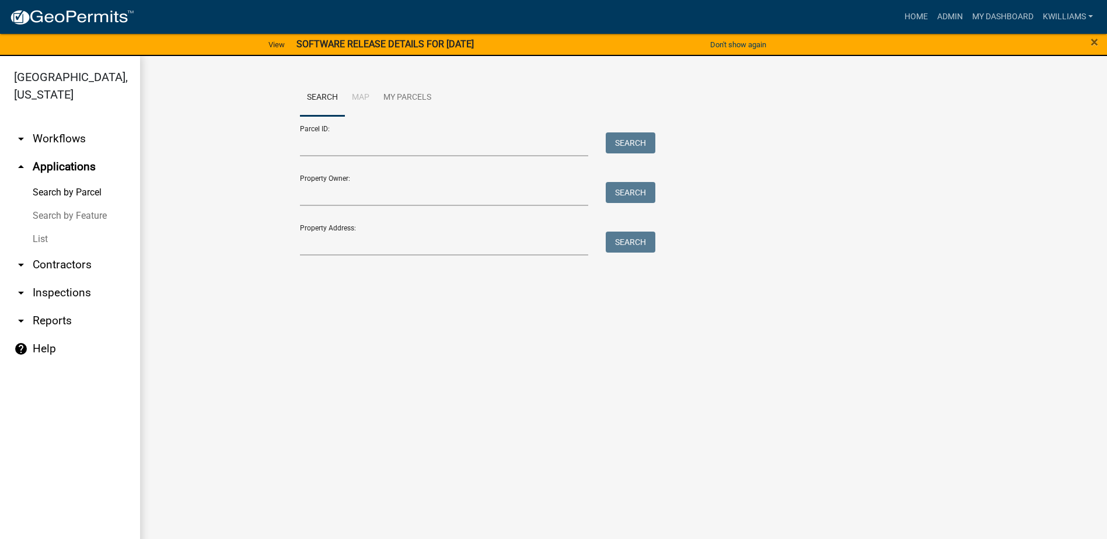
click at [36, 239] on link "List" at bounding box center [70, 239] width 140 height 23
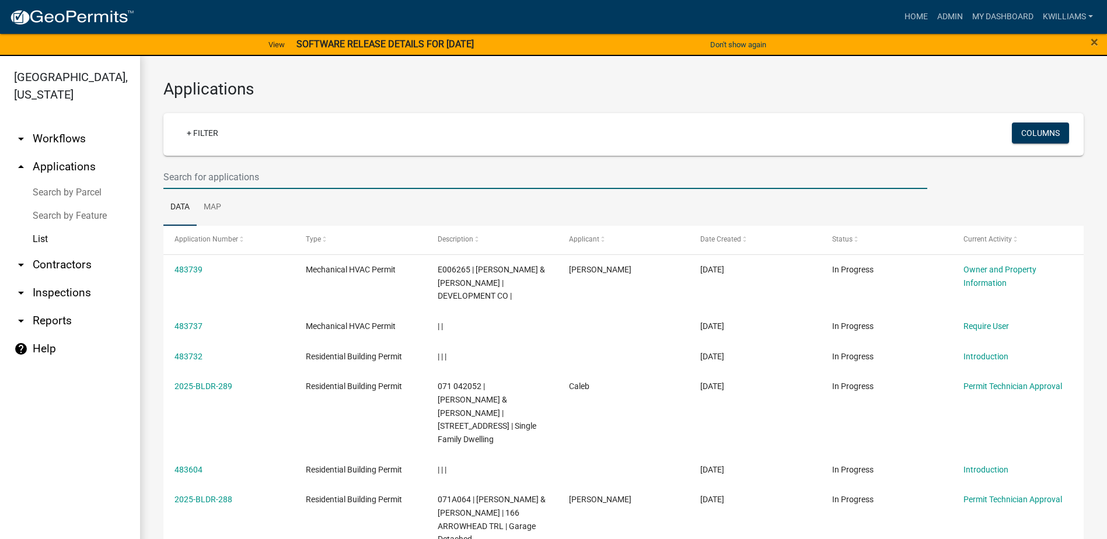
click at [193, 175] on input "text" at bounding box center [545, 177] width 764 height 24
click at [193, 160] on wm-filter-builder "+ Filter Columns" at bounding box center [623, 151] width 921 height 76
click at [183, 170] on input "text" at bounding box center [545, 177] width 764 height 24
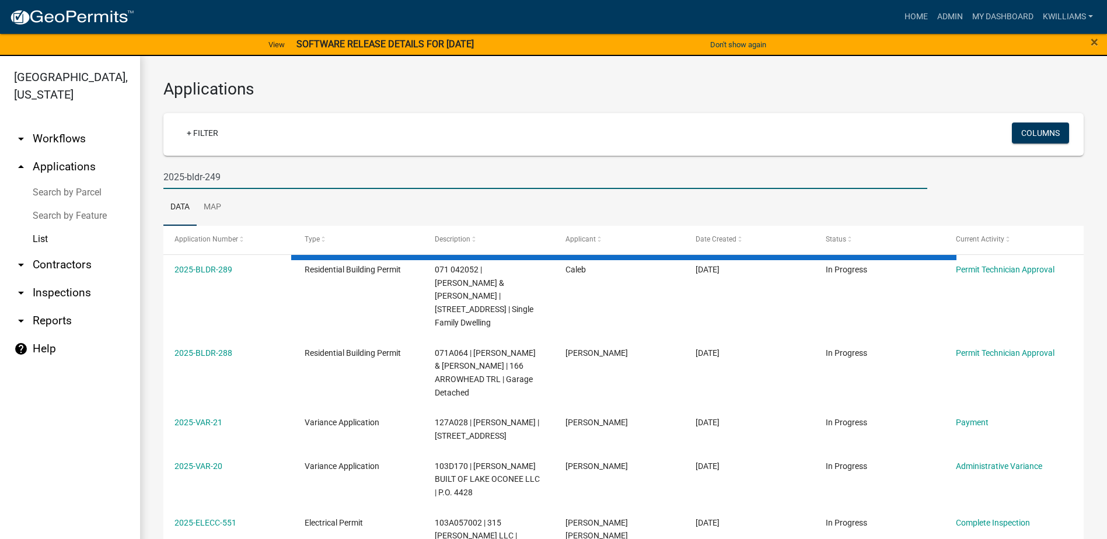
type input "2025-bldr-249"
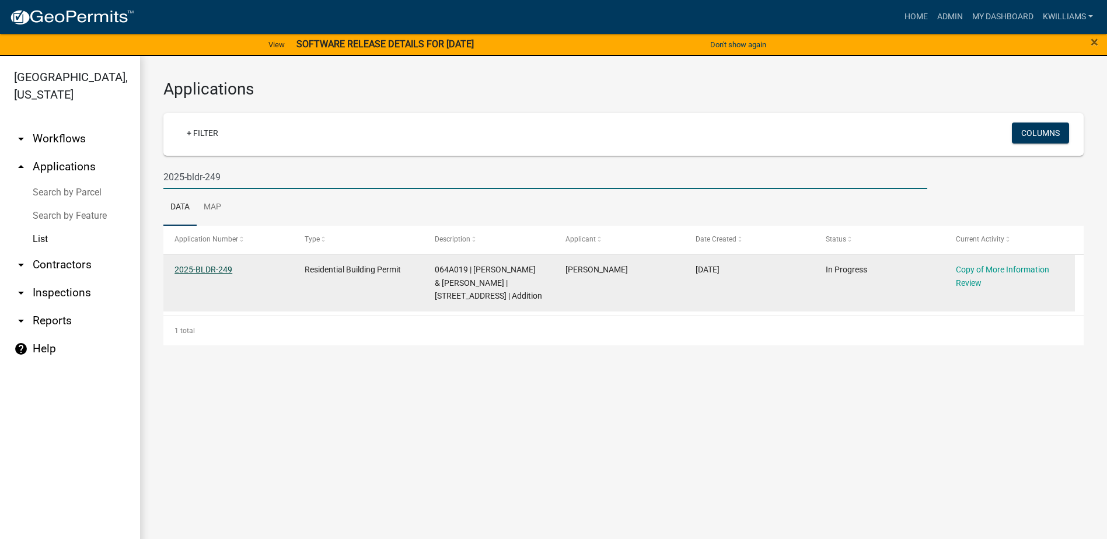
click at [201, 273] on link "2025-BLDR-249" at bounding box center [204, 269] width 58 height 9
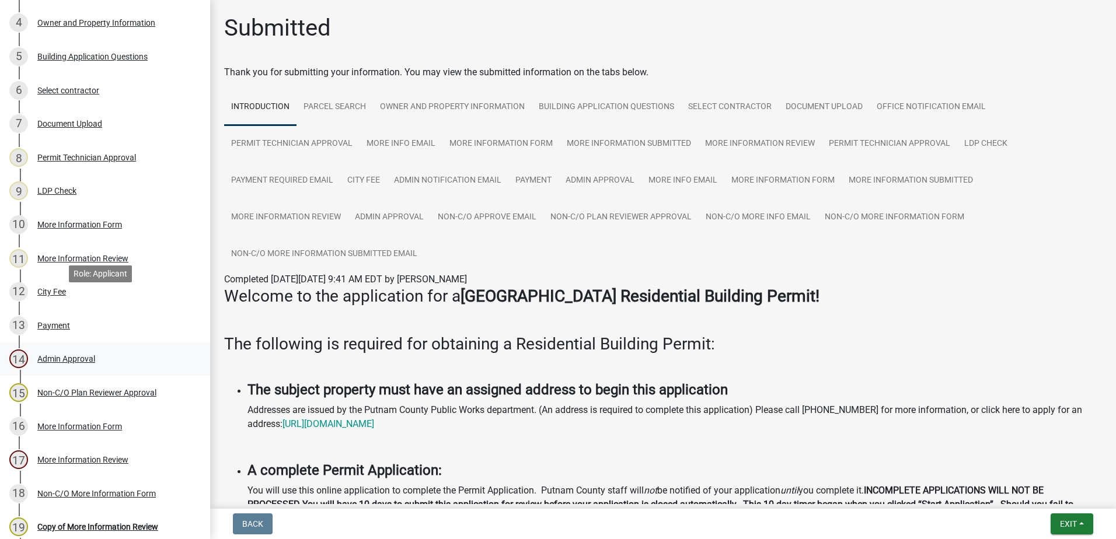
scroll to position [439, 0]
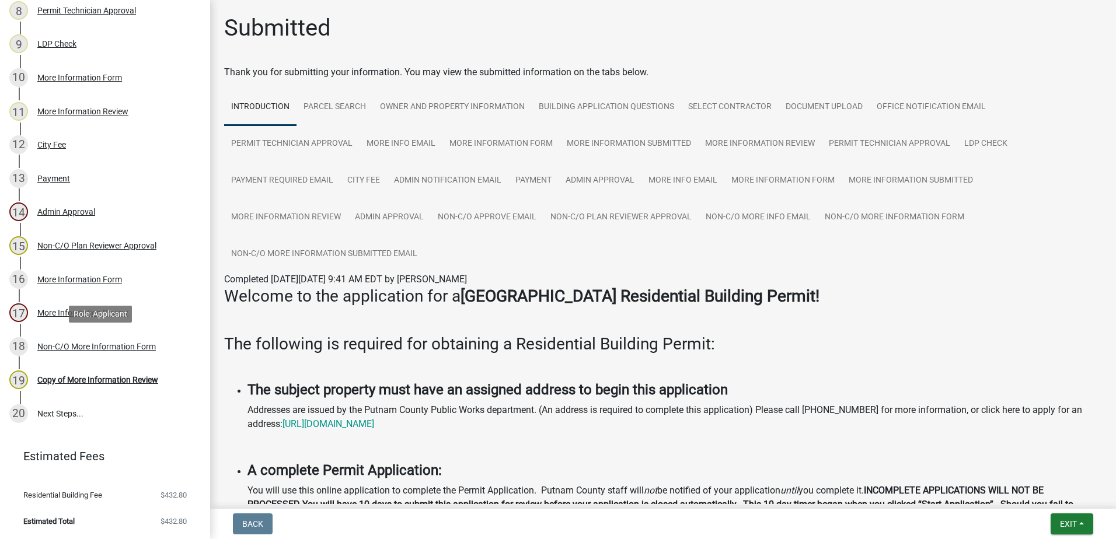
click at [97, 348] on div "Non-C/O More Information Form" at bounding box center [96, 347] width 119 height 8
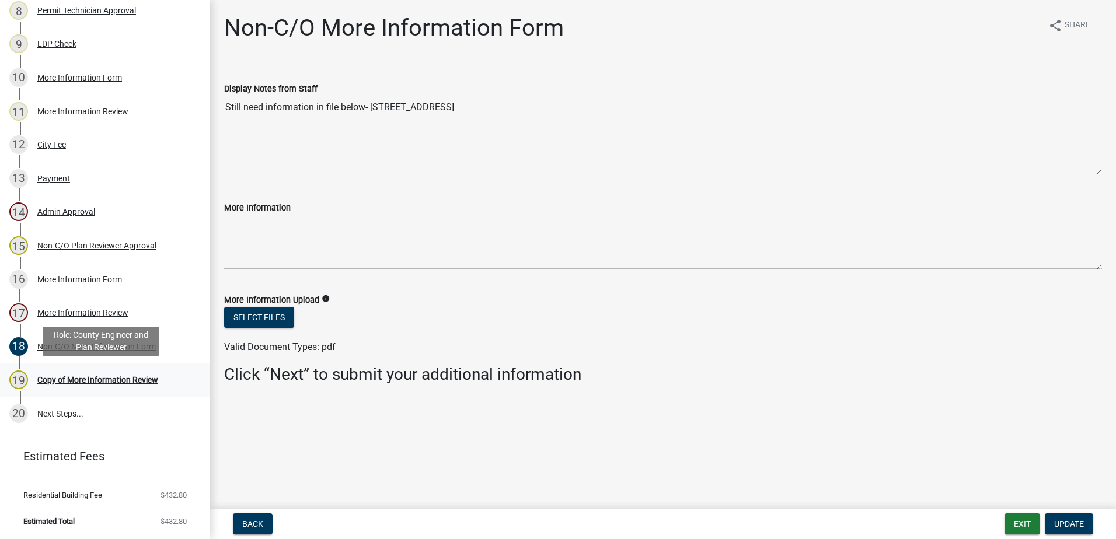
click at [107, 385] on div "19 Copy of More Information Review" at bounding box center [100, 380] width 182 height 19
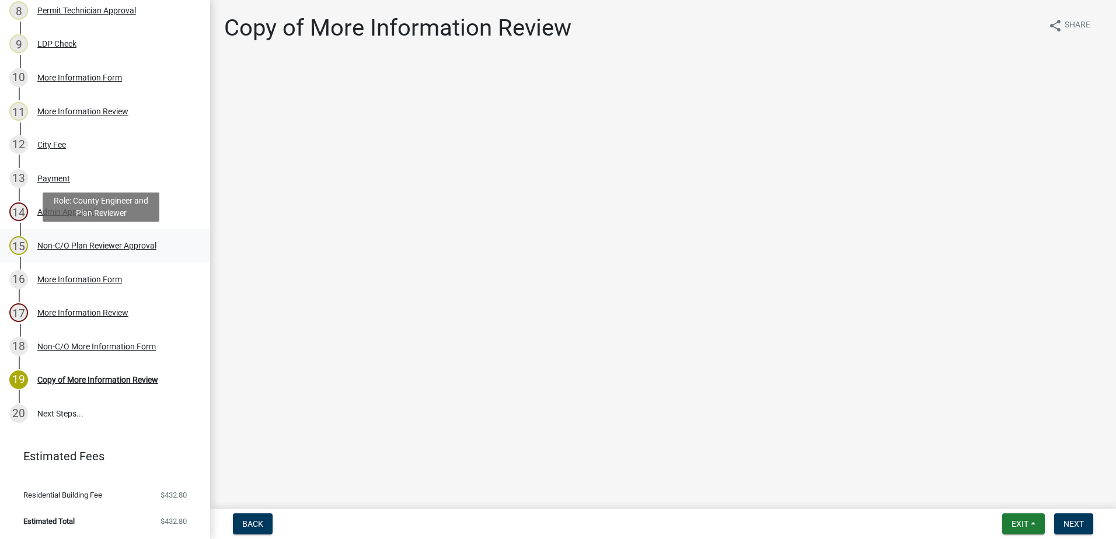
click at [87, 243] on div "Non-C/O Plan Reviewer Approval" at bounding box center [96, 246] width 119 height 8
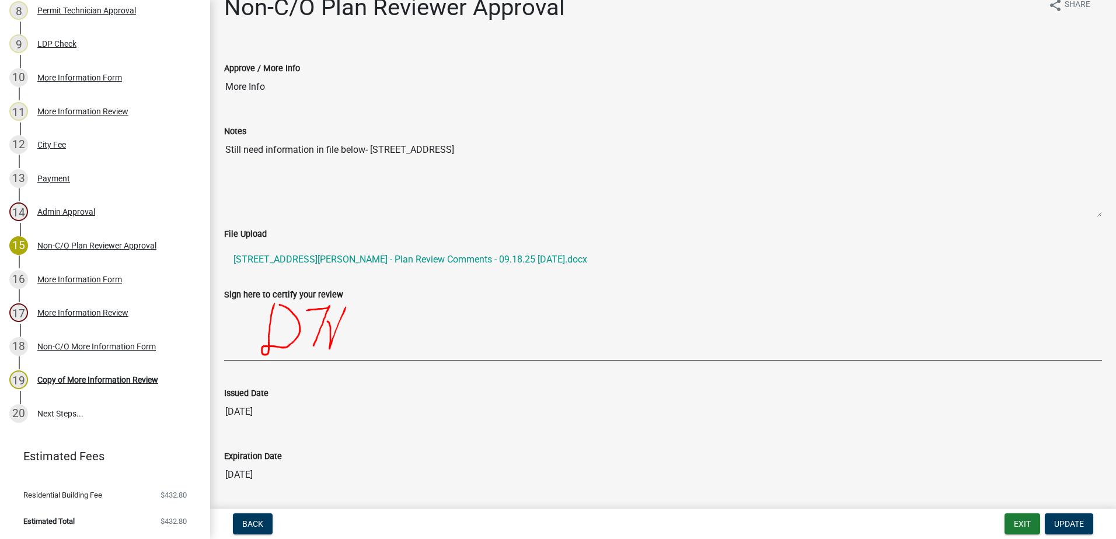
scroll to position [0, 0]
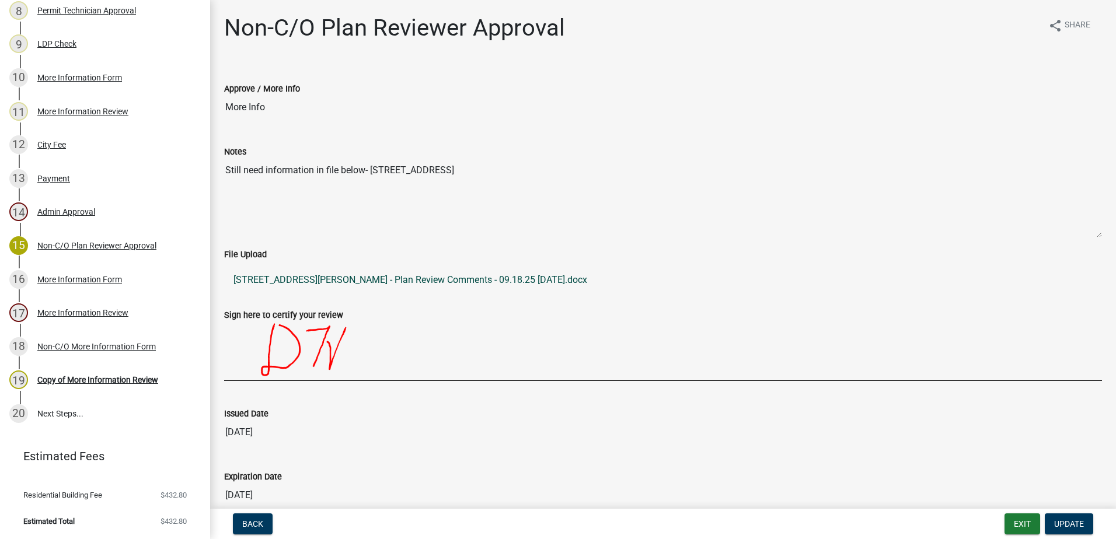
click at [379, 278] on link "[STREET_ADDRESS][PERSON_NAME] - Plan Review Comments - 09.18.25 [DATE].docx" at bounding box center [663, 280] width 878 height 28
drag, startPoint x: 97, startPoint y: 230, endPoint x: 97, endPoint y: 242, distance: 11.7
click at [97, 231] on link "15 Non-C/O Plan Reviewer Approval" at bounding box center [105, 246] width 210 height 34
click at [97, 243] on div "Non-C/O Plan Reviewer Approval" at bounding box center [96, 246] width 119 height 8
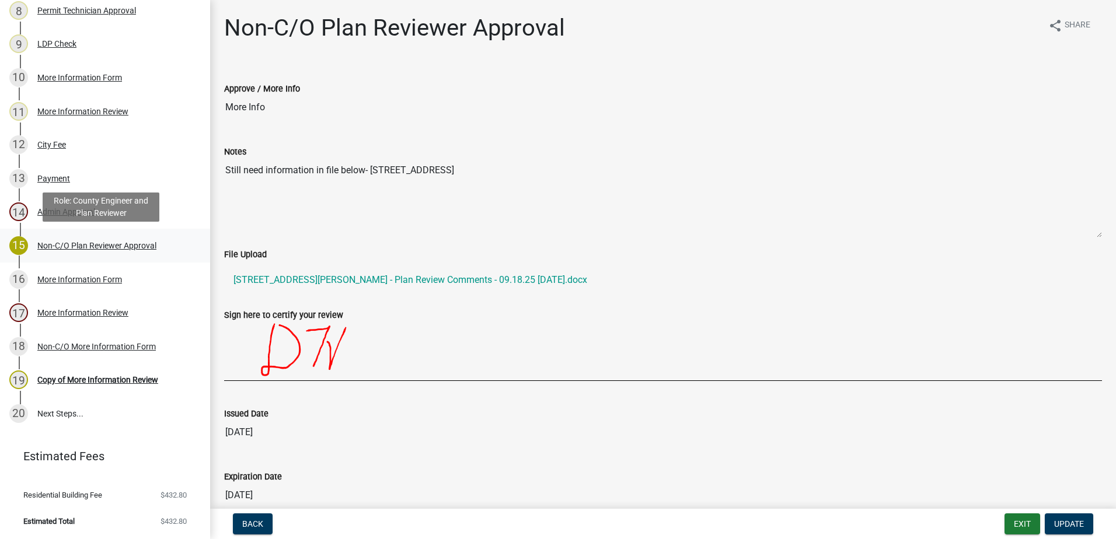
click at [126, 253] on div "15 Non-C/O Plan Reviewer Approval" at bounding box center [100, 245] width 182 height 19
click at [76, 242] on div "Non-C/O Plan Reviewer Approval" at bounding box center [96, 246] width 119 height 8
click at [90, 343] on div "Non-C/O More Information Form" at bounding box center [96, 347] width 119 height 8
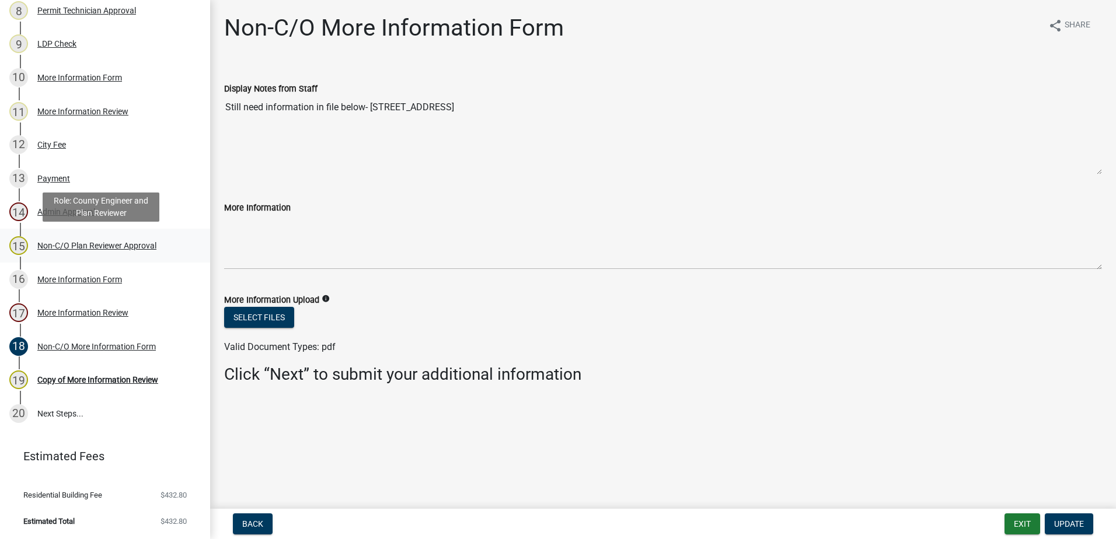
click at [75, 259] on link "15 Non-C/O Plan Reviewer Approval" at bounding box center [105, 246] width 210 height 34
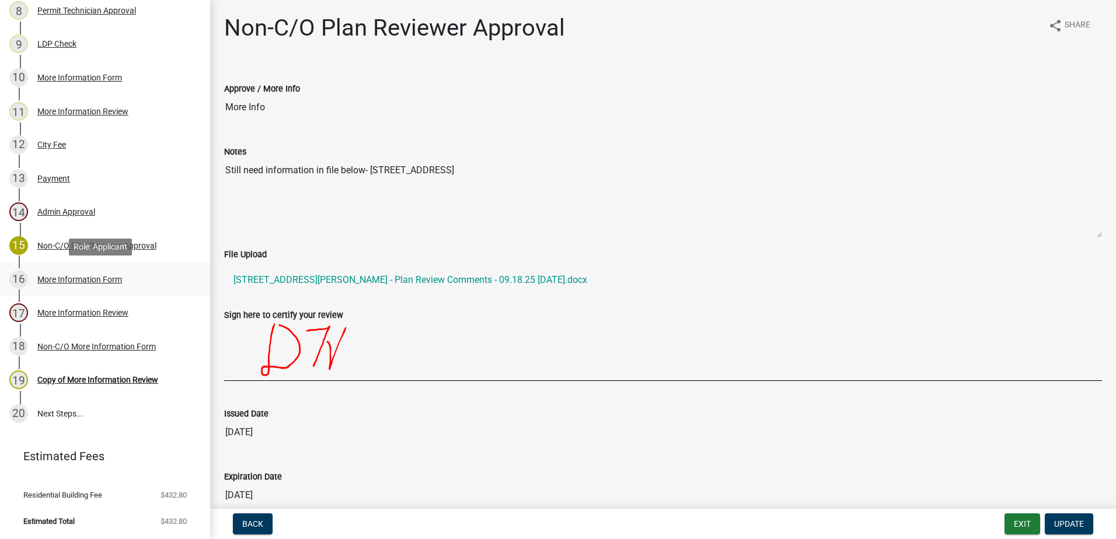
click at [76, 280] on div "More Information Form" at bounding box center [79, 280] width 85 height 8
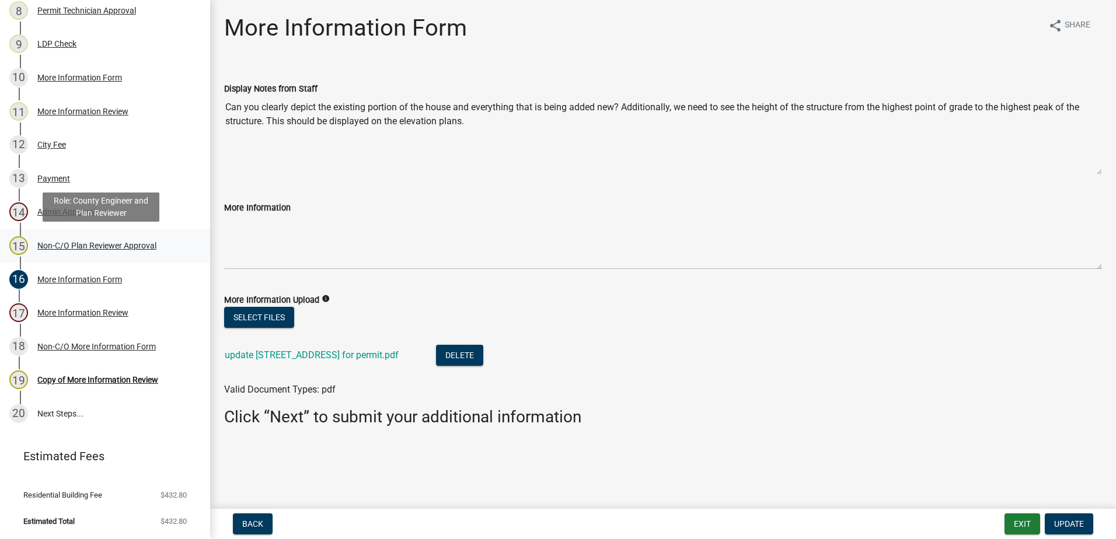
click at [75, 243] on div "Non-C/O Plan Reviewer Approval" at bounding box center [96, 246] width 119 height 8
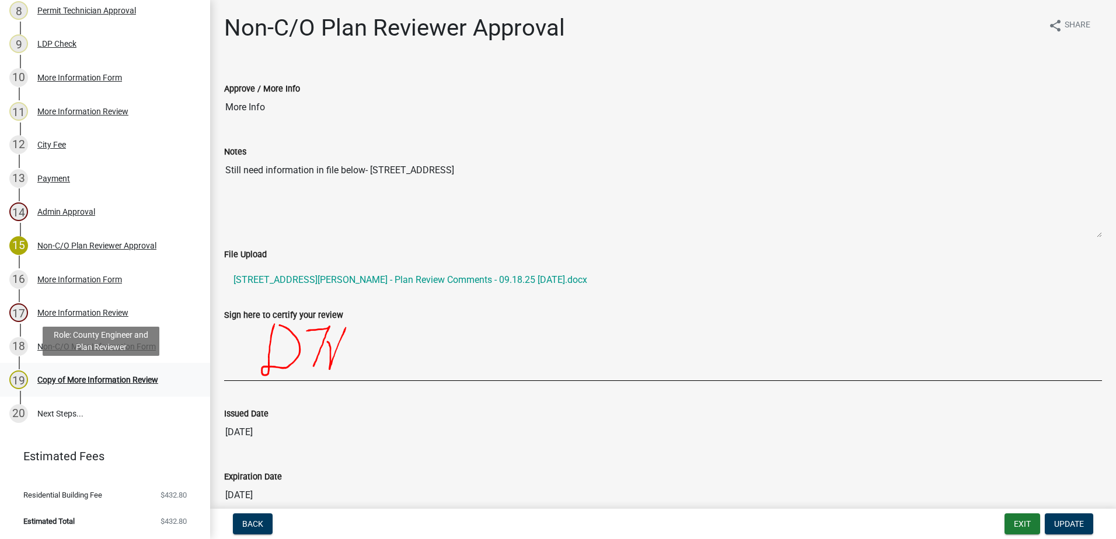
click at [70, 380] on div "Copy of More Information Review" at bounding box center [97, 380] width 121 height 8
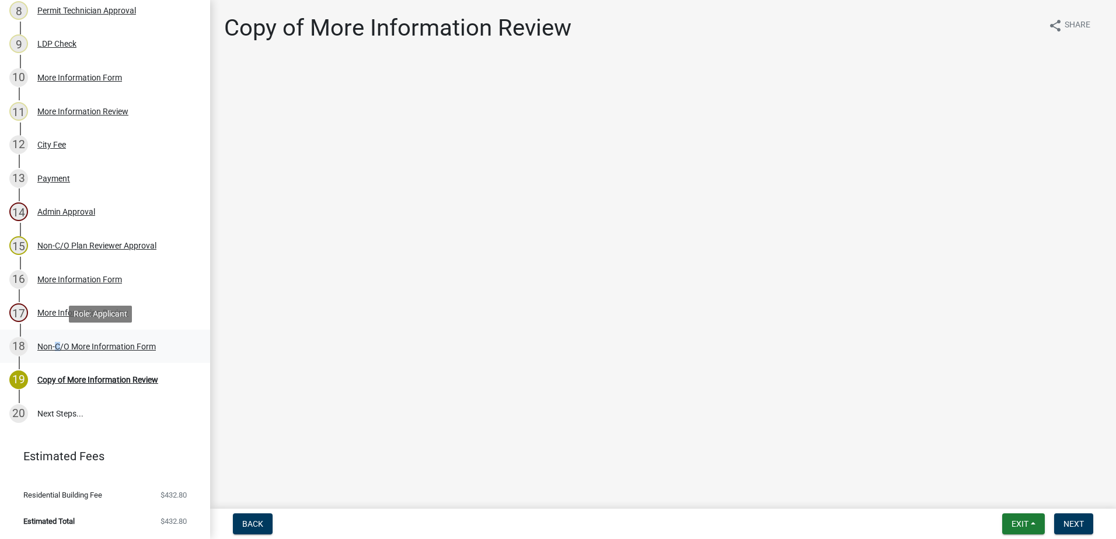
click at [54, 346] on div "Non-C/O More Information Form" at bounding box center [96, 347] width 119 height 8
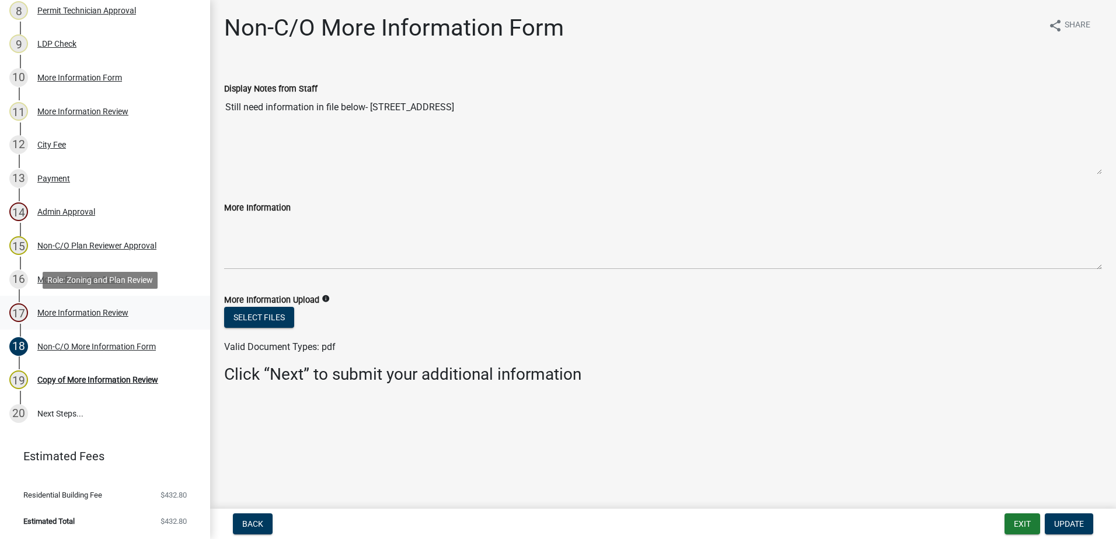
drag, startPoint x: 54, startPoint y: 346, endPoint x: 50, endPoint y: 312, distance: 34.1
click at [50, 312] on div "More Information Review" at bounding box center [82, 313] width 91 height 8
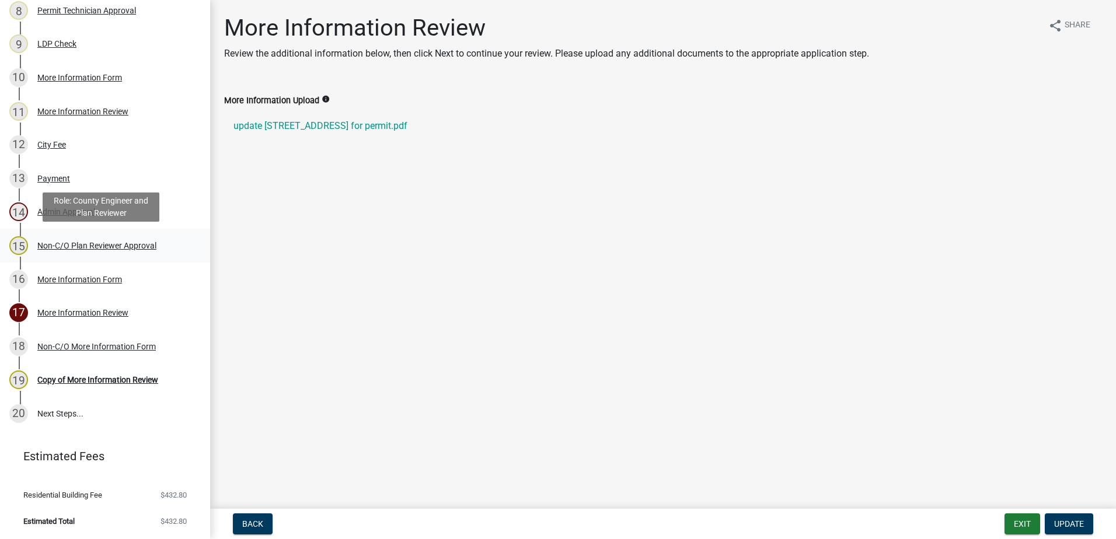
click at [64, 245] on div "Non-C/O Plan Reviewer Approval" at bounding box center [96, 246] width 119 height 8
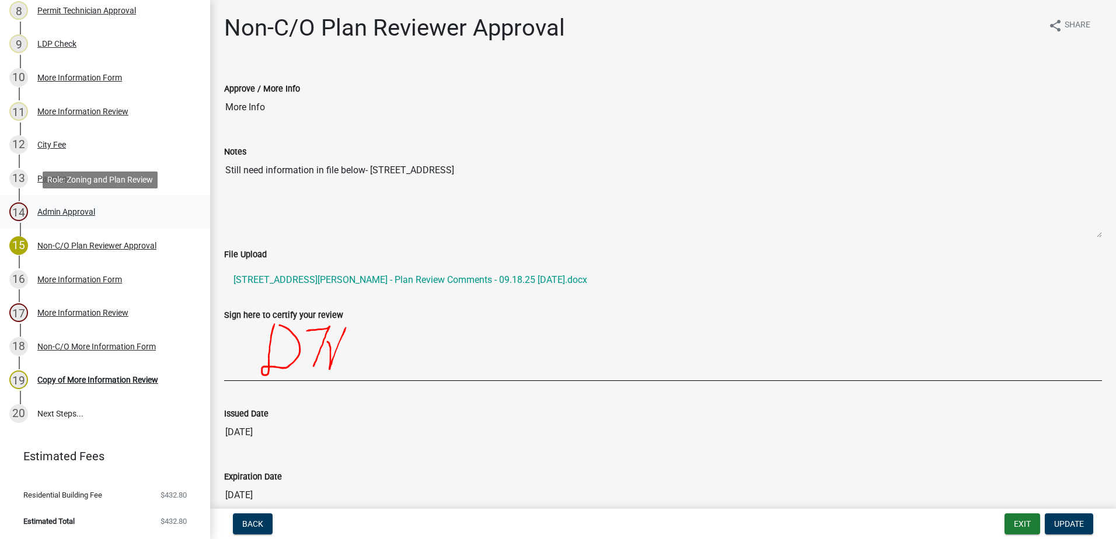
click at [53, 214] on div "Admin Approval" at bounding box center [66, 212] width 58 height 8
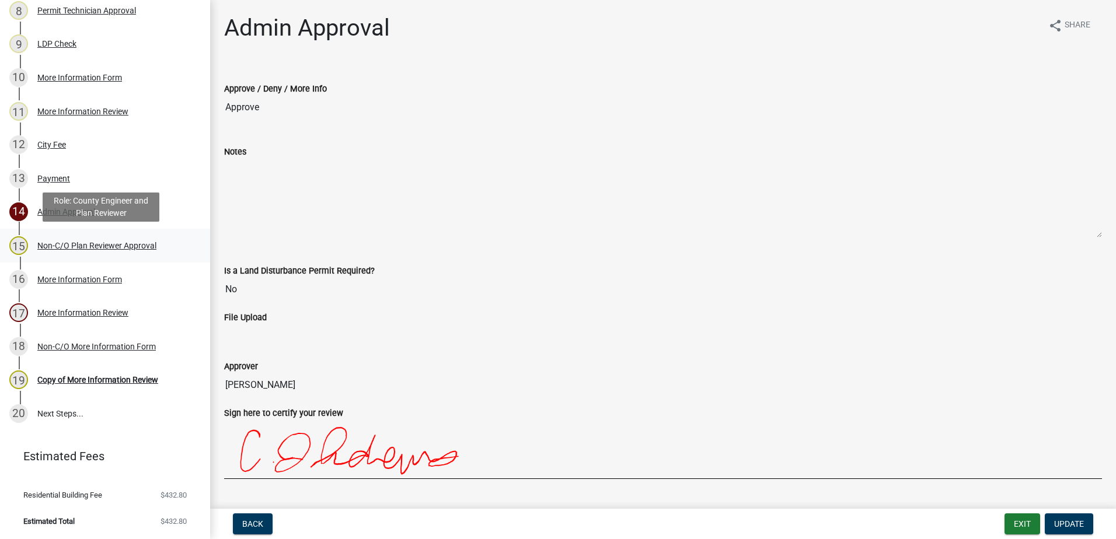
click at [61, 247] on div "Non-C/O Plan Reviewer Approval" at bounding box center [96, 246] width 119 height 8
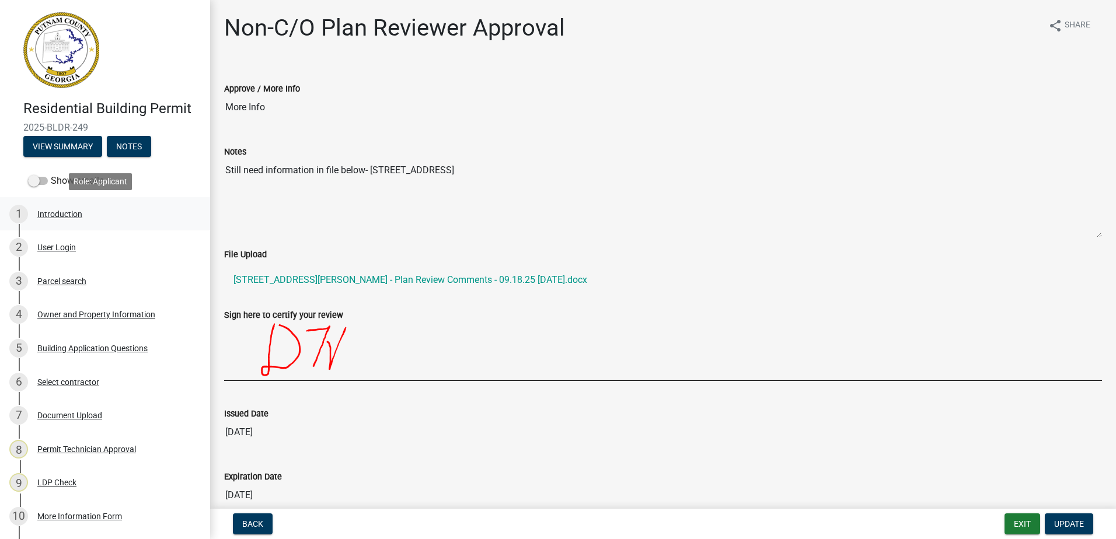
click at [56, 212] on div "Introduction" at bounding box center [59, 214] width 45 height 8
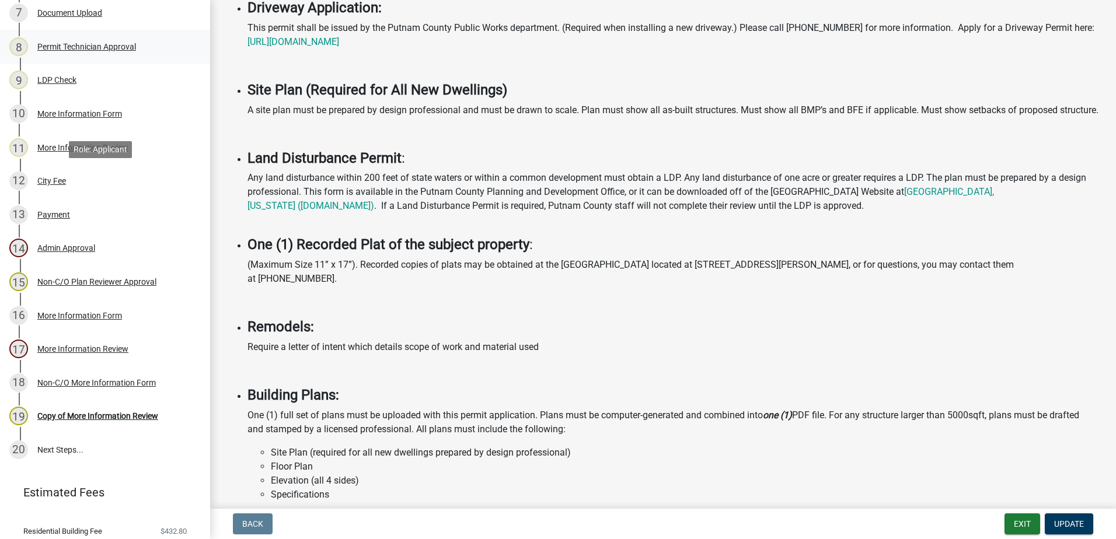
scroll to position [264, 0]
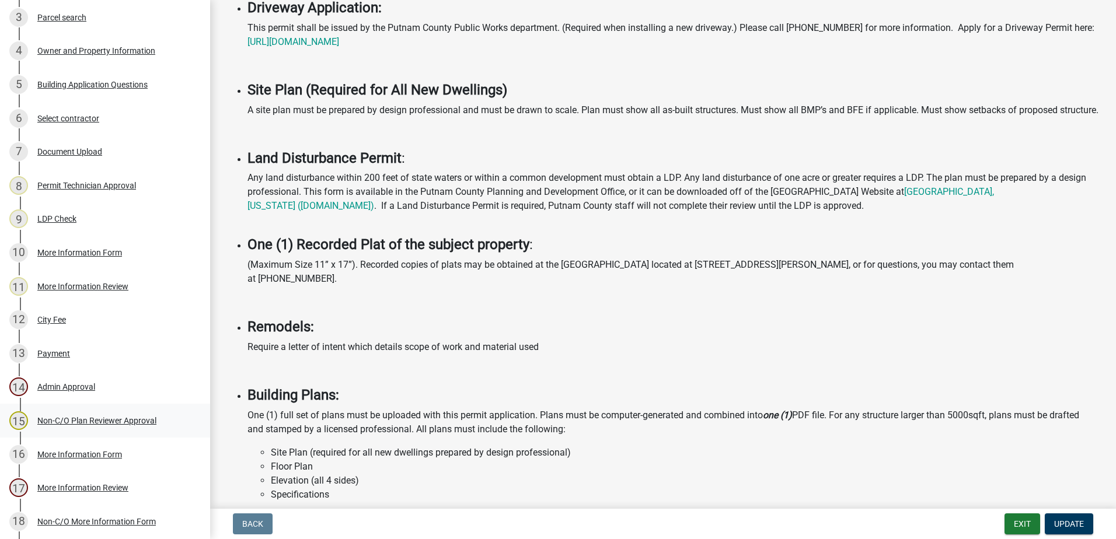
click at [96, 423] on div "Non-C/O Plan Reviewer Approval" at bounding box center [96, 421] width 119 height 8
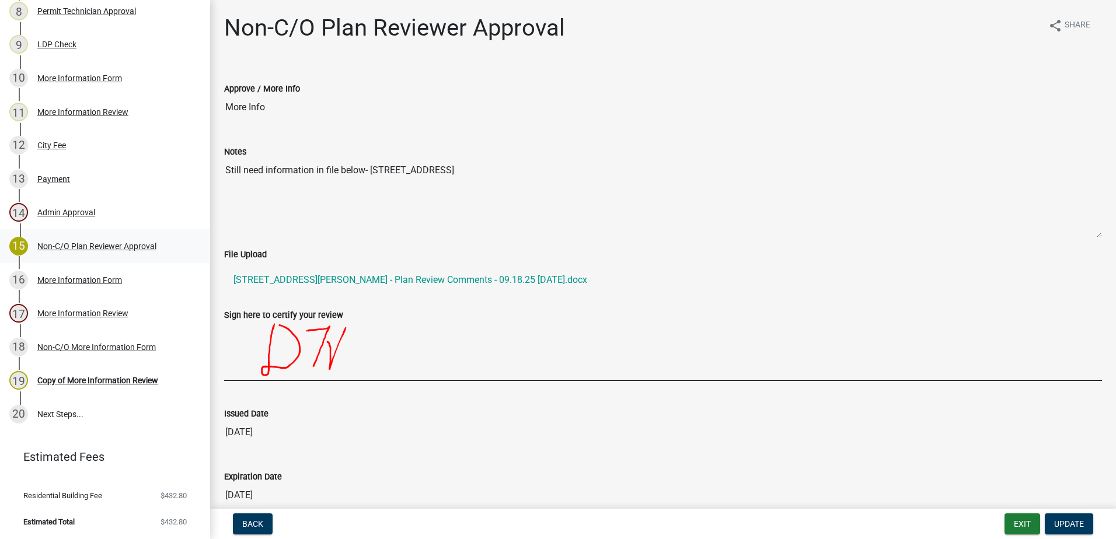
scroll to position [439, 0]
click at [82, 345] on div "Non-C/O More Information Form" at bounding box center [96, 347] width 119 height 8
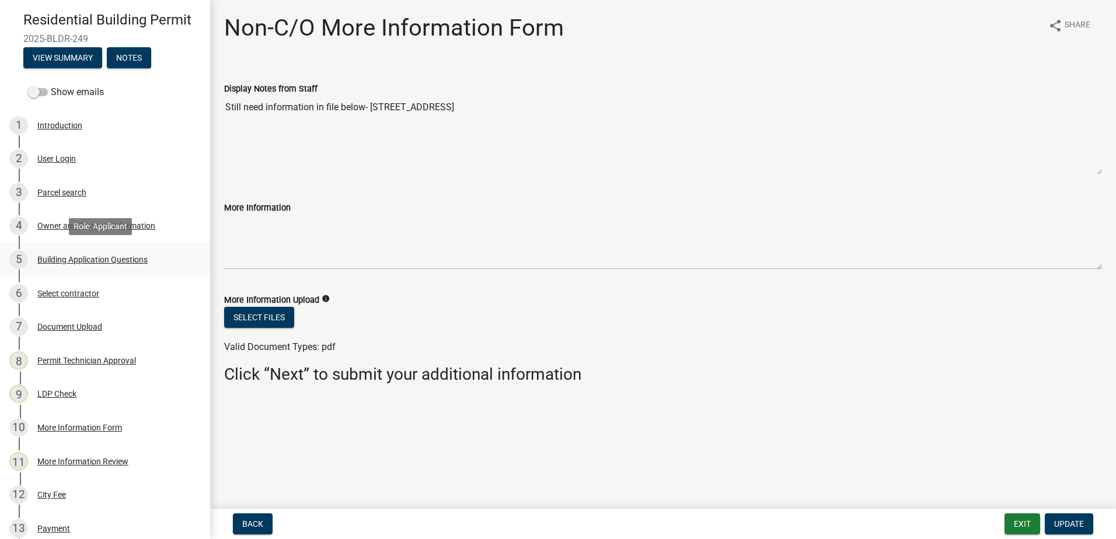
scroll to position [147, 0]
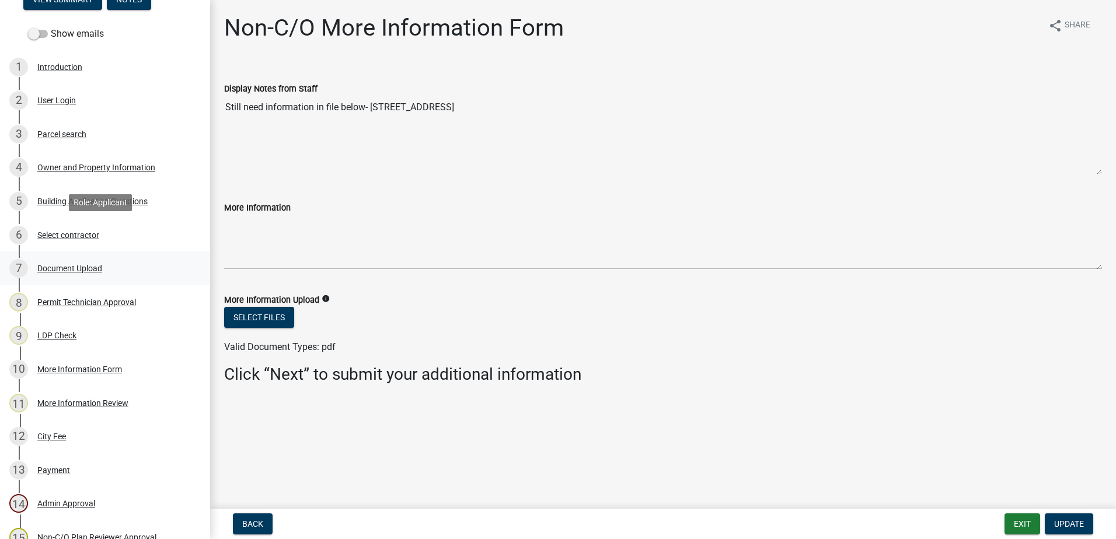
drag, startPoint x: 101, startPoint y: 258, endPoint x: 100, endPoint y: 277, distance: 18.7
click at [100, 276] on link "7 Document Upload" at bounding box center [105, 269] width 210 height 34
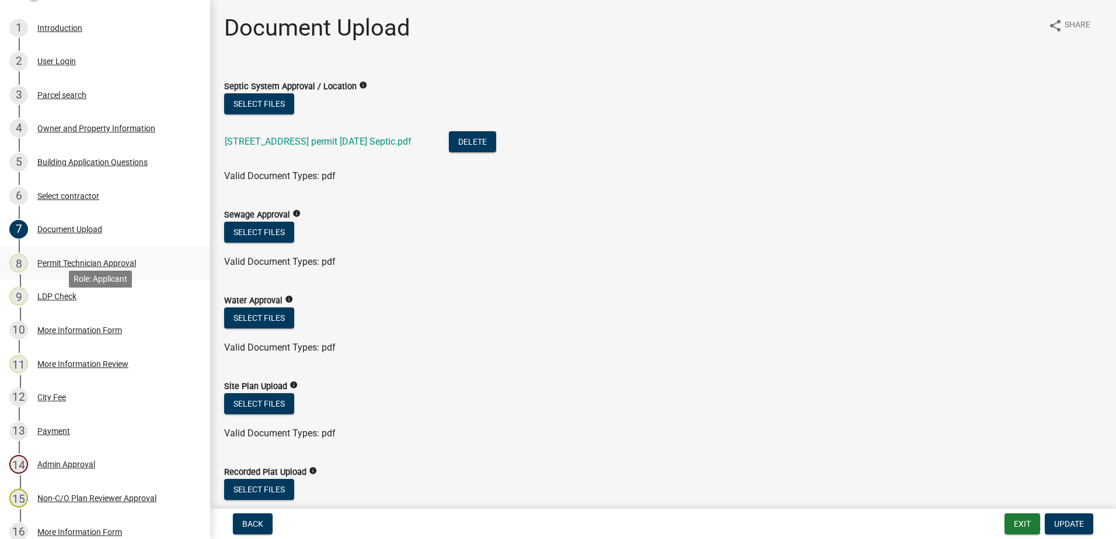
scroll to position [205, 0]
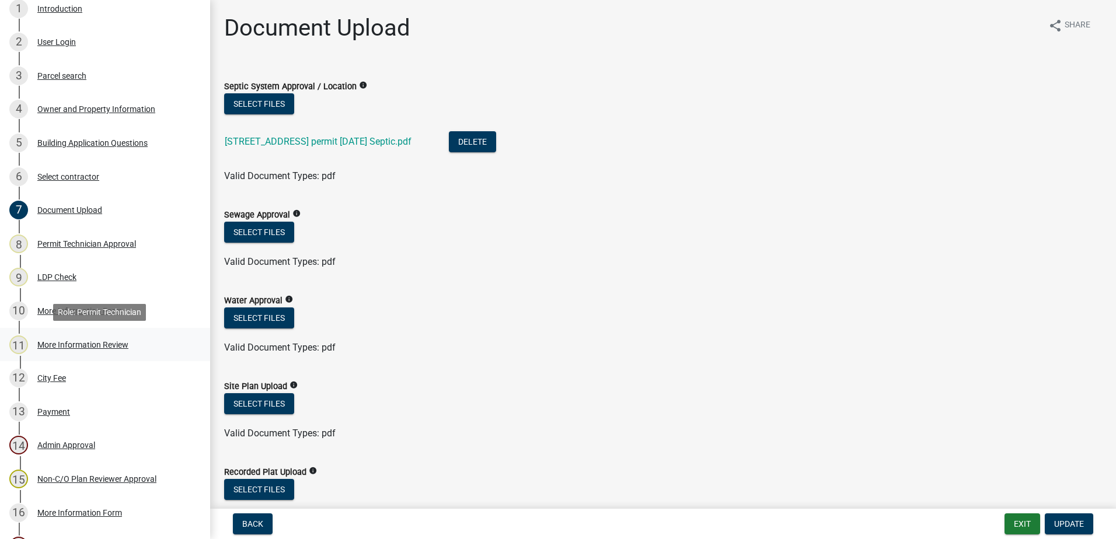
click at [79, 344] on div "More Information Review" at bounding box center [82, 345] width 91 height 8
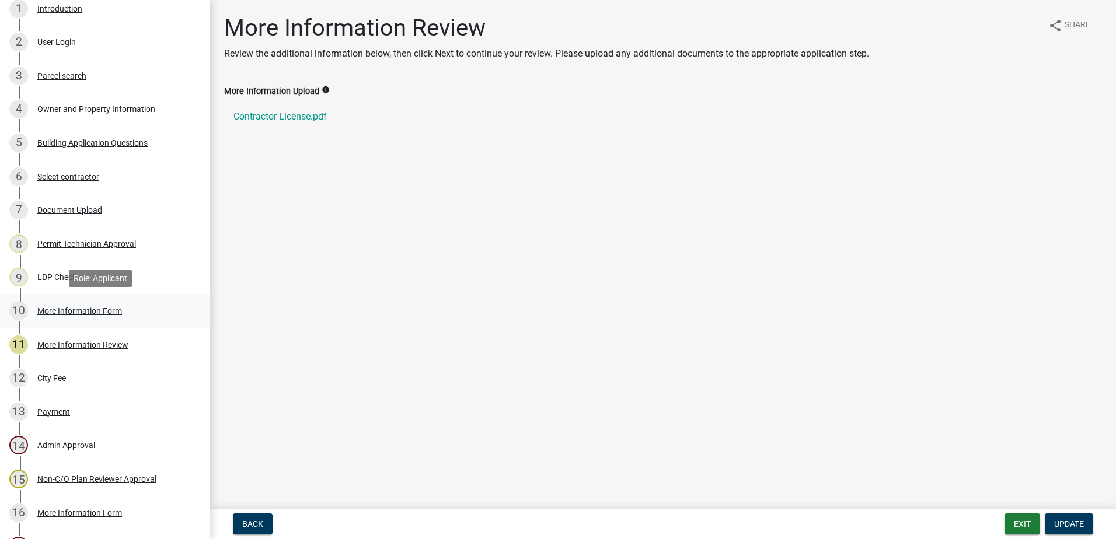
click at [67, 304] on div "10 More Information Form" at bounding box center [100, 311] width 182 height 19
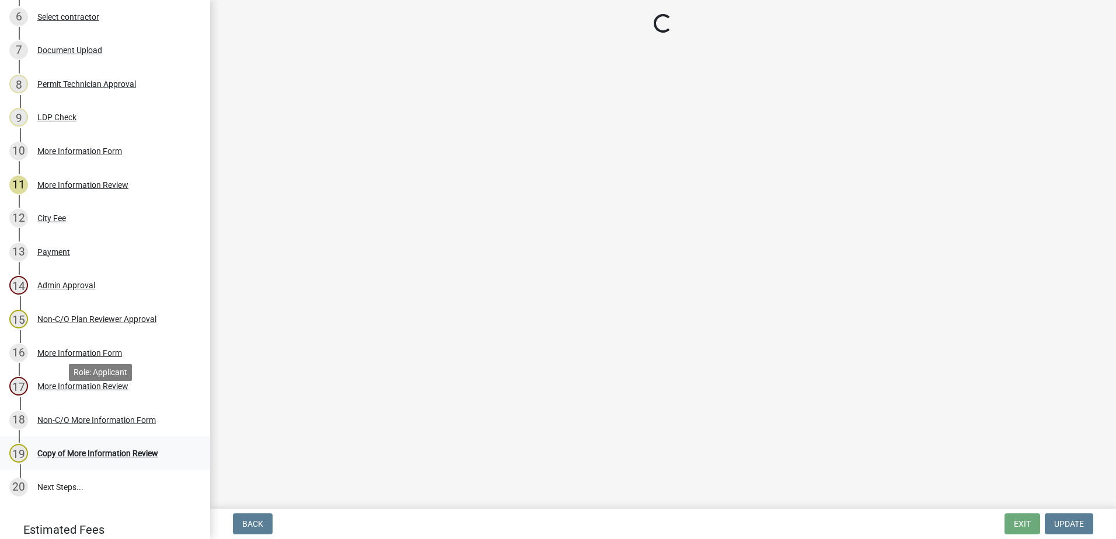
scroll to position [381, 0]
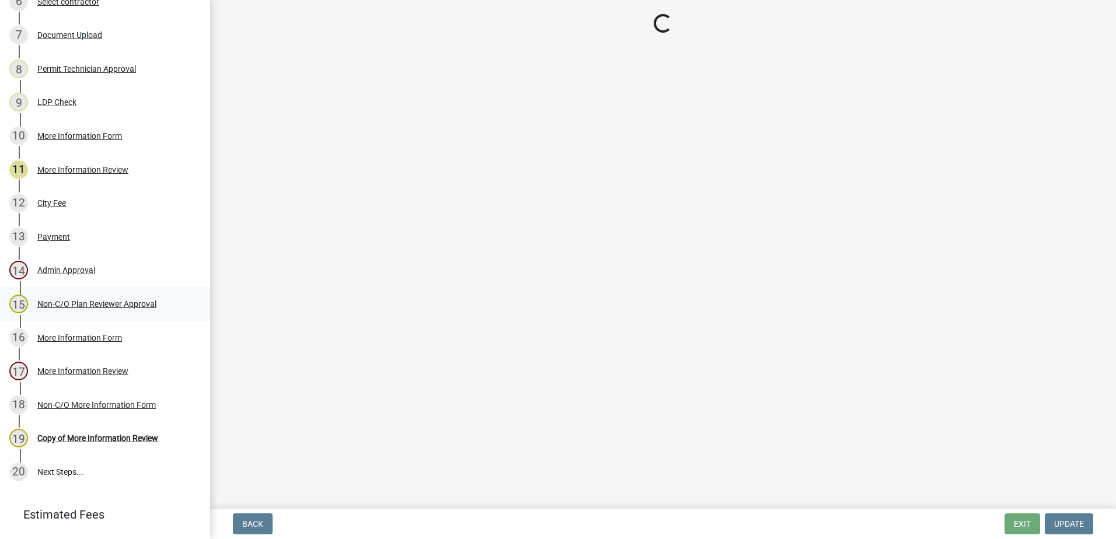
drag, startPoint x: 77, startPoint y: 295, endPoint x: 76, endPoint y: 304, distance: 8.8
click at [76, 299] on div "15 Non-C/O Plan Reviewer Approval" at bounding box center [100, 304] width 182 height 19
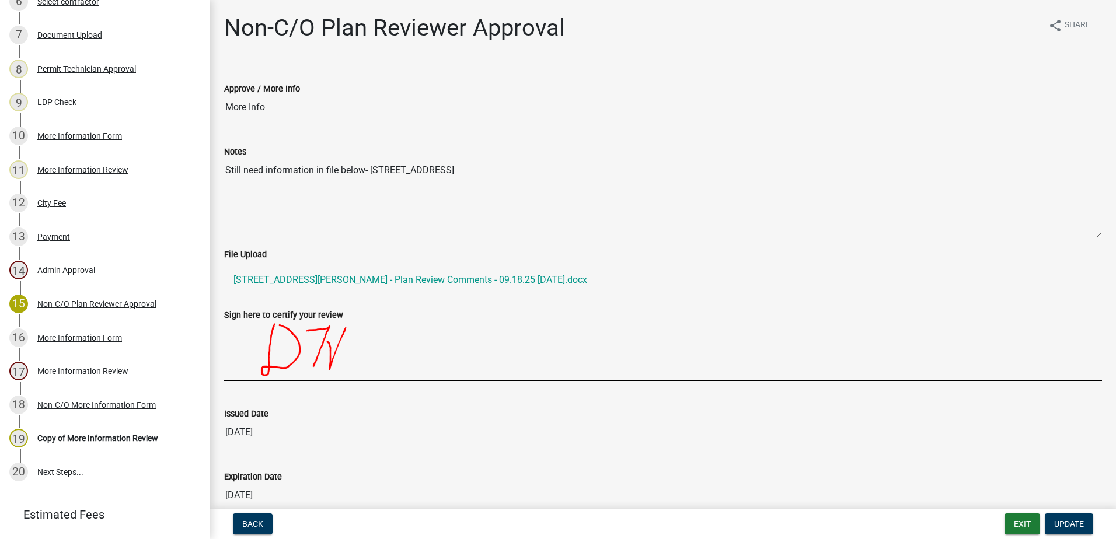
click at [69, 411] on div "18 Non-C/O More Information Form" at bounding box center [100, 405] width 182 height 19
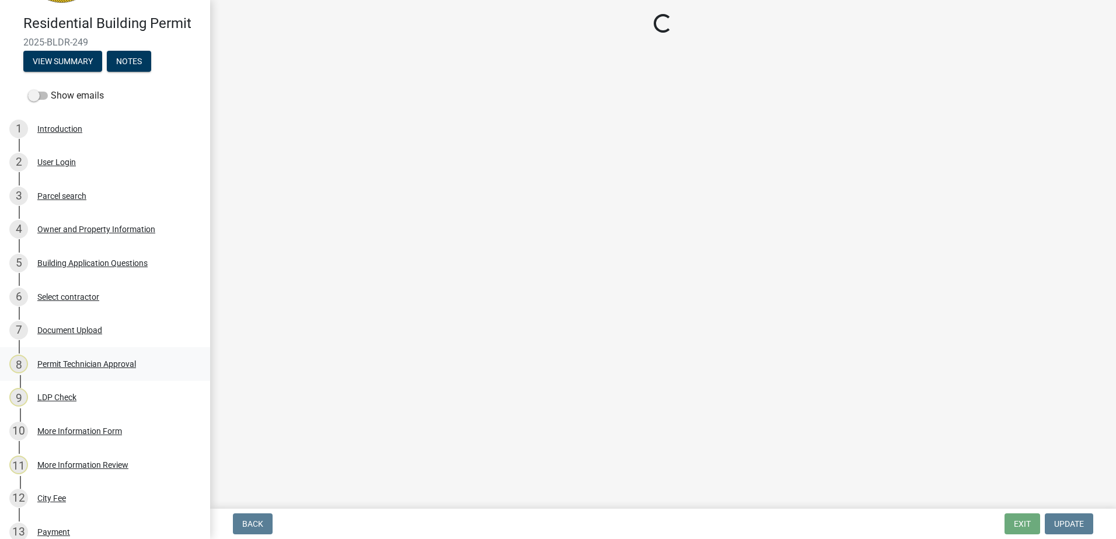
scroll to position [0, 0]
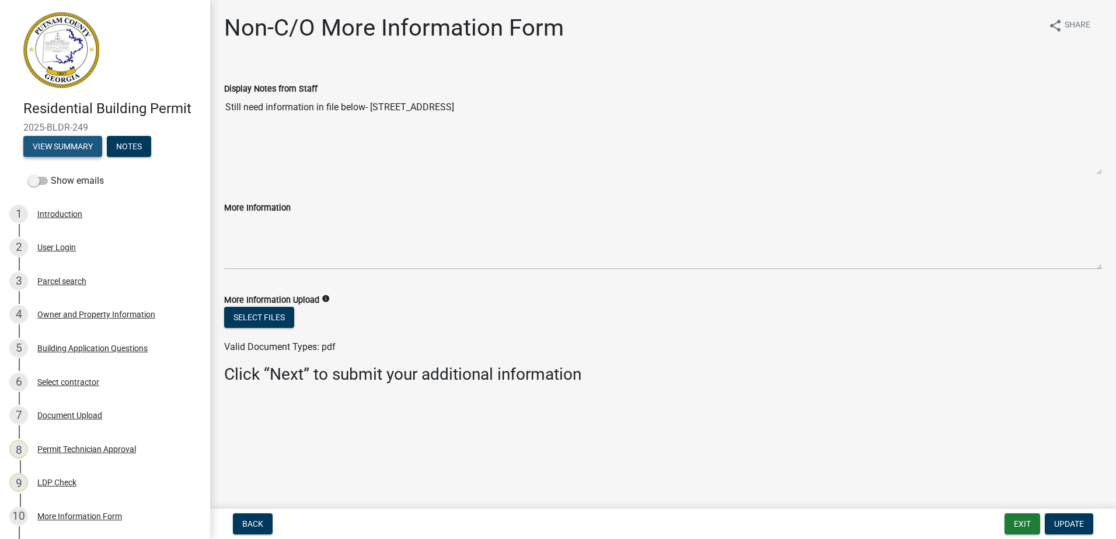
click at [77, 145] on button "View Summary" at bounding box center [62, 146] width 79 height 21
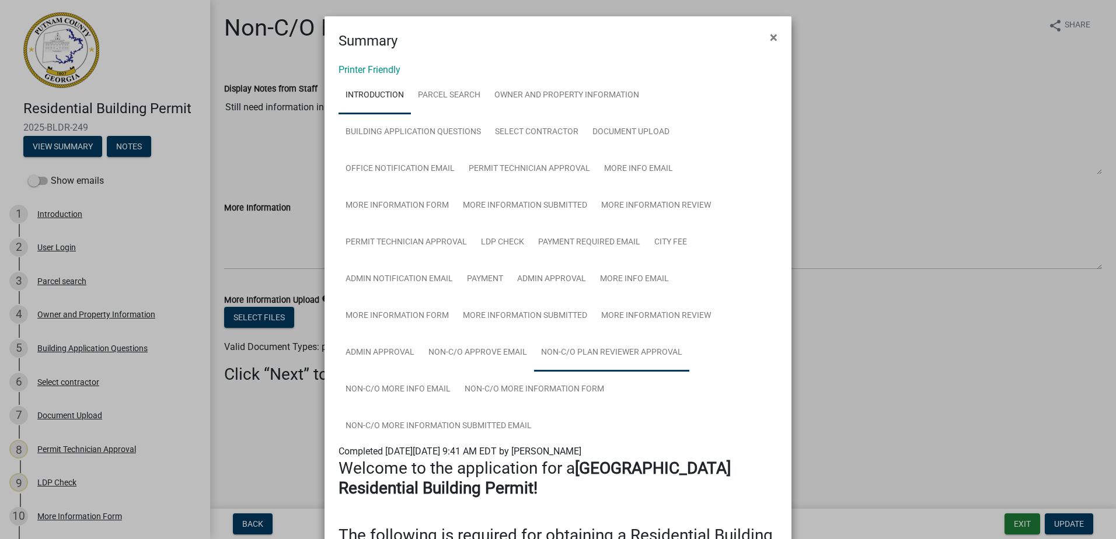
click at [592, 355] on link "Non-C/O Plan Reviewer Approval" at bounding box center [611, 352] width 155 height 37
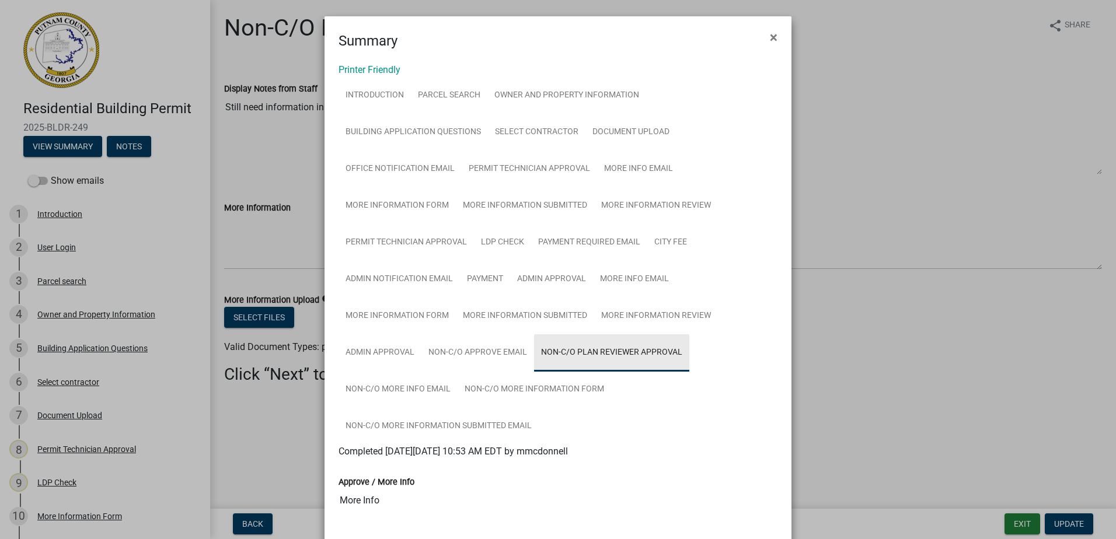
click at [592, 350] on link "Non-C/O Plan Reviewer Approval" at bounding box center [611, 352] width 155 height 37
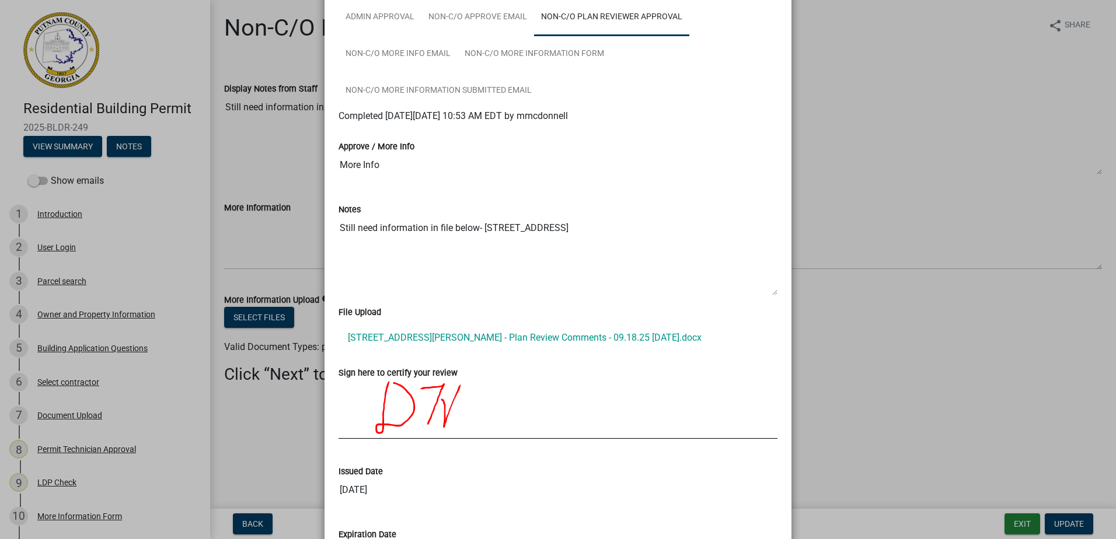
scroll to position [350, 0]
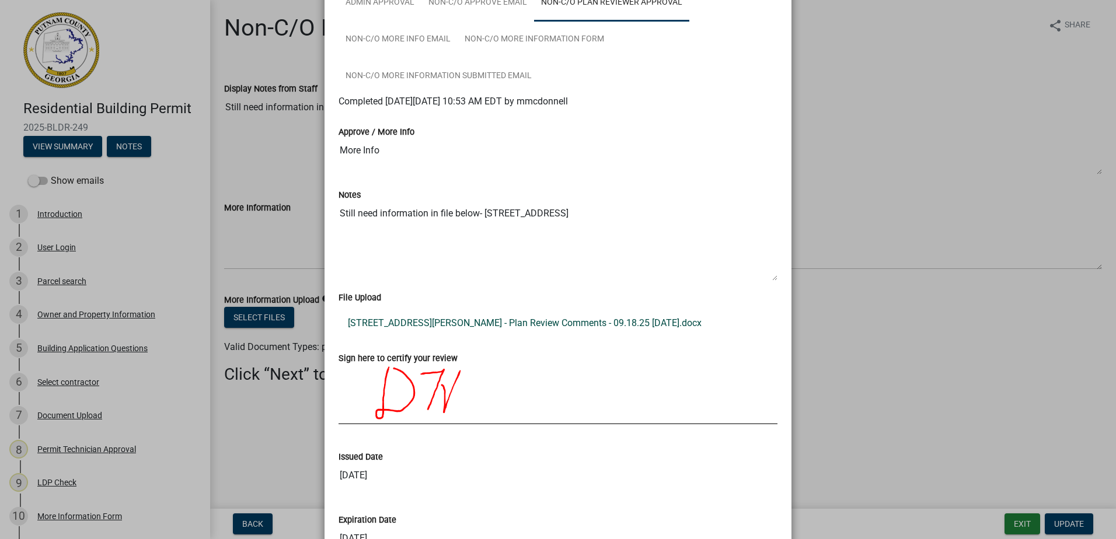
click at [566, 326] on link "[STREET_ADDRESS][PERSON_NAME] - Plan Review Comments - 09.18.25 [DATE].docx" at bounding box center [558, 323] width 439 height 28
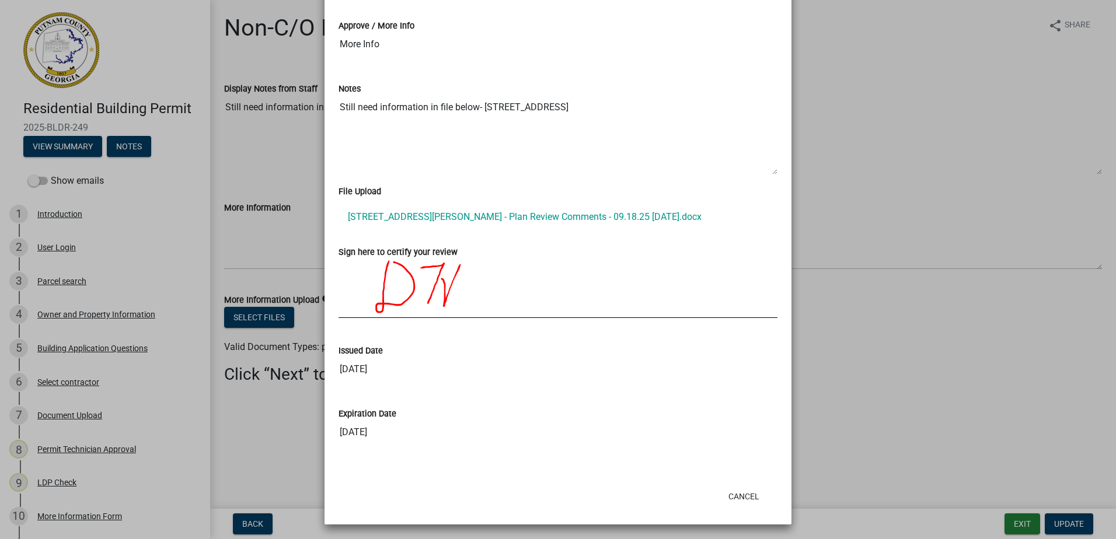
scroll to position [458, 0]
click at [738, 493] on button "Cancel" at bounding box center [744, 495] width 50 height 21
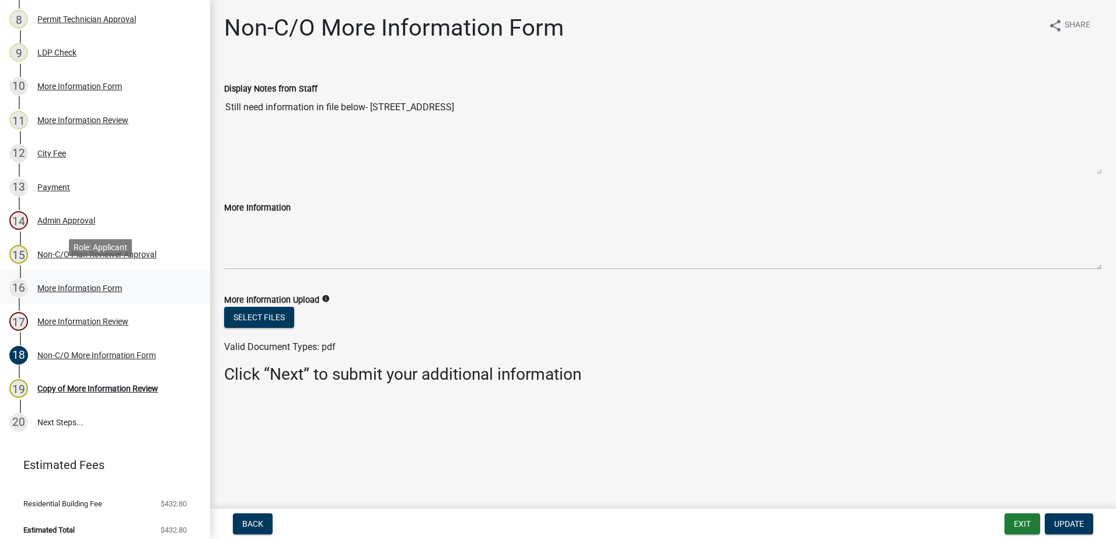
scroll to position [439, 0]
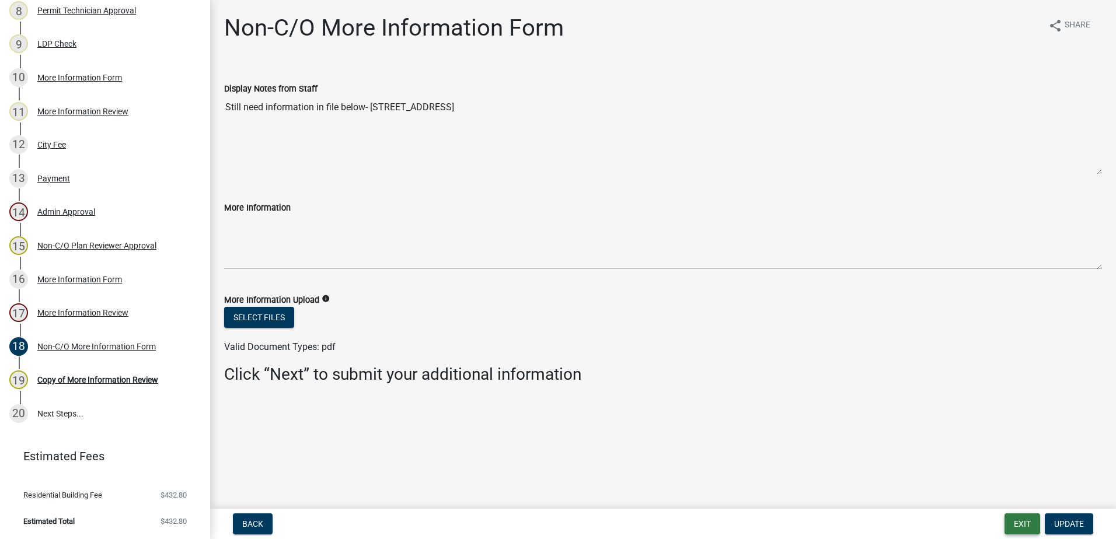
click at [1017, 527] on button "Exit" at bounding box center [1023, 524] width 36 height 21
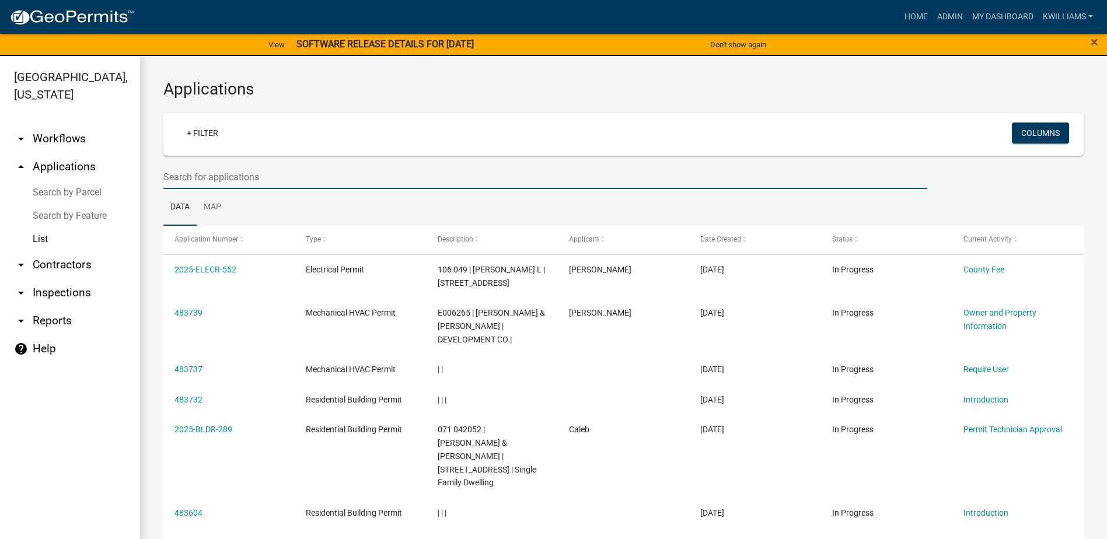
click at [220, 178] on input "text" at bounding box center [545, 177] width 764 height 24
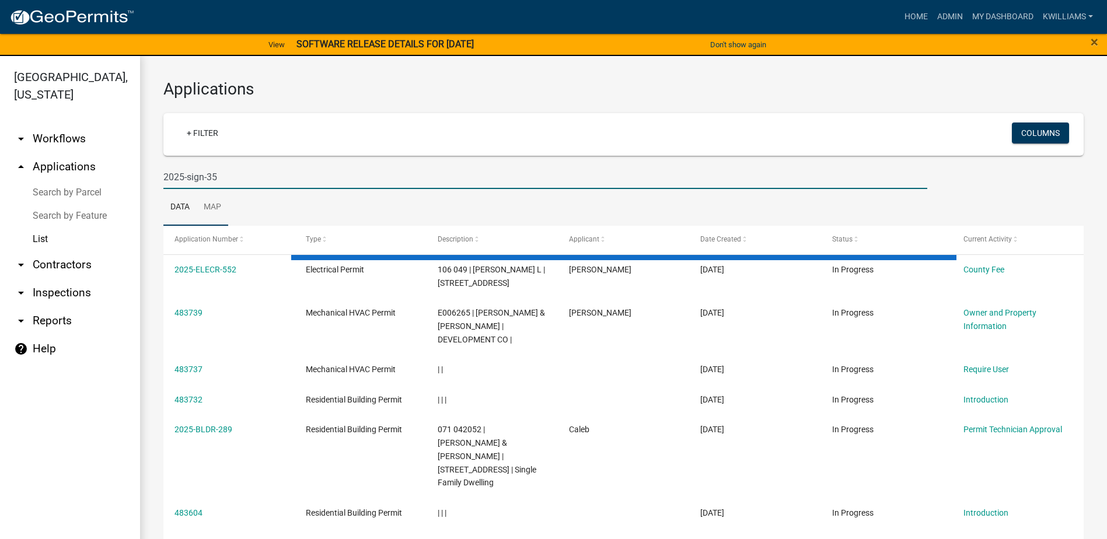
type input "2025-sign-35"
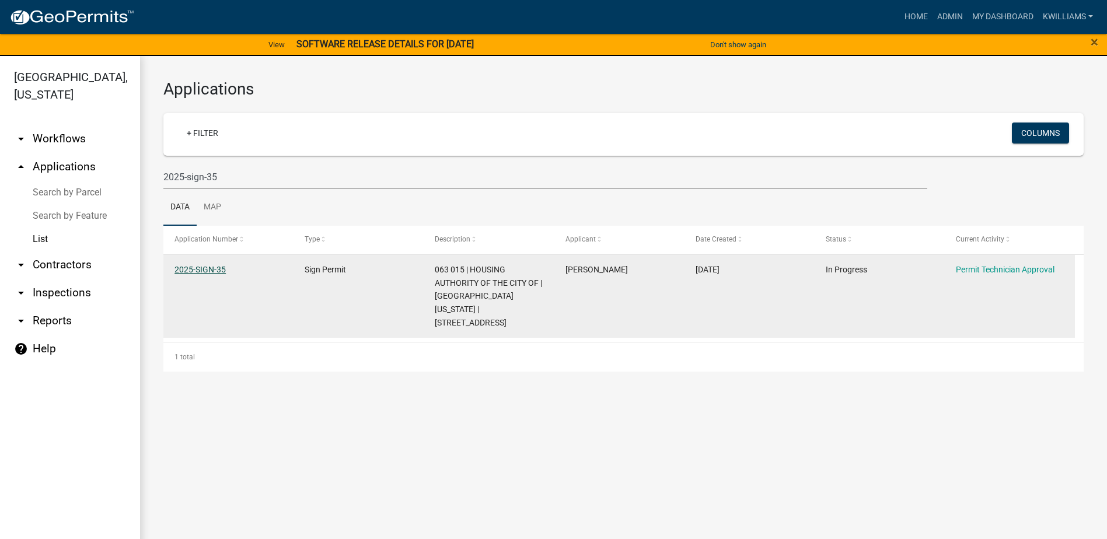
click at [203, 273] on link "2025-SIGN-35" at bounding box center [200, 269] width 51 height 9
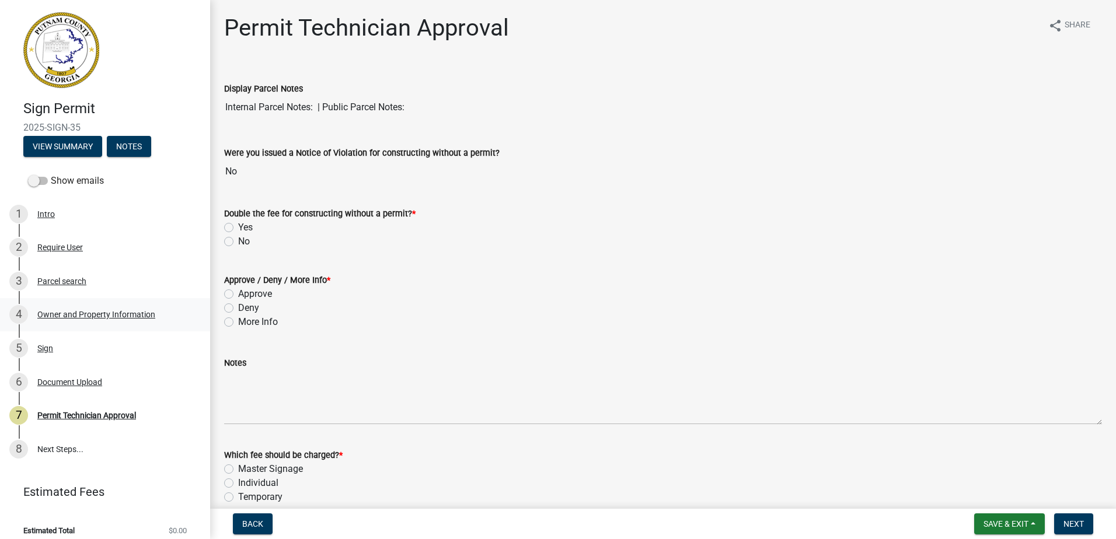
click at [78, 318] on div "Owner and Property Information" at bounding box center [96, 315] width 118 height 8
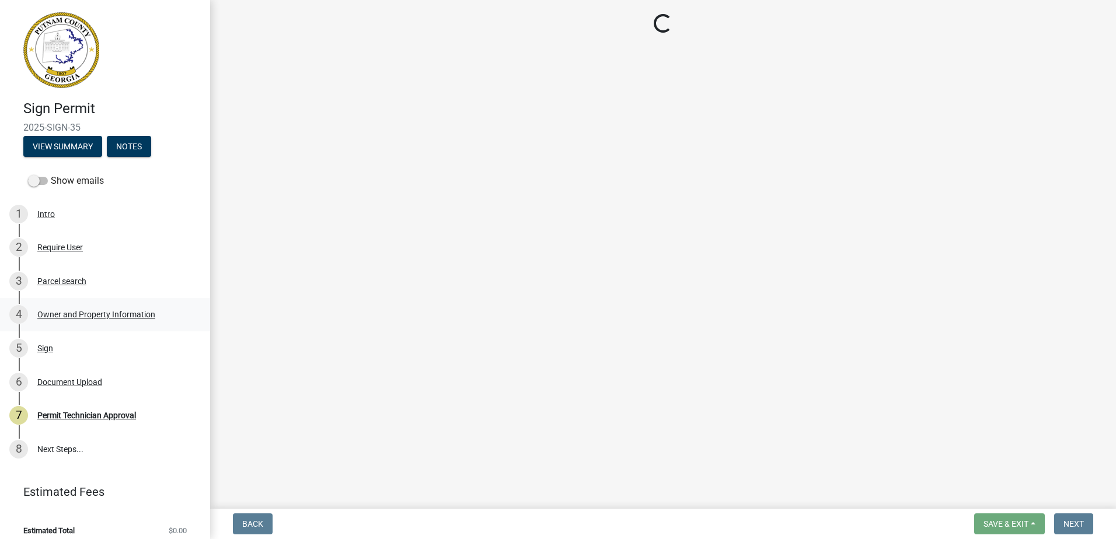
select select "ef7a1fc2-7a7a-426d-b1f0-c9b9b6ca7ff4"
select select "baca39b5-529a-4592-b8f9-0b9bae35b1c2"
select select "95c2f08d-bd21-40ac-acc0-bf0ad2ba7c20"
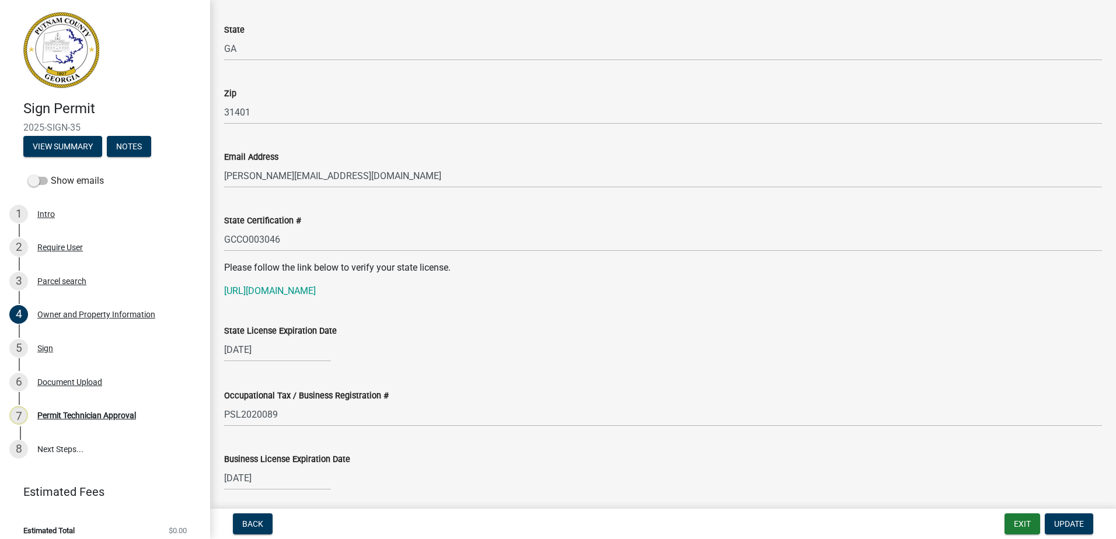
scroll to position [1343, 0]
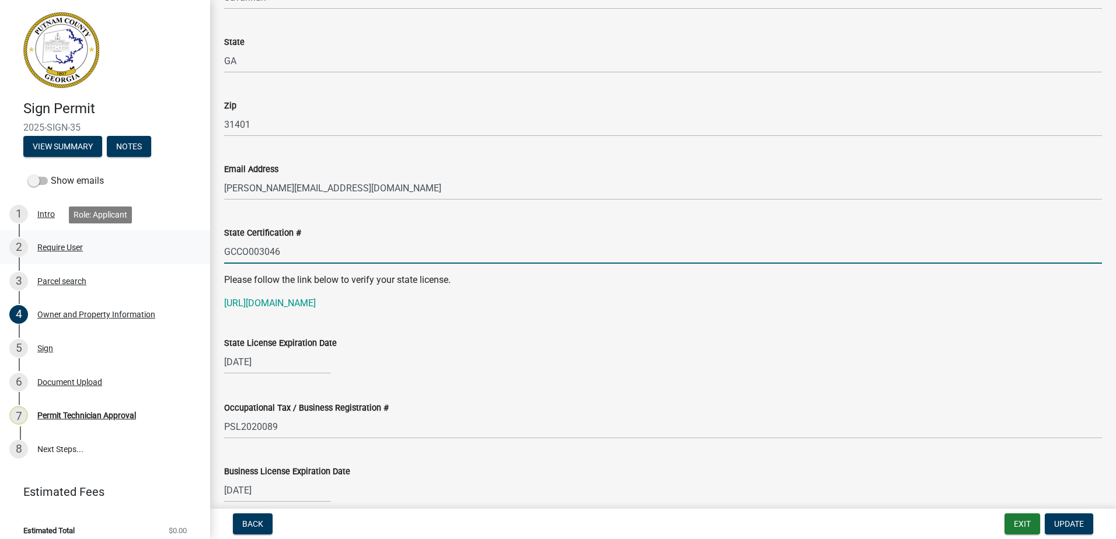
drag, startPoint x: 313, startPoint y: 253, endPoint x: 194, endPoint y: 241, distance: 119.7
click at [183, 242] on div "Sign Permit 2025-SIGN-35 View Summary Notes Show emails 1 Intro 2 Require User …" at bounding box center [558, 269] width 1116 height 539
paste input "GCQA006812"
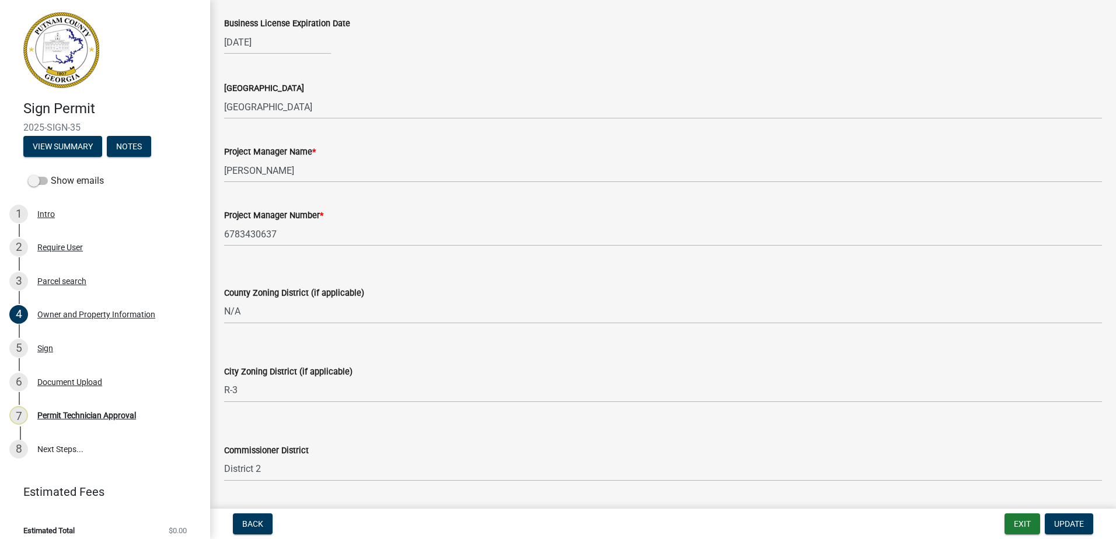
scroll to position [1810, 0]
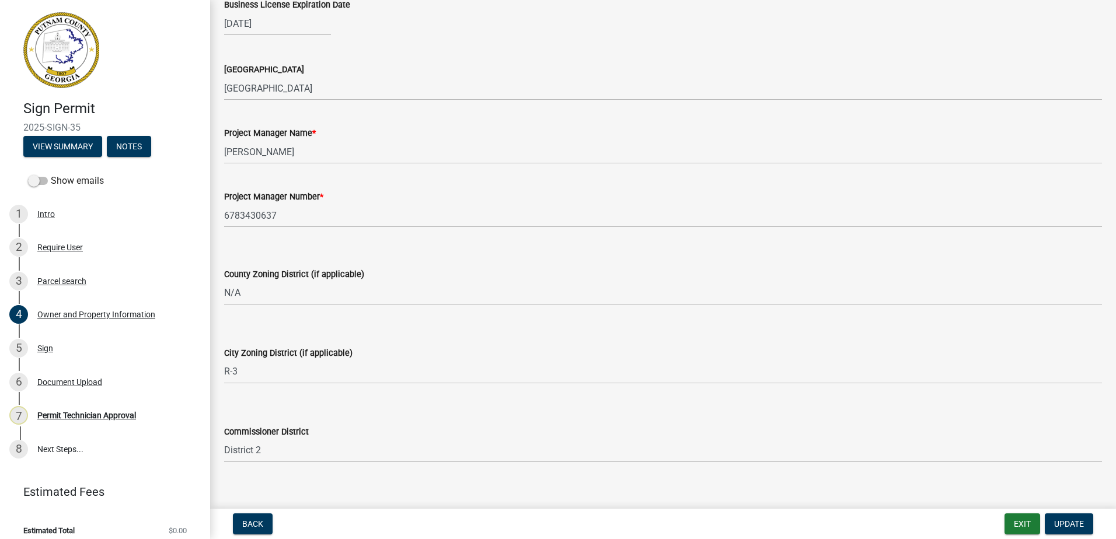
type input "GCQA006812"
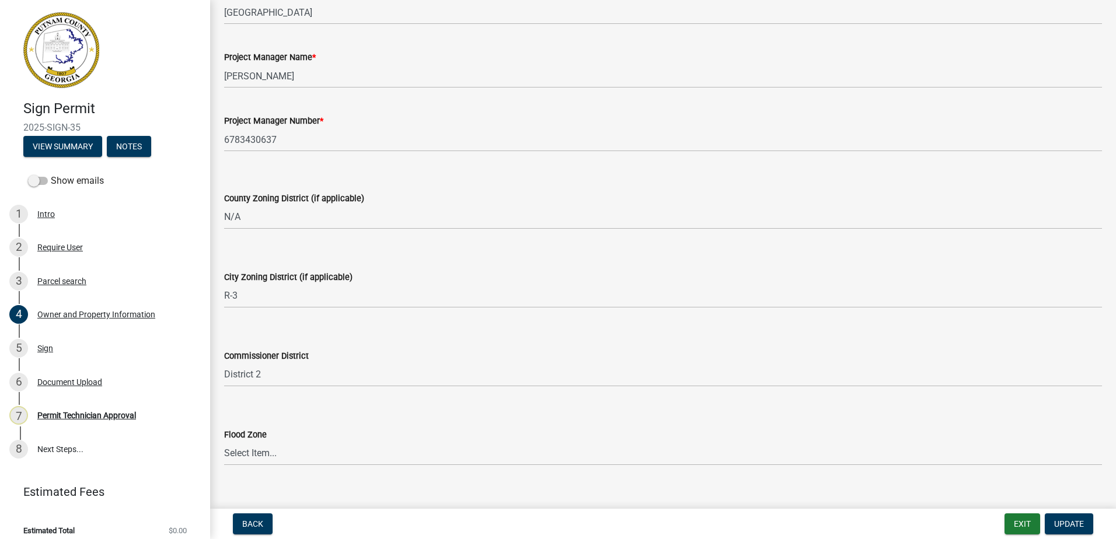
scroll to position [1903, 0]
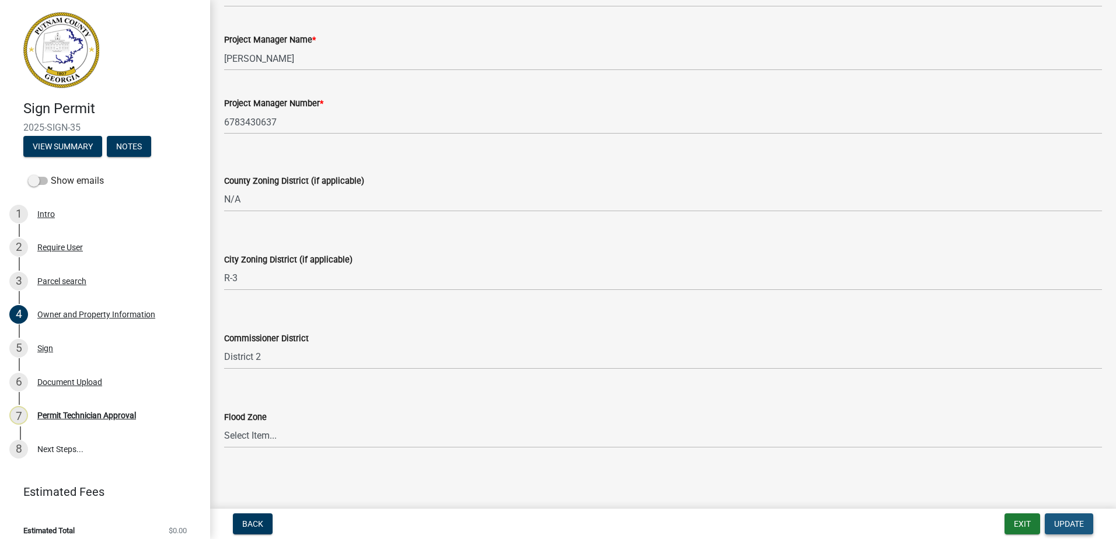
click at [1082, 530] on button "Update" at bounding box center [1069, 524] width 48 height 21
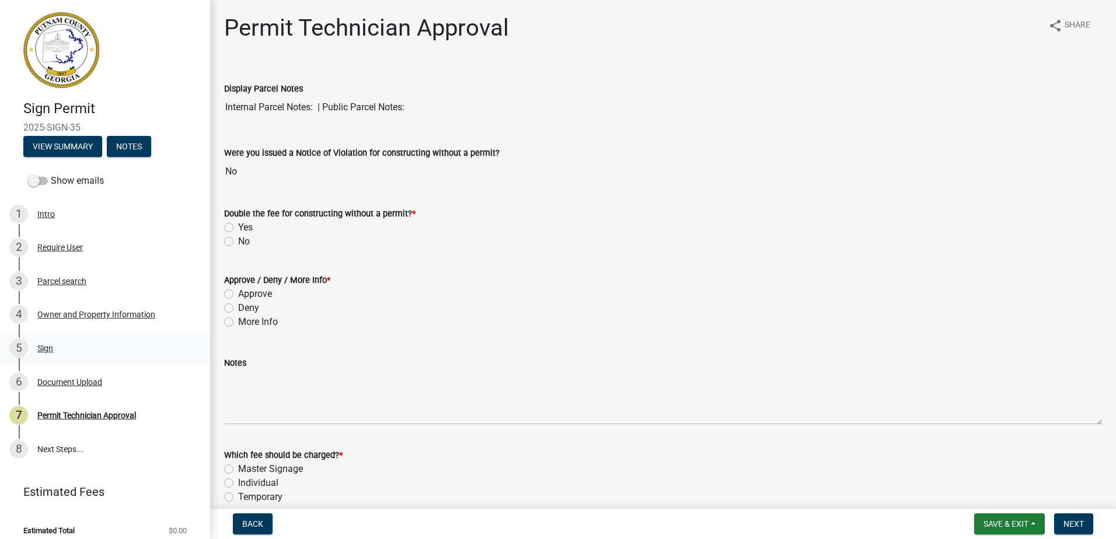
click at [43, 344] on div "Sign" at bounding box center [45, 348] width 16 height 8
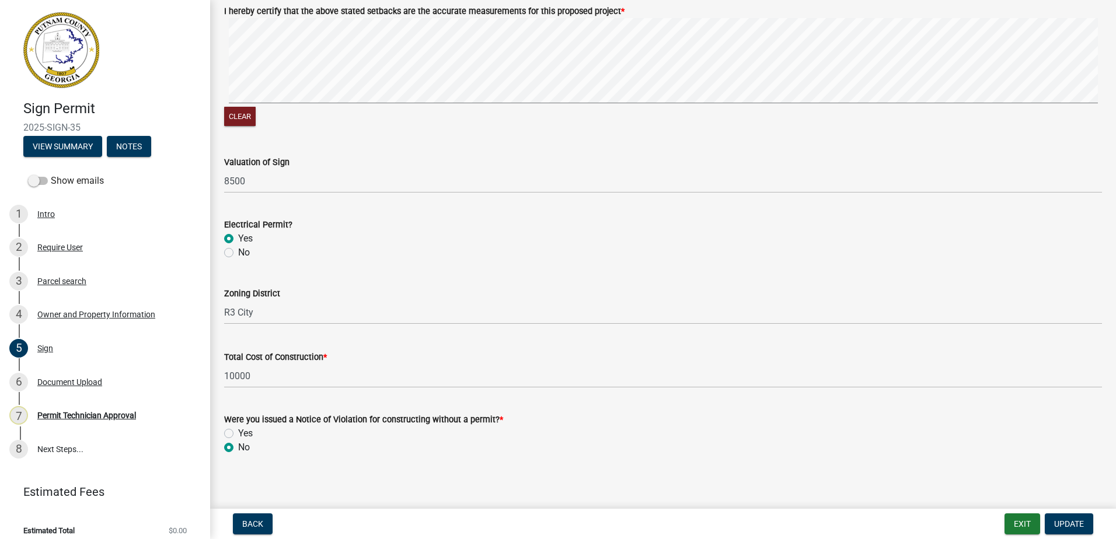
scroll to position [1188, 0]
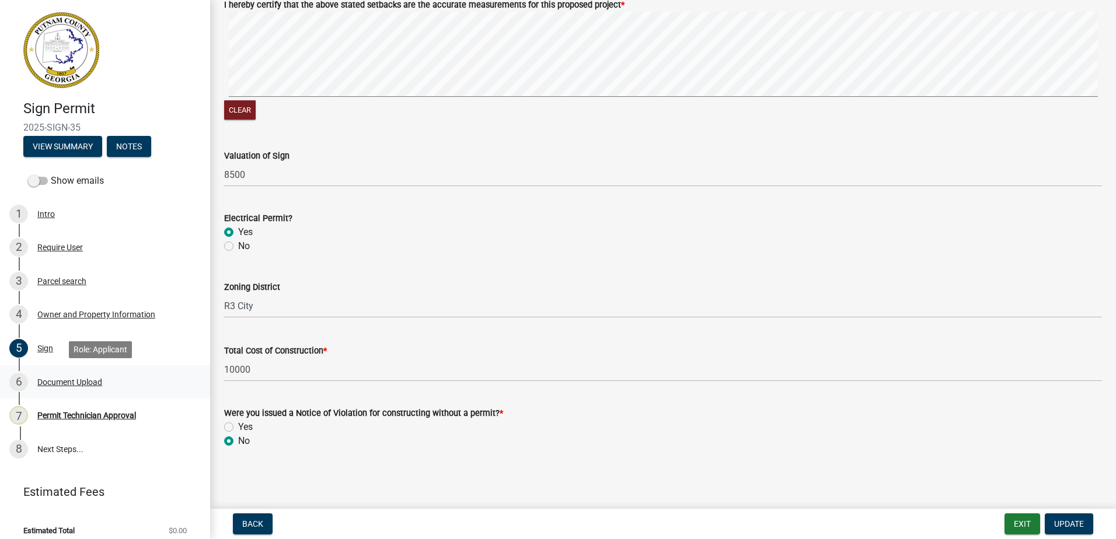
click at [55, 381] on div "Document Upload" at bounding box center [69, 382] width 65 height 8
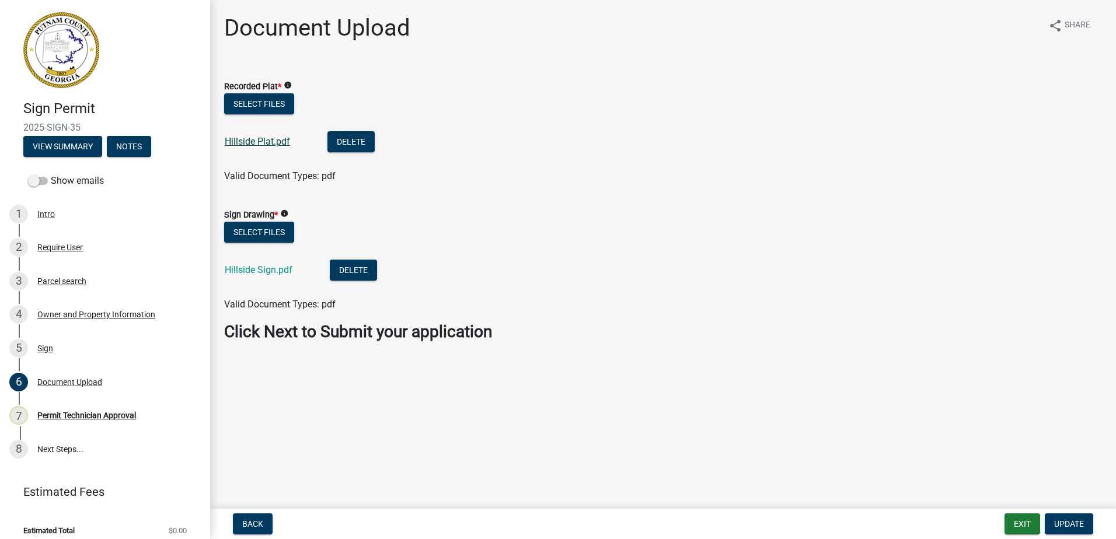
click at [255, 142] on link "Hillside Plat.pdf" at bounding box center [257, 141] width 65 height 11
click at [37, 246] on div "Require User" at bounding box center [60, 247] width 46 height 8
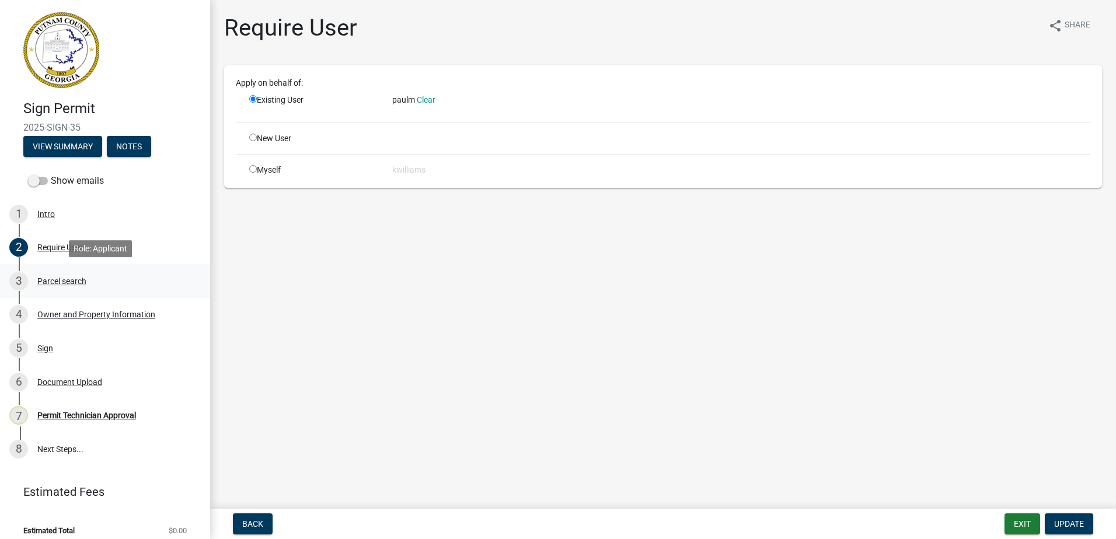
click at [44, 278] on div "Parcel search" at bounding box center [61, 281] width 49 height 8
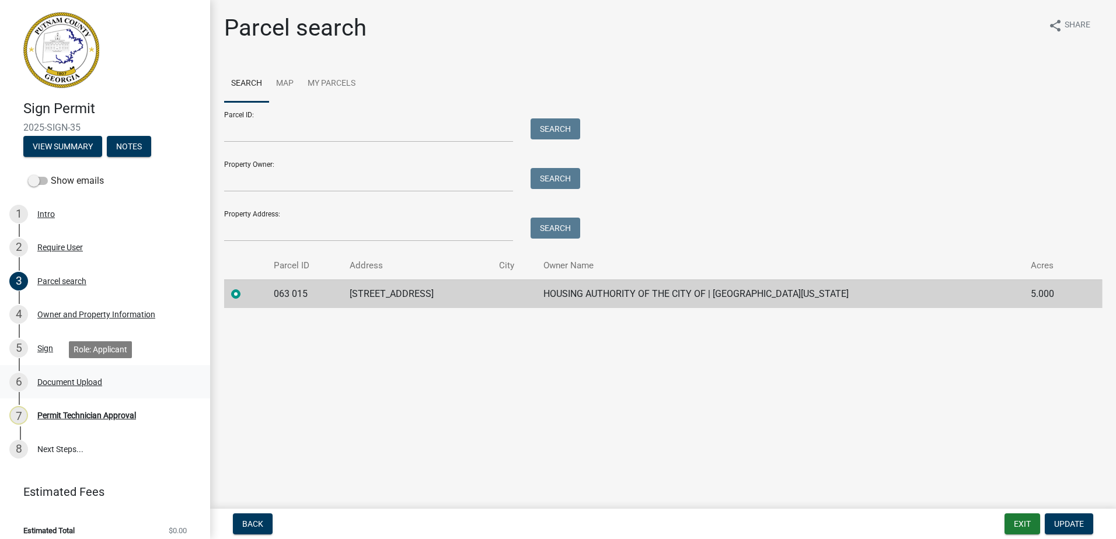
click at [83, 384] on div "Document Upload" at bounding box center [69, 382] width 65 height 8
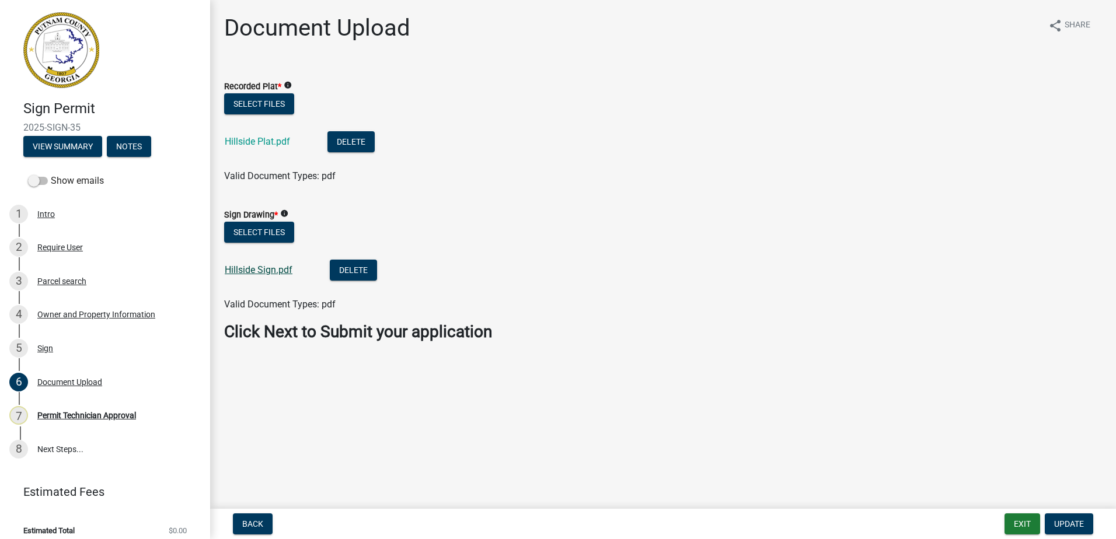
click at [246, 270] on link "Hillside Sign.pdf" at bounding box center [259, 269] width 68 height 11
click at [1061, 519] on button "Update" at bounding box center [1069, 524] width 48 height 21
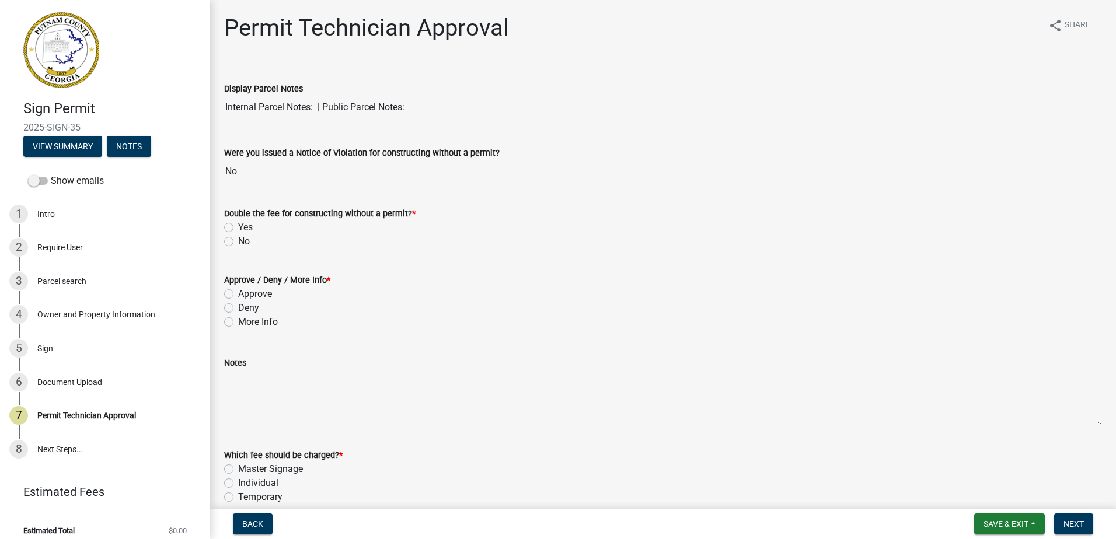
click at [238, 240] on label "No" at bounding box center [244, 242] width 12 height 14
click at [238, 240] on input "No" at bounding box center [242, 239] width 8 height 8
radio input "true"
click at [238, 318] on label "More Info" at bounding box center [258, 322] width 40 height 14
click at [238, 318] on input "More Info" at bounding box center [242, 319] width 8 height 8
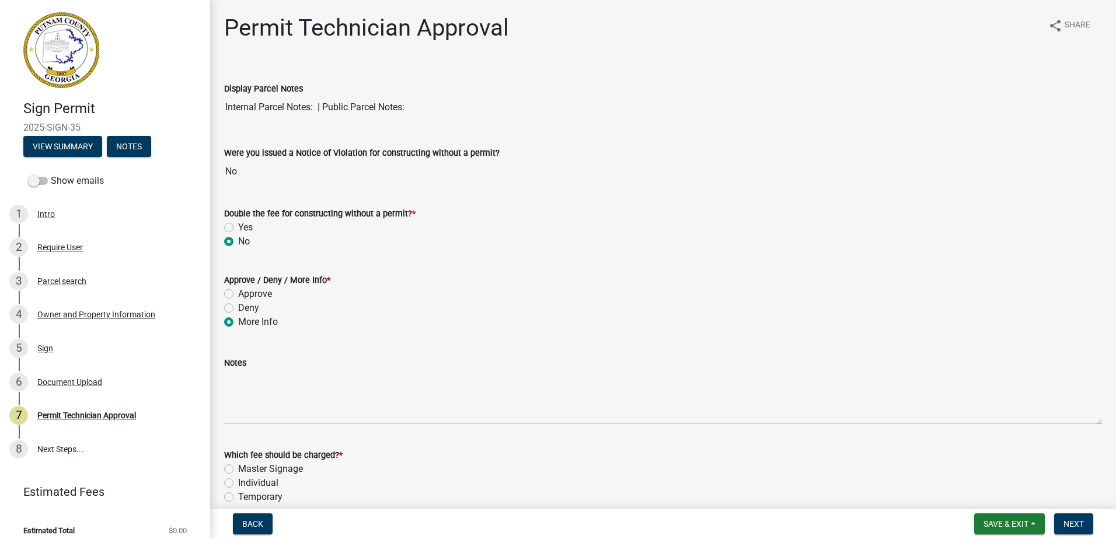
radio input "true"
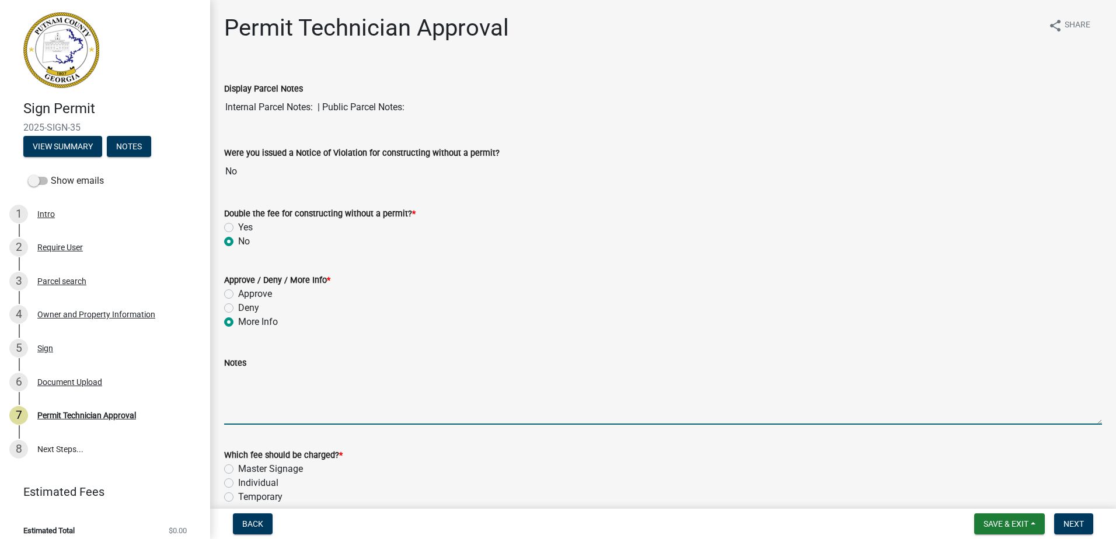
click at [258, 402] on textarea "Notes" at bounding box center [663, 397] width 878 height 55
click at [444, 389] on textarea "The application is incomplete. The plat that was uploaded has not been recorded…" at bounding box center [663, 397] width 878 height 55
click at [478, 382] on textarea "The application is incomplete. The plat that was uploaded has not been recorded…" at bounding box center [663, 397] width 878 height 55
click at [759, 398] on textarea "The application is incomplete. The plat that was uploaded have not been recorde…" at bounding box center [663, 397] width 878 height 55
click at [793, 378] on textarea "The application is incomplete. The plat that was uploaded have not been recorde…" at bounding box center [663, 397] width 878 height 55
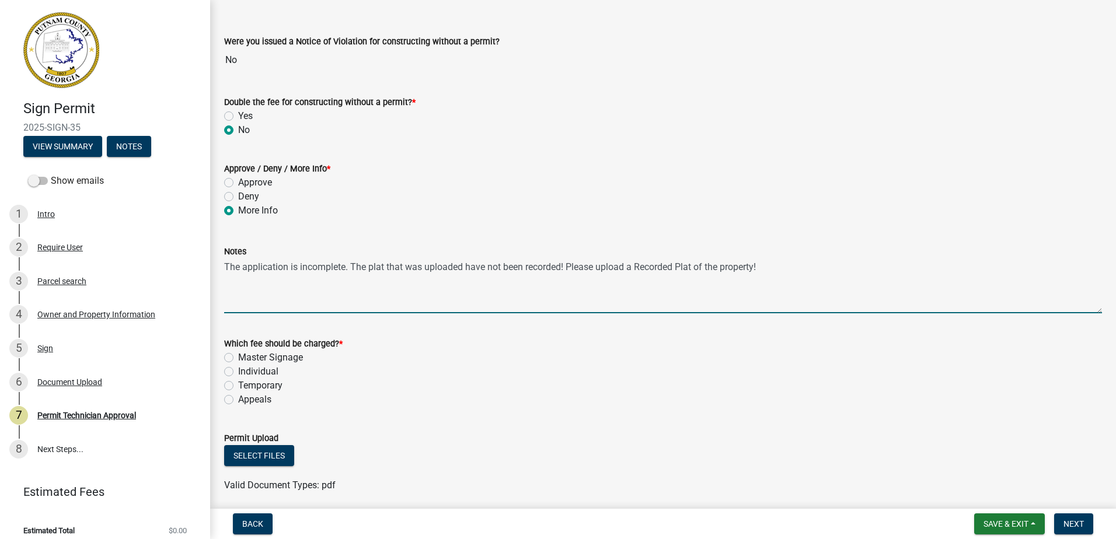
scroll to position [117, 0]
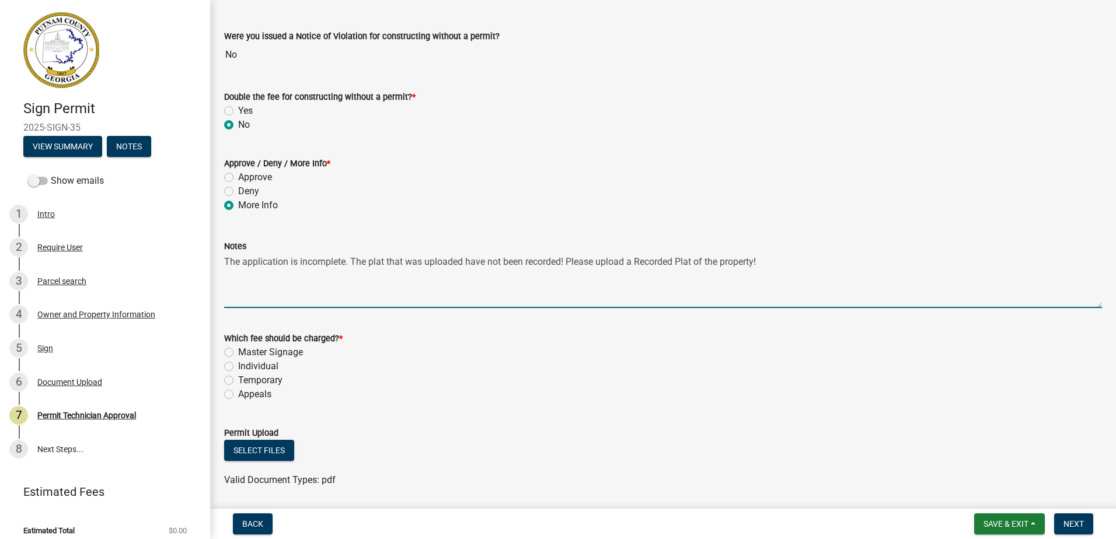
drag, startPoint x: 562, startPoint y: 260, endPoint x: 466, endPoint y: 266, distance: 95.9
click at [466, 266] on textarea "The application is incomplete. The plat that was uploaded have not been recorde…" at bounding box center [663, 280] width 878 height 55
click at [492, 262] on textarea "The application is incomplete. The plat that was uploaded isn't a recorded plat…" at bounding box center [663, 280] width 878 height 55
click at [534, 255] on textarea "The application is incomplete. The plat that was uploaded isn't a Recorded plat…" at bounding box center [663, 280] width 878 height 55
click at [485, 263] on textarea "The application is incomplete. The plat that was uploaded isn't a Recorded Plat…" at bounding box center [663, 280] width 878 height 55
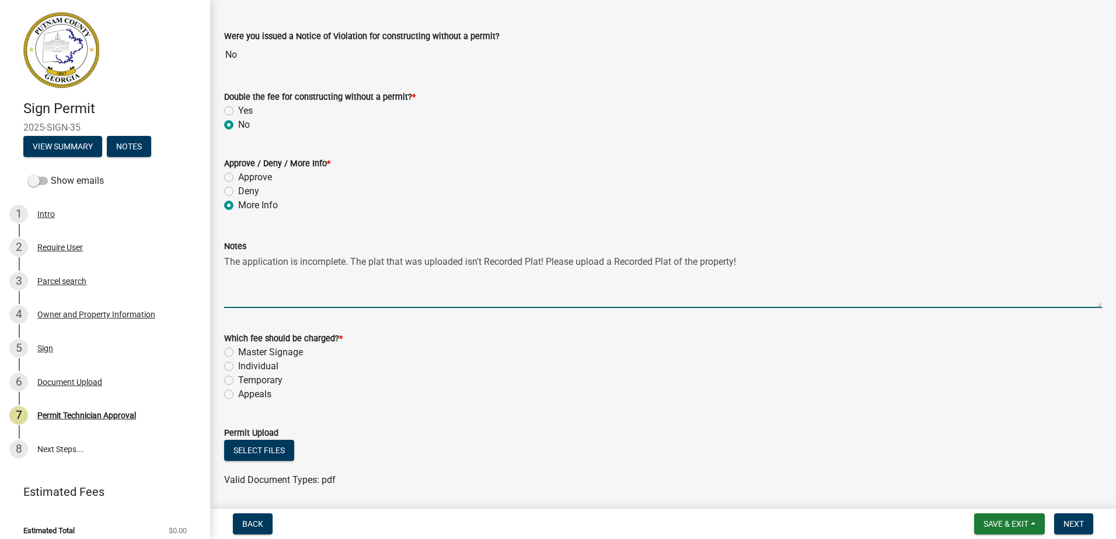
drag, startPoint x: 541, startPoint y: 263, endPoint x: 528, endPoint y: 262, distance: 13.5
click at [528, 262] on textarea "The application is incomplete. The plat that was uploaded isn't Recorded Plat! …" at bounding box center [663, 280] width 878 height 55
click at [506, 285] on textarea "The application is incomplete. The plat that was uploaded isn't Recorded! Pleas…" at bounding box center [663, 280] width 878 height 55
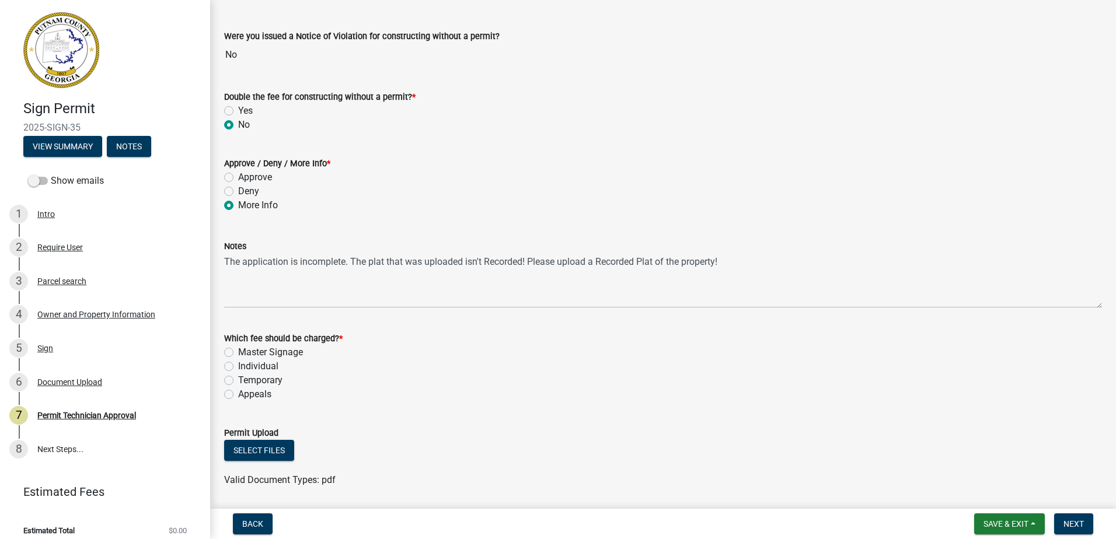
click at [793, 243] on div "Notes" at bounding box center [663, 246] width 878 height 14
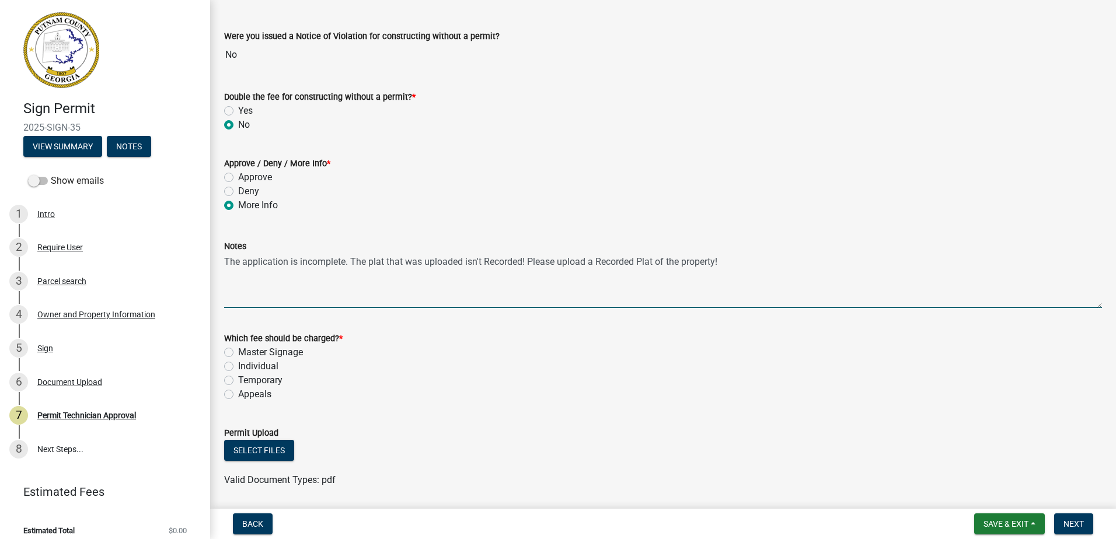
click at [736, 263] on textarea "The application is incomplete. The plat that was uploaded isn't Recorded! Pleas…" at bounding box center [663, 280] width 878 height 55
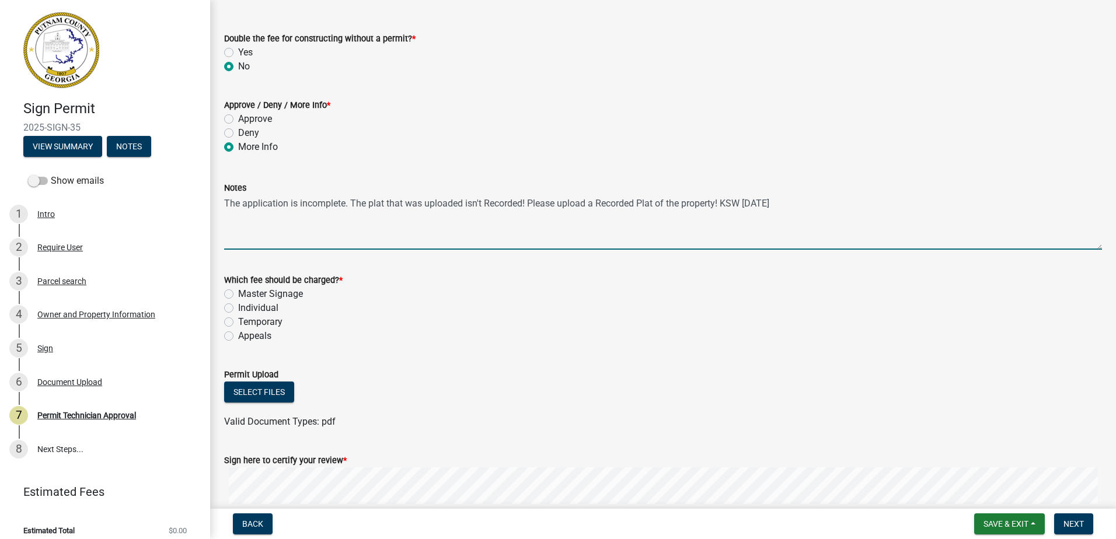
type textarea "The application is incomplete. The plat that was uploaded isn't Recorded! Pleas…"
click at [238, 304] on label "Individual" at bounding box center [258, 308] width 40 height 14
click at [238, 304] on input "Individual" at bounding box center [242, 305] width 8 height 8
radio input "true"
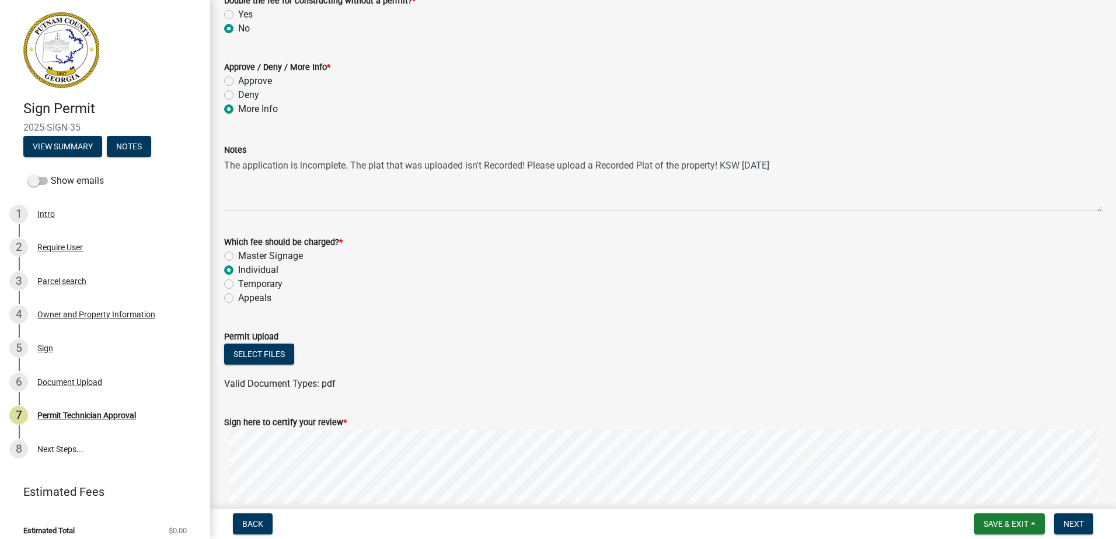
scroll to position [234, 0]
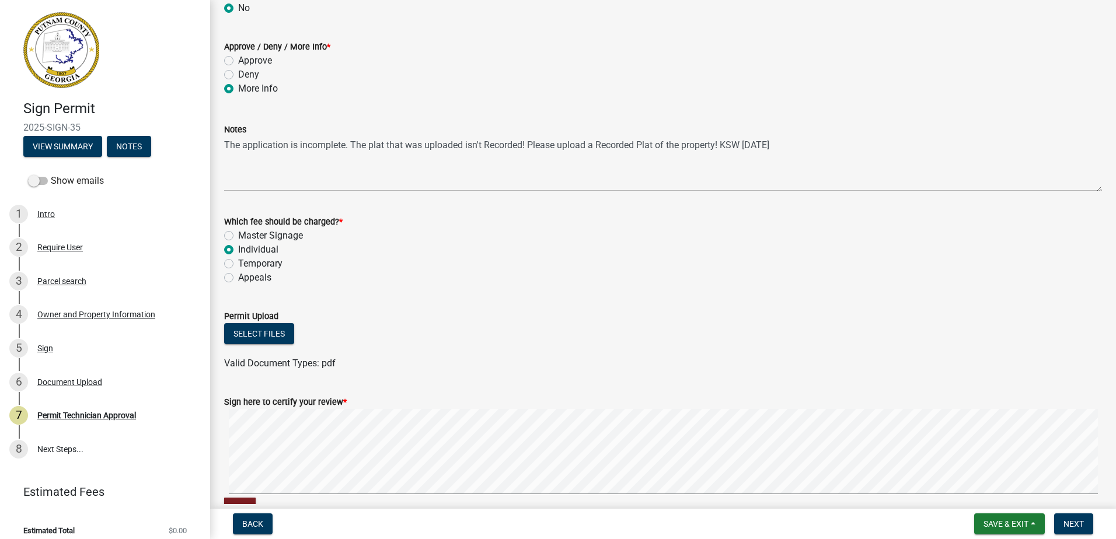
click at [563, 342] on wm-data-entity-input-list "Display Parcel Notes Internal Parcel Notes: | Public Parcel Notes: Were you iss…" at bounding box center [663, 181] width 878 height 699
click at [1082, 526] on span "Next" at bounding box center [1074, 524] width 20 height 9
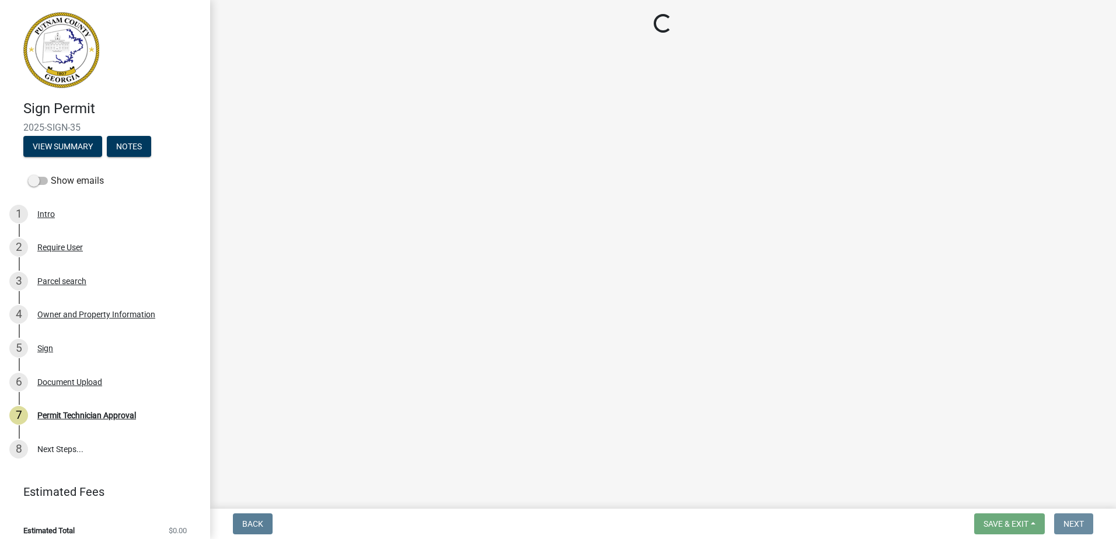
scroll to position [0, 0]
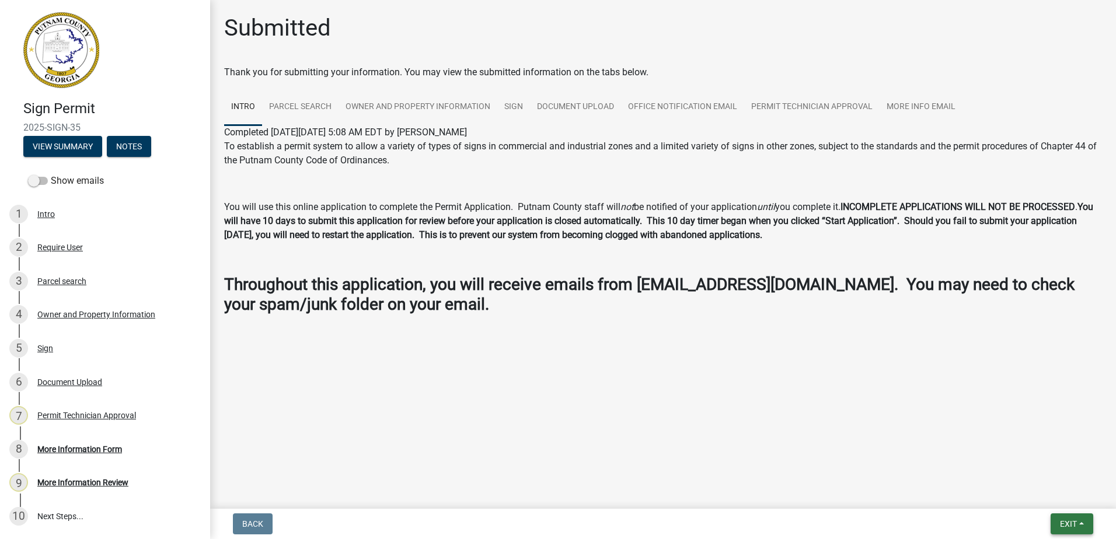
click at [1063, 529] on button "Exit" at bounding box center [1072, 524] width 43 height 21
click at [1042, 493] on button "Save & Exit" at bounding box center [1046, 494] width 93 height 28
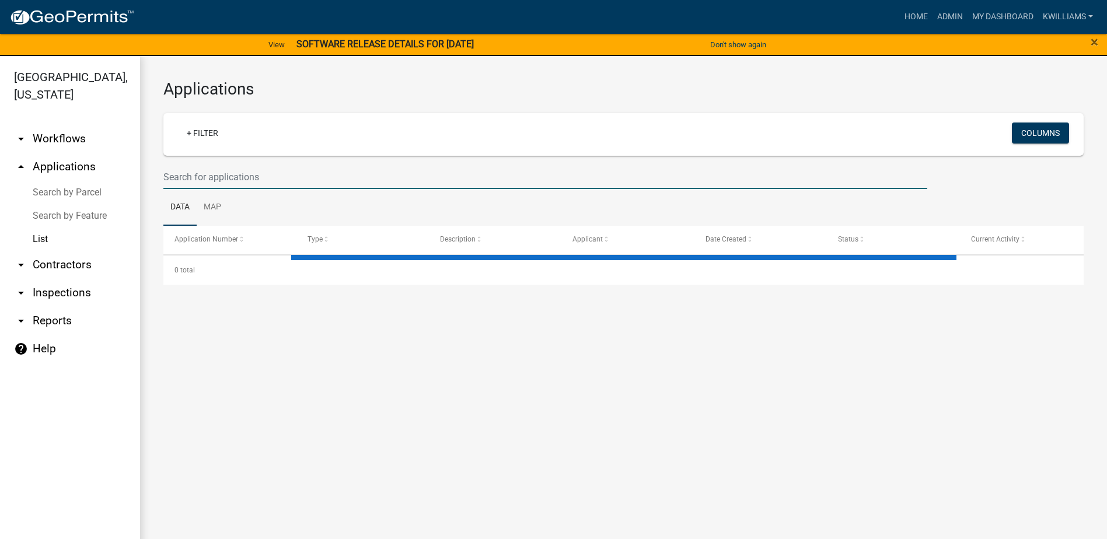
drag, startPoint x: 292, startPoint y: 168, endPoint x: 285, endPoint y: 175, distance: 9.5
click at [285, 174] on input "text" at bounding box center [545, 177] width 764 height 24
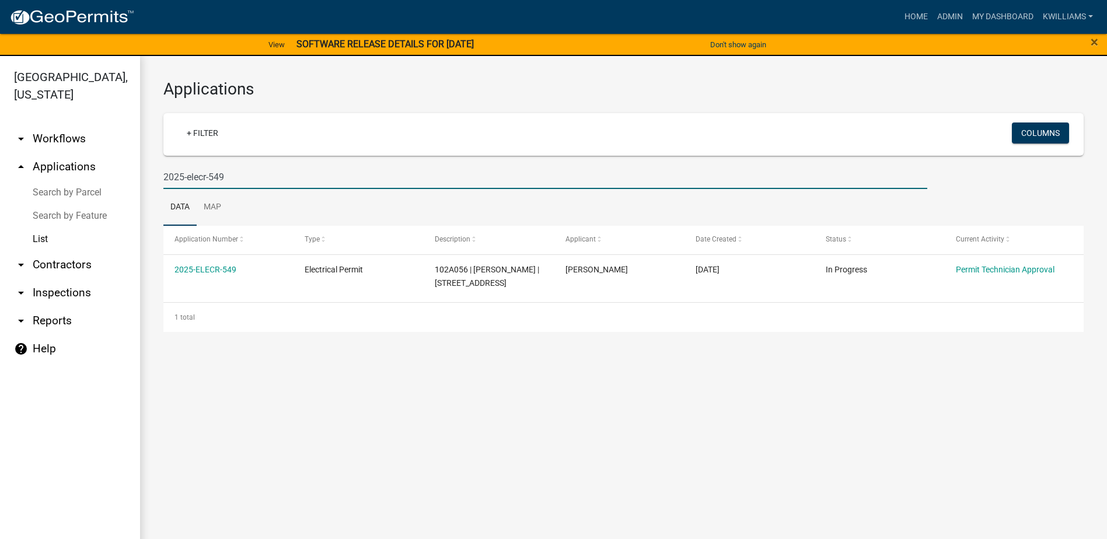
type input "2025-elecr-549"
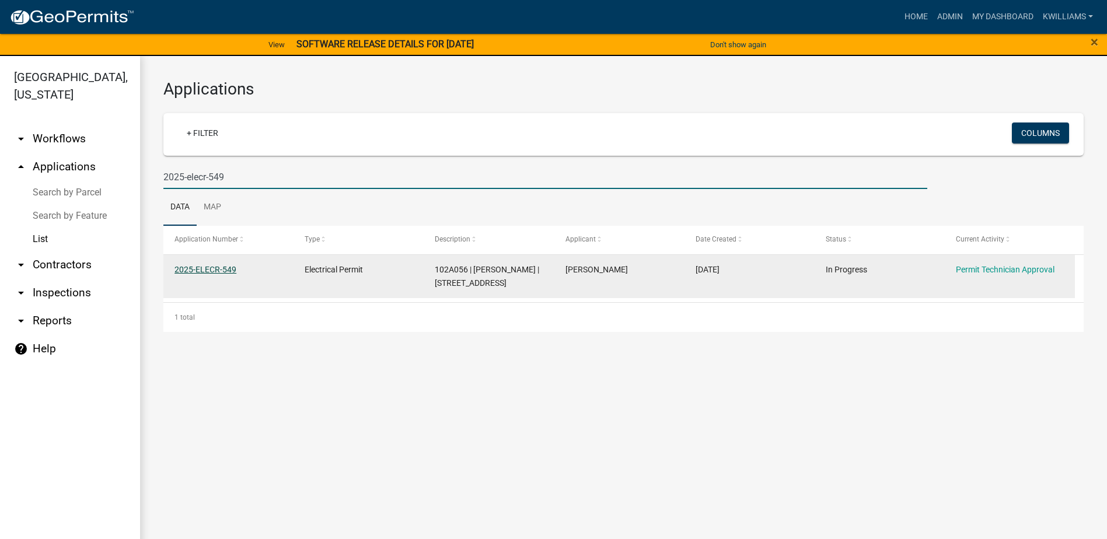
click at [194, 269] on link "2025-ELECR-549" at bounding box center [206, 269] width 62 height 9
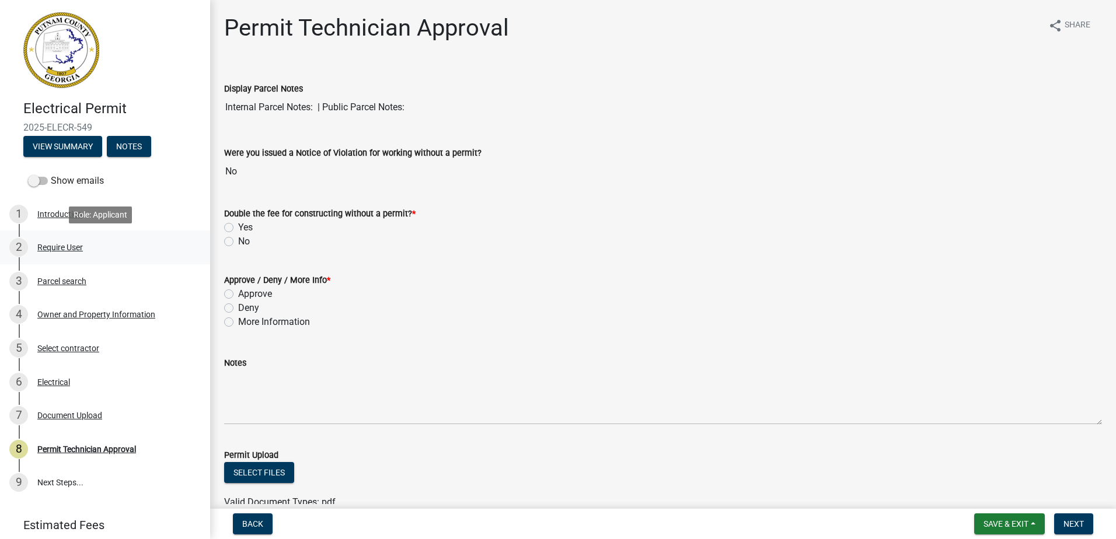
click at [82, 251] on div "Require User" at bounding box center [60, 247] width 46 height 8
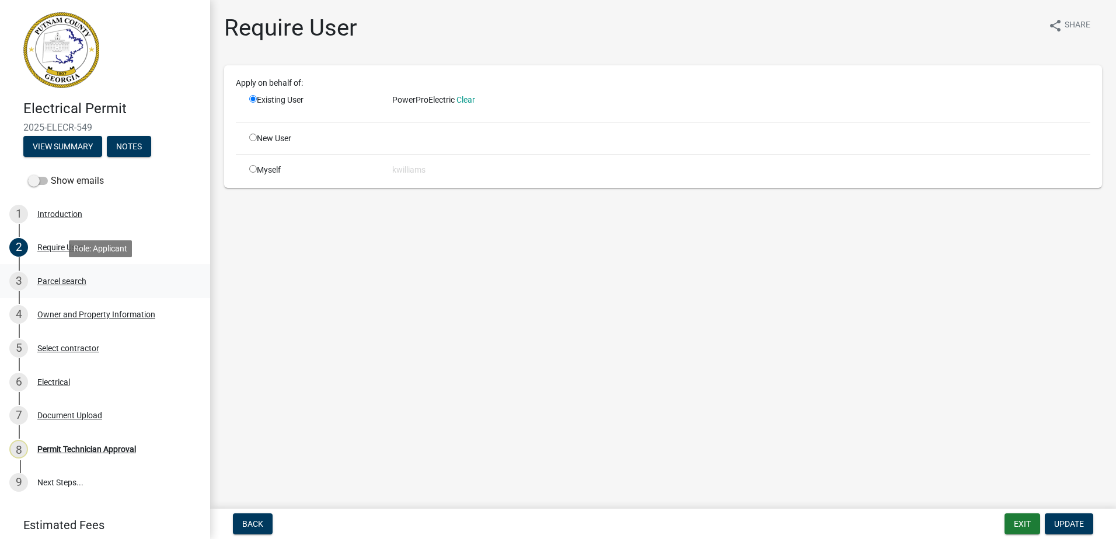
click at [50, 284] on div "Parcel search" at bounding box center [61, 281] width 49 height 8
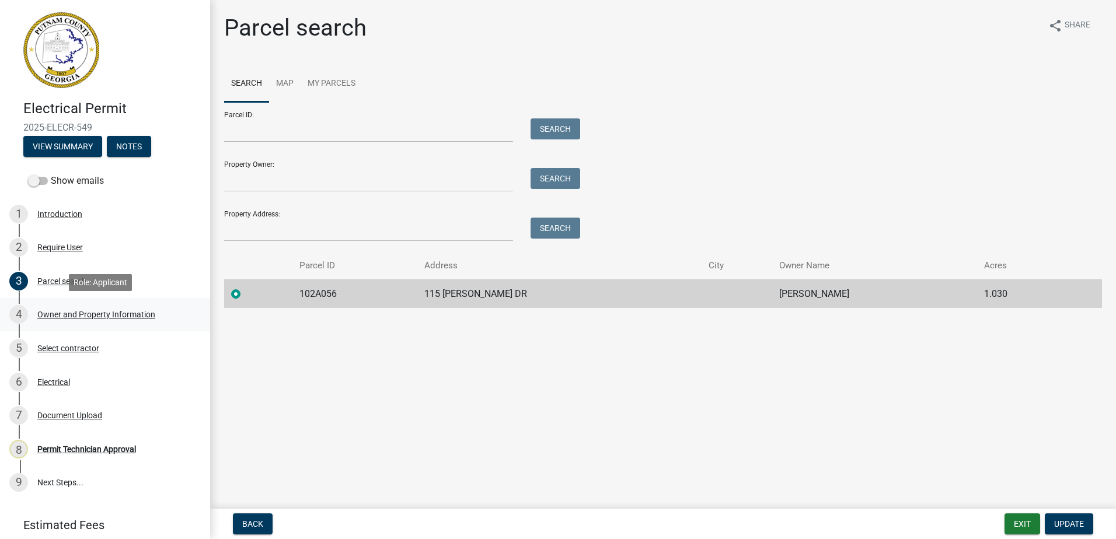
click at [92, 311] on div "Owner and Property Information" at bounding box center [96, 315] width 118 height 8
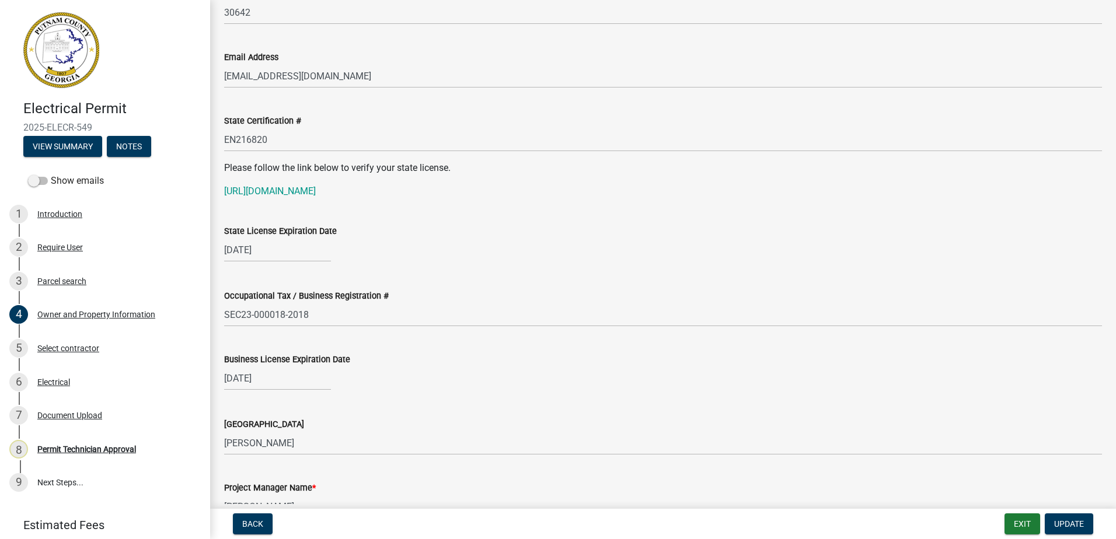
scroll to position [1459, 0]
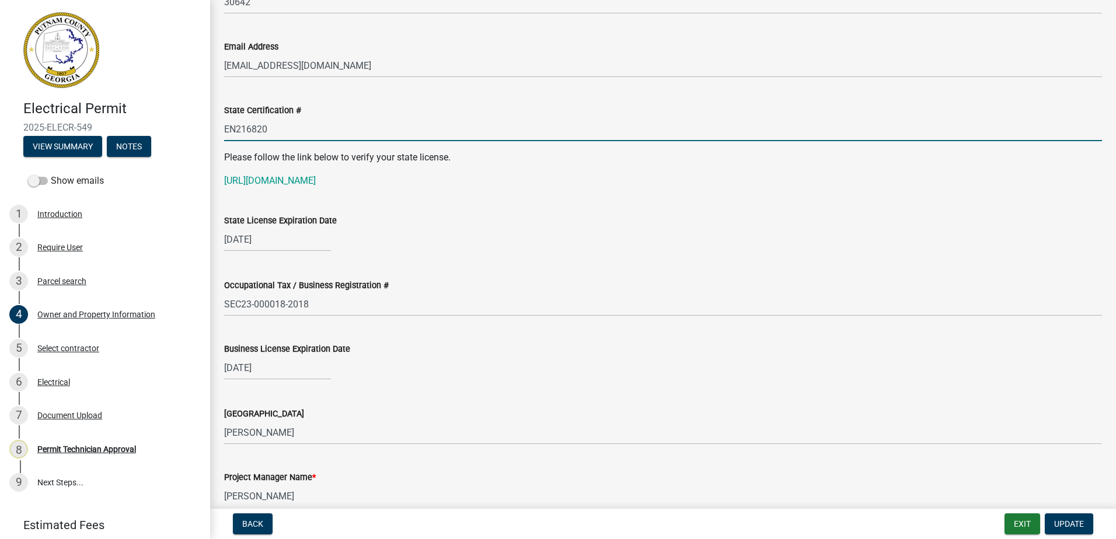
drag, startPoint x: 281, startPoint y: 128, endPoint x: 208, endPoint y: 137, distance: 73.4
click at [204, 135] on div "Electrical Permit 2025-ELECR-549 View Summary Notes Show emails 1 Introduction …" at bounding box center [558, 269] width 1116 height 539
drag, startPoint x: 238, startPoint y: 133, endPoint x: 235, endPoint y: 138, distance: 6.0
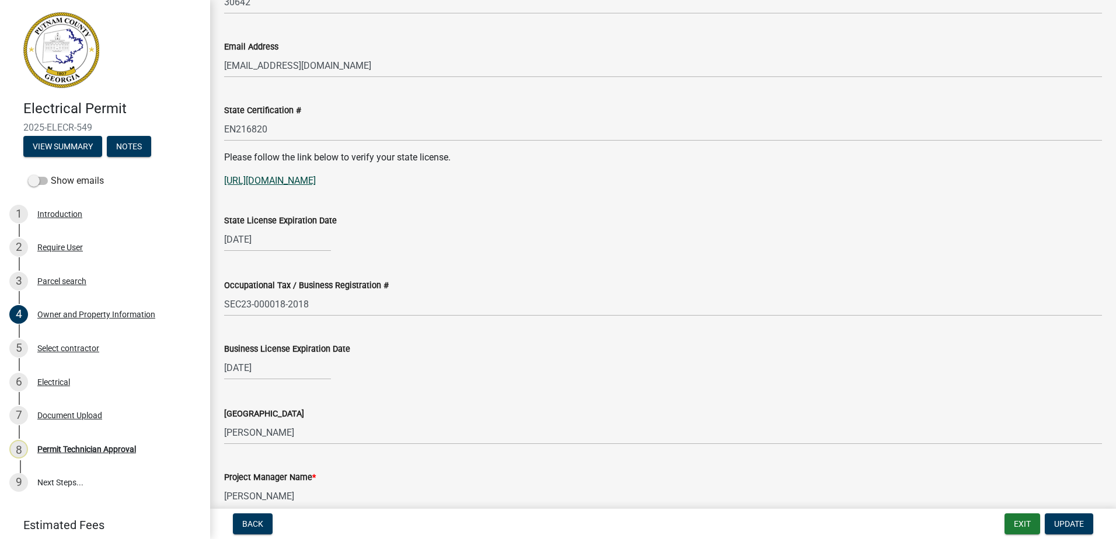
click at [278, 181] on link "https://goals.sos.ga.gov/GASOSOneStop/s/licensee-search" at bounding box center [270, 180] width 92 height 11
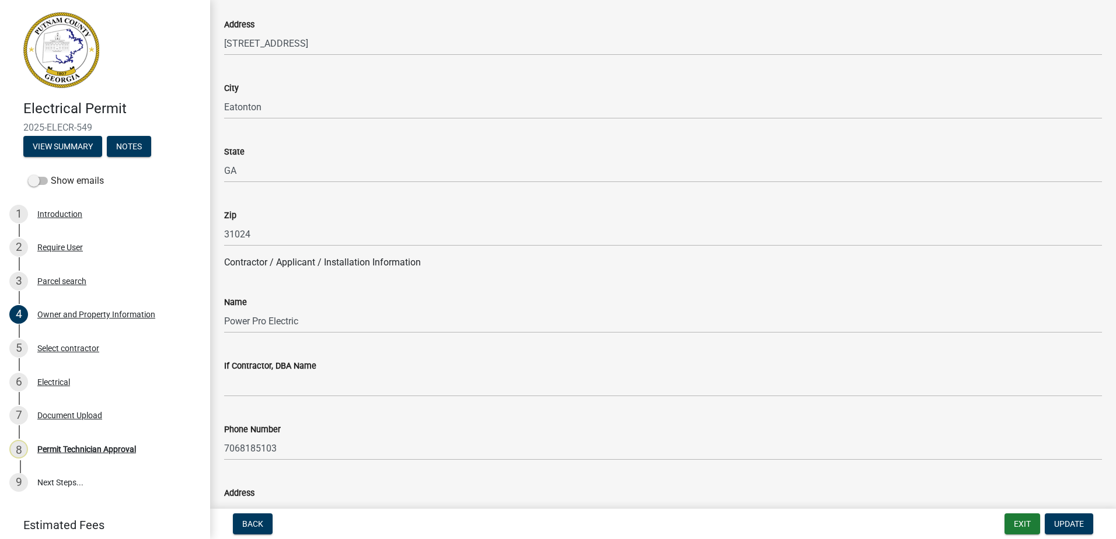
scroll to position [759, 0]
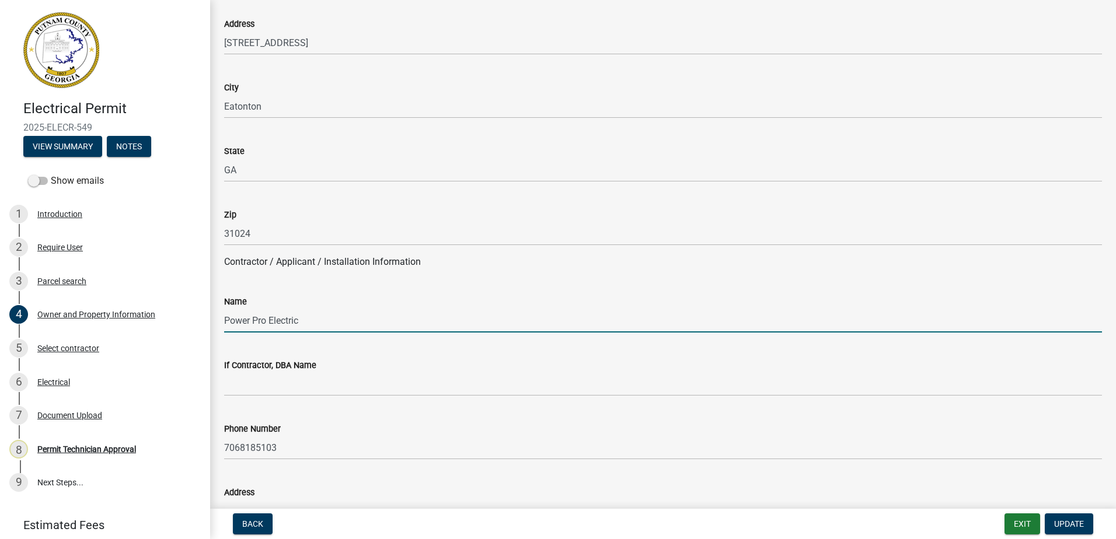
drag, startPoint x: 304, startPoint y: 325, endPoint x: 218, endPoint y: 313, distance: 86.0
click at [205, 315] on div "Electrical Permit 2025-ELECR-549 View Summary Notes Show emails 1 Introduction …" at bounding box center [558, 269] width 1116 height 539
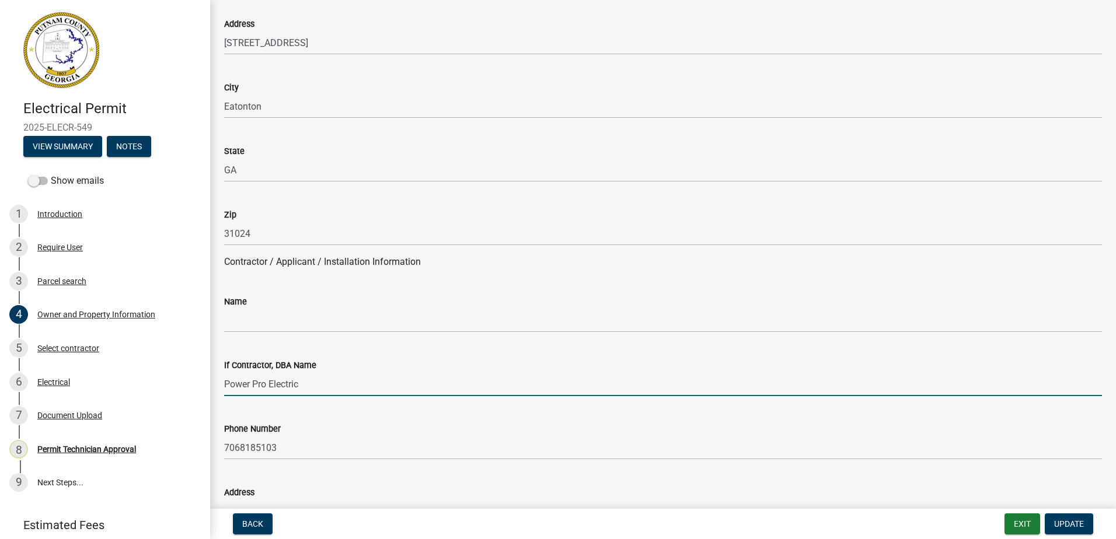
type input "Power Pro Electric"
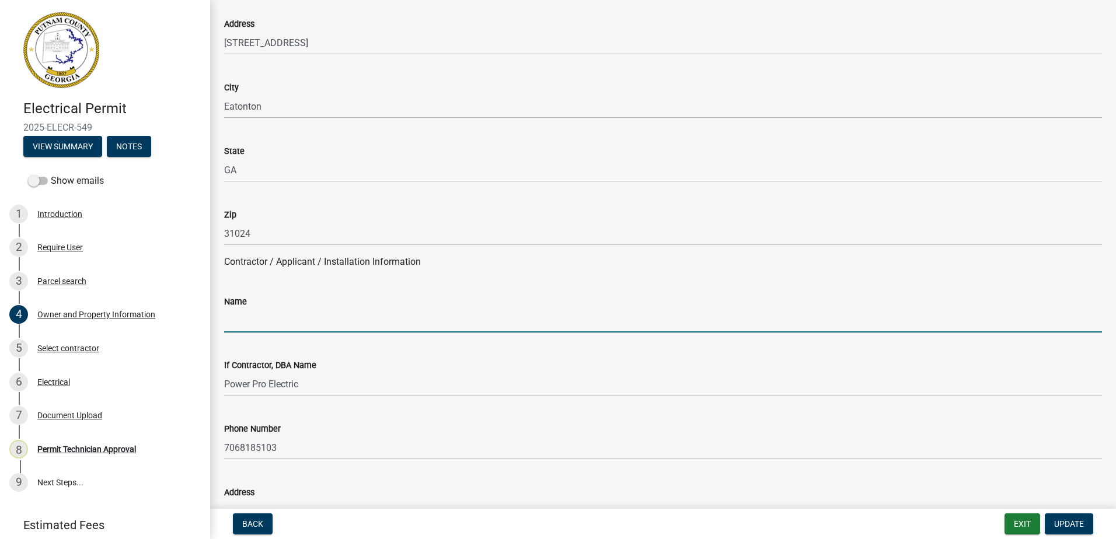
click at [233, 325] on input "Name" at bounding box center [663, 321] width 878 height 24
paste input "Corey Nathaniel Dobbs"
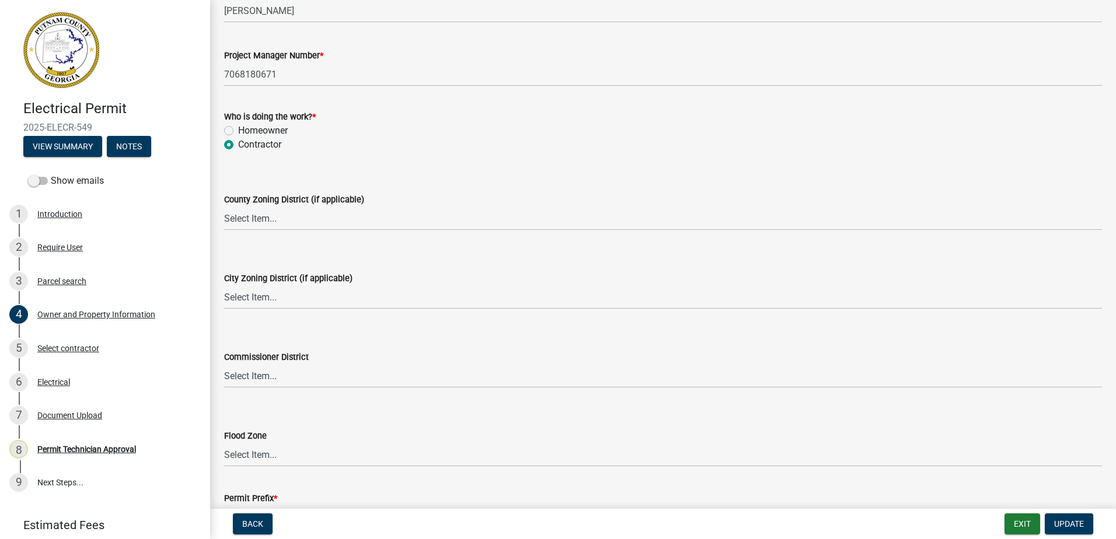
scroll to position [1914, 0]
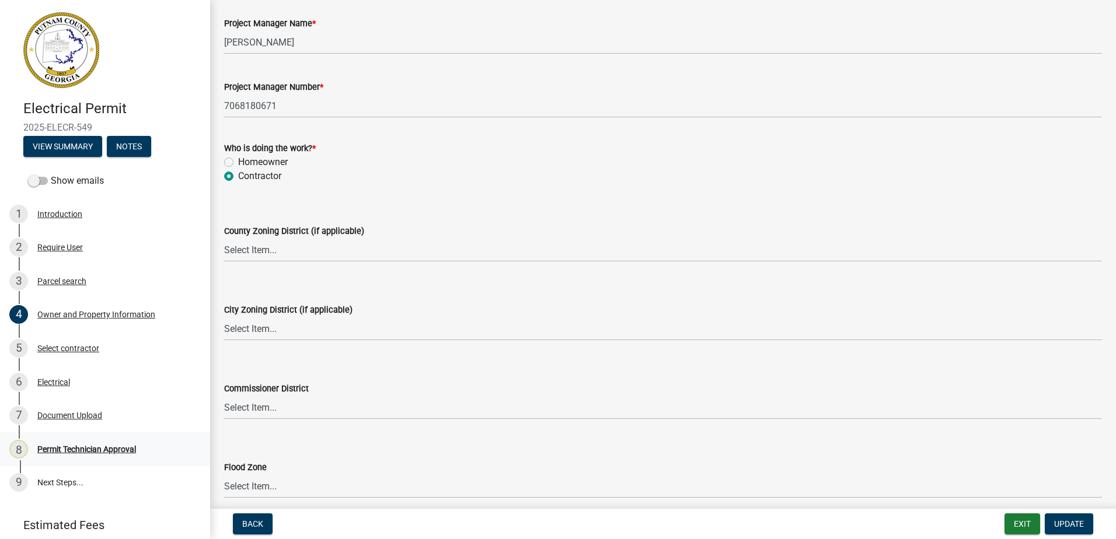
type input "Corey Nathaniel Dobbs"
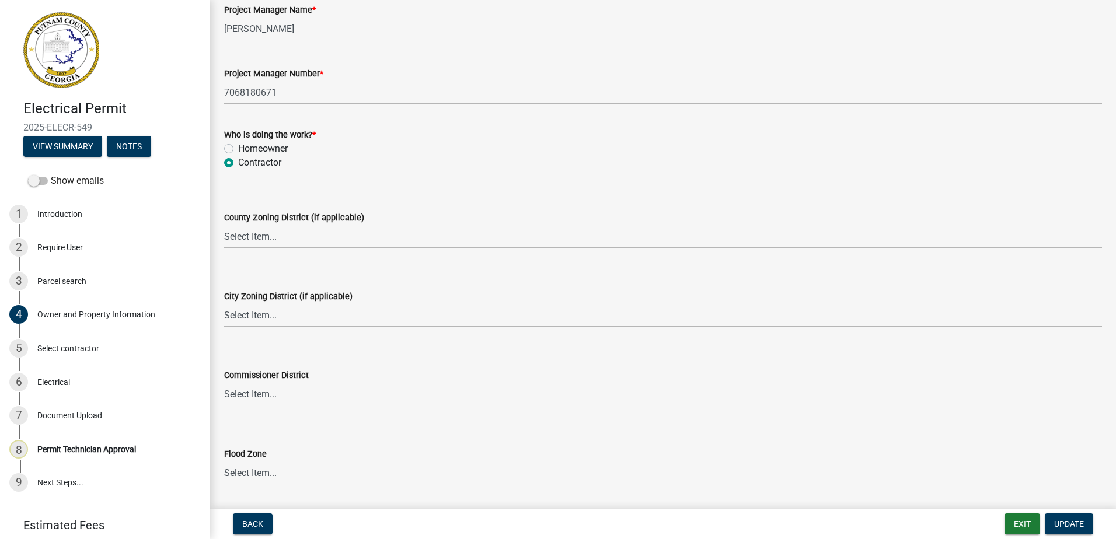
scroll to position [2030, 0]
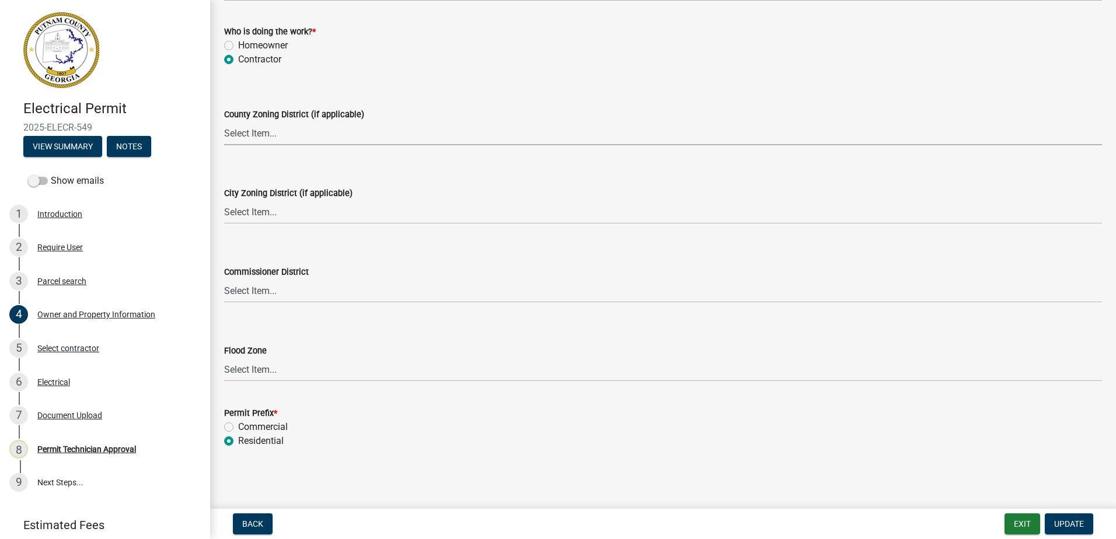
click at [244, 130] on select "Select Item... AG-1 R-1R R-1 R-2 MHP RM-1 RM-3 C-1 C-2 I-M PUD N/A" at bounding box center [663, 133] width 878 height 24
click at [224, 121] on select "Select Item... AG-1 R-1R R-1 R-2 MHP RM-1 RM-3 C-1 C-2 I-M PUD N/A" at bounding box center [663, 133] width 878 height 24
select select "34fe85c2-5f76-4343-b6bb-8ca387e0bed7"
click at [226, 218] on select "Select Item... A-1 A-2 R-1 R-2 R-3 R-4 MHP C-1 C-2 I-1 I-2 DB FH H-P N/A" at bounding box center [663, 212] width 878 height 24
click at [224, 200] on select "Select Item... A-1 A-2 R-1 R-2 R-3 R-4 MHP C-1 C-2 I-1 I-2 DB FH H-P N/A" at bounding box center [663, 212] width 878 height 24
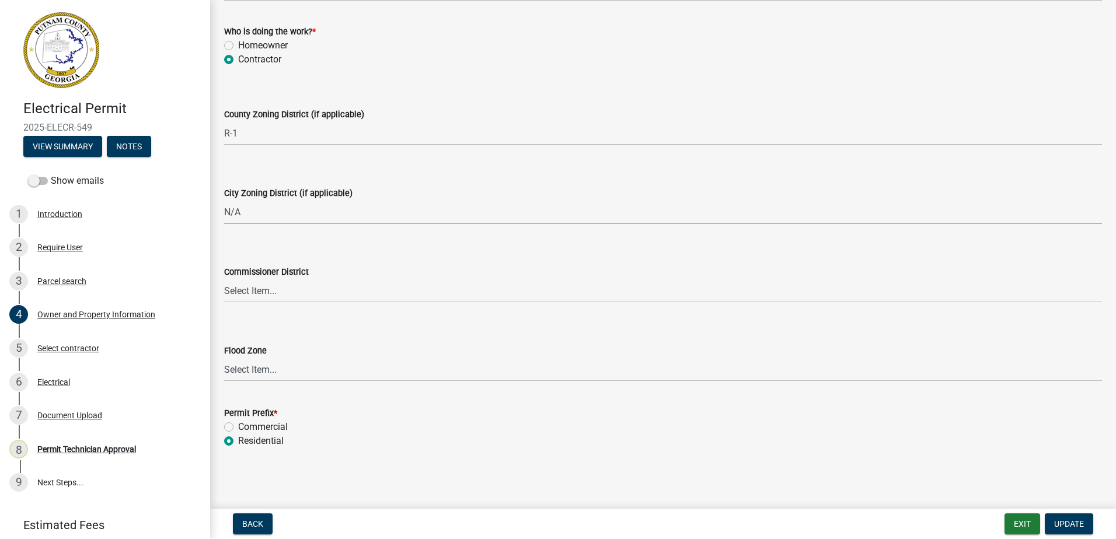
select select "83394b22-4a11-496c-8e5c-75ade2e72faf"
click at [245, 297] on select "Select Item... District 1 District 2 District 3 District 4" at bounding box center [663, 291] width 878 height 24
click at [255, 300] on select "Select Item... District 1 District 2 District 3 District 4" at bounding box center [663, 291] width 878 height 24
click at [224, 279] on select "Select Item... District 1 District 2 District 3 District 4" at bounding box center [663, 291] width 878 height 24
select select "469c5908-2854-42d5-89ed-bee7fc26529e"
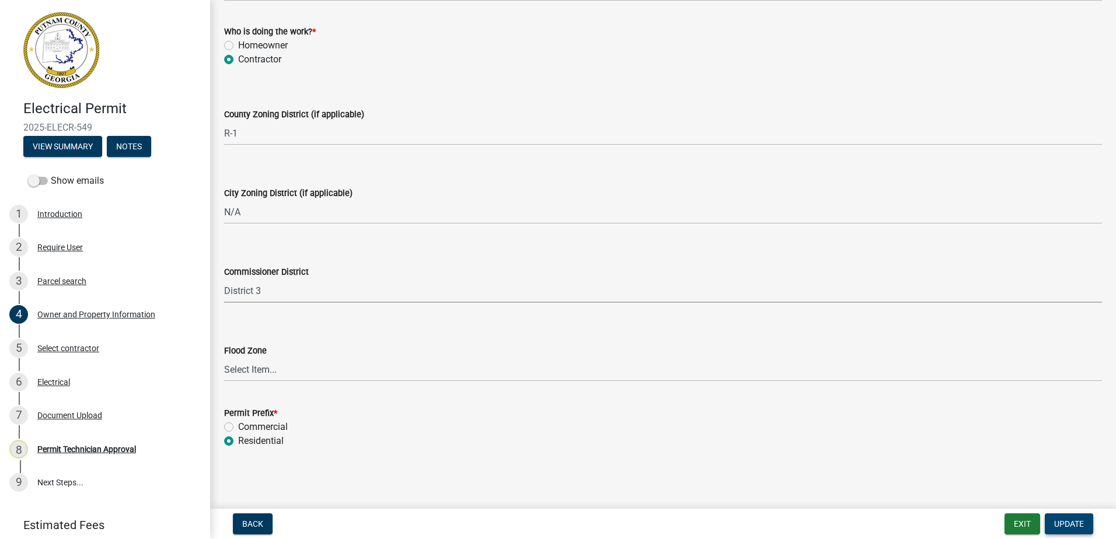
drag, startPoint x: 1074, startPoint y: 525, endPoint x: 1067, endPoint y: 521, distance: 8.1
click at [1068, 518] on button "Update" at bounding box center [1069, 524] width 48 height 21
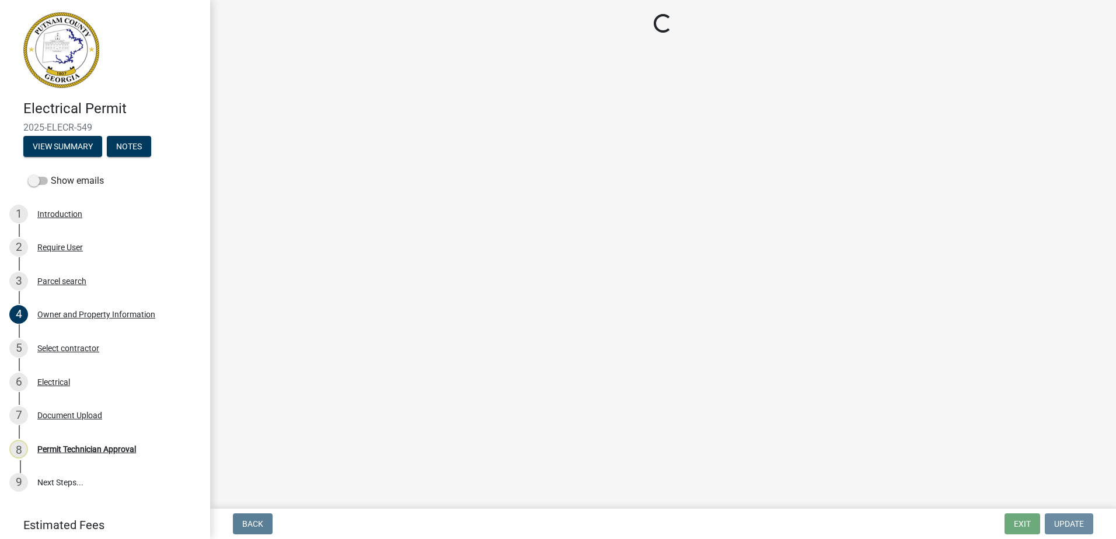
scroll to position [0, 0]
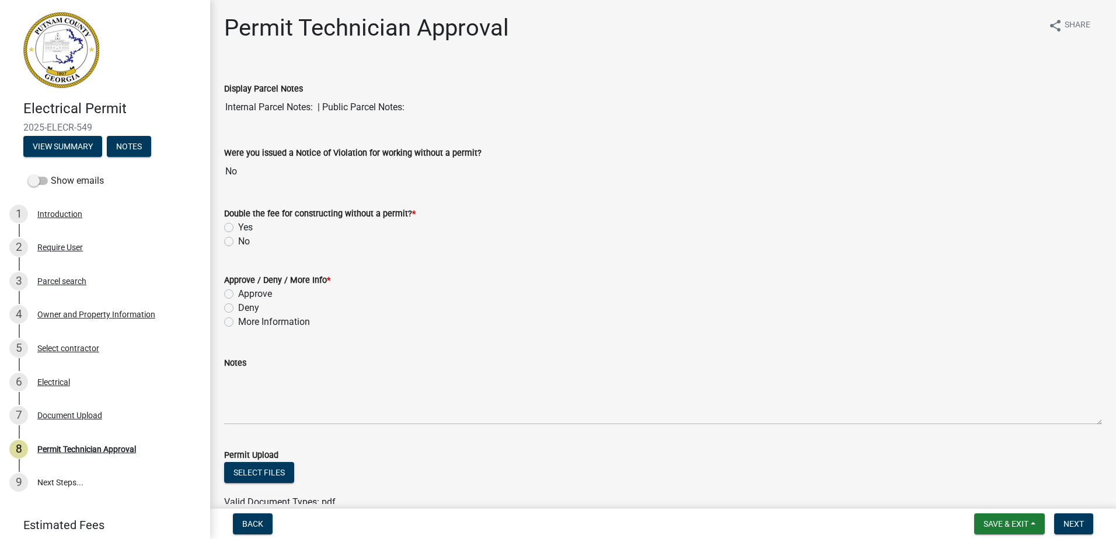
click at [238, 245] on label "No" at bounding box center [244, 242] width 12 height 14
click at [238, 242] on input "No" at bounding box center [242, 239] width 8 height 8
radio input "true"
click at [238, 296] on label "Approve" at bounding box center [255, 294] width 34 height 14
click at [238, 295] on input "Approve" at bounding box center [242, 291] width 8 height 8
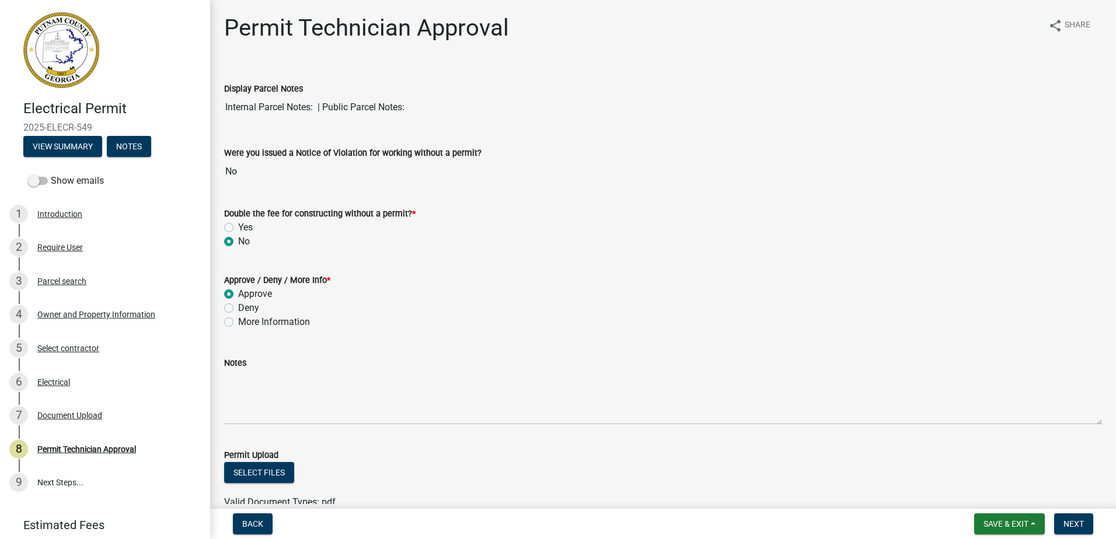
radio input "true"
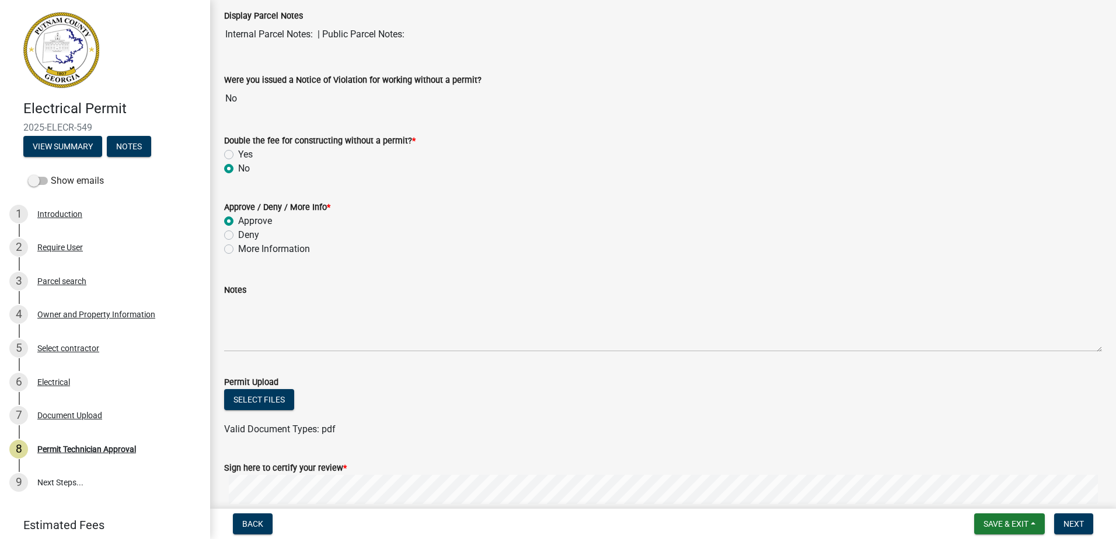
scroll to position [211, 0]
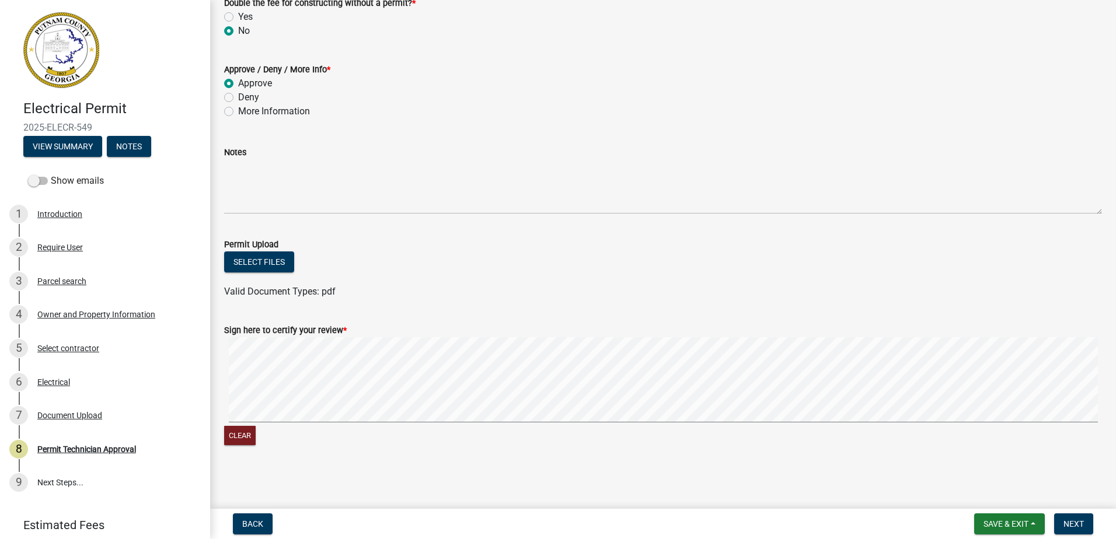
click at [341, 425] on signature-pad at bounding box center [663, 381] width 878 height 89
click at [331, 353] on form "Sign here to certify your review * Clear" at bounding box center [663, 378] width 878 height 139
click at [584, 323] on form "Sign here to certify your review * Clear" at bounding box center [663, 378] width 878 height 139
click at [1084, 522] on span "Next" at bounding box center [1074, 524] width 20 height 9
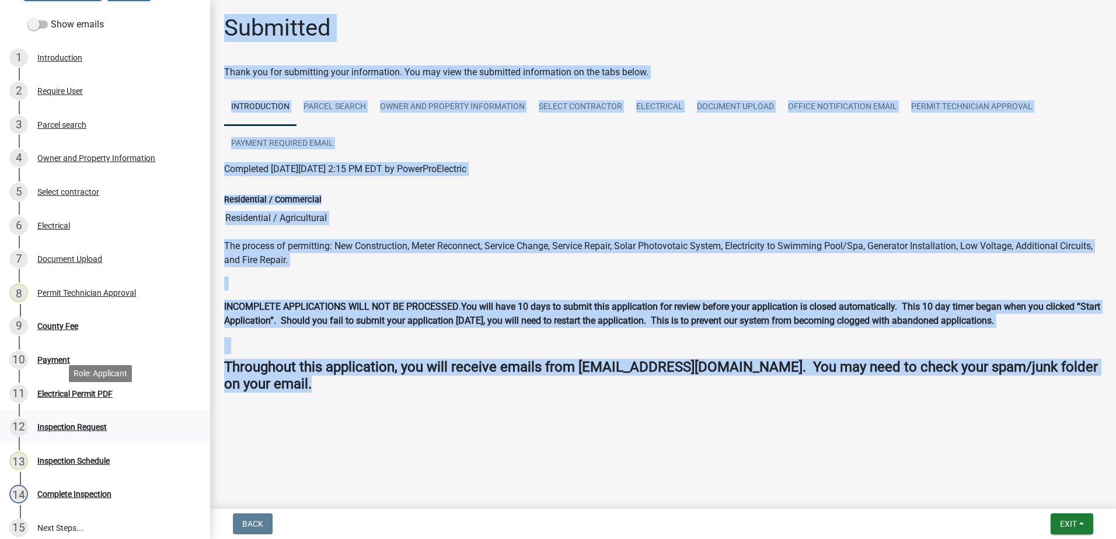
scroll to position [175, 0]
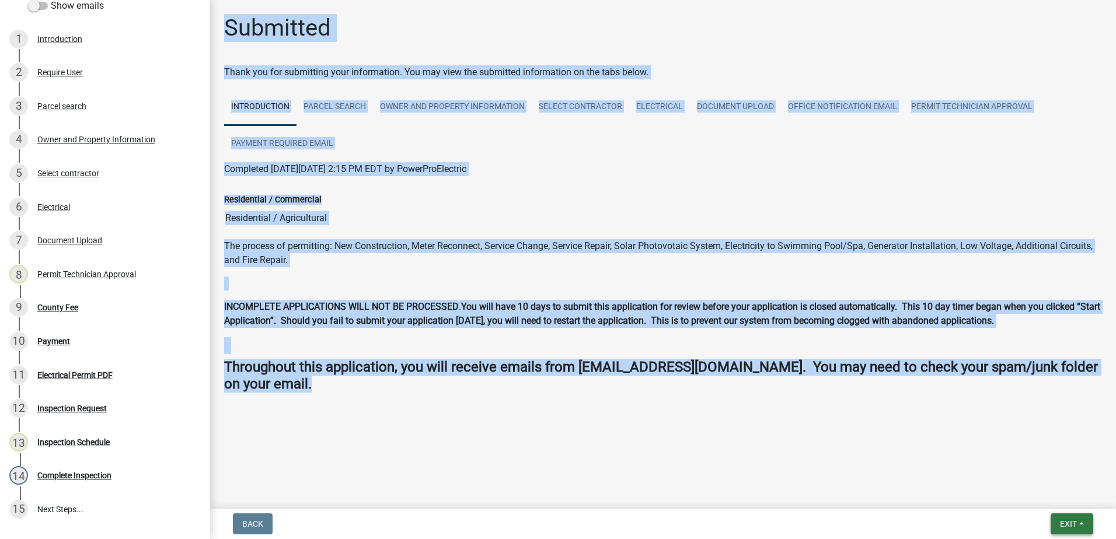
click at [1060, 518] on button "Exit" at bounding box center [1072, 524] width 43 height 21
click at [1054, 490] on button "Save & Exit" at bounding box center [1046, 494] width 93 height 28
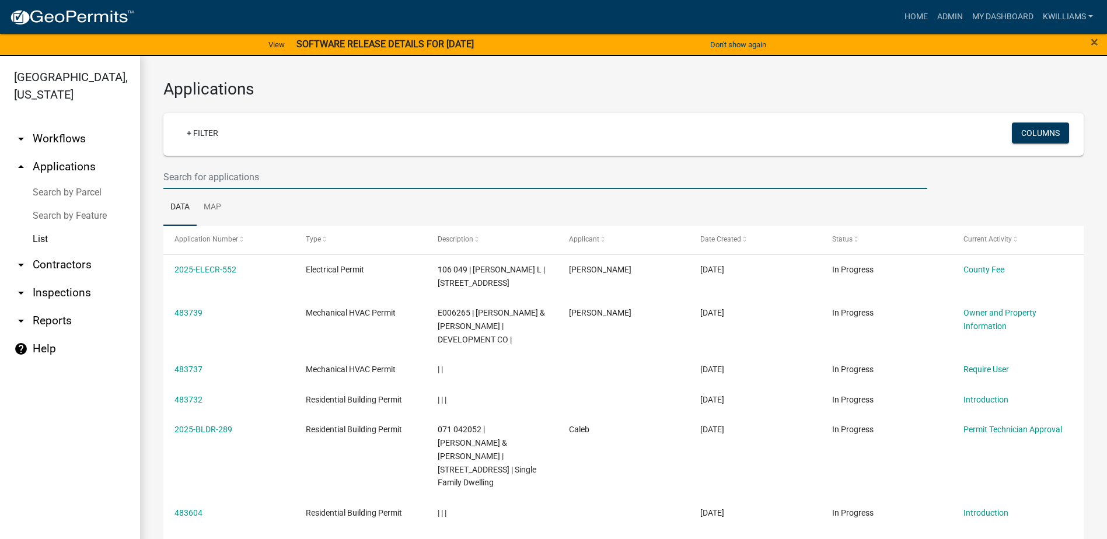
click at [192, 165] on input "text" at bounding box center [545, 177] width 764 height 24
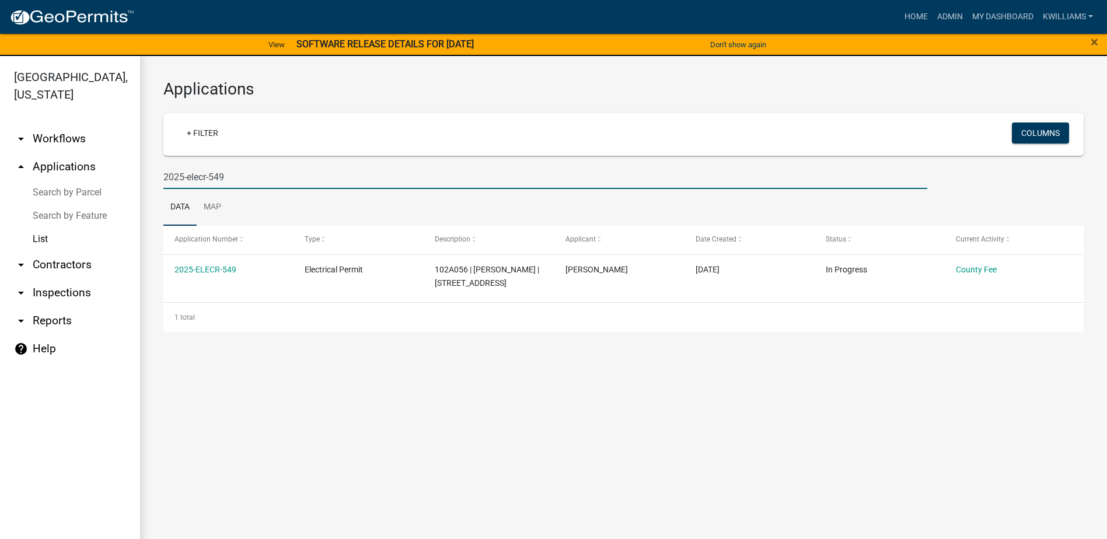
drag, startPoint x: 248, startPoint y: 182, endPoint x: 137, endPoint y: 170, distance: 112.2
click at [137, 170] on div "Putnam County, Georgia arrow_drop_down Workflows List arrow_drop_up Application…" at bounding box center [553, 304] width 1107 height 497
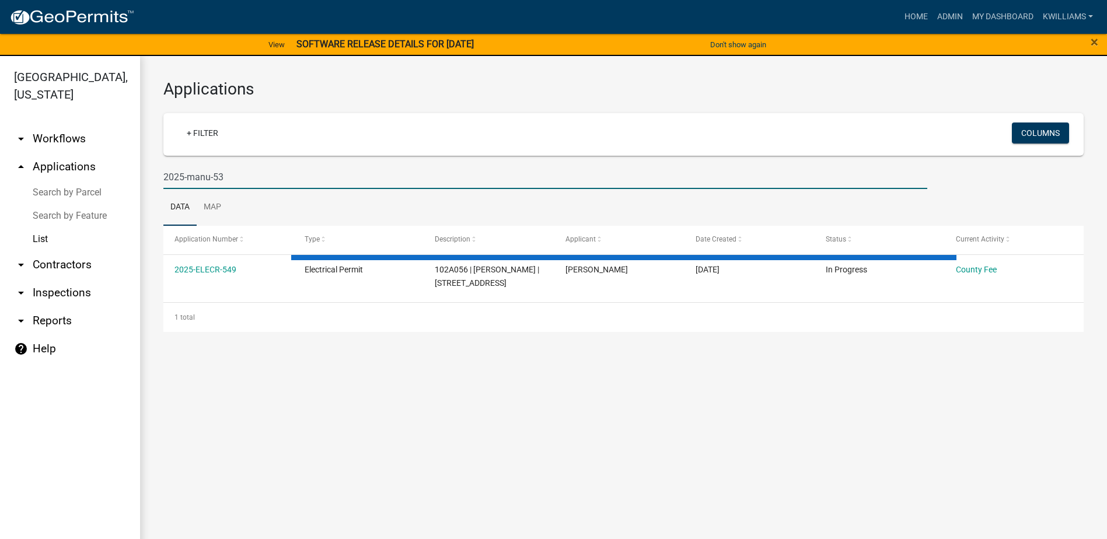
type input "2025-manu-53"
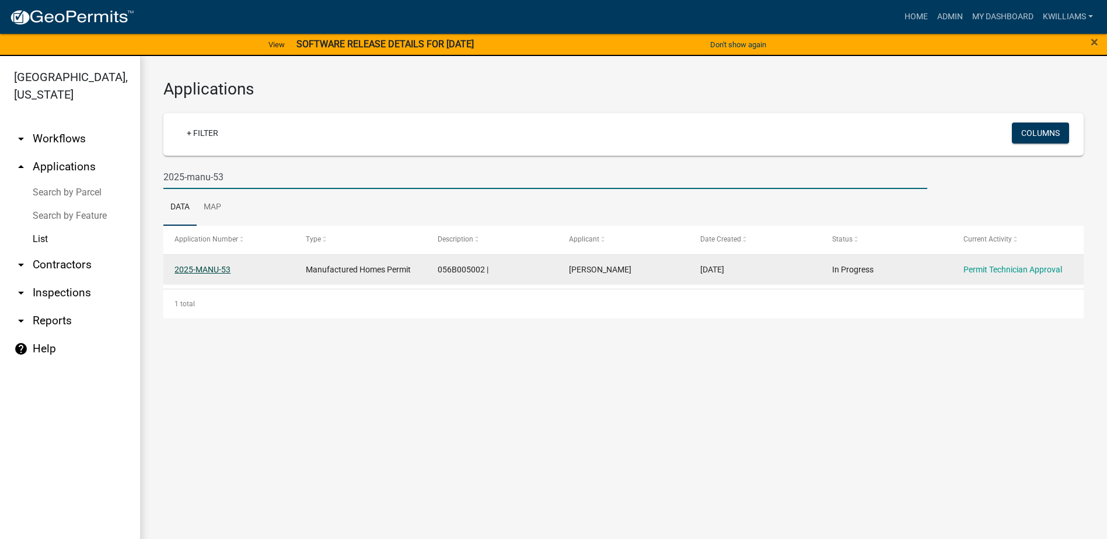
click at [198, 271] on link "2025-MANU-53" at bounding box center [203, 269] width 56 height 9
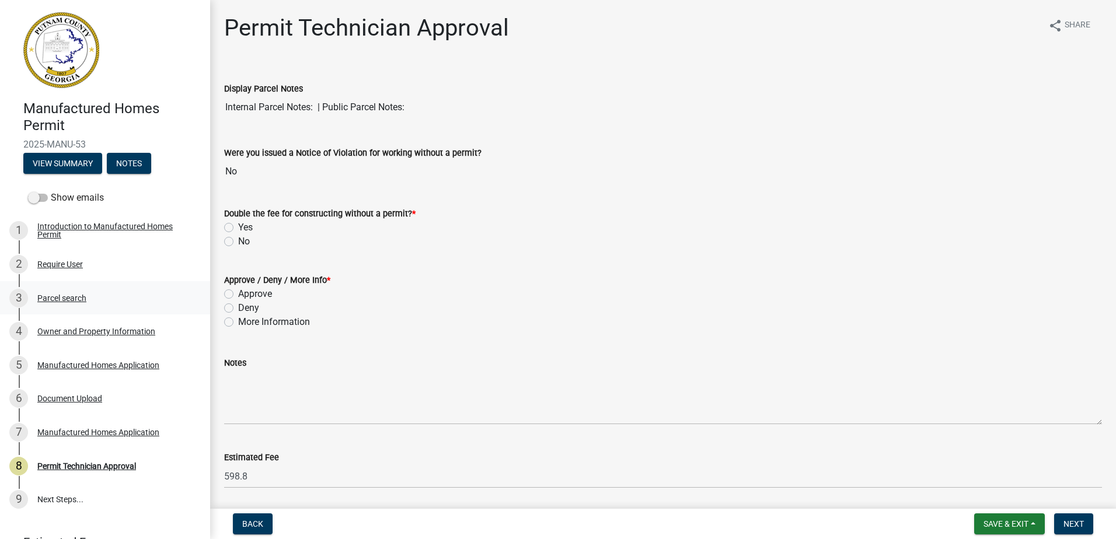
click at [73, 299] on div "Parcel search" at bounding box center [61, 298] width 49 height 8
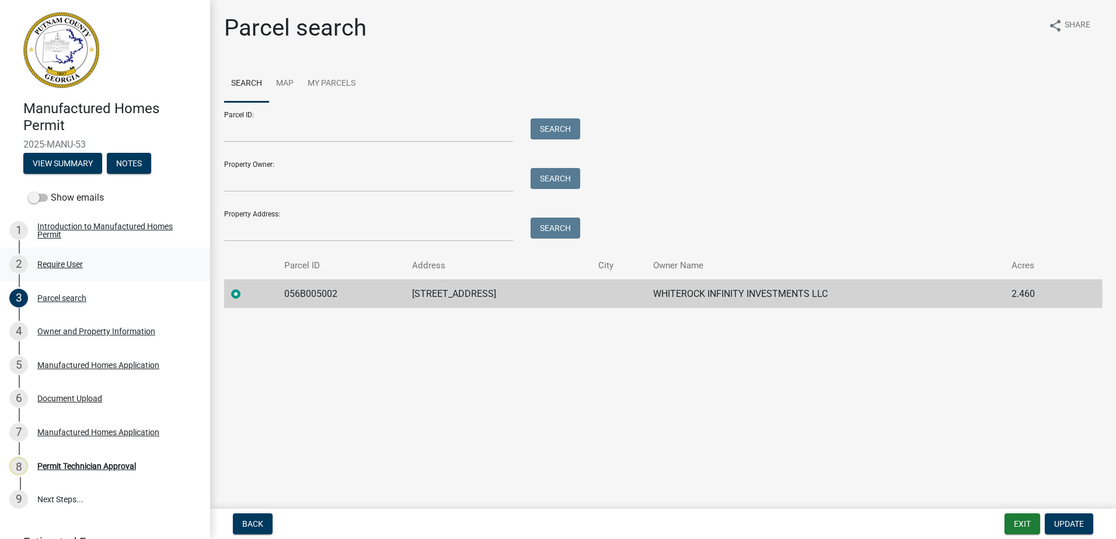
click at [69, 273] on div "2 Require User" at bounding box center [100, 264] width 182 height 19
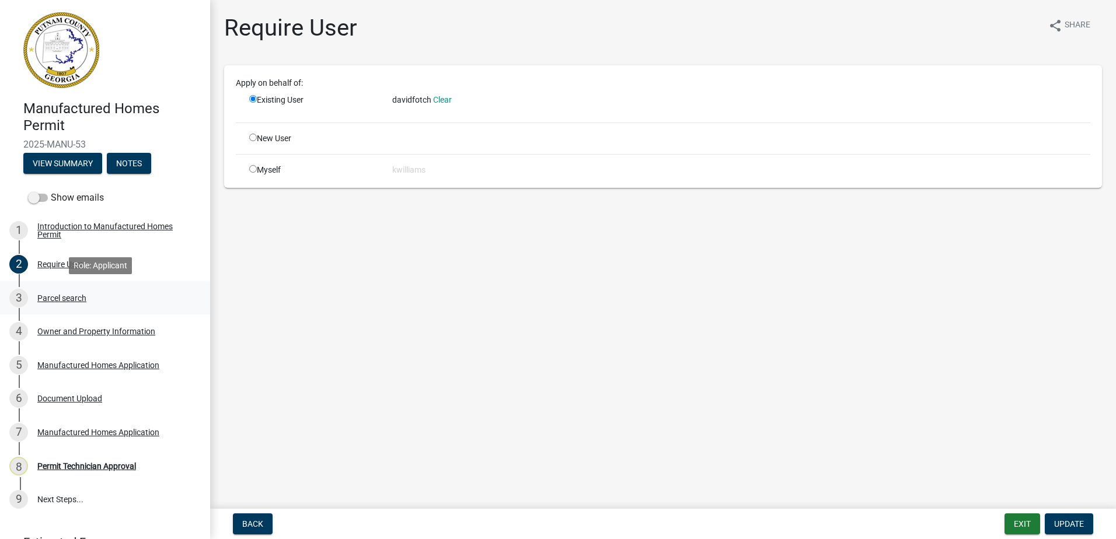
click at [65, 292] on div "3 Parcel search" at bounding box center [100, 298] width 182 height 19
